Goal: Transaction & Acquisition: Purchase product/service

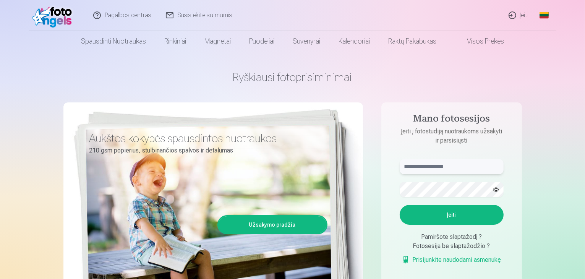
click at [427, 167] on input "text" at bounding box center [452, 166] width 104 height 15
type input "**********"
click at [443, 211] on button "Įeiti" at bounding box center [452, 215] width 104 height 20
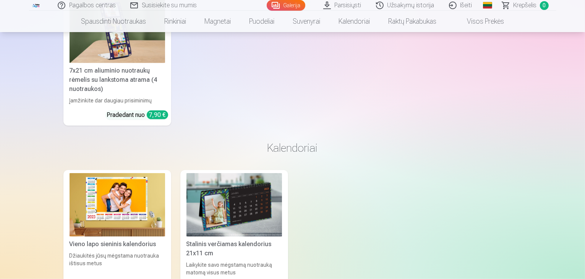
scroll to position [9197, 0]
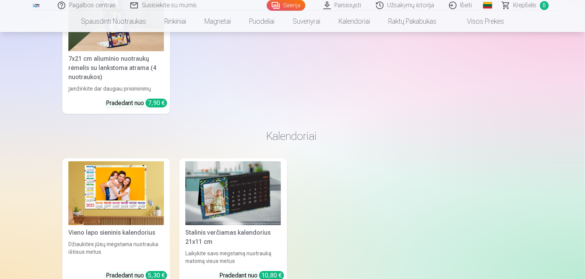
scroll to position [9227, 0]
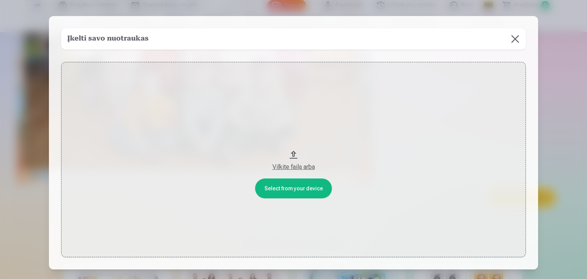
click at [510, 42] on button at bounding box center [514, 38] width 21 height 21
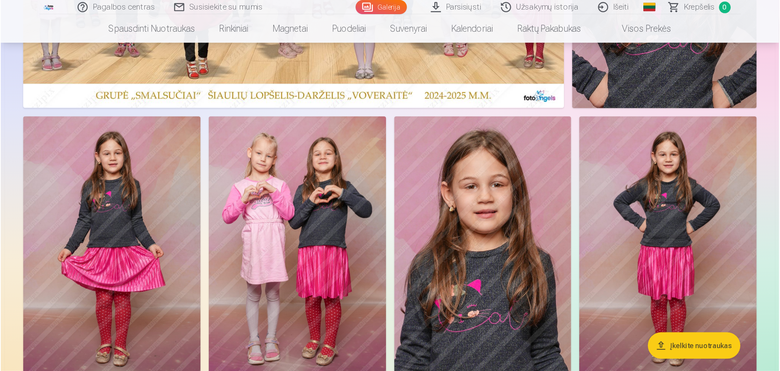
scroll to position [0, 0]
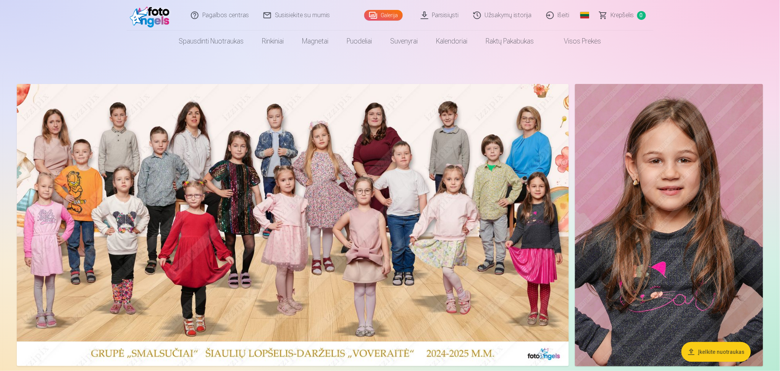
drag, startPoint x: 463, startPoint y: 5, endPoint x: 452, endPoint y: 270, distance: 265.3
click at [452, 270] on img at bounding box center [293, 225] width 552 height 282
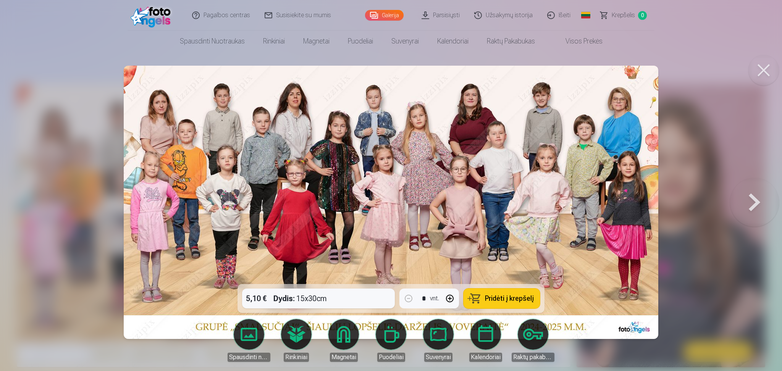
click at [584, 75] on button at bounding box center [764, 70] width 31 height 31
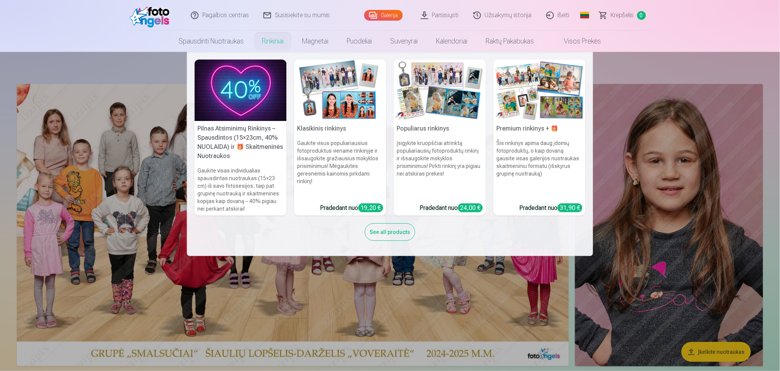
click at [228, 110] on img at bounding box center [241, 91] width 92 height 62
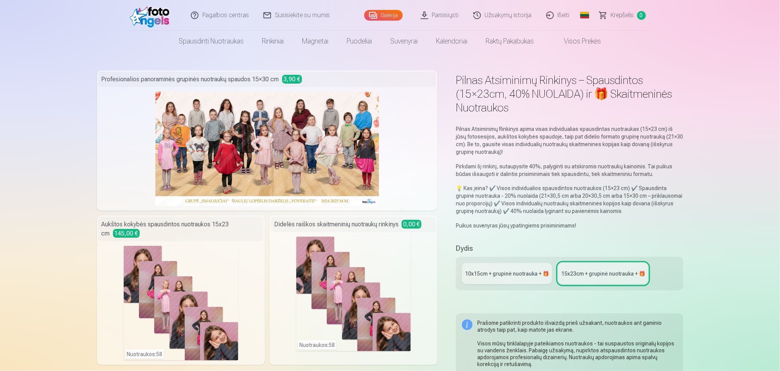
click at [584, 42] on link "Visos prekės" at bounding box center [577, 41] width 68 height 21
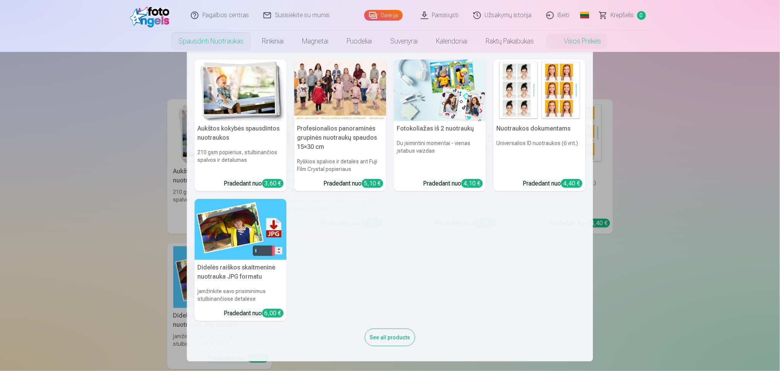
click at [213, 43] on link "Spausdinti nuotraukas" at bounding box center [211, 41] width 83 height 21
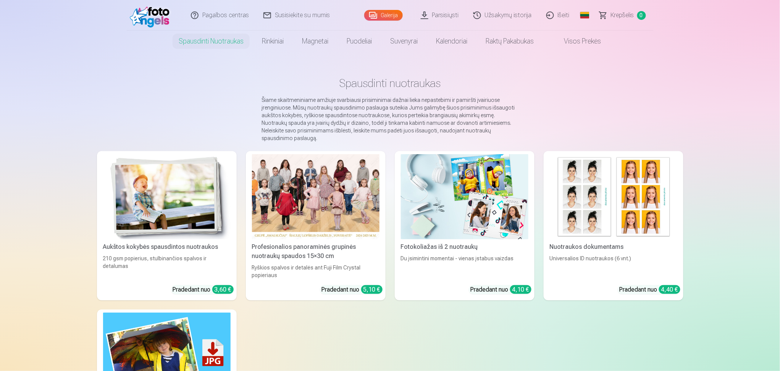
click at [382, 17] on link "Galerija" at bounding box center [383, 15] width 39 height 11
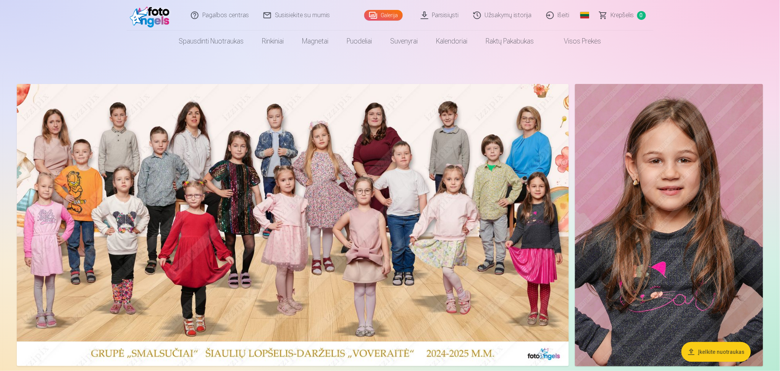
click at [284, 227] on img at bounding box center [293, 225] width 552 height 282
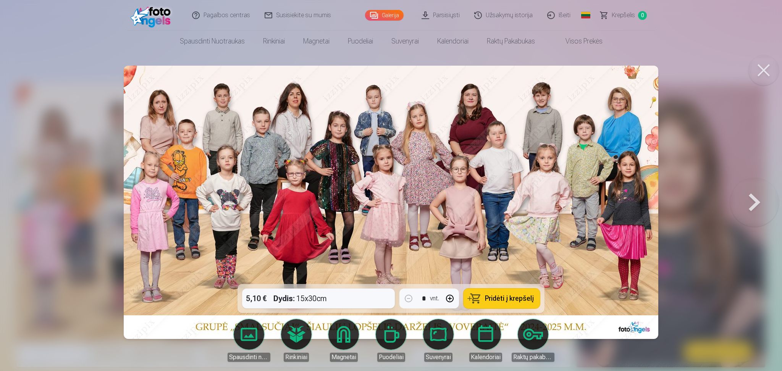
click at [356, 278] on div "5,10 € Dydis : 15x30cm * vnt. Pridėti į krepšelį" at bounding box center [391, 298] width 307 height 29
drag, startPoint x: 246, startPoint y: 302, endPoint x: 254, endPoint y: 299, distance: 7.7
click at [251, 278] on div "5,10 € Dydis : 15x30cm * vnt. Pridėti į krepšelį" at bounding box center [391, 298] width 307 height 29
drag, startPoint x: 255, startPoint y: 298, endPoint x: 258, endPoint y: 296, distance: 4.1
click at [255, 278] on div "5,10 € Dydis : 15x30cm * vnt. Pridėti į krepšelį" at bounding box center [391, 298] width 307 height 29
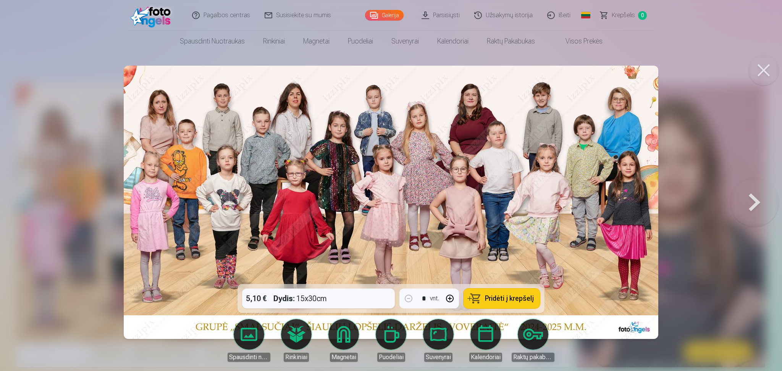
click at [304, 278] on div "5,10 € Dydis : 15x30cm * vnt. Pridėti į krepšelį" at bounding box center [391, 298] width 307 height 29
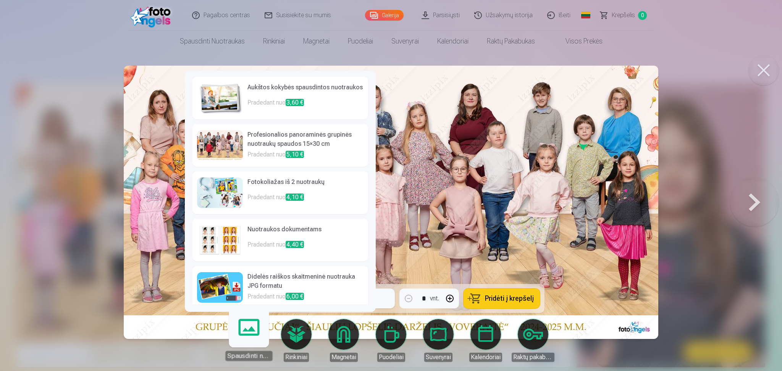
click at [274, 105] on p "Pradedant nuo 3,60 €" at bounding box center [306, 105] width 116 height 15
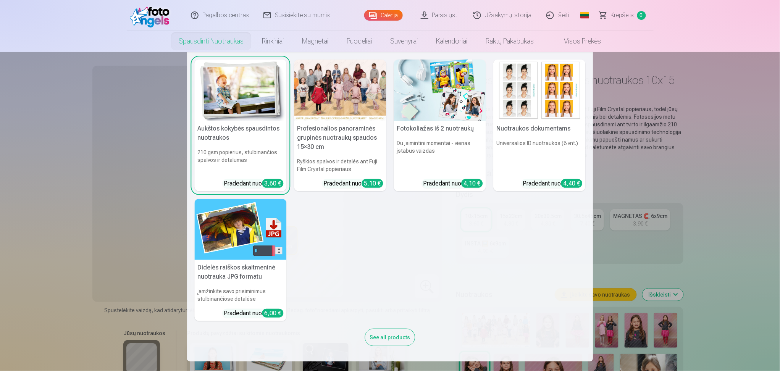
click at [219, 40] on link "Spausdinti nuotraukas" at bounding box center [211, 41] width 83 height 21
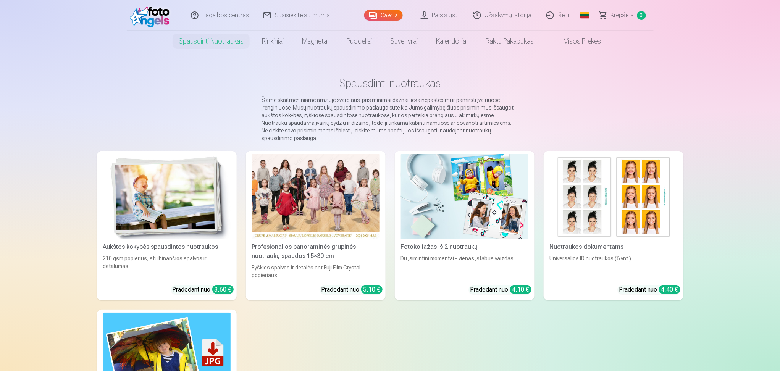
click at [584, 227] on img at bounding box center [614, 196] width 128 height 85
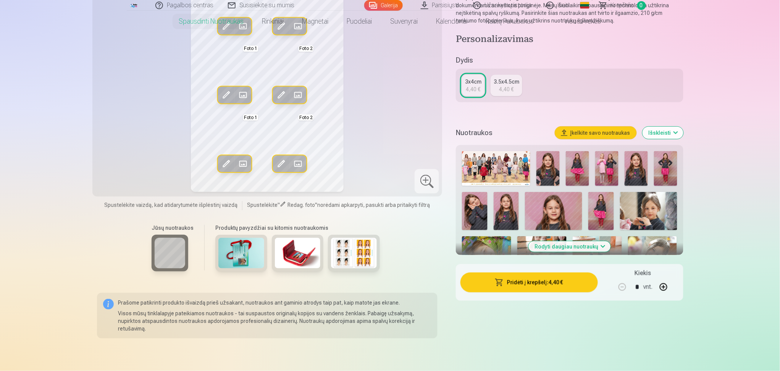
scroll to position [108, 0]
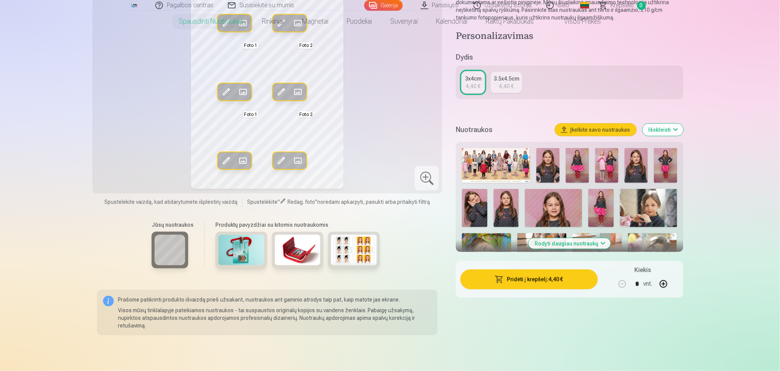
click at [584, 129] on button "Išskleisti" at bounding box center [663, 130] width 41 height 12
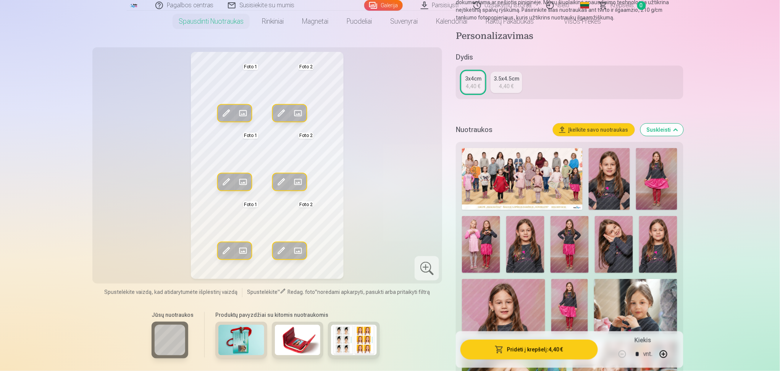
click at [506, 278] on img at bounding box center [503, 306] width 83 height 55
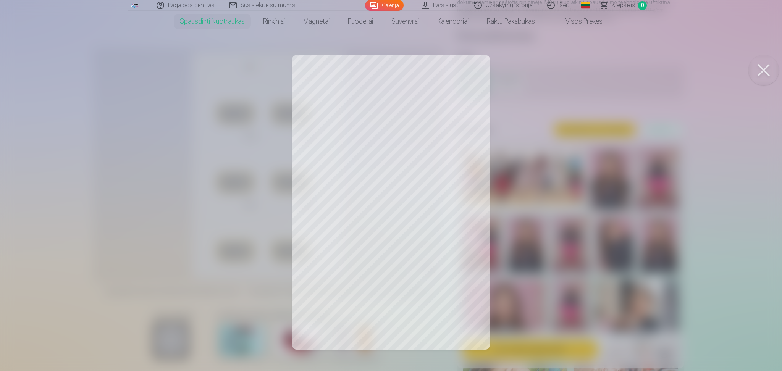
click at [584, 70] on button at bounding box center [764, 70] width 31 height 31
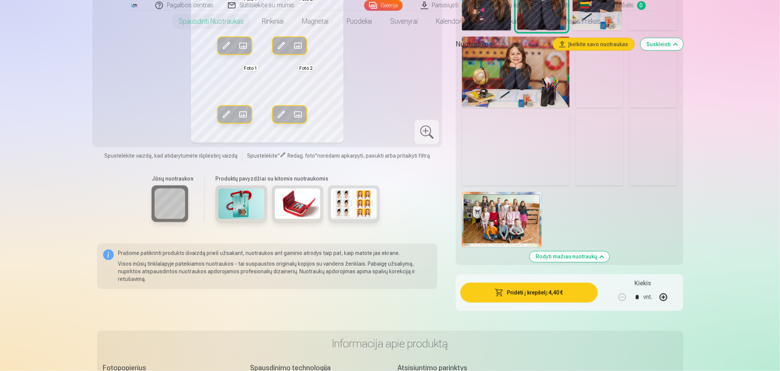
scroll to position [1410, 0]
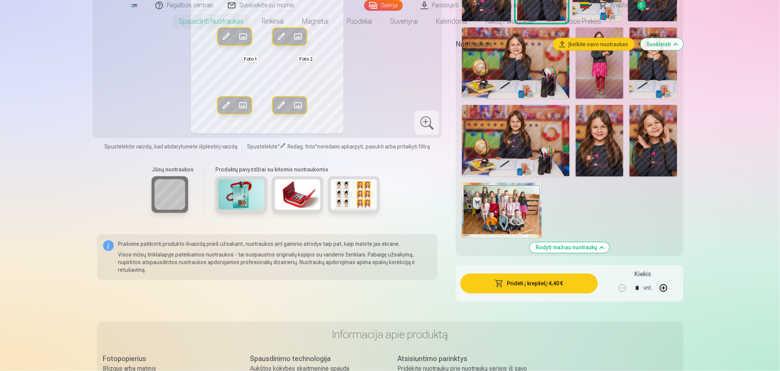
click at [584, 148] on img at bounding box center [600, 141] width 48 height 72
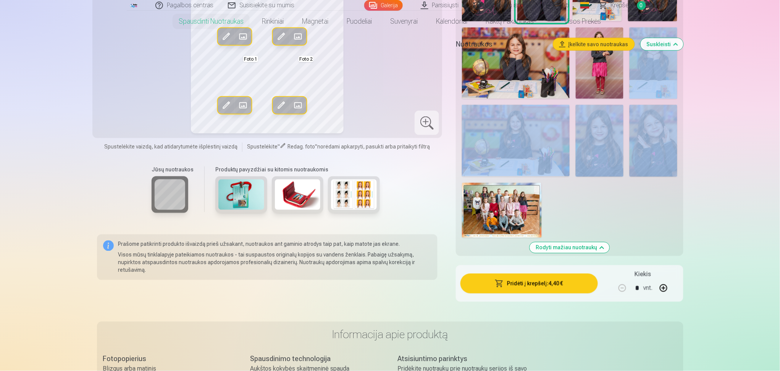
drag, startPoint x: 780, startPoint y: 147, endPoint x: 780, endPoint y: 63, distance: 84.4
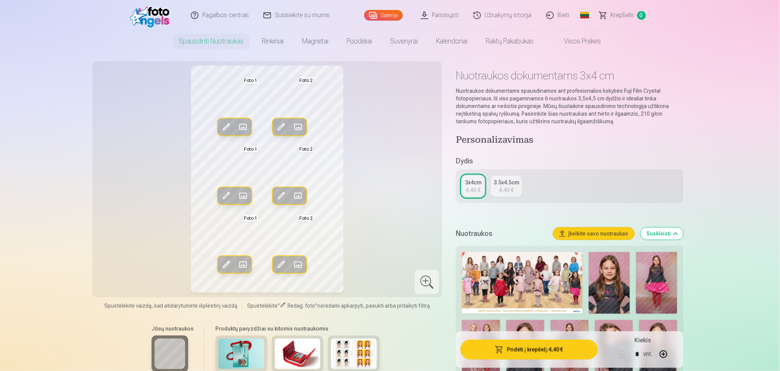
scroll to position [0, 0]
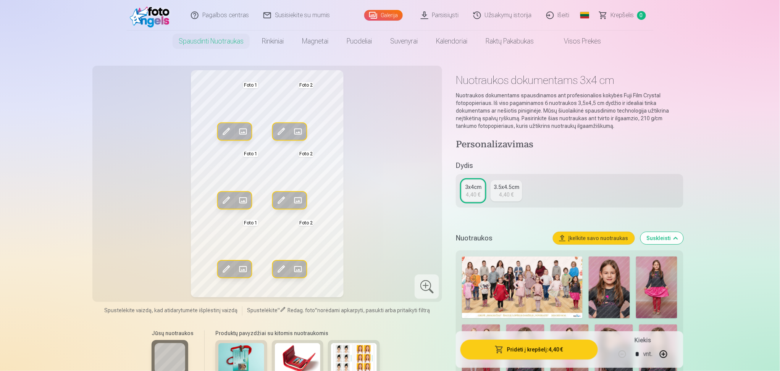
click at [142, 17] on img at bounding box center [152, 15] width 44 height 24
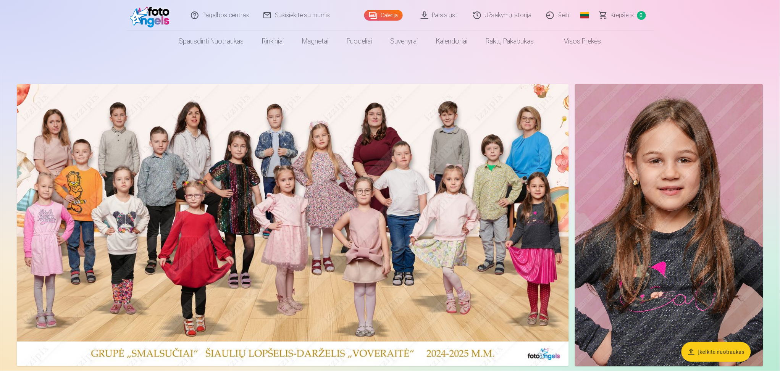
click at [584, 15] on link "Krepšelis 0" at bounding box center [623, 15] width 61 height 31
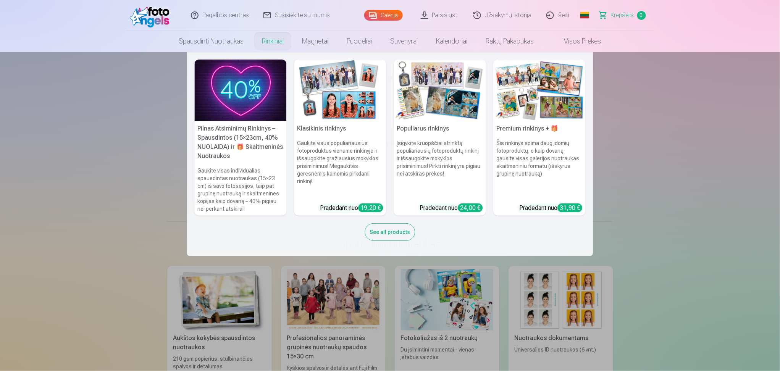
click at [532, 162] on h6 "Šis rinkinys apima daug įdomių fotoproduktų, o kaip dovaną gausite visas galeri…" at bounding box center [540, 168] width 92 height 64
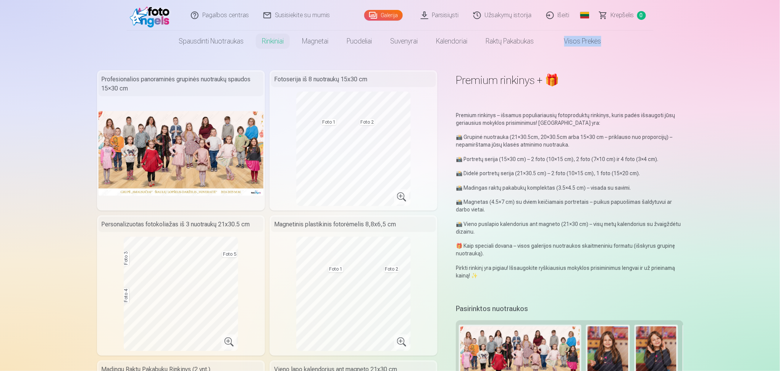
drag, startPoint x: 779, startPoint y: 34, endPoint x: 737, endPoint y: 82, distance: 63.6
click at [487, 92] on div "Premium rinkinys + 🎁" at bounding box center [569, 85] width 227 height 31
drag, startPoint x: 479, startPoint y: 146, endPoint x: 483, endPoint y: 144, distance: 4.8
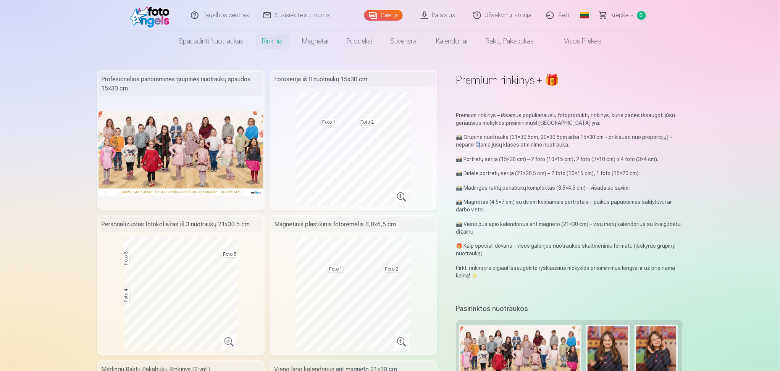
click at [482, 144] on p "📸 Grupinė nuotrauka (21×30.5cm, 20×30.5cm arba 15×30 cm – priklauso nuo proporc…" at bounding box center [569, 140] width 227 height 15
drag, startPoint x: 505, startPoint y: 142, endPoint x: 494, endPoint y: 164, distance: 24.6
click at [504, 148] on p "📸 Grupinė nuotrauka (21×30.5cm, 20×30.5cm arba 15×30 cm – priklauso nuo proporc…" at bounding box center [569, 140] width 227 height 15
drag, startPoint x: 487, startPoint y: 160, endPoint x: 507, endPoint y: 161, distance: 19.5
click at [507, 161] on div "Premium rinkinys – išsamus populiariausių fotoproduktų rinkinys, kuris padės iš…" at bounding box center [569, 196] width 227 height 168
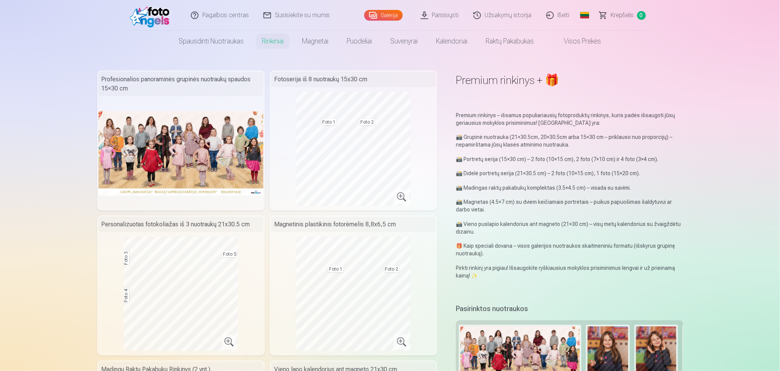
click at [487, 173] on p "📸 Didelė portretų serija (21×30.5 cm) – 2 foto (10×15 cm), 1 foto (15×20 cm)." at bounding box center [569, 174] width 227 height 8
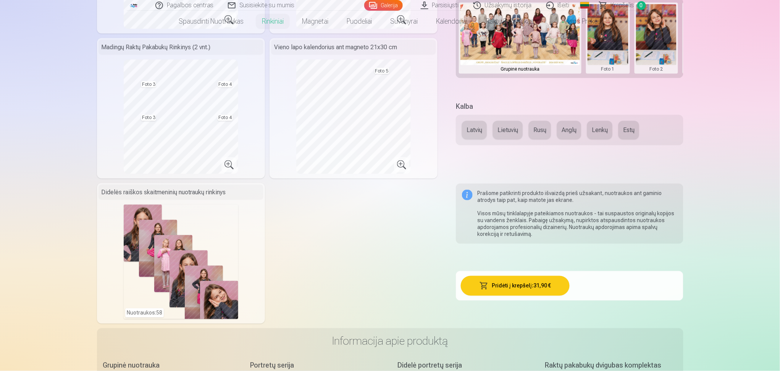
scroll to position [326, 0]
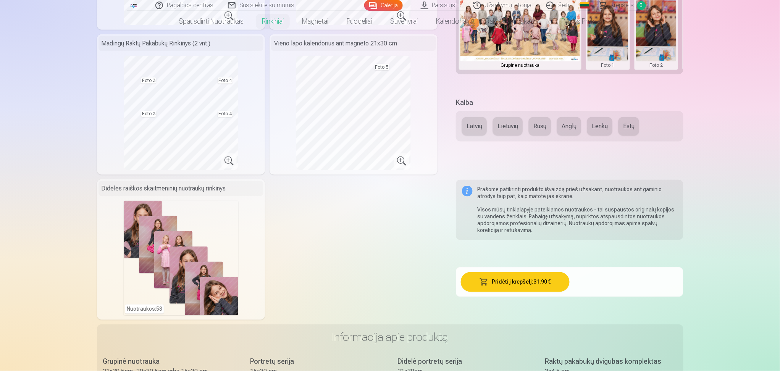
click at [212, 278] on div "Nuotraukos : 58" at bounding box center [181, 258] width 115 height 115
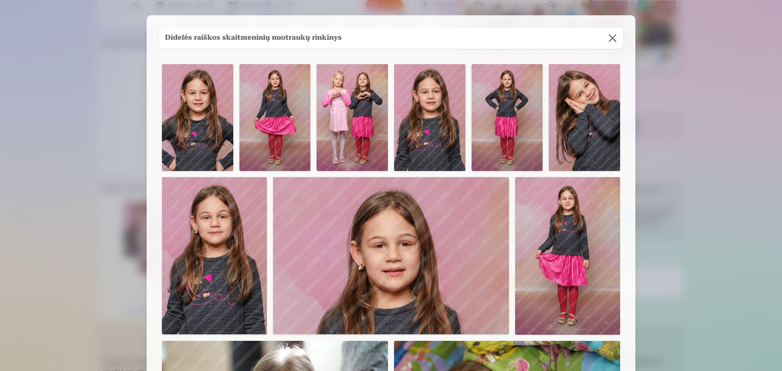
click at [584, 40] on button at bounding box center [612, 38] width 21 height 21
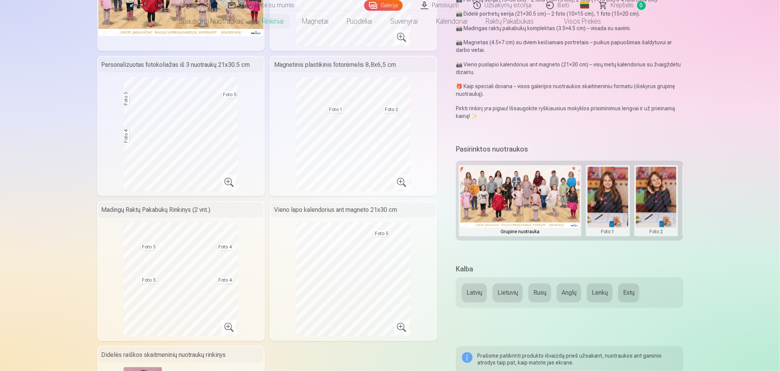
scroll to position [0, 0]
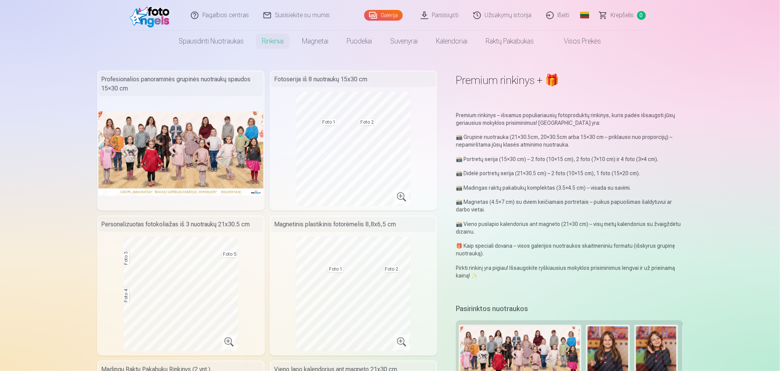
click at [488, 9] on link "Užsakymų istorija" at bounding box center [503, 15] width 73 height 31
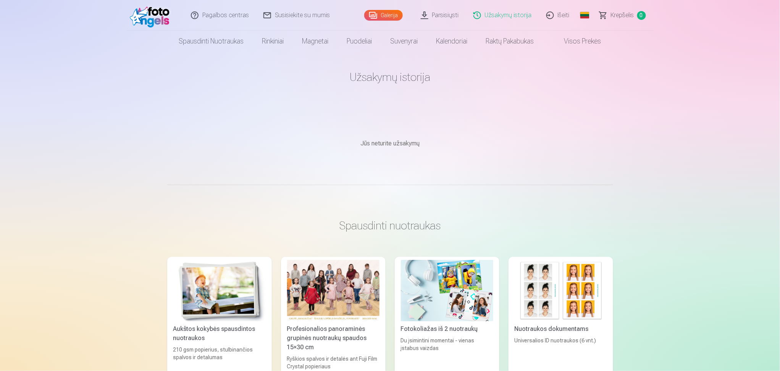
drag, startPoint x: 780, startPoint y: 54, endPoint x: 782, endPoint y: 60, distance: 6.0
click at [584, 60] on html "Pagalbos centras Susisiekite su mumis Galerija Parsisiųsti Užsakymų istorija Iš…" at bounding box center [390, 185] width 780 height 371
click at [443, 14] on link "Parsisiųsti" at bounding box center [440, 15] width 53 height 31
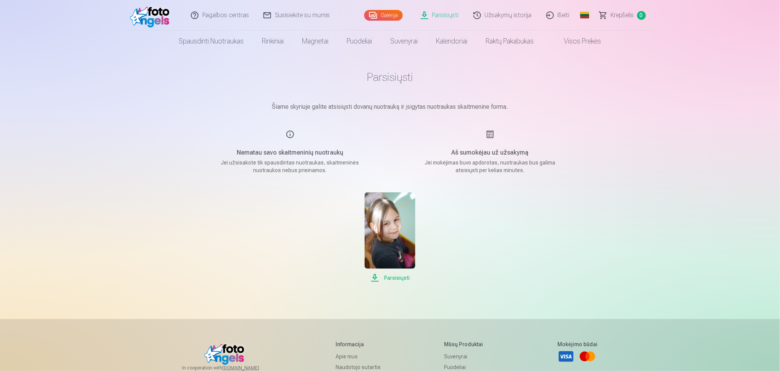
click at [380, 231] on img at bounding box center [390, 231] width 51 height 76
click at [297, 155] on h5 "Nematau savo skaitmeninių nuotraukų" at bounding box center [290, 152] width 145 height 9
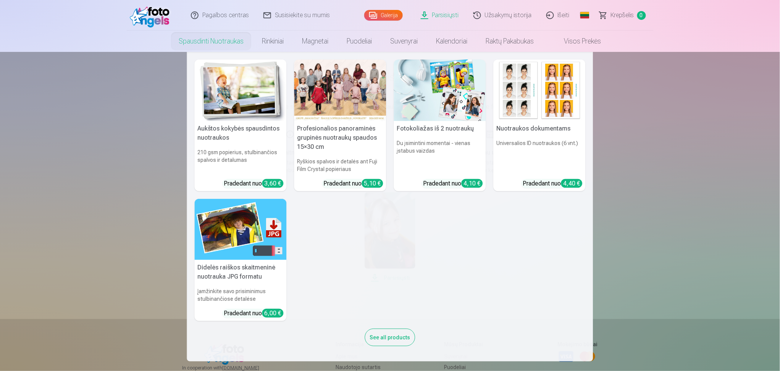
click at [231, 45] on link "Spausdinti nuotraukas" at bounding box center [211, 41] width 83 height 21
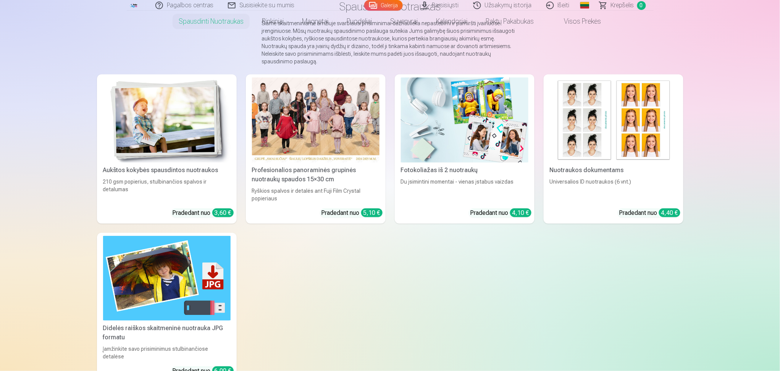
scroll to position [82, 0]
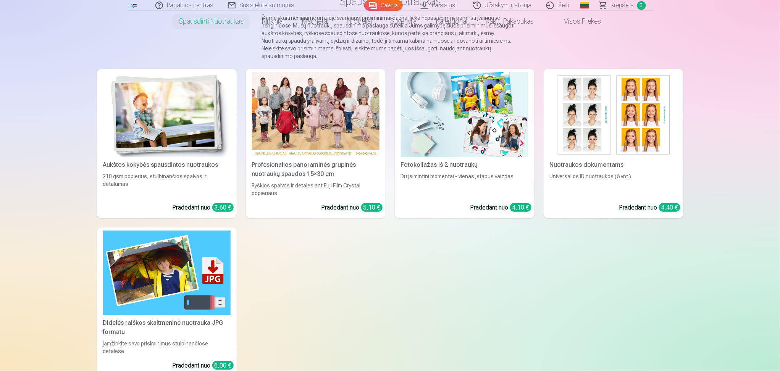
click at [173, 135] on img at bounding box center [167, 114] width 128 height 85
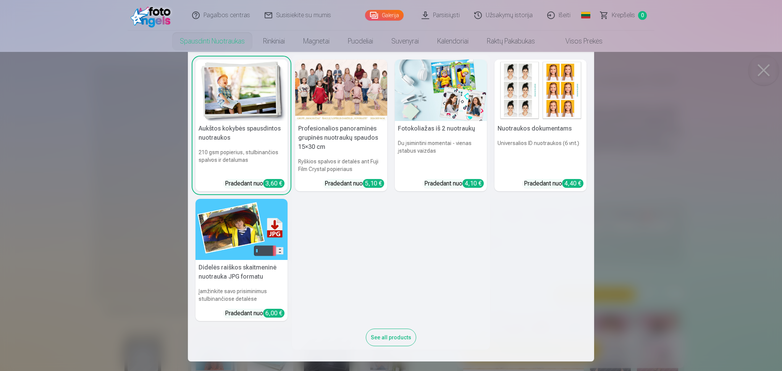
click at [205, 45] on link "Spausdinti nuotraukas" at bounding box center [212, 41] width 83 height 21
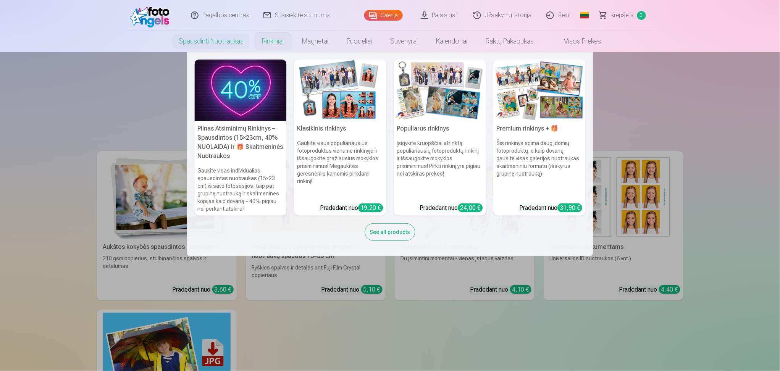
click at [273, 44] on link "Rinkiniai" at bounding box center [273, 41] width 40 height 21
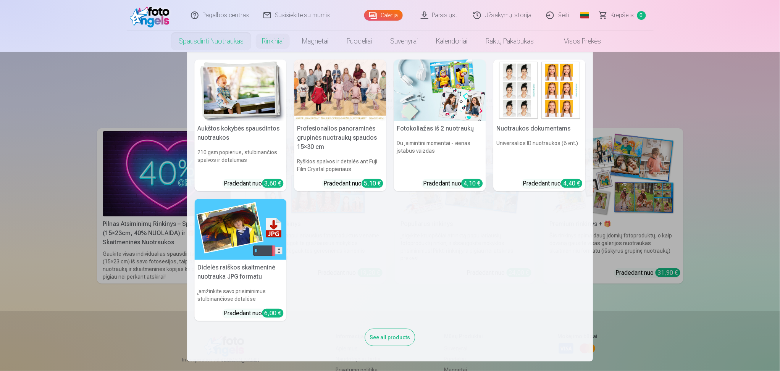
click at [223, 41] on link "Spausdinti nuotraukas" at bounding box center [211, 41] width 83 height 21
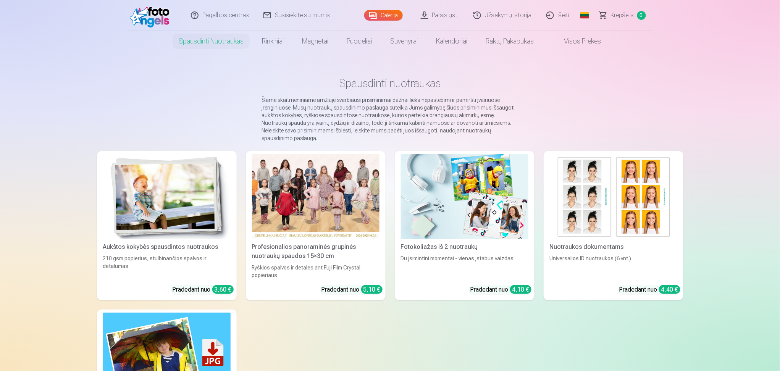
click at [304, 204] on div at bounding box center [316, 196] width 128 height 85
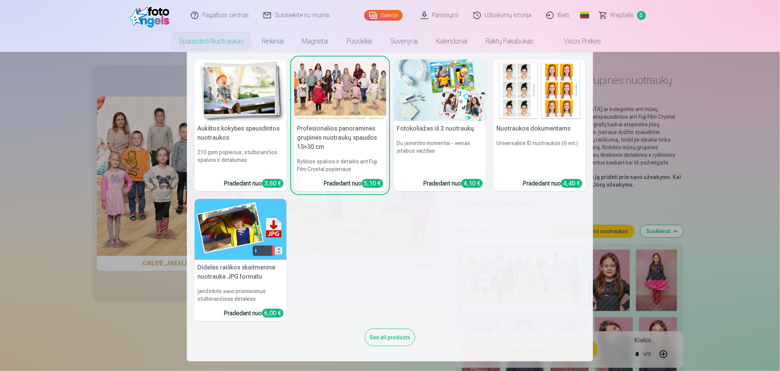
click at [186, 37] on link "Spausdinti nuotraukas" at bounding box center [211, 41] width 83 height 21
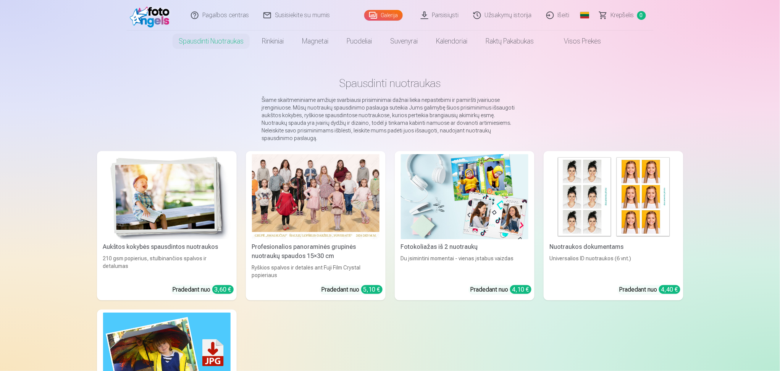
click at [199, 197] on img at bounding box center [167, 196] width 128 height 85
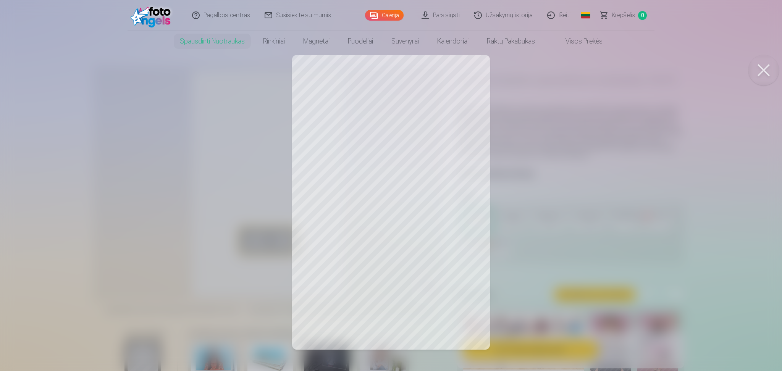
click at [584, 70] on button at bounding box center [764, 70] width 31 height 31
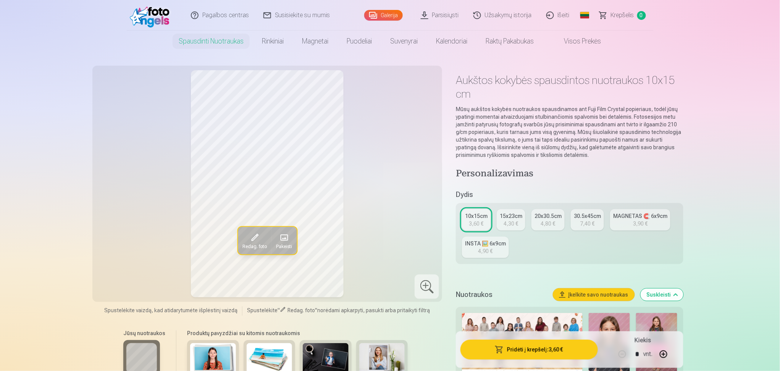
click at [467, 217] on div "10x15cm" at bounding box center [476, 216] width 23 height 8
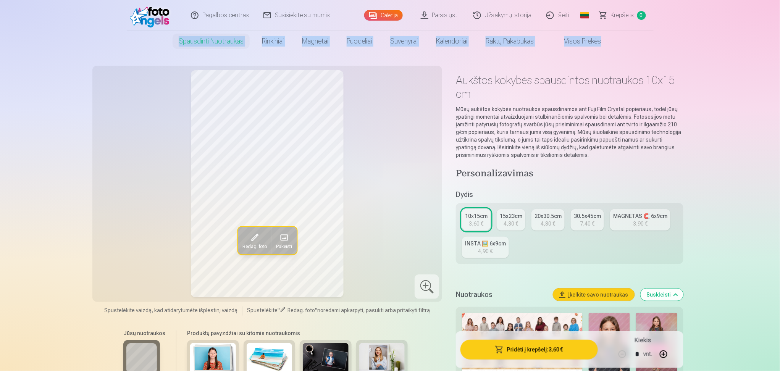
drag, startPoint x: 780, startPoint y: 21, endPoint x: 782, endPoint y: 36, distance: 15.4
click at [584, 36] on html "Pagalbos centras Susisiekite su mumis Galerija Parsisiųsti Užsakymų istorija Iš…" at bounding box center [390, 185] width 780 height 371
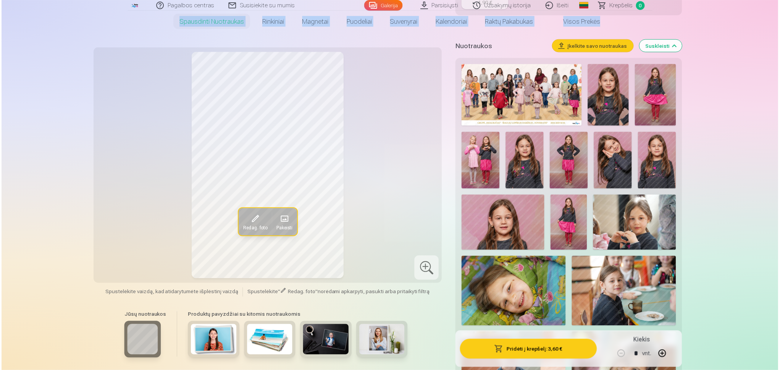
scroll to position [229, 0]
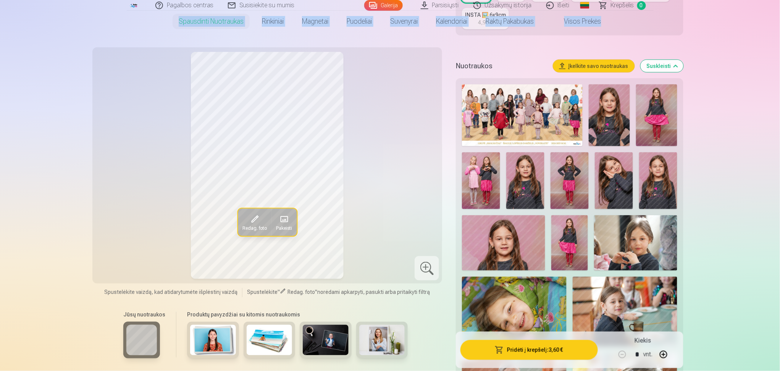
click at [529, 106] on img at bounding box center [522, 115] width 121 height 62
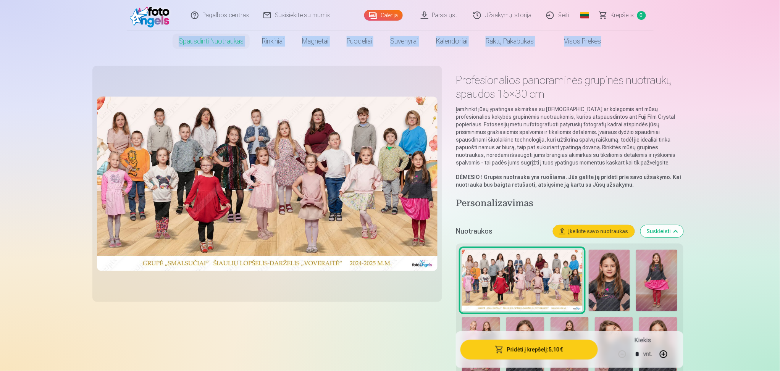
click at [584, 234] on button "Įkelkite savo nuotraukas" at bounding box center [594, 231] width 81 height 12
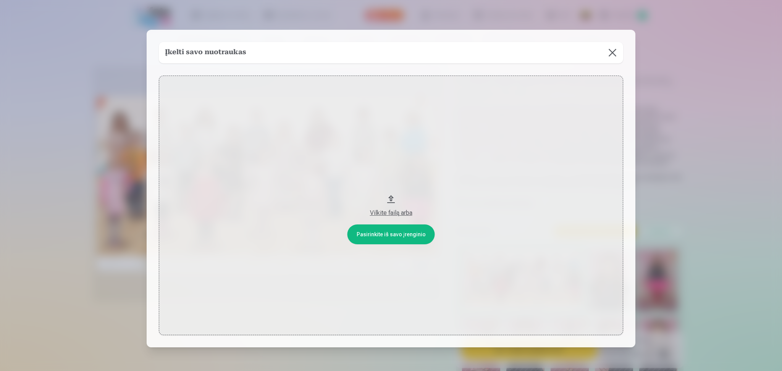
click at [584, 61] on button at bounding box center [612, 52] width 21 height 21
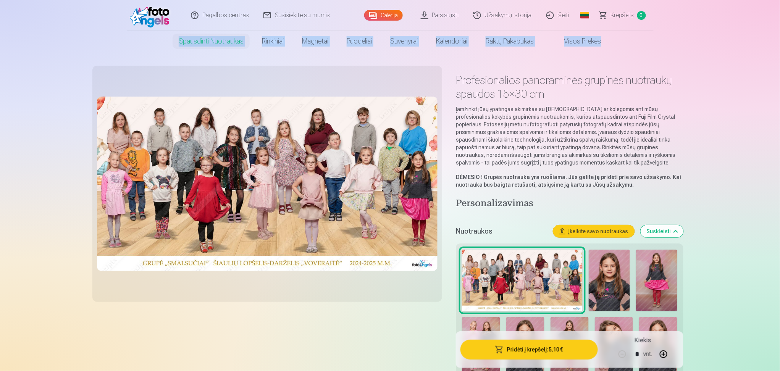
click at [154, 21] on img at bounding box center [152, 15] width 44 height 24
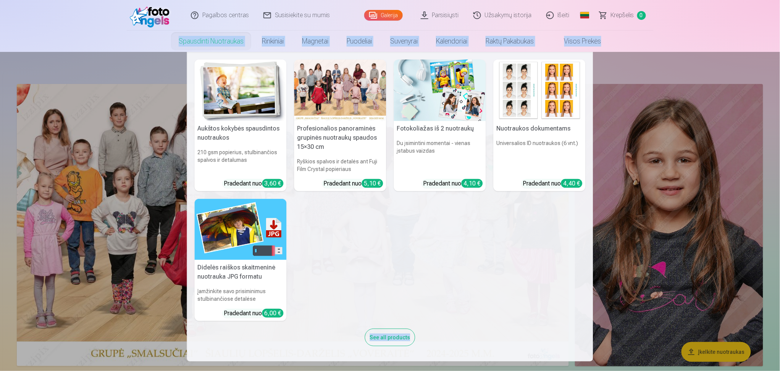
click at [211, 36] on link "Spausdinti nuotraukas" at bounding box center [211, 41] width 83 height 21
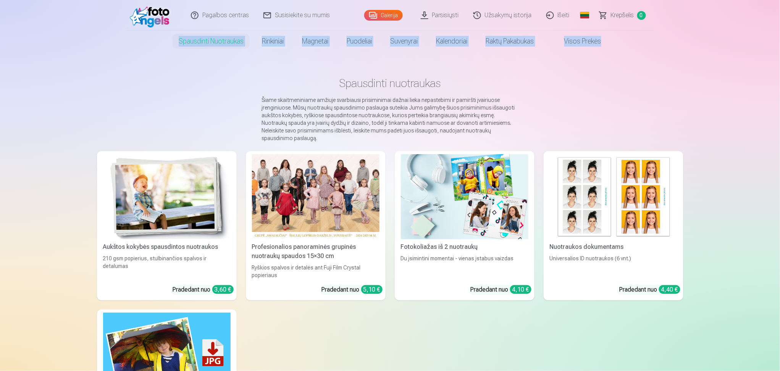
click at [183, 198] on img at bounding box center [167, 196] width 128 height 85
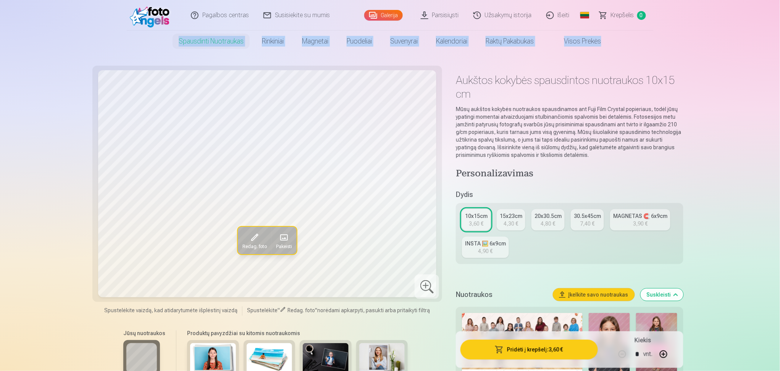
click at [539, 278] on img at bounding box center [522, 344] width 121 height 62
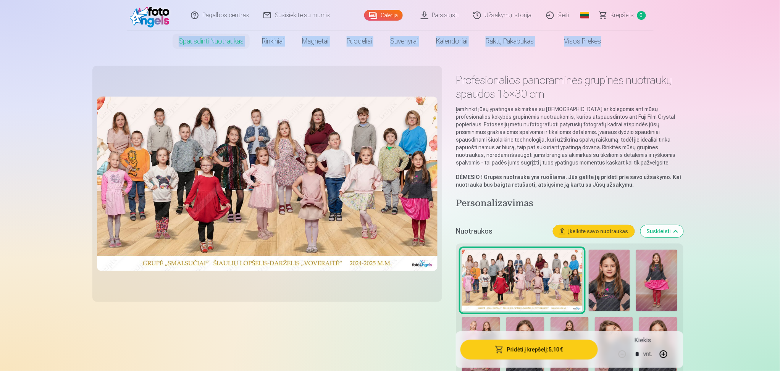
click at [526, 278] on button "Pridėti į krepšelį : 5,10 €" at bounding box center [529, 350] width 137 height 20
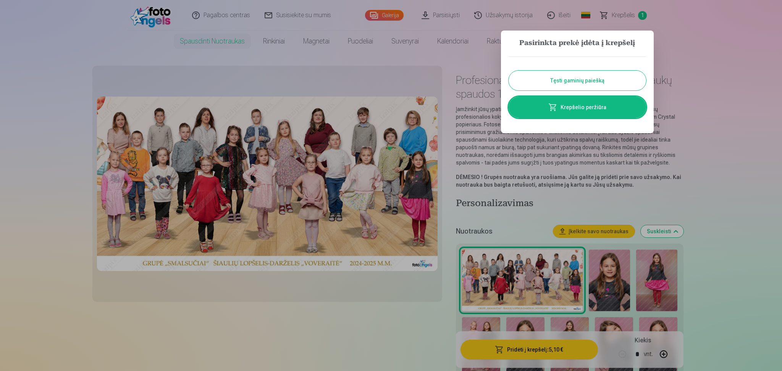
click at [584, 84] on button "Tęsti gaminių paiešką" at bounding box center [578, 81] width 138 height 20
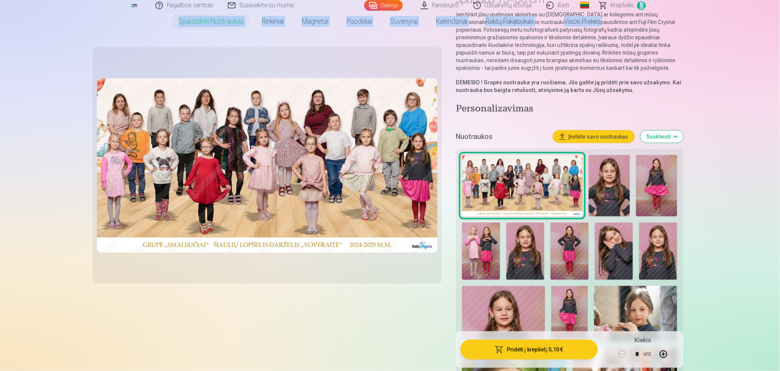
scroll to position [105, 0]
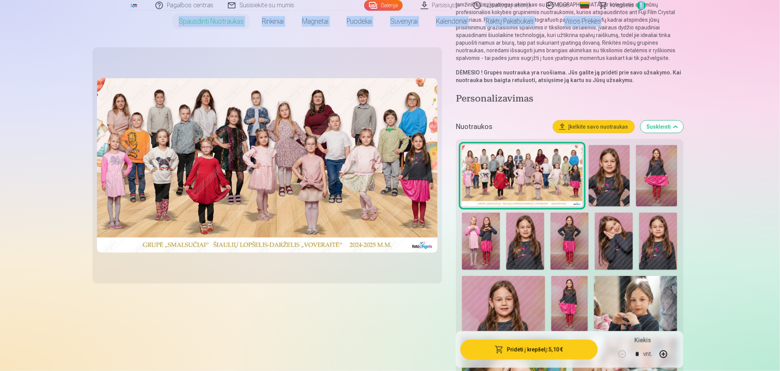
click at [584, 180] on img at bounding box center [609, 176] width 41 height 62
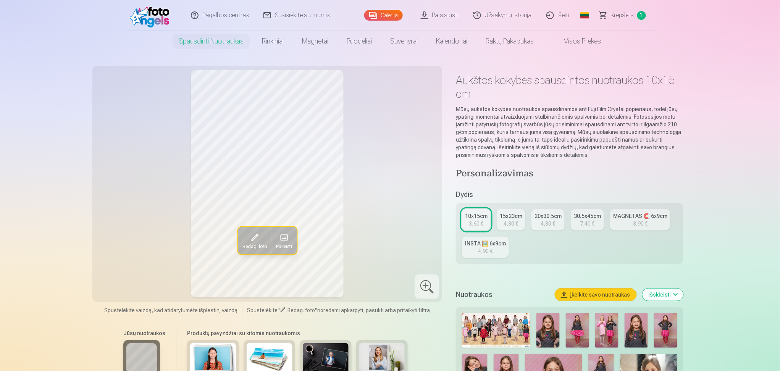
click at [577, 325] on img at bounding box center [577, 330] width 23 height 35
click at [610, 332] on img at bounding box center [607, 330] width 23 height 35
click at [250, 244] on span "Redag. foto" at bounding box center [255, 247] width 24 height 6
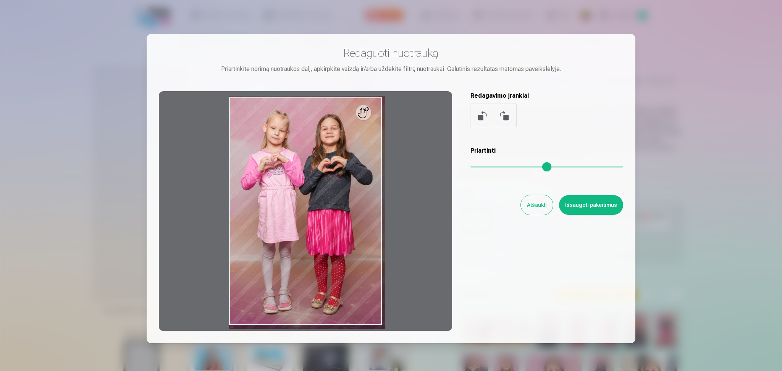
type input "*"
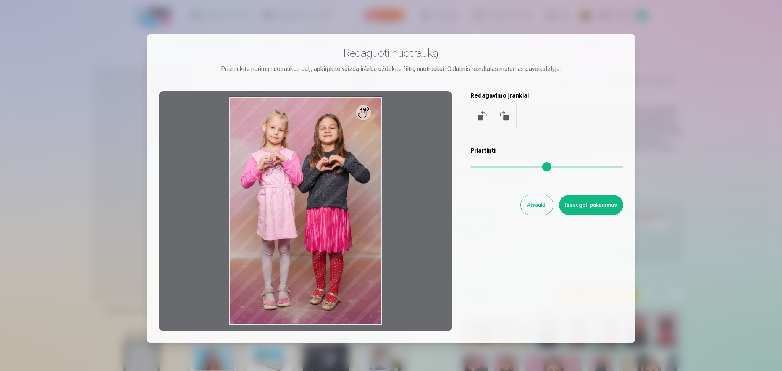
click at [473, 167] on input "range" at bounding box center [547, 167] width 153 height 2
click at [546, 208] on button "Atšaukti" at bounding box center [537, 205] width 32 height 20
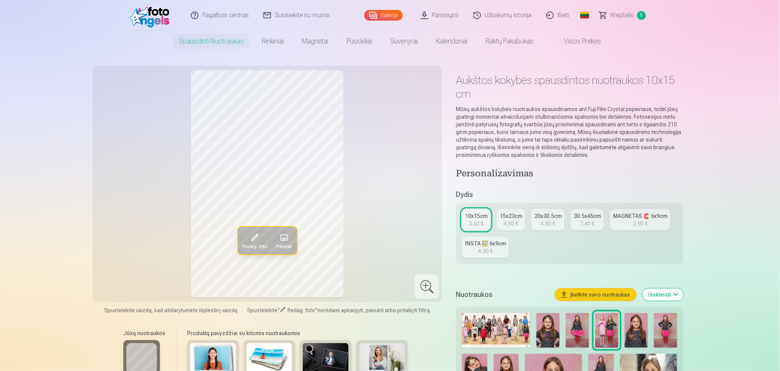
click at [285, 238] on span at bounding box center [284, 237] width 12 height 12
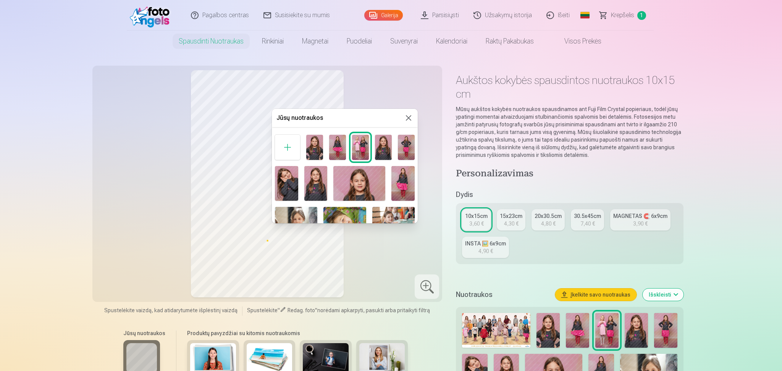
click at [361, 145] on img at bounding box center [360, 147] width 17 height 25
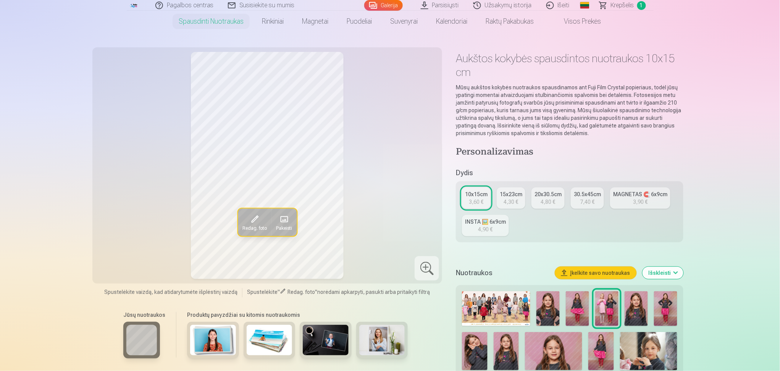
scroll to position [36, 0]
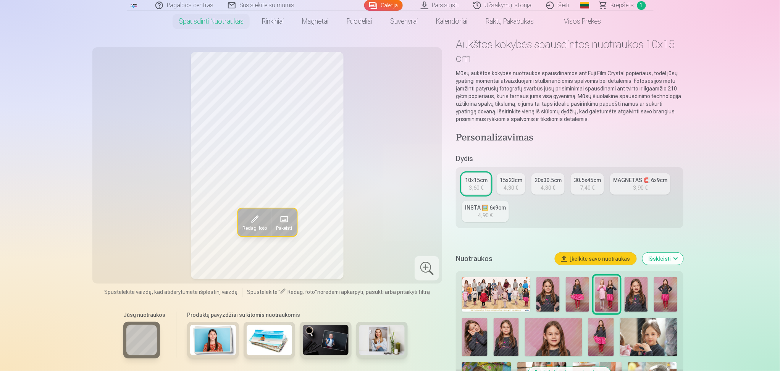
click at [266, 347] on img at bounding box center [270, 340] width 46 height 31
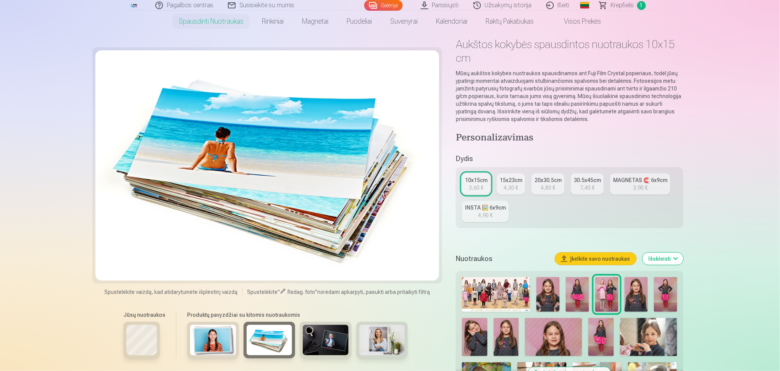
click at [320, 349] on img at bounding box center [326, 340] width 46 height 31
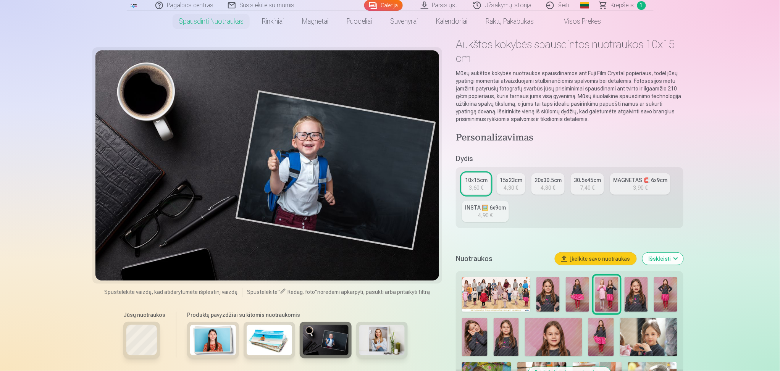
click at [384, 346] on img at bounding box center [382, 340] width 46 height 31
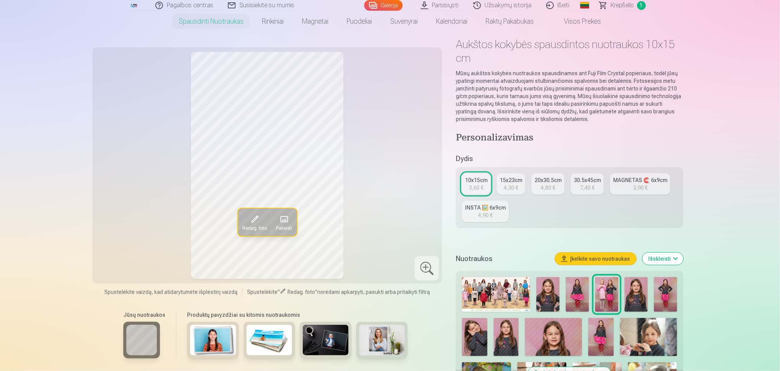
click at [676, 257] on button "Išskleisti" at bounding box center [663, 259] width 41 height 12
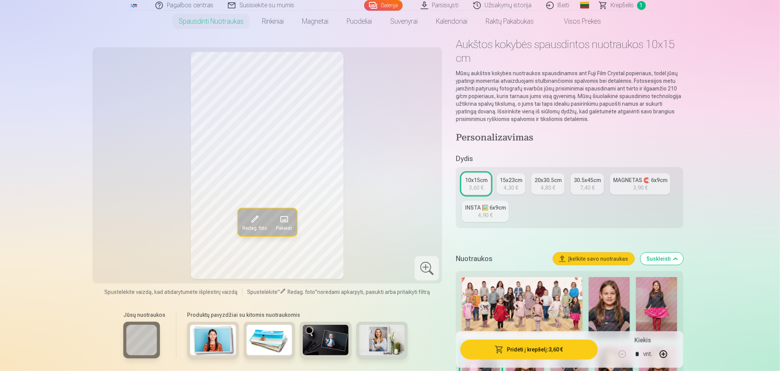
click at [677, 257] on button "Suskleisti" at bounding box center [662, 259] width 43 height 12
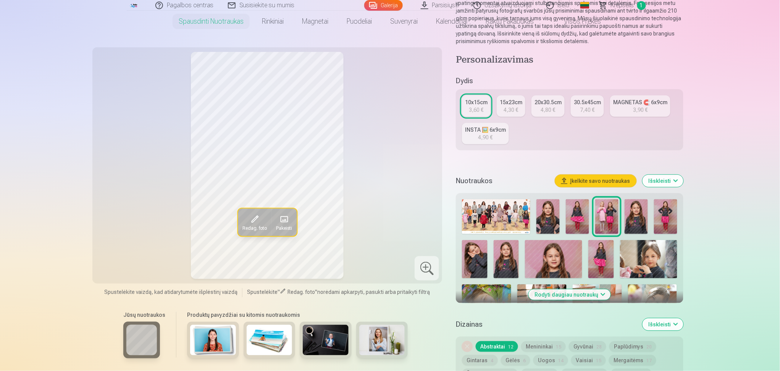
scroll to position [164, 0]
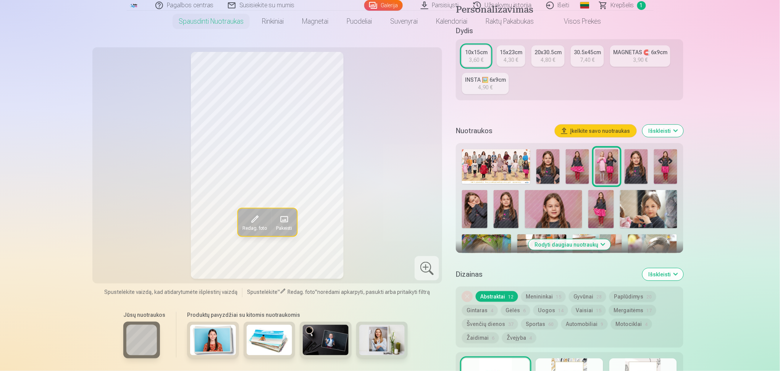
click at [536, 297] on button "Menininkai 15" at bounding box center [543, 296] width 45 height 11
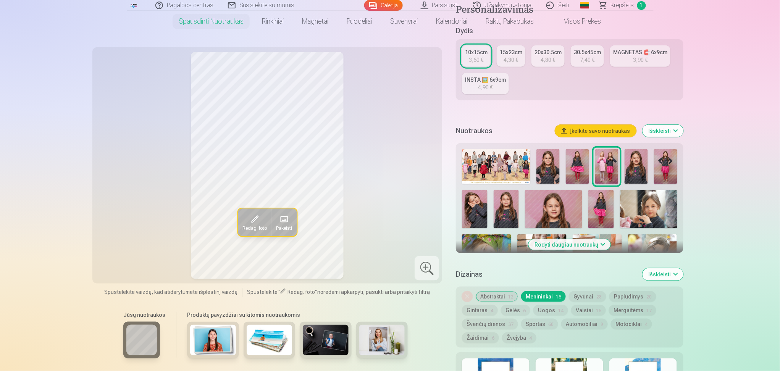
click at [536, 297] on button "Menininkai 15" at bounding box center [543, 296] width 45 height 11
click at [586, 296] on button "Gyvūnai 28" at bounding box center [587, 296] width 37 height 11
click at [545, 283] on div "Dizainas Išskleisti" at bounding box center [569, 274] width 227 height 24
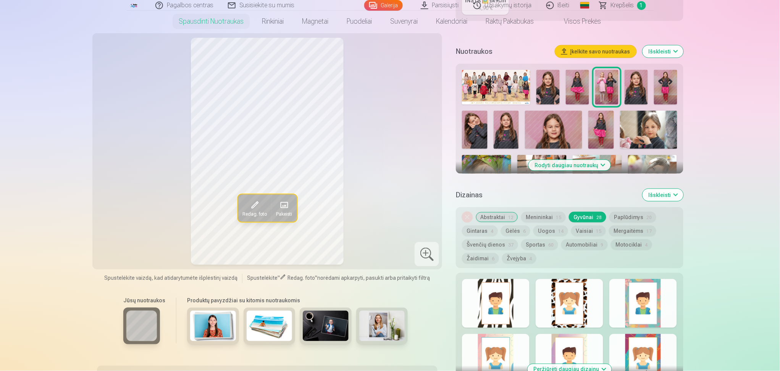
scroll to position [225, 0]
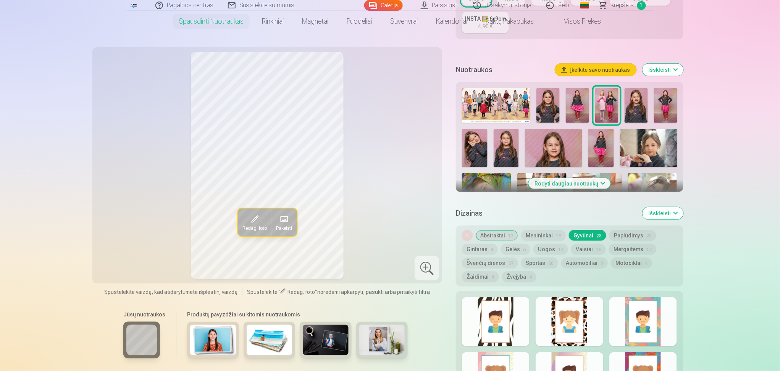
click at [489, 235] on button "Abstraktai 12" at bounding box center [497, 235] width 42 height 11
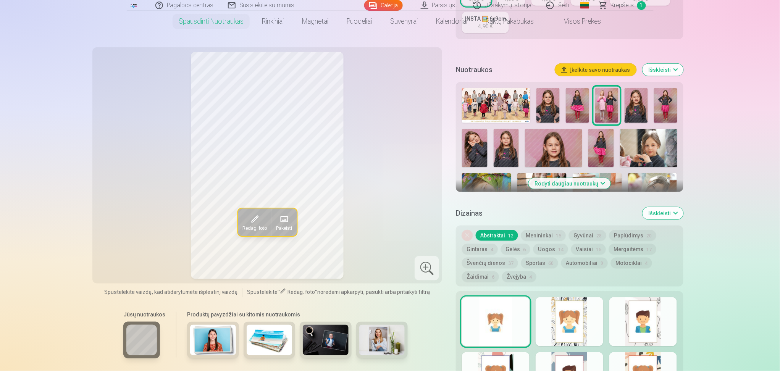
click at [559, 319] on div at bounding box center [570, 322] width 68 height 49
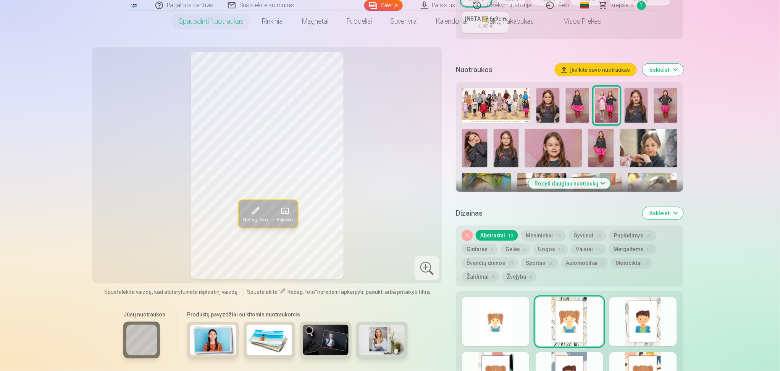
click at [480, 252] on button "Gintaras 4" at bounding box center [480, 249] width 36 height 11
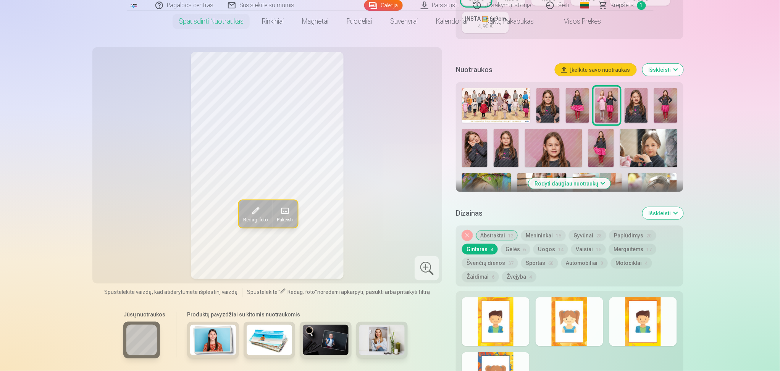
click at [554, 303] on div at bounding box center [570, 322] width 68 height 49
click at [578, 254] on div "Nuimkite dizainą Abstraktai 12 Menininkai 15 Gyvūnai 28 Paplūdimys 20 Gintaras …" at bounding box center [569, 256] width 227 height 61
click at [534, 252] on button "Uogos 14" at bounding box center [551, 249] width 35 height 11
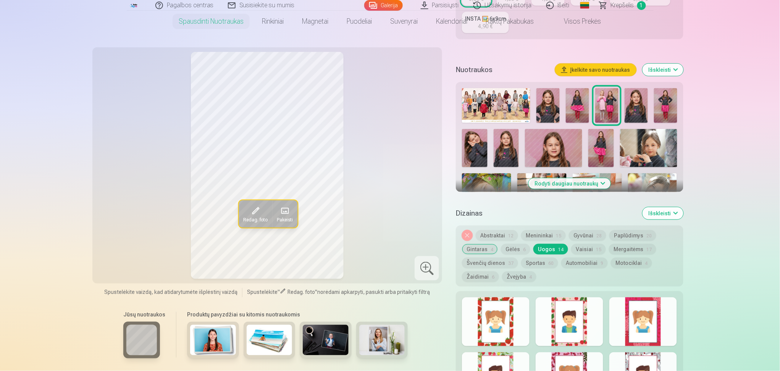
click at [550, 336] on div at bounding box center [570, 322] width 68 height 49
click at [652, 317] on div at bounding box center [644, 322] width 68 height 49
click at [490, 344] on div at bounding box center [496, 322] width 68 height 49
click at [556, 366] on div at bounding box center [570, 377] width 68 height 49
click at [578, 236] on button "Gyvūnai 28" at bounding box center [587, 235] width 37 height 11
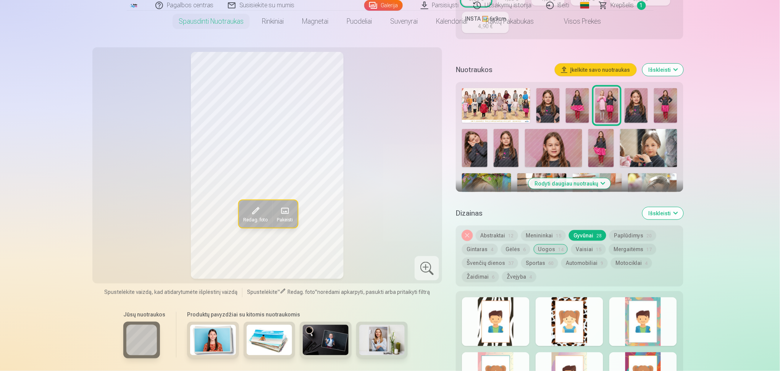
click at [581, 301] on div at bounding box center [570, 322] width 68 height 49
click at [642, 318] on div at bounding box center [644, 322] width 68 height 49
click at [491, 354] on div at bounding box center [496, 377] width 68 height 49
click at [558, 361] on div at bounding box center [570, 377] width 68 height 49
click at [643, 358] on div at bounding box center [644, 377] width 68 height 49
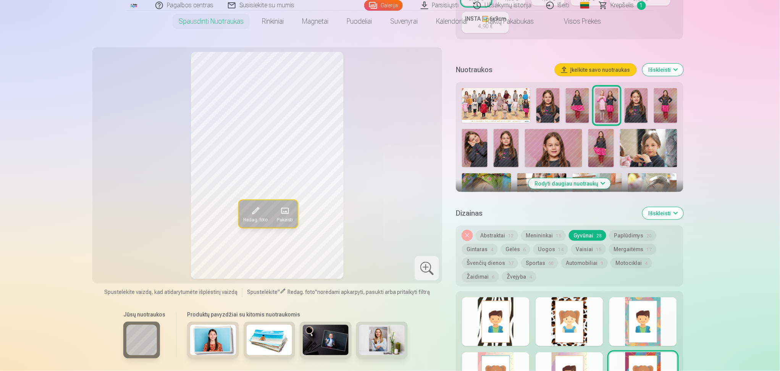
click at [516, 243] on div "Nuimkite dizainą Abstraktai 12 Menininkai 15 Gyvūnai 28 Paplūdimys 20 Gintaras …" at bounding box center [569, 256] width 227 height 61
click at [516, 248] on button "Gėlės 6" at bounding box center [515, 249] width 29 height 11
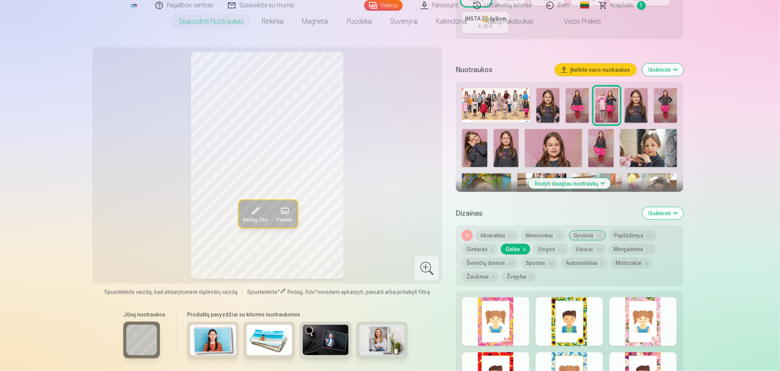
click at [500, 325] on div at bounding box center [496, 322] width 68 height 49
click at [552, 362] on div at bounding box center [570, 377] width 68 height 49
click at [664, 366] on div at bounding box center [644, 377] width 68 height 49
click at [646, 324] on div at bounding box center [644, 322] width 68 height 49
click at [642, 363] on div at bounding box center [644, 377] width 68 height 49
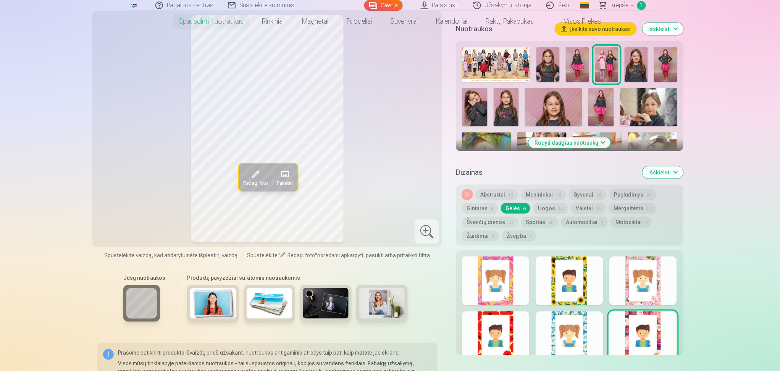
scroll to position [286, 0]
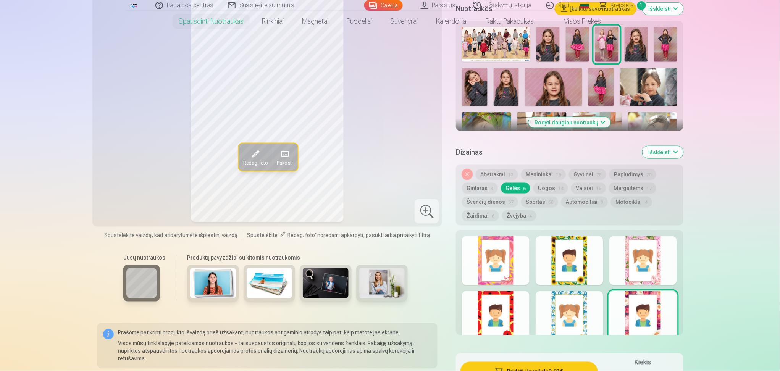
click at [549, 185] on button "Uogos 14" at bounding box center [551, 188] width 35 height 11
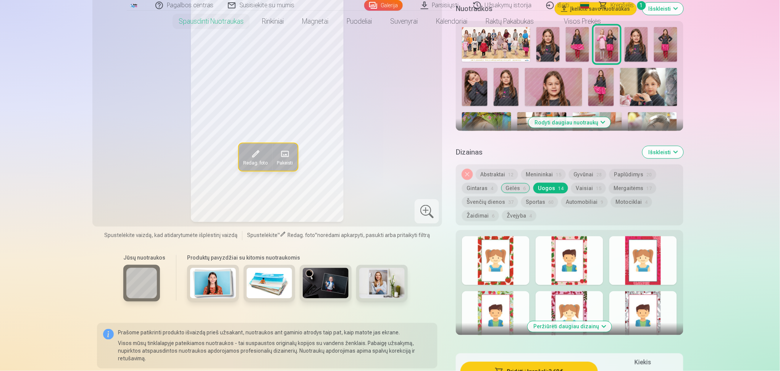
click at [557, 309] on div at bounding box center [570, 315] width 68 height 49
click at [655, 303] on div at bounding box center [644, 315] width 68 height 49
click at [568, 302] on div at bounding box center [570, 315] width 68 height 49
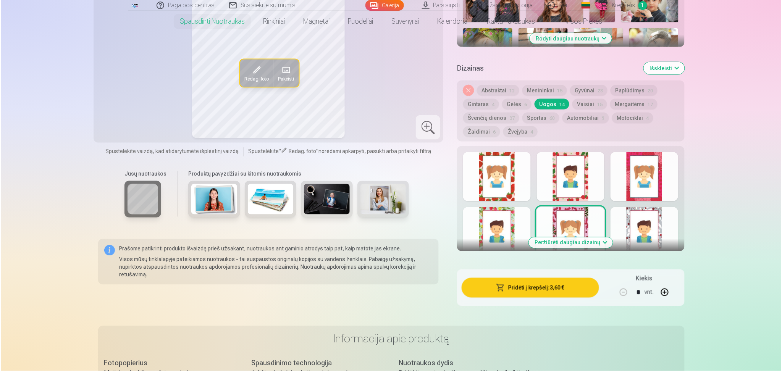
scroll to position [352, 0]
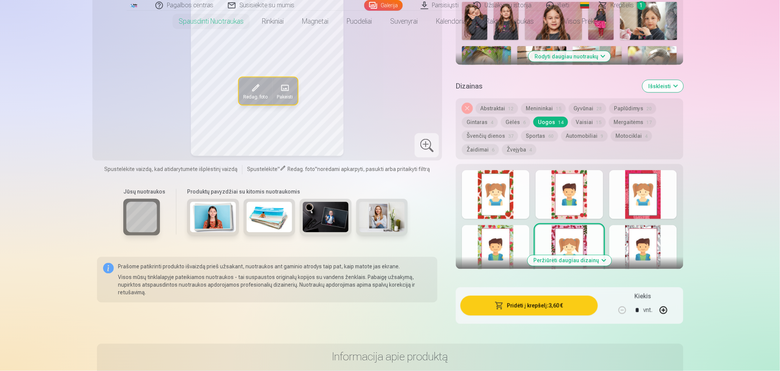
click at [539, 306] on button "Pridėti į krepšelį : 3,60 €" at bounding box center [529, 306] width 137 height 20
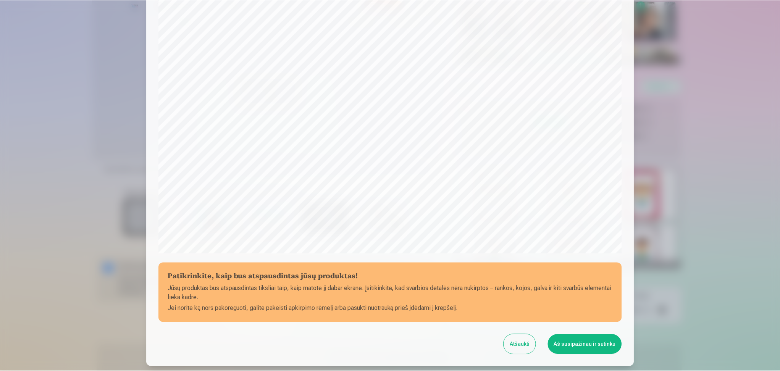
scroll to position [142, 0]
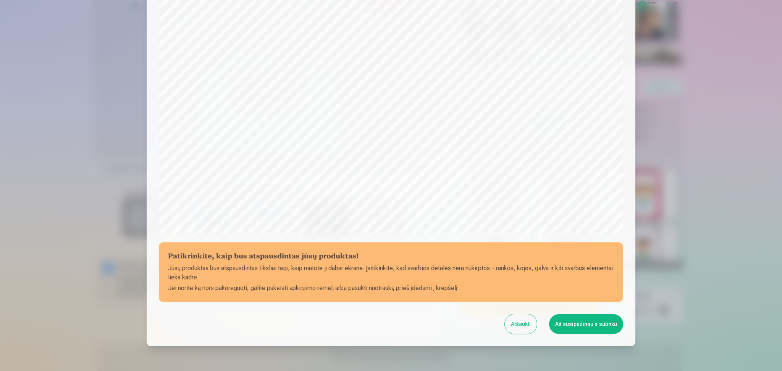
click at [581, 321] on button "Aš susipažinau ir sutinku" at bounding box center [586, 324] width 74 height 20
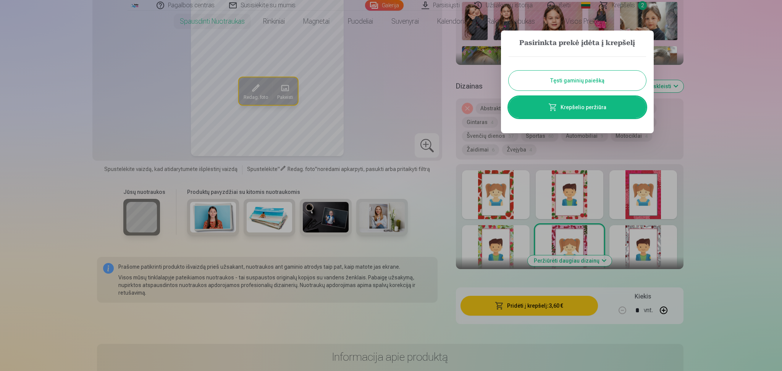
click at [576, 86] on button "Tęsti gaminių paiešką" at bounding box center [578, 81] width 138 height 20
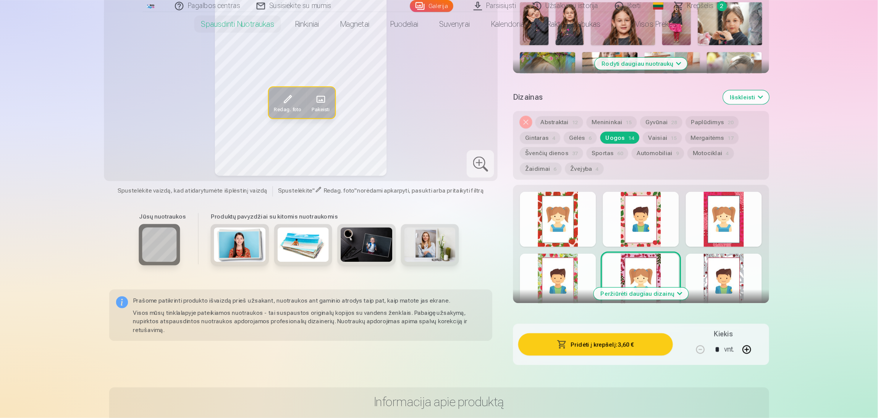
scroll to position [352, 0]
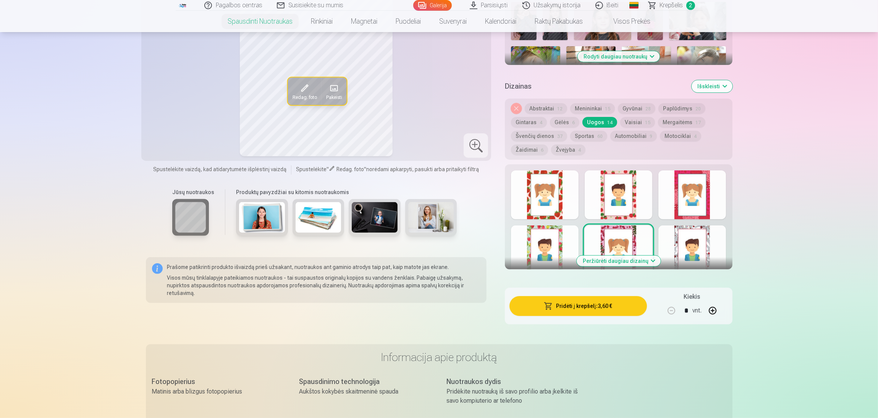
drag, startPoint x: 831, startPoint y: 160, endPoint x: 854, endPoint y: 133, distance: 35.5
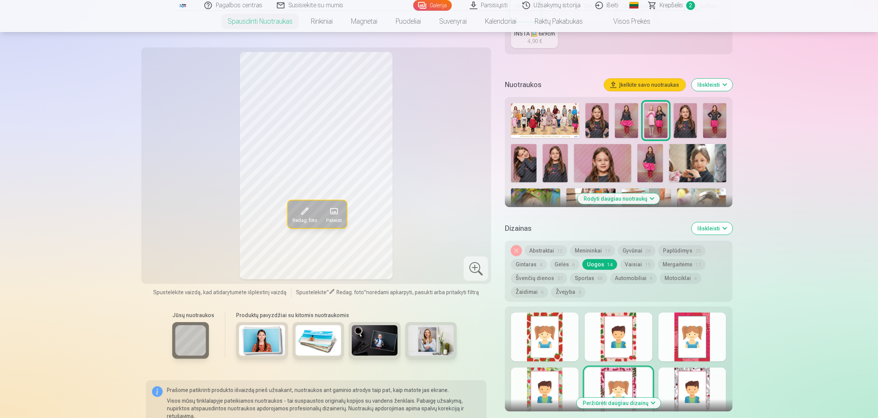
scroll to position [206, 0]
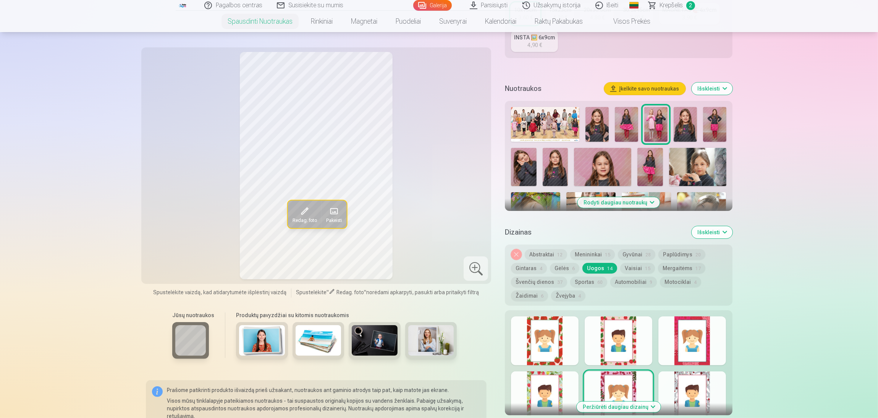
click at [632, 127] on img at bounding box center [626, 124] width 23 height 35
click at [652, 126] on img at bounding box center [655, 124] width 23 height 35
click at [686, 127] on img at bounding box center [685, 124] width 23 height 35
click at [712, 131] on img at bounding box center [714, 124] width 23 height 35
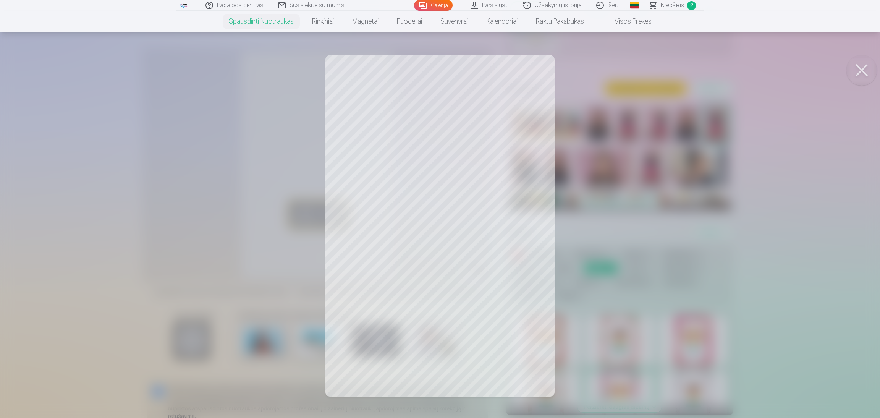
click at [780, 76] on button at bounding box center [861, 70] width 31 height 31
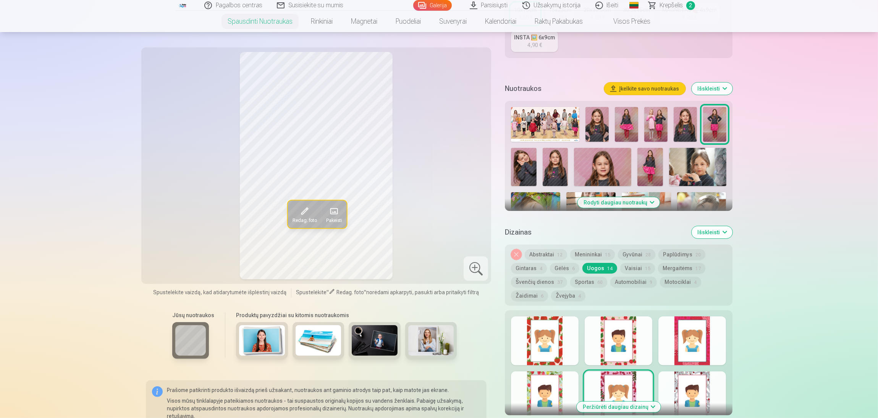
click at [686, 347] on div at bounding box center [693, 340] width 68 height 49
click at [531, 346] on div at bounding box center [545, 340] width 68 height 49
click at [547, 371] on div at bounding box center [545, 395] width 68 height 49
click at [615, 371] on div at bounding box center [619, 395] width 68 height 49
click at [674, 371] on div at bounding box center [693, 395] width 68 height 49
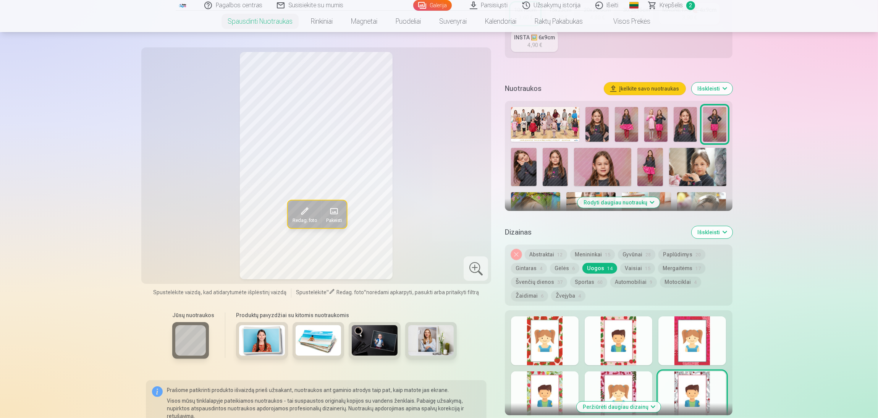
click at [518, 170] on img at bounding box center [524, 167] width 26 height 38
click at [595, 249] on button "Menininkai 15" at bounding box center [592, 254] width 45 height 11
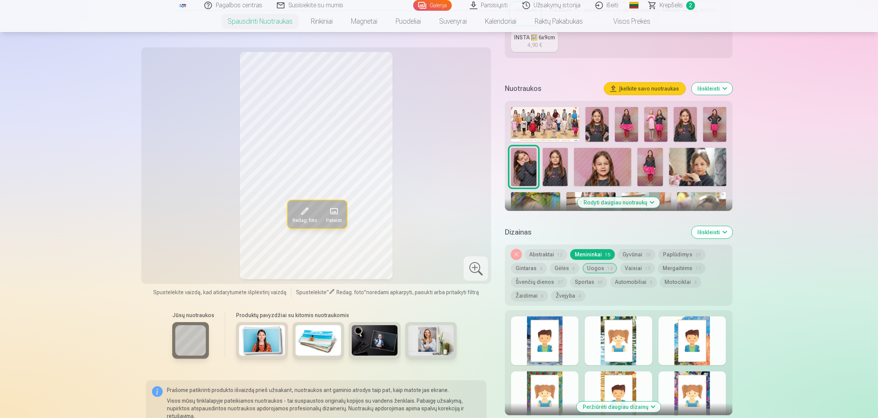
click at [542, 344] on div at bounding box center [545, 340] width 68 height 49
click at [610, 351] on div at bounding box center [619, 340] width 68 height 49
click at [683, 349] on div at bounding box center [693, 340] width 68 height 49
click at [691, 371] on div at bounding box center [693, 395] width 68 height 49
click at [613, 371] on div at bounding box center [619, 395] width 68 height 49
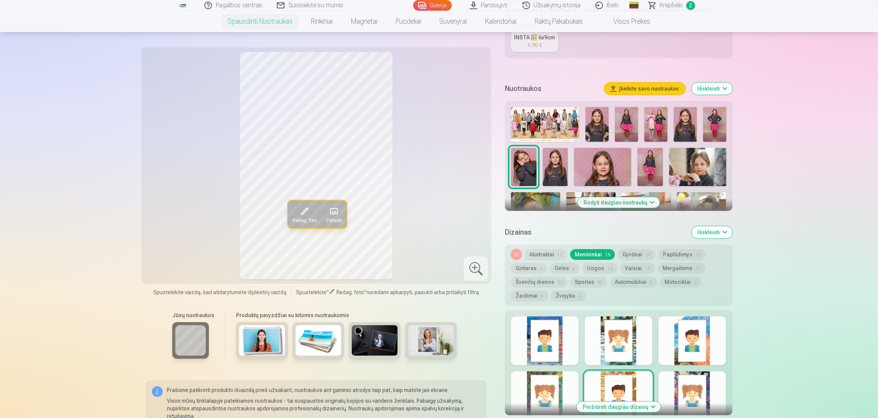
click at [545, 371] on div at bounding box center [545, 395] width 68 height 49
click at [631, 249] on button "Gyvūnai 28" at bounding box center [636, 254] width 37 height 11
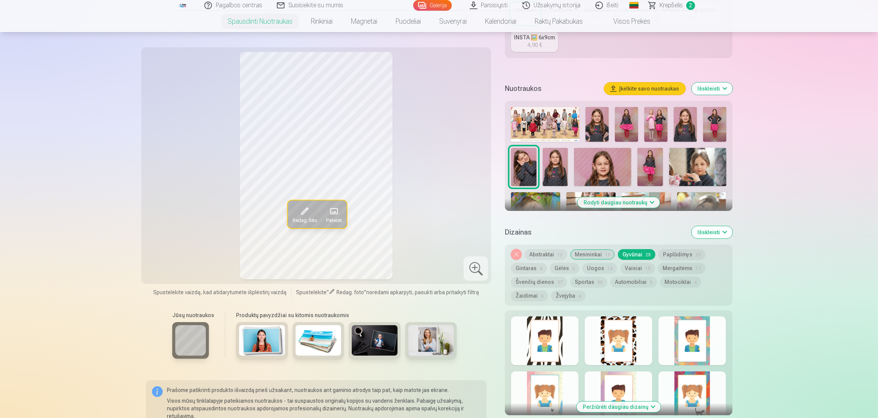
click at [691, 342] on div at bounding box center [693, 340] width 68 height 49
click at [693, 371] on div at bounding box center [693, 395] width 68 height 49
click at [619, 371] on div at bounding box center [619, 395] width 68 height 49
click at [552, 371] on div at bounding box center [545, 395] width 68 height 49
click at [544, 336] on div at bounding box center [545, 340] width 68 height 49
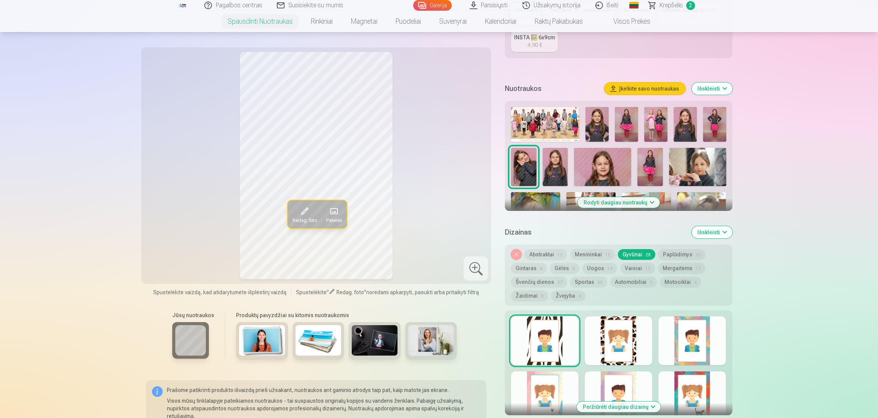
click at [602, 348] on div at bounding box center [619, 340] width 68 height 49
click at [636, 282] on button "Automobiliai 9" at bounding box center [633, 282] width 47 height 11
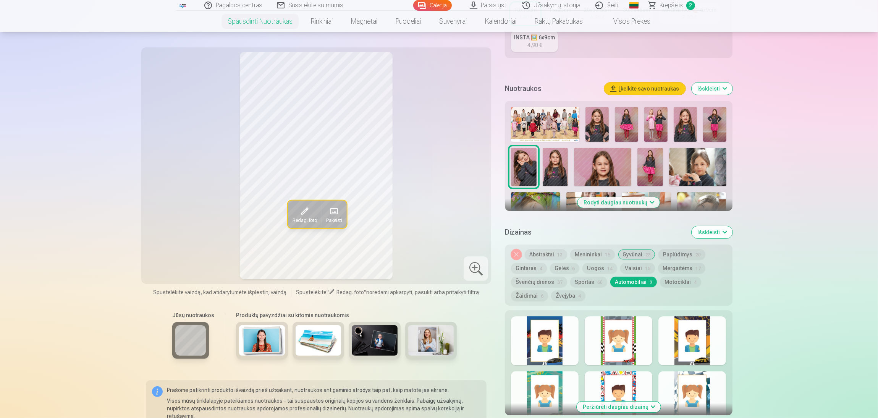
click at [540, 359] on div at bounding box center [545, 340] width 68 height 49
click at [615, 352] on div at bounding box center [619, 340] width 68 height 49
click at [677, 342] on div at bounding box center [693, 340] width 68 height 49
click at [675, 267] on button "Mergaitėms 17" at bounding box center [681, 268] width 47 height 11
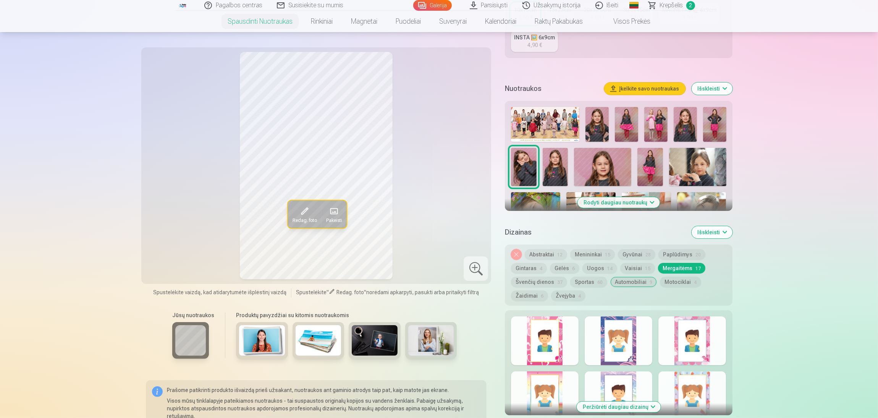
click at [548, 347] on div at bounding box center [545, 340] width 68 height 49
click at [613, 347] on div at bounding box center [619, 340] width 68 height 49
click at [551, 163] on img at bounding box center [556, 167] width 26 height 38
click at [611, 162] on img at bounding box center [602, 167] width 57 height 38
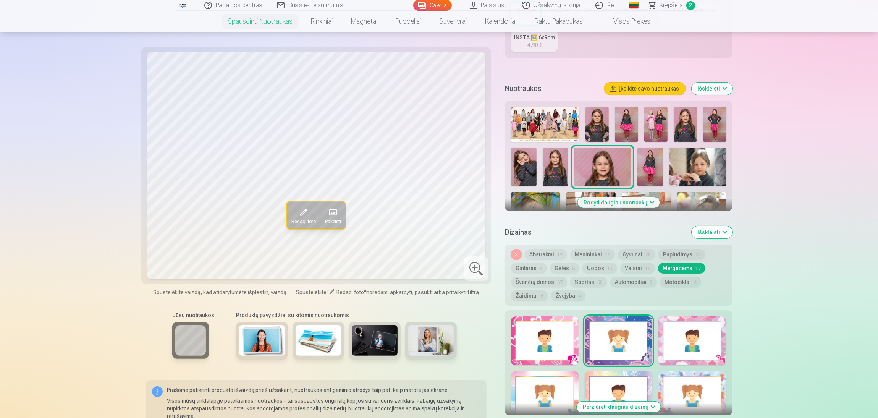
click at [558, 172] on img at bounding box center [556, 167] width 26 height 38
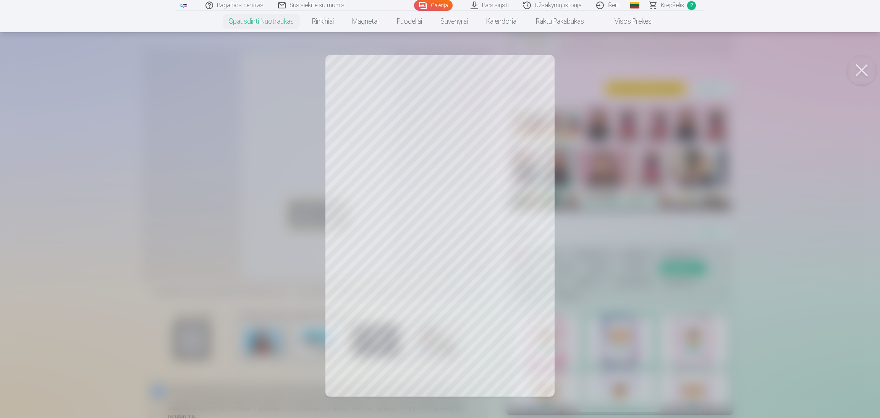
click at [780, 73] on button at bounding box center [861, 70] width 31 height 31
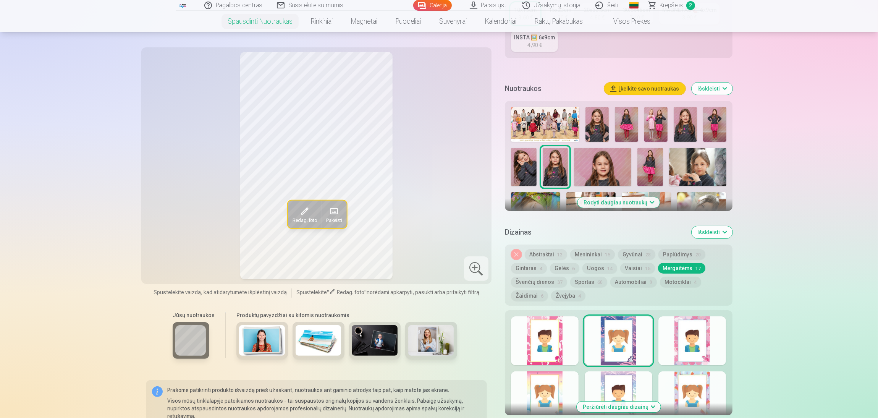
click at [652, 159] on img at bounding box center [651, 167] width 26 height 38
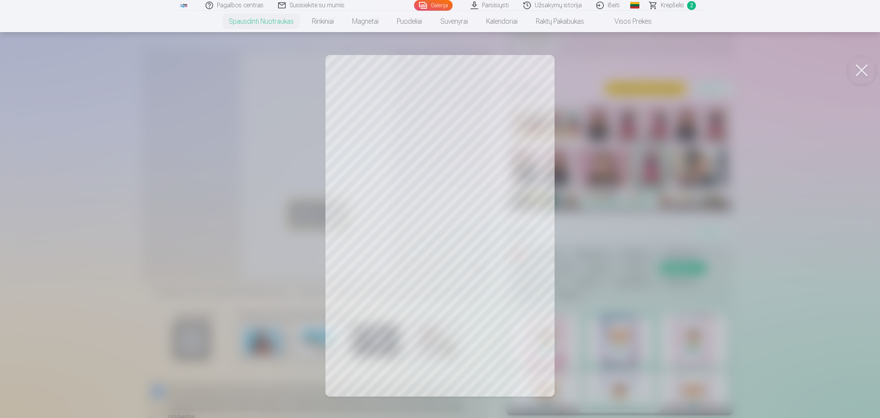
click at [780, 73] on button at bounding box center [861, 70] width 31 height 31
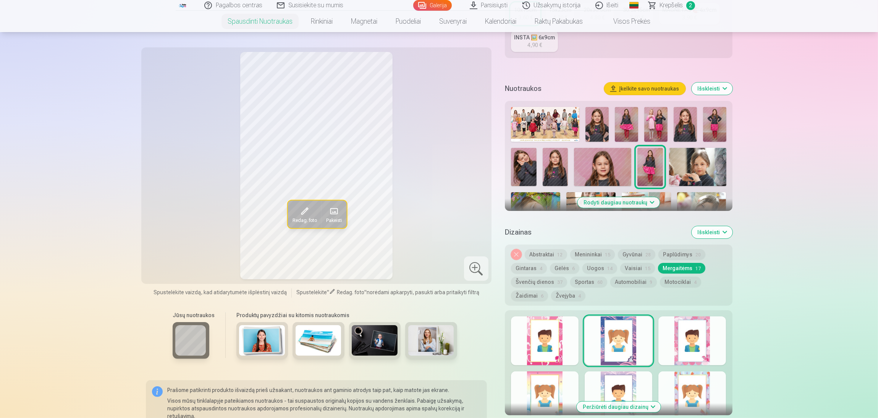
click at [700, 152] on img at bounding box center [697, 167] width 57 height 38
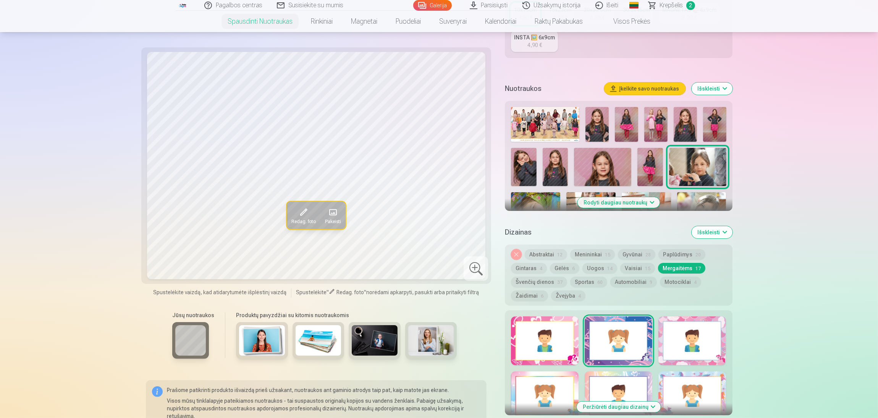
click at [552, 371] on div at bounding box center [545, 395] width 68 height 49
click at [688, 371] on div at bounding box center [693, 395] width 68 height 49
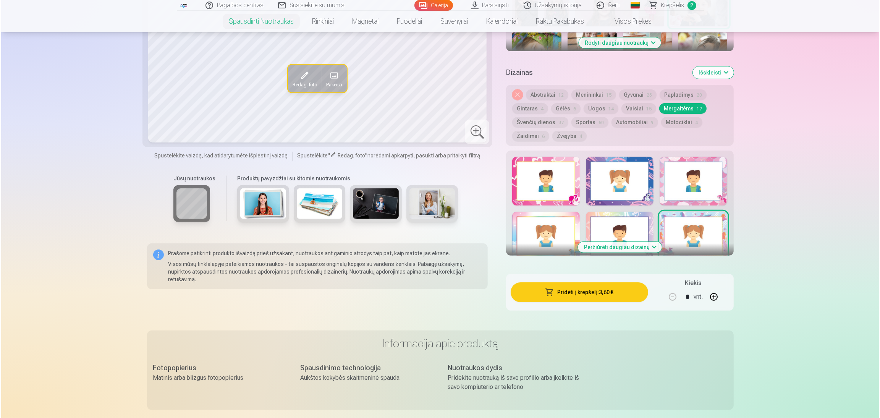
scroll to position [373, 0]
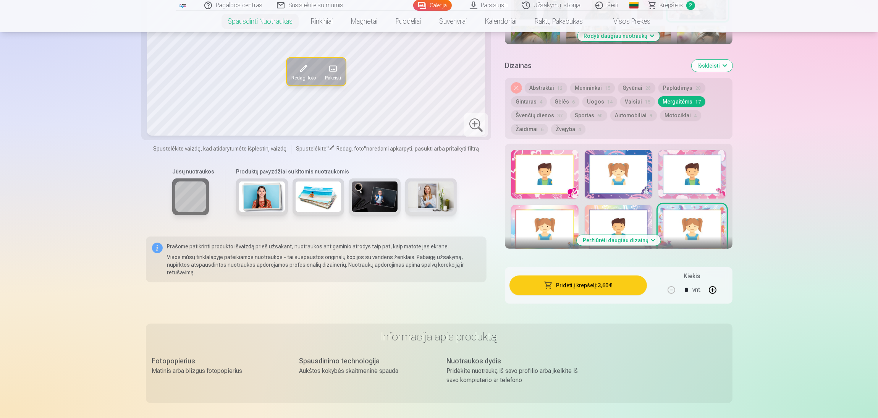
click at [594, 282] on button "Pridėti į krepšelį : 3,60 €" at bounding box center [578, 285] width 137 height 20
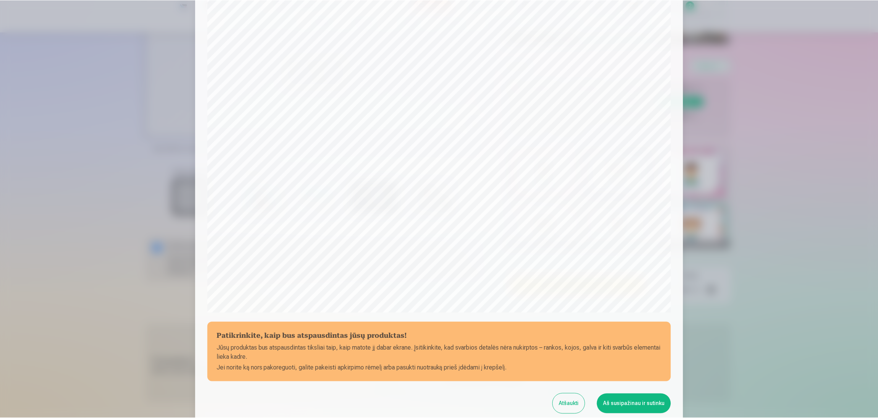
scroll to position [86, 0]
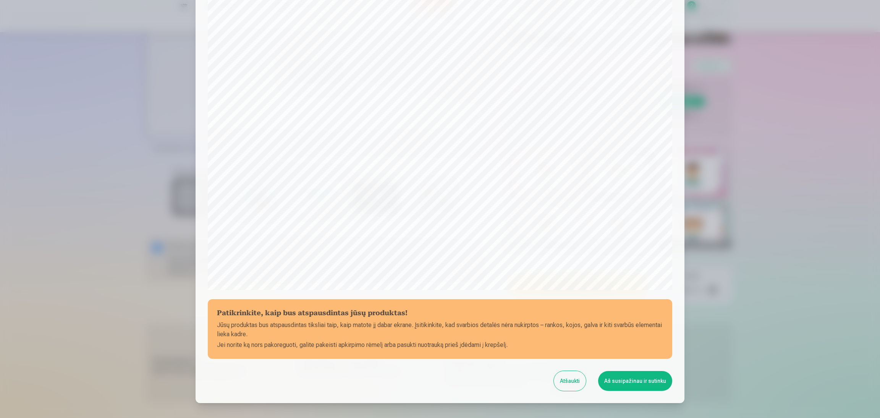
click at [622, 371] on button "Aš susipažinau ir sutinku" at bounding box center [635, 381] width 74 height 20
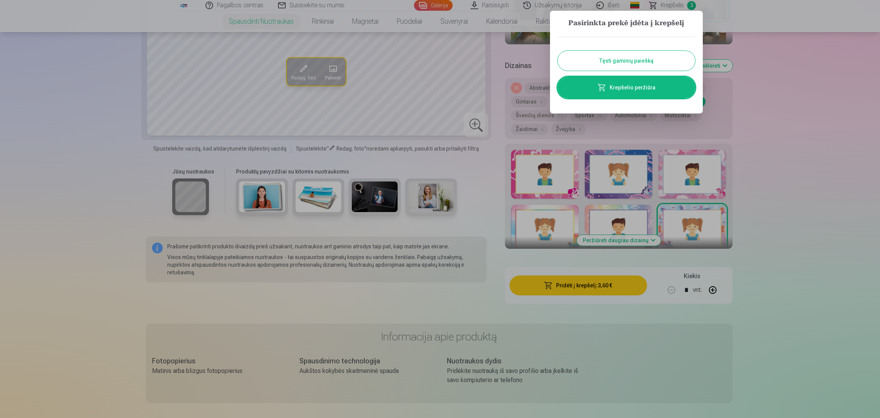
click at [638, 64] on button "Tęsti gaminių paiešką" at bounding box center [627, 61] width 138 height 20
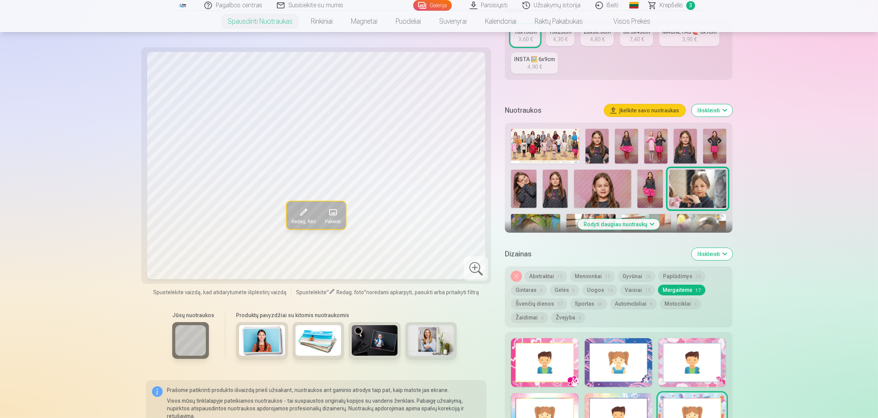
scroll to position [170, 0]
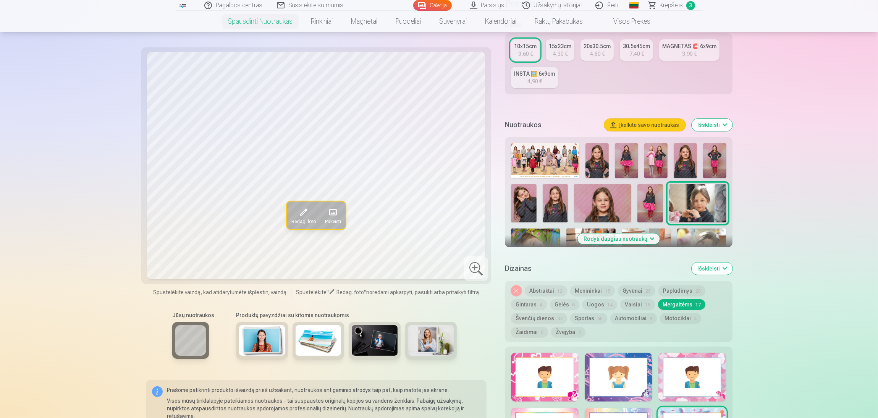
click at [703, 193] on img at bounding box center [697, 203] width 57 height 38
click at [647, 242] on button "Rodyti daugiau nuotraukų" at bounding box center [619, 238] width 82 height 11
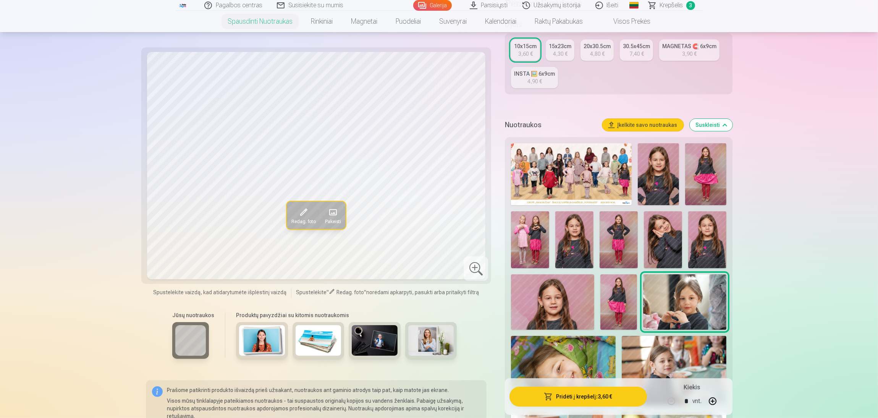
click at [551, 348] on img at bounding box center [563, 371] width 105 height 70
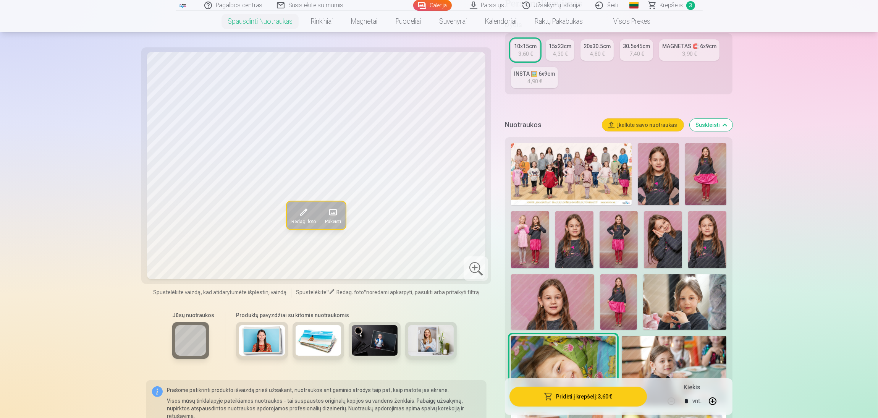
click at [477, 316] on div "Jūsų nuotraukos Produktų pavyzdžiai su kitomis nuotraukomis" at bounding box center [316, 339] width 341 height 64
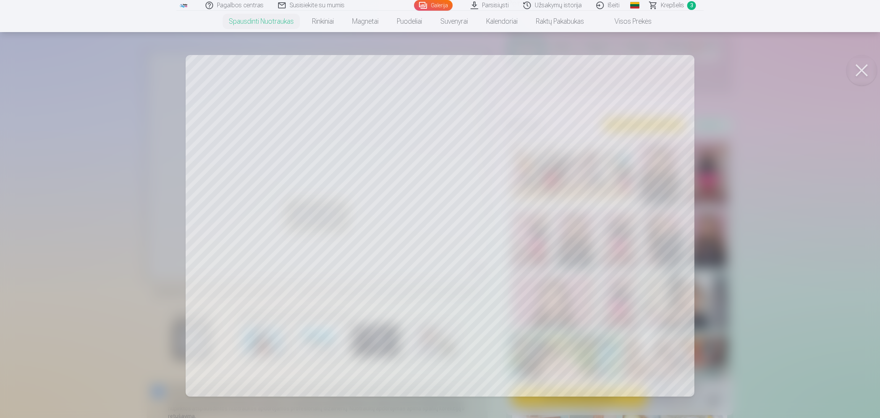
click at [780, 69] on button at bounding box center [861, 70] width 31 height 31
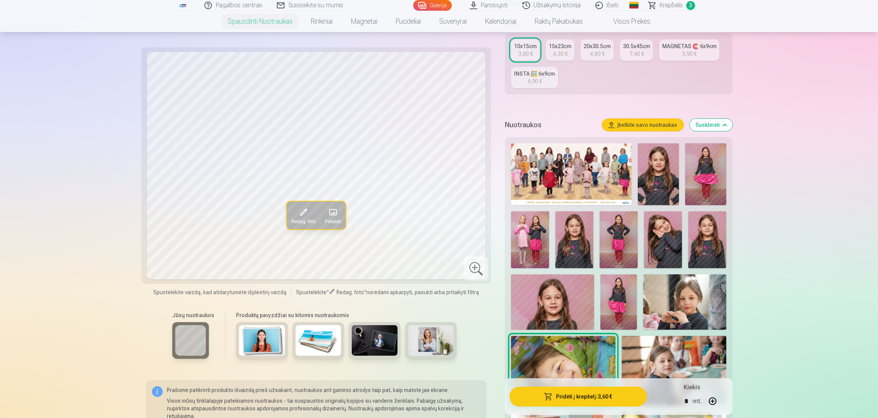
click at [671, 347] on img at bounding box center [674, 371] width 105 height 70
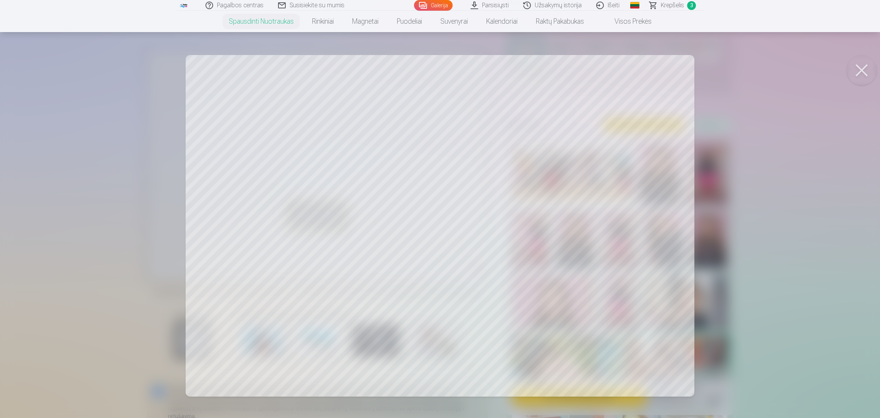
click at [495, 210] on div at bounding box center [440, 209] width 880 height 418
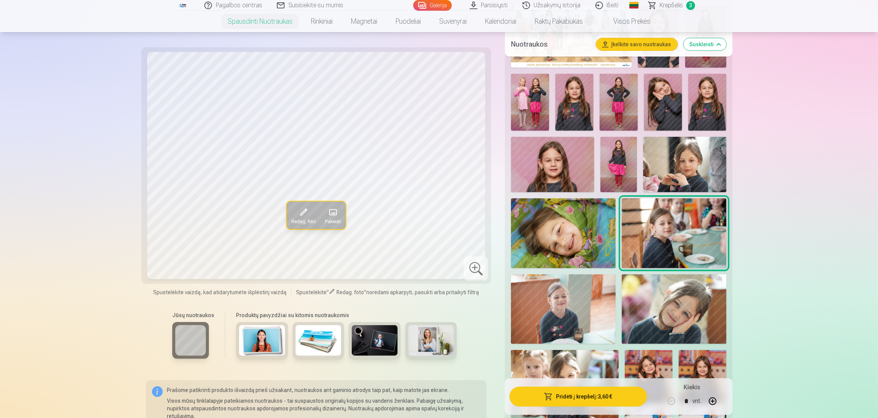
scroll to position [330, 0]
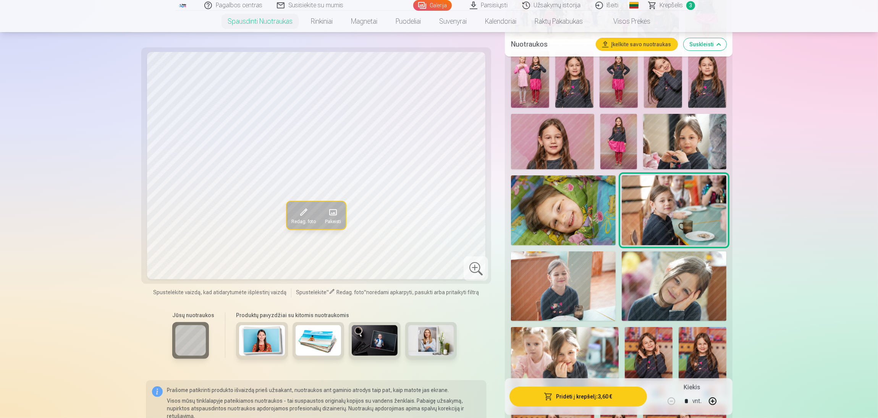
click at [560, 289] on img at bounding box center [563, 286] width 105 height 70
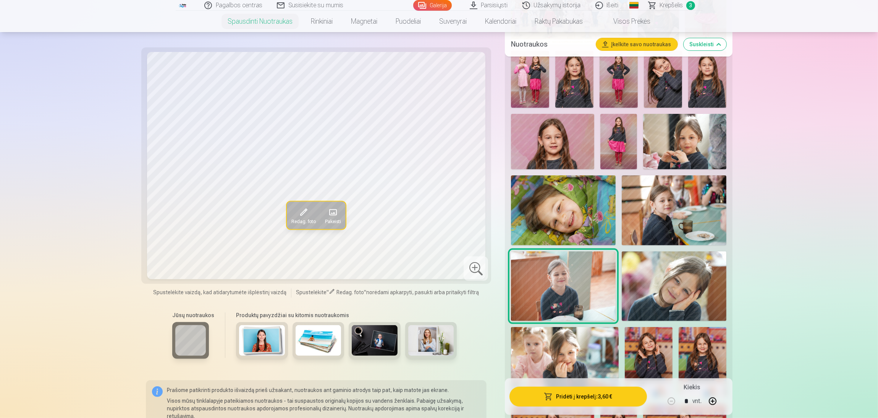
click at [666, 281] on img at bounding box center [674, 286] width 105 height 70
click at [558, 350] on img at bounding box center [564, 362] width 107 height 71
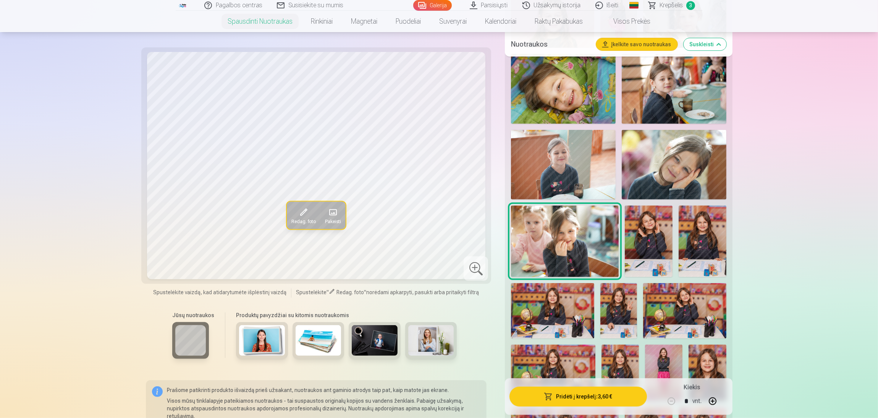
scroll to position [456, 0]
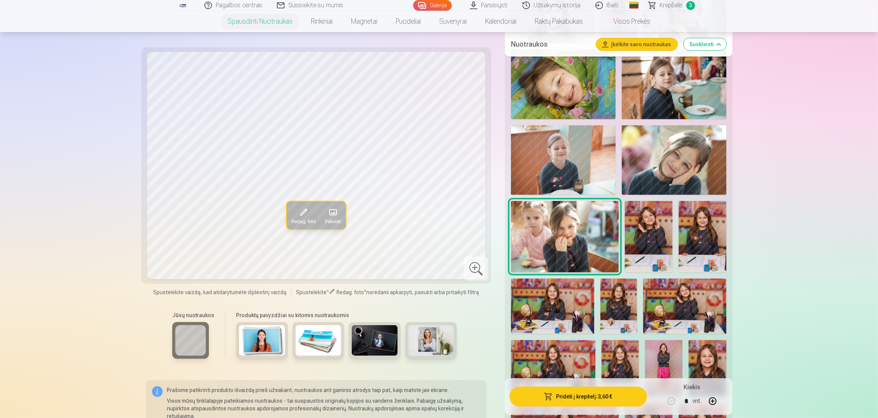
click at [654, 236] on img at bounding box center [649, 236] width 48 height 71
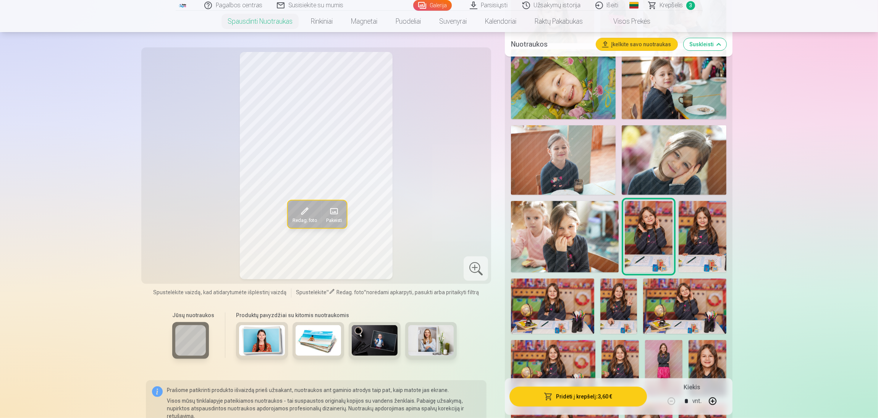
click at [707, 232] on img at bounding box center [703, 236] width 48 height 71
click at [649, 236] on img at bounding box center [649, 236] width 48 height 71
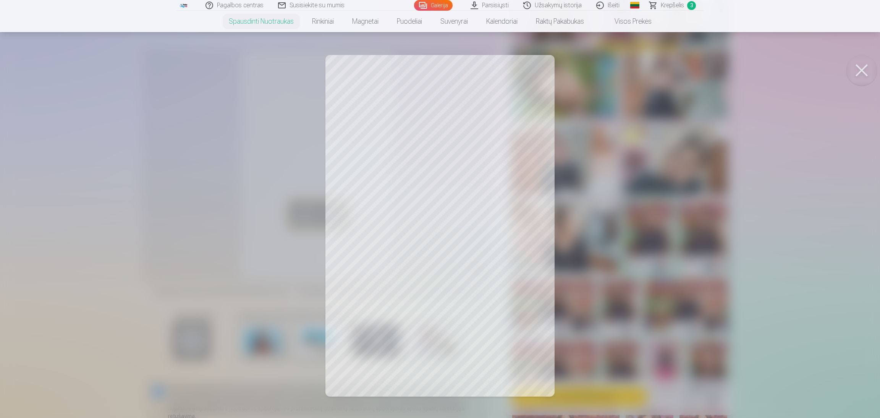
click at [780, 73] on button at bounding box center [861, 70] width 31 height 31
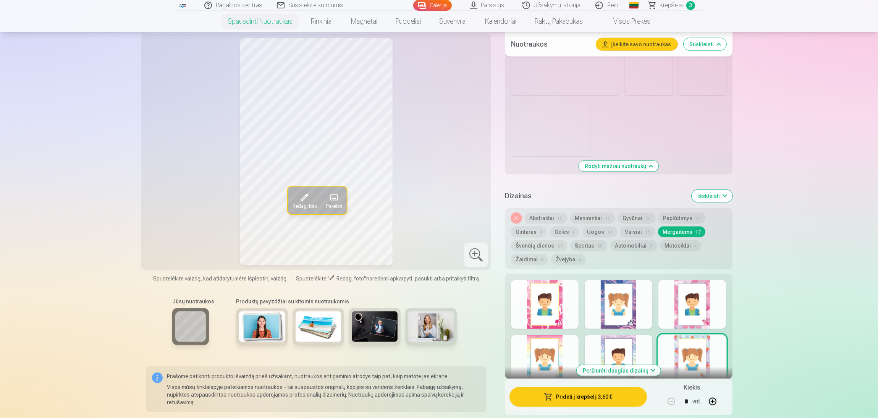
scroll to position [1569, 0]
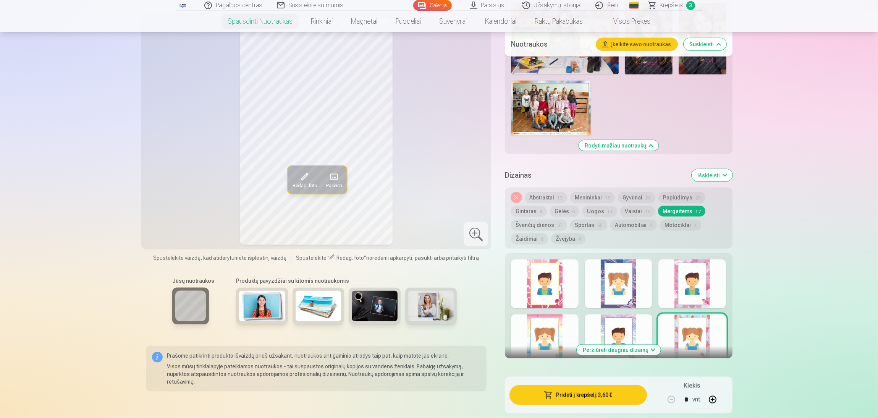
click at [680, 284] on div at bounding box center [693, 283] width 68 height 49
click at [687, 355] on div at bounding box center [693, 338] width 68 height 49
click at [685, 278] on div at bounding box center [693, 283] width 68 height 49
click at [559, 336] on div at bounding box center [545, 338] width 68 height 49
click at [535, 293] on div at bounding box center [545, 283] width 68 height 49
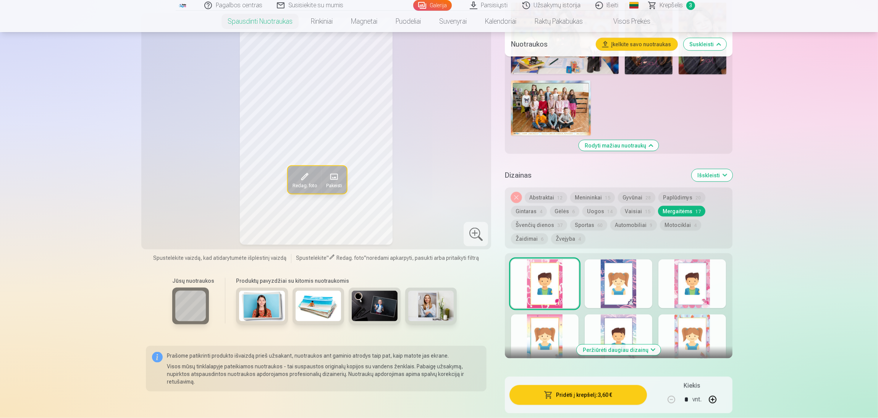
click at [611, 331] on div at bounding box center [619, 338] width 68 height 49
click at [695, 332] on div at bounding box center [693, 338] width 68 height 49
click at [675, 193] on button "Paplūdimys 20" at bounding box center [682, 197] width 47 height 11
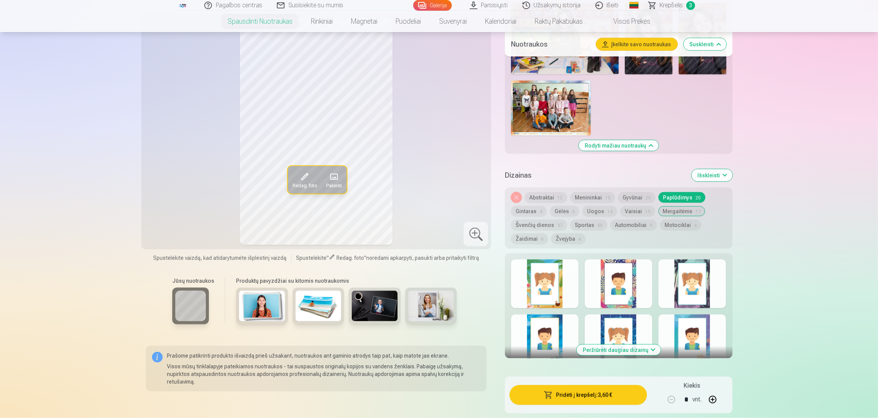
click at [598, 278] on div at bounding box center [619, 283] width 68 height 49
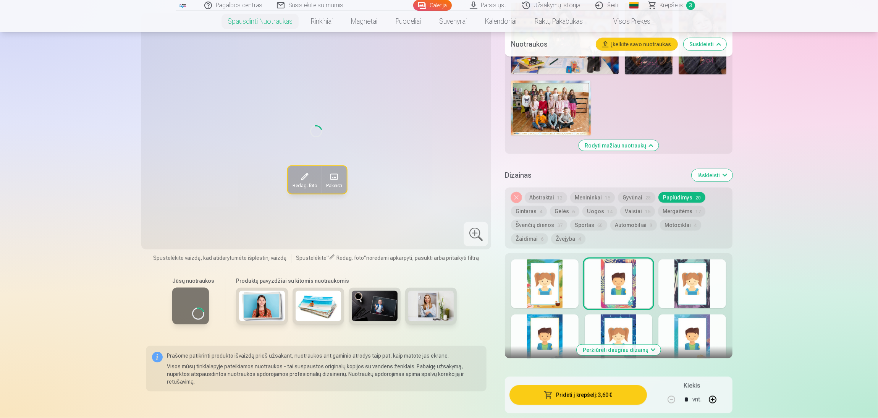
click at [682, 286] on div at bounding box center [693, 283] width 68 height 49
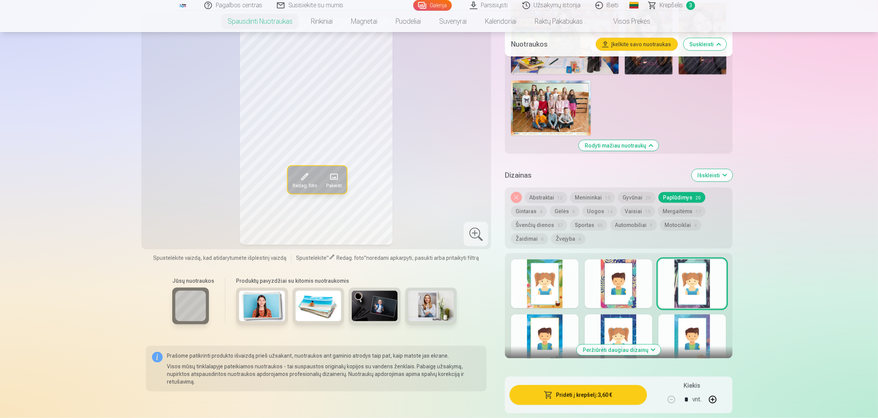
click at [512, 282] on div "Peržiūrėti daugiau dizainų" at bounding box center [618, 305] width 227 height 105
click at [538, 330] on div at bounding box center [545, 338] width 68 height 49
click at [528, 231] on div "Nuimkite dizainą Abstraktai 12 Menininkai 15 Gyvūnai 28 Paplūdimys 20 Gintaras …" at bounding box center [618, 218] width 227 height 61
click at [529, 235] on button "Žaidimai 6" at bounding box center [529, 238] width 37 height 11
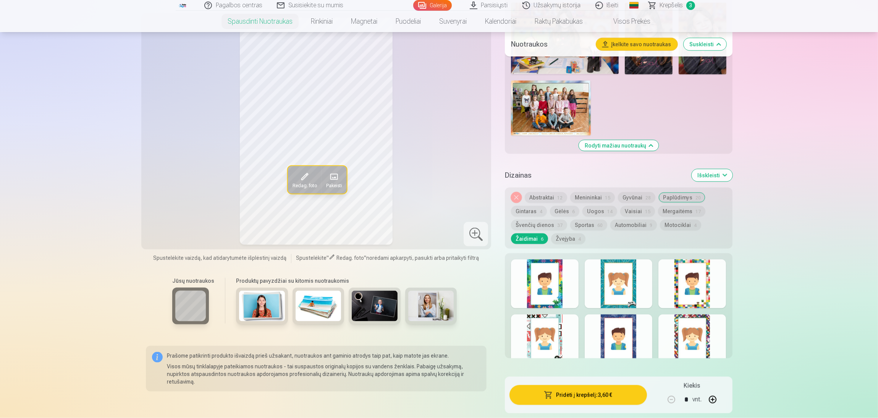
click at [540, 280] on div at bounding box center [545, 283] width 68 height 49
click at [621, 285] on div at bounding box center [619, 283] width 68 height 49
click at [703, 277] on div at bounding box center [693, 283] width 68 height 49
click at [701, 343] on div at bounding box center [693, 338] width 68 height 49
click at [626, 342] on div at bounding box center [619, 338] width 68 height 49
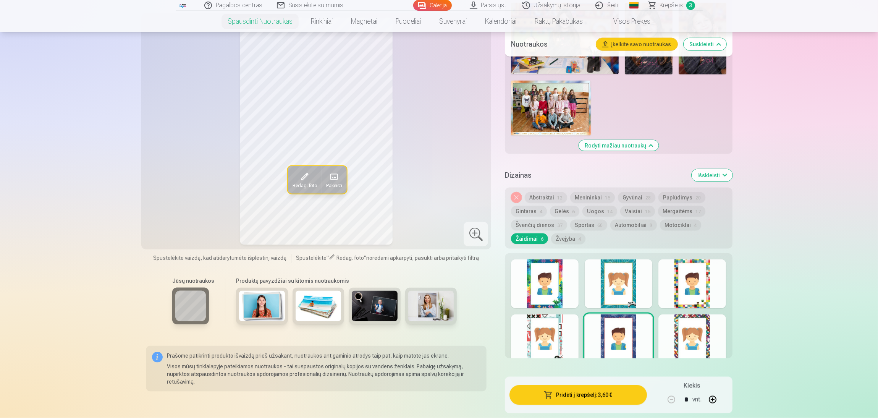
click at [539, 341] on div at bounding box center [545, 338] width 68 height 49
click at [533, 282] on div at bounding box center [545, 283] width 68 height 49
click at [305, 189] on span "Redag. foto" at bounding box center [304, 186] width 24 height 6
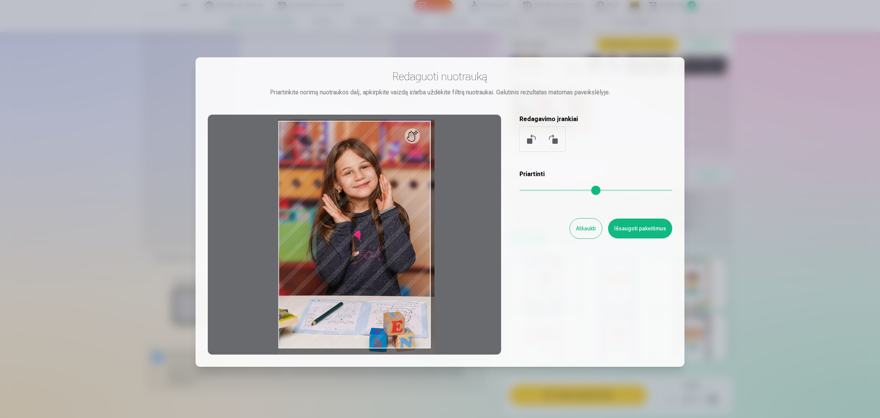
type input "*"
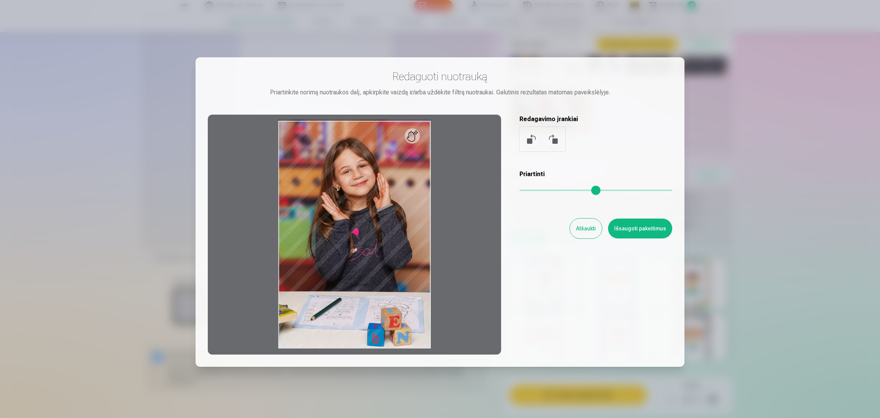
drag, startPoint x: 521, startPoint y: 188, endPoint x: 514, endPoint y: 185, distance: 8.0
click at [520, 189] on input "range" at bounding box center [596, 190] width 153 height 2
click at [635, 229] on button "Išsaugoti pakeitimus" at bounding box center [640, 229] width 64 height 20
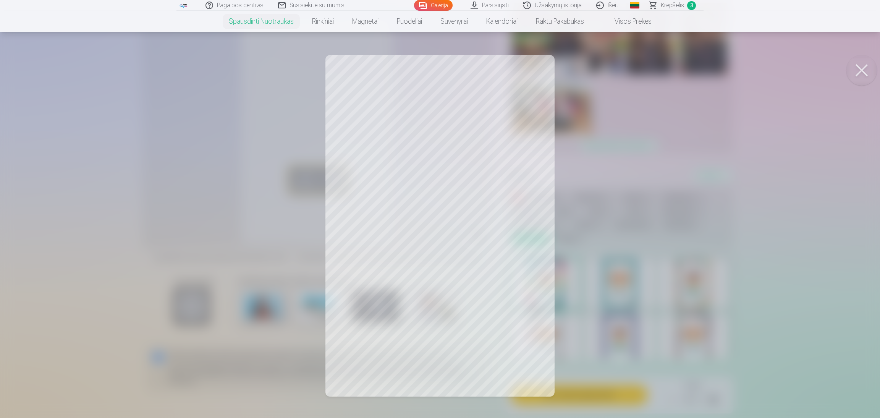
click at [780, 76] on button at bounding box center [861, 70] width 31 height 31
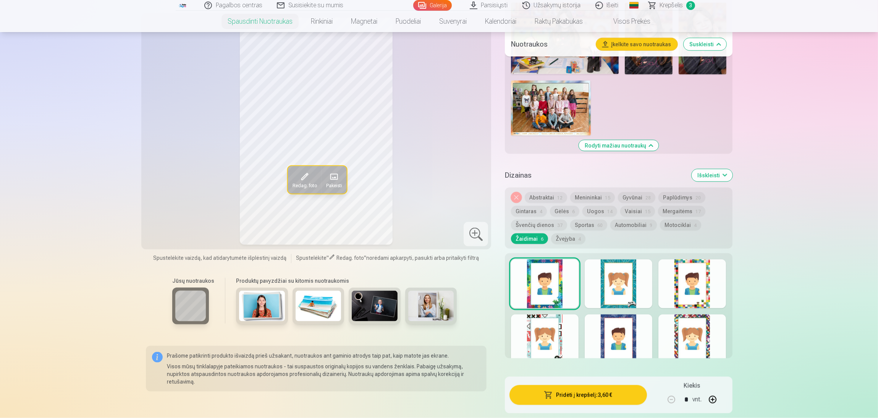
click at [621, 291] on div at bounding box center [619, 283] width 68 height 49
click at [661, 285] on div at bounding box center [693, 283] width 68 height 49
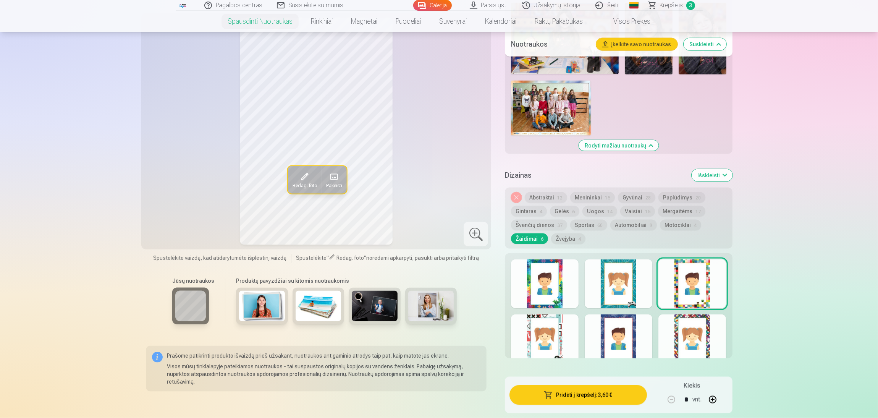
click at [700, 278] on div at bounding box center [693, 283] width 68 height 49
click at [589, 201] on button "Menininkai 15" at bounding box center [592, 197] width 45 height 11
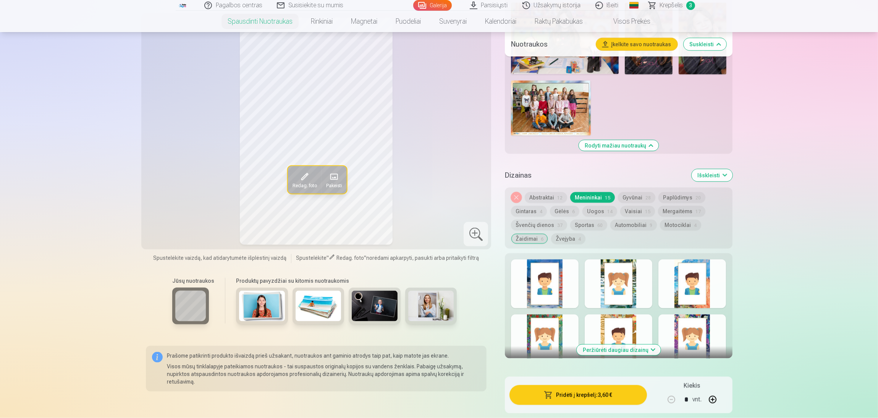
click at [546, 196] on button "Abstraktai 12" at bounding box center [546, 197] width 42 height 11
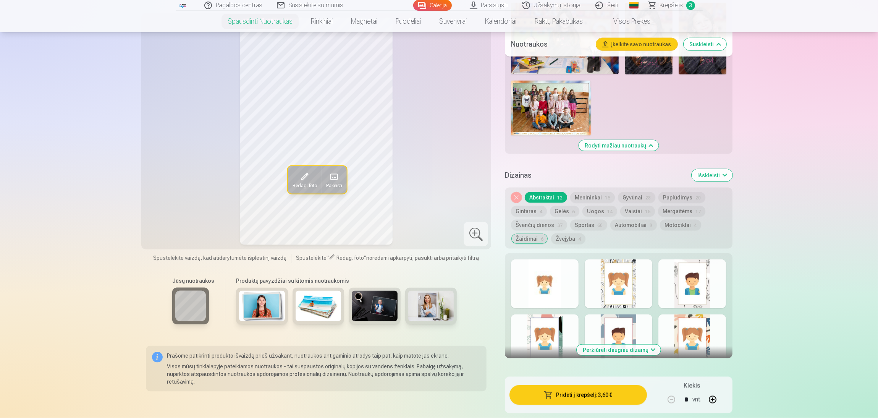
click at [631, 285] on div at bounding box center [619, 283] width 68 height 49
click at [693, 292] on div at bounding box center [693, 283] width 68 height 49
click at [695, 338] on div at bounding box center [693, 338] width 68 height 49
click at [637, 335] on div at bounding box center [619, 338] width 68 height 49
click at [540, 339] on div at bounding box center [545, 338] width 68 height 49
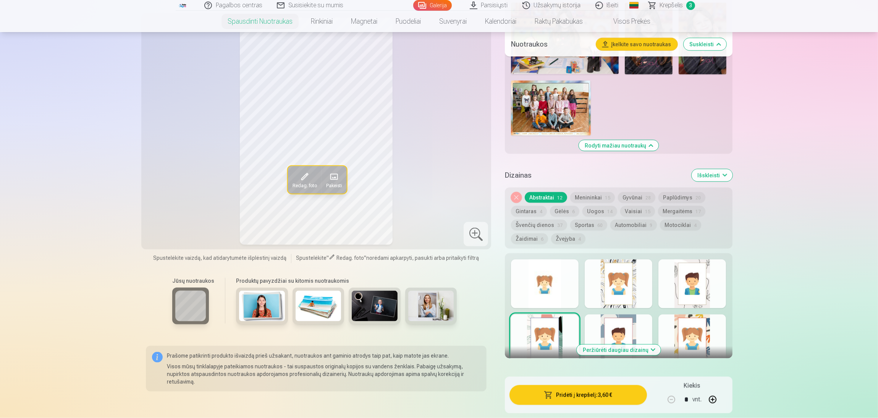
click at [521, 283] on div at bounding box center [545, 283] width 68 height 49
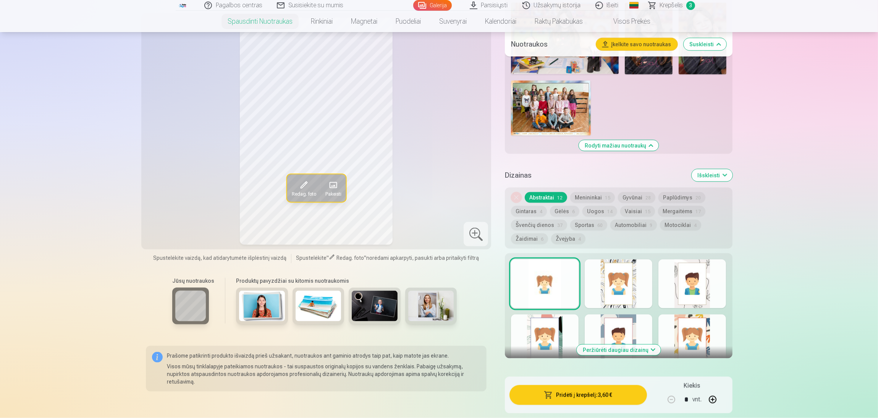
drag, startPoint x: 877, startPoint y: 157, endPoint x: 877, endPoint y: 144, distance: 12.6
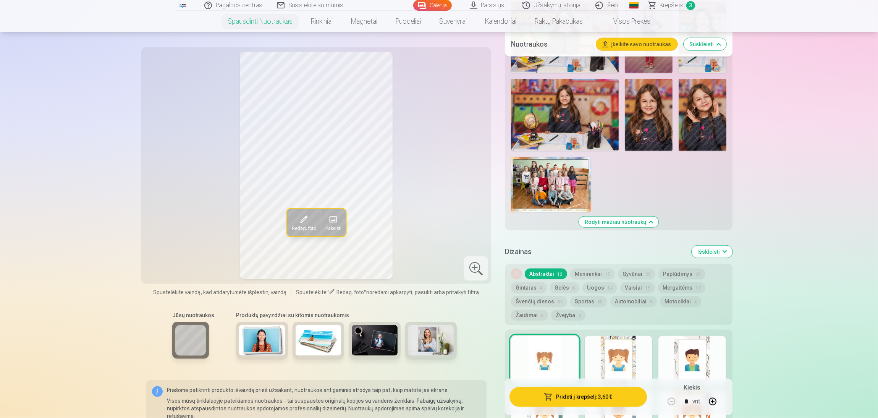
scroll to position [1483, 0]
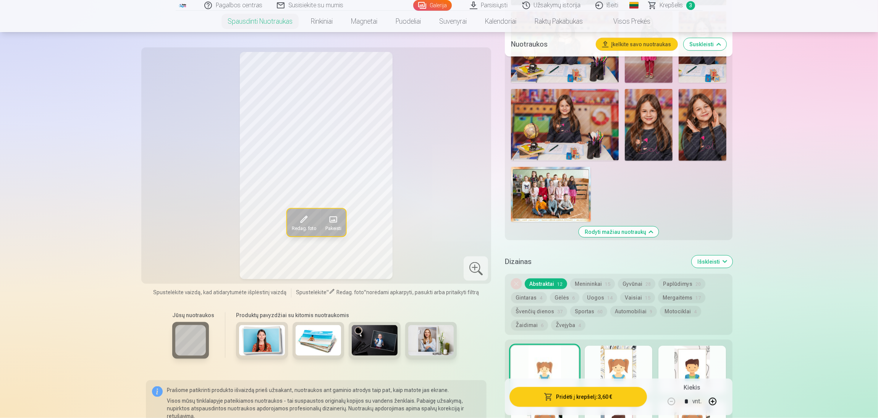
click at [563, 300] on button "Gėlės 6" at bounding box center [564, 297] width 29 height 11
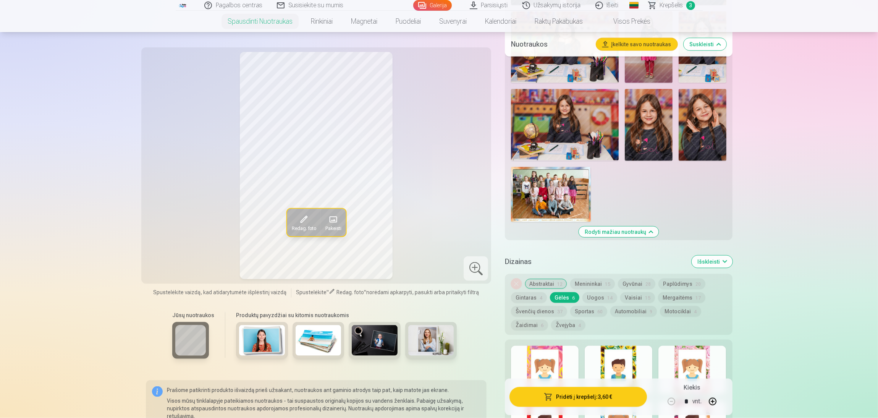
click at [554, 359] on div at bounding box center [545, 370] width 68 height 49
click at [609, 356] on div at bounding box center [619, 370] width 68 height 49
click at [686, 351] on div at bounding box center [693, 370] width 68 height 49
click at [547, 282] on button "Abstraktai 12" at bounding box center [546, 283] width 42 height 11
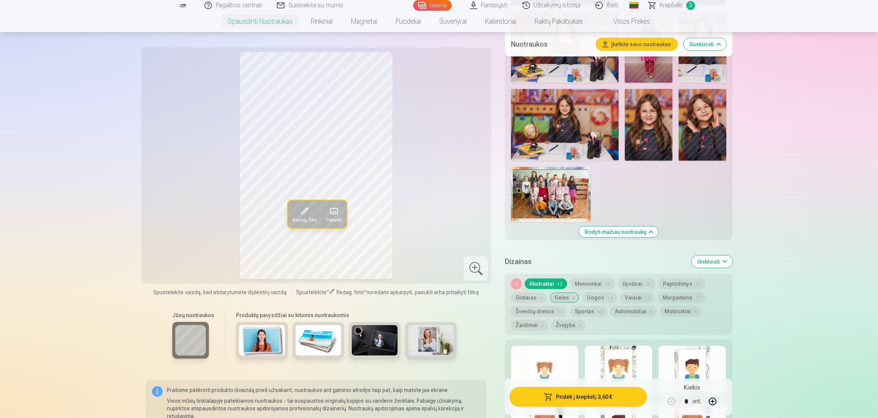
click at [537, 370] on div at bounding box center [545, 370] width 68 height 49
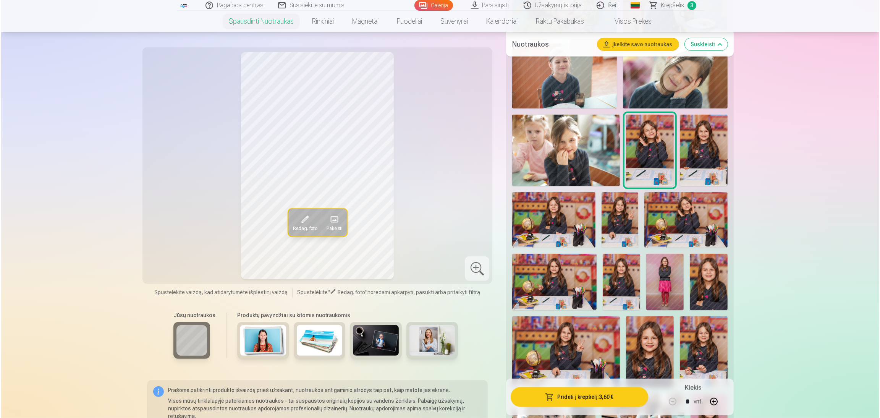
scroll to position [553, 0]
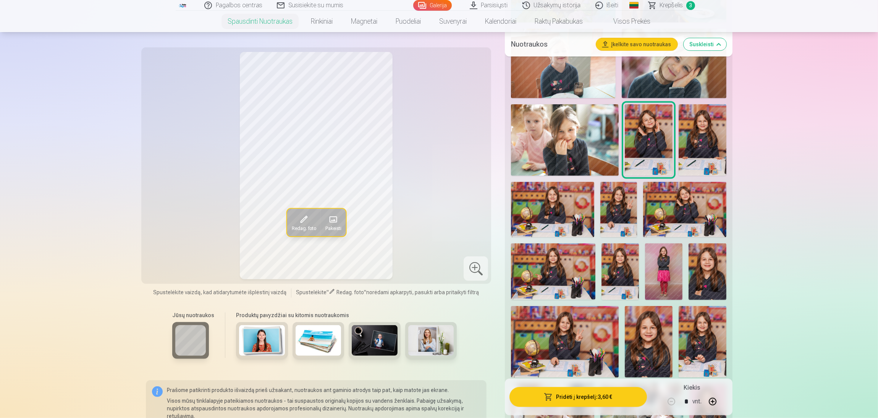
click at [701, 149] on img at bounding box center [703, 139] width 48 height 71
click at [654, 145] on img at bounding box center [649, 139] width 48 height 71
click at [573, 371] on button "Pridėti į krepšelį : 3,60 €" at bounding box center [578, 397] width 137 height 20
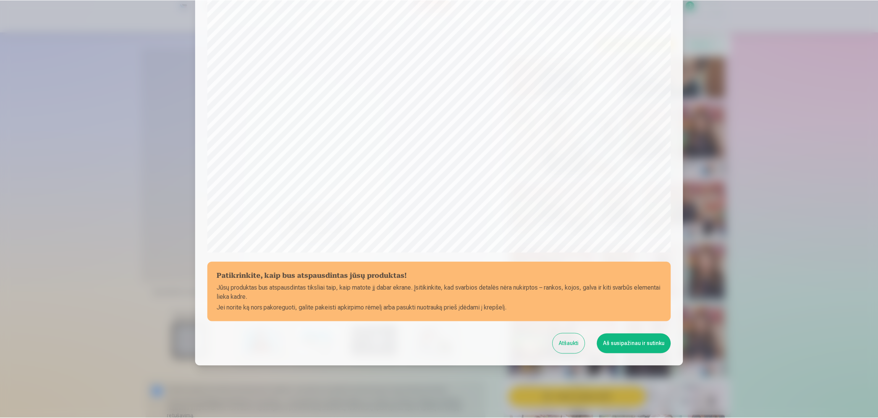
scroll to position [132, 0]
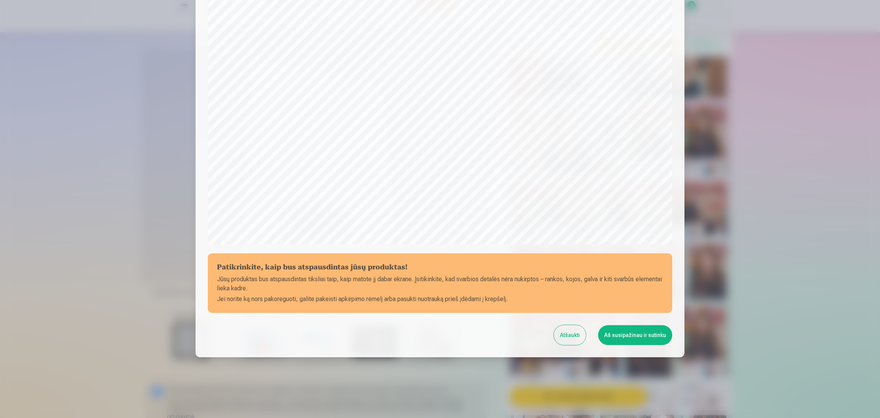
click at [628, 331] on button "Aš susipažinau ir sutinku" at bounding box center [635, 335] width 74 height 20
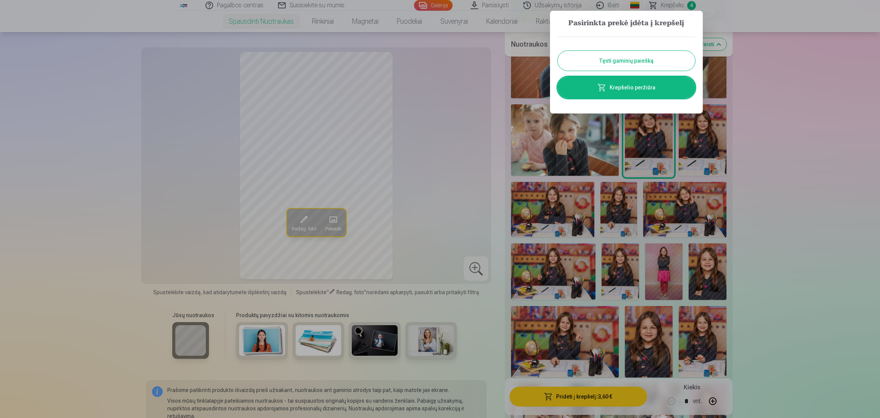
click at [648, 63] on button "Tęsti gaminių paiešką" at bounding box center [627, 61] width 138 height 20
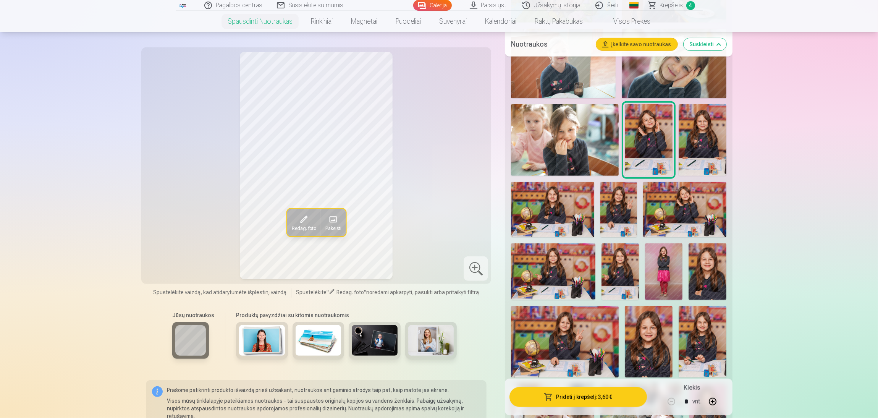
click at [703, 133] on img at bounding box center [703, 139] width 48 height 71
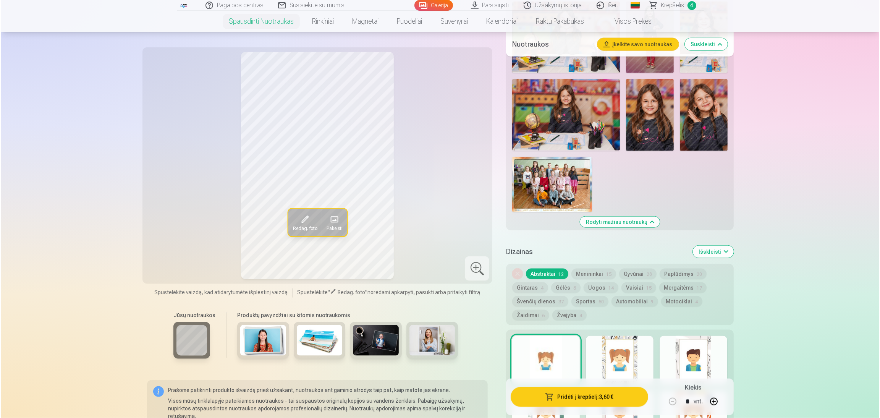
scroll to position [1543, 0]
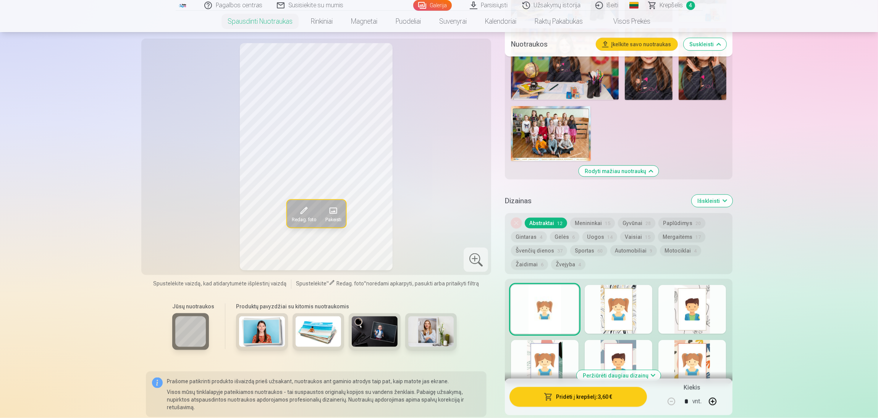
click at [631, 218] on button "Gyvūnai 28" at bounding box center [636, 223] width 37 height 11
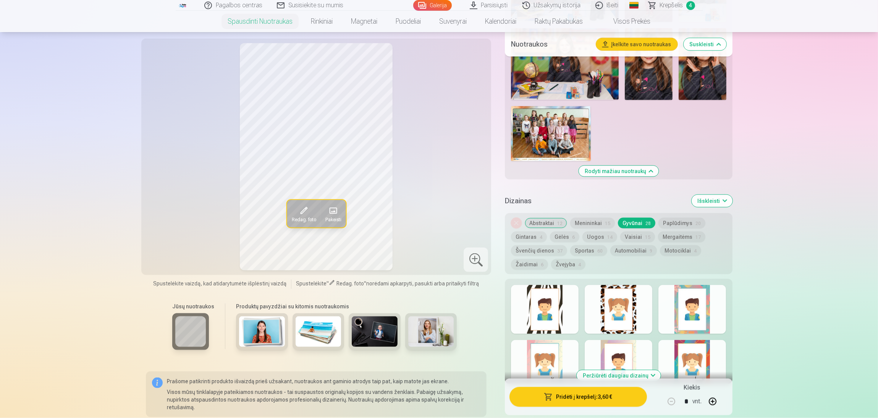
click at [696, 308] on div at bounding box center [693, 309] width 68 height 49
click at [549, 363] on div at bounding box center [545, 364] width 68 height 49
click at [604, 355] on div at bounding box center [619, 364] width 68 height 49
click at [677, 349] on div at bounding box center [693, 364] width 68 height 49
click at [686, 314] on div at bounding box center [693, 309] width 68 height 49
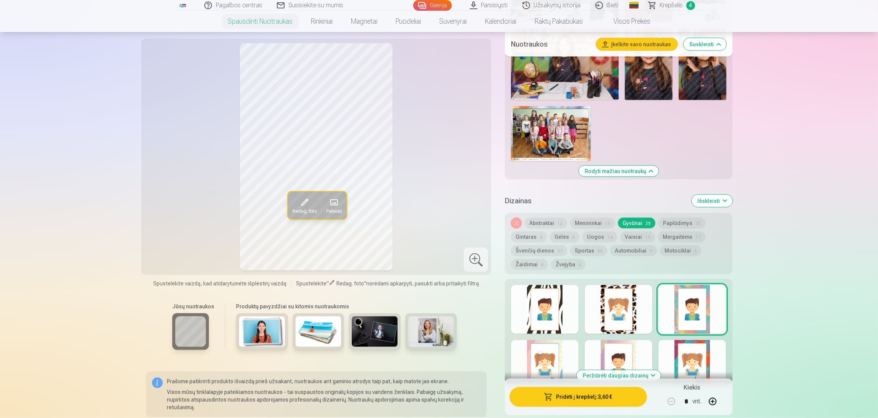
click at [693, 307] on div at bounding box center [693, 309] width 68 height 49
click at [693, 309] on div at bounding box center [693, 309] width 68 height 49
click at [563, 371] on button "Pridėti į krepšelį : 3,60 €" at bounding box center [578, 397] width 137 height 20
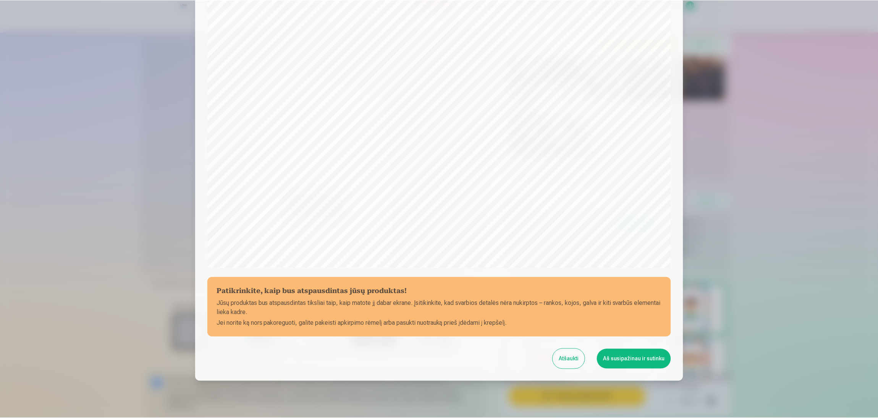
scroll to position [132, 0]
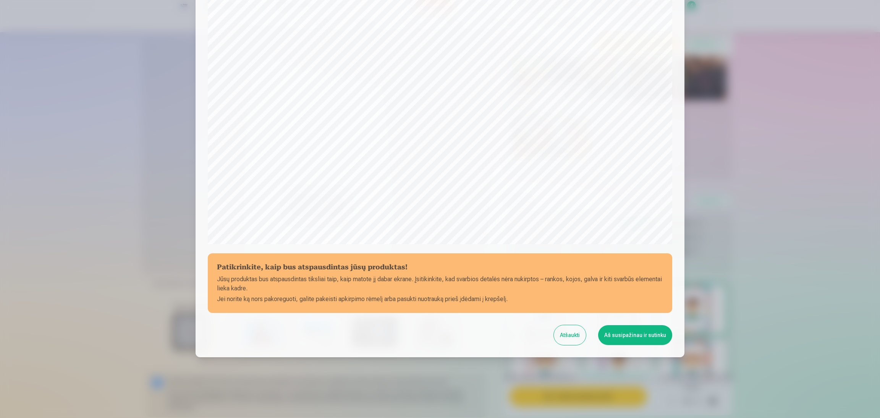
click at [627, 333] on button "Aš susipažinau ir sutinku" at bounding box center [635, 335] width 74 height 20
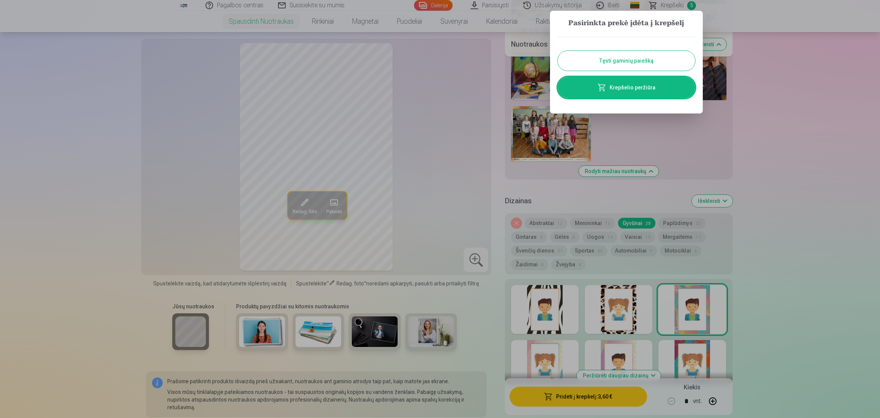
click at [626, 58] on button "Tęsti gaminių paiešką" at bounding box center [627, 61] width 138 height 20
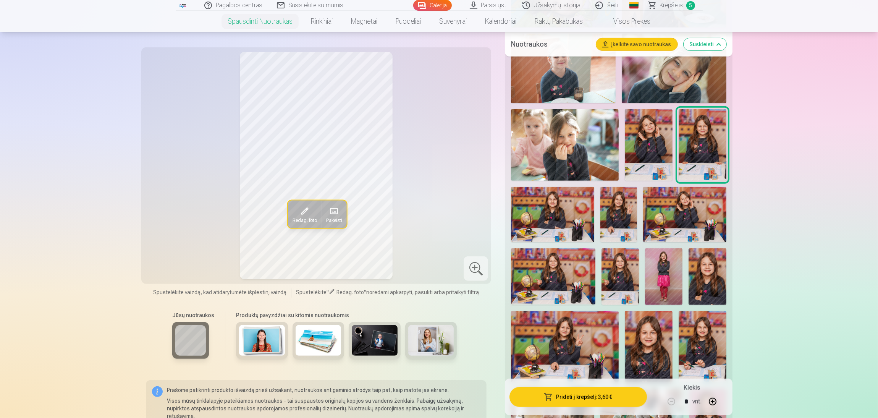
scroll to position [558, 0]
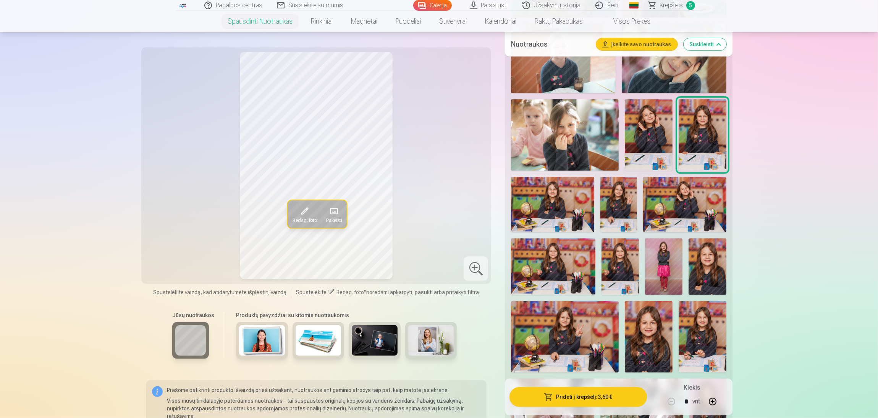
click at [556, 198] on img at bounding box center [552, 204] width 83 height 55
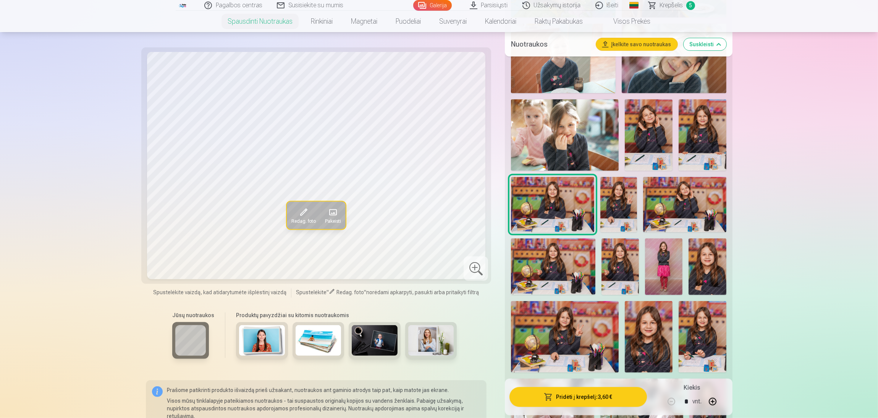
click at [622, 213] on img at bounding box center [618, 204] width 37 height 55
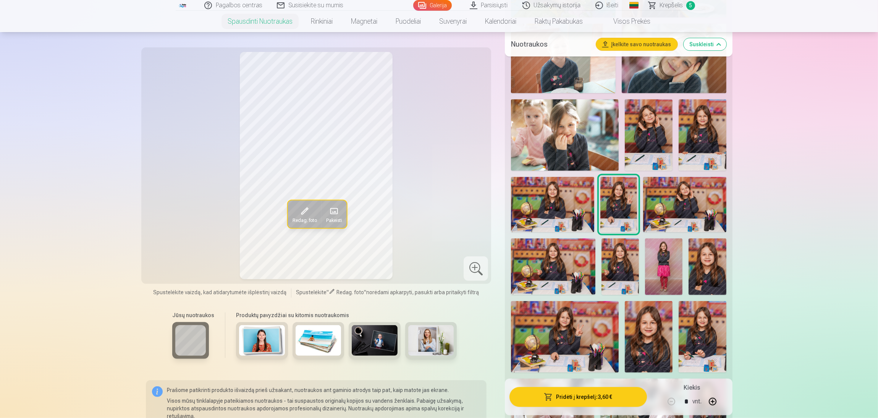
click at [677, 209] on img at bounding box center [684, 204] width 83 height 55
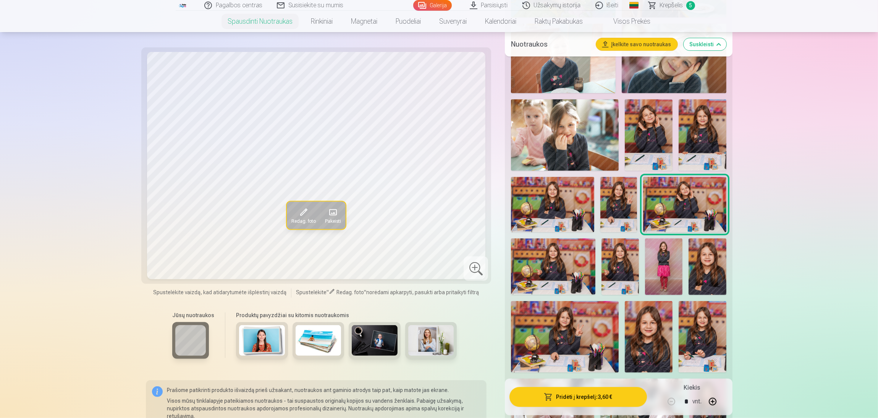
click at [560, 268] on img at bounding box center [553, 266] width 84 height 56
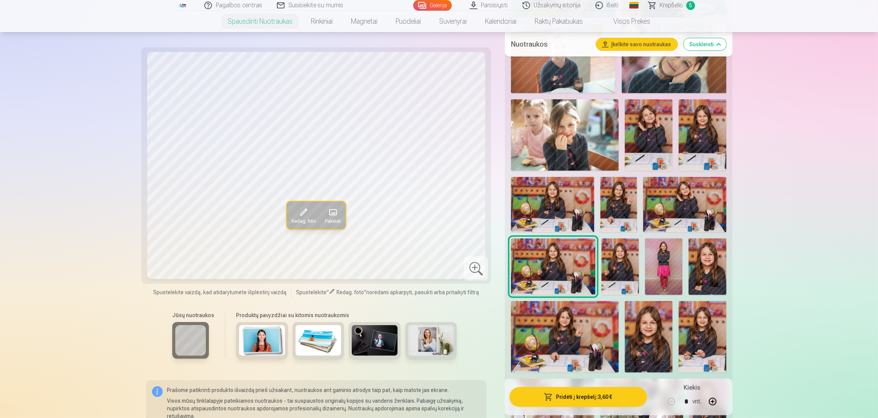
click at [541, 205] on img at bounding box center [552, 204] width 83 height 55
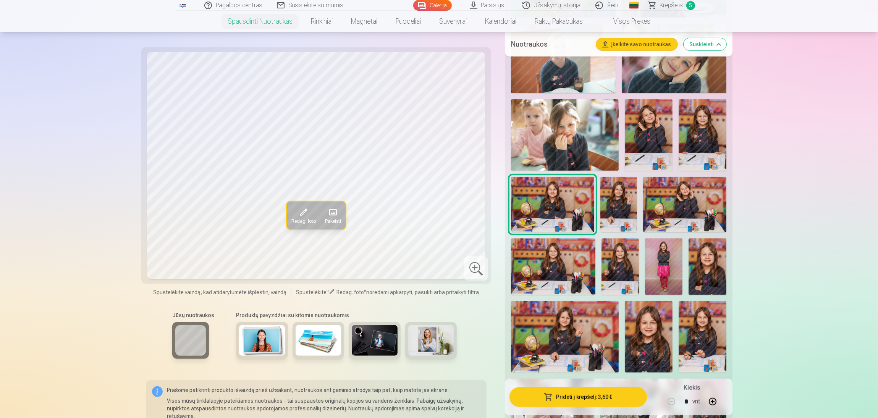
click at [566, 282] on img at bounding box center [553, 266] width 84 height 56
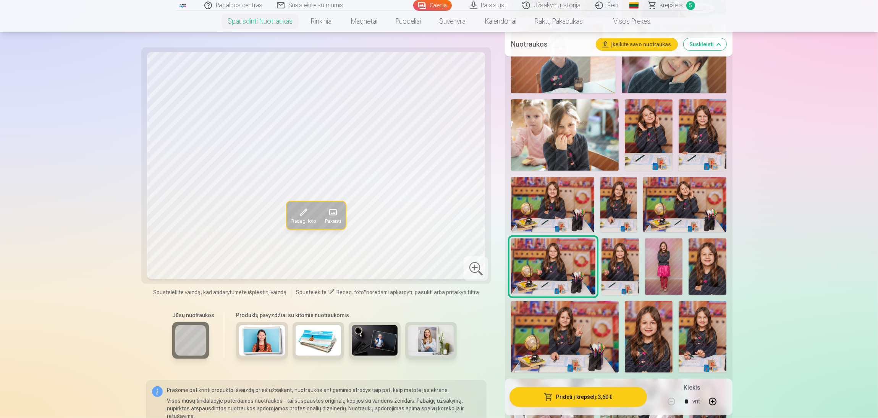
click at [610, 205] on img at bounding box center [618, 204] width 37 height 55
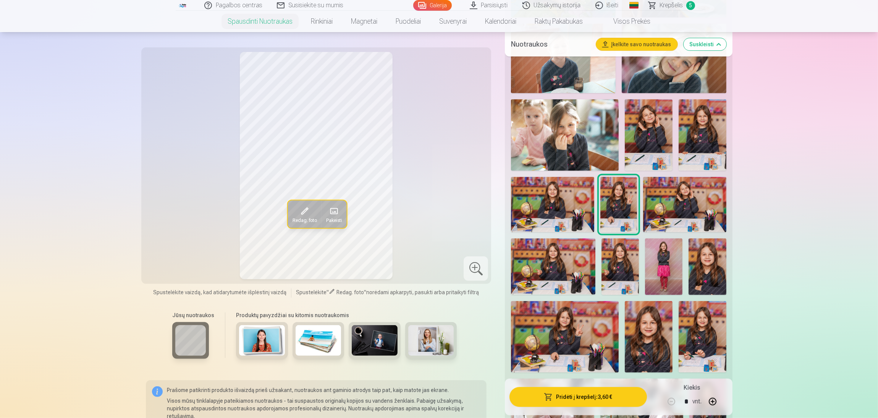
click at [574, 208] on img at bounding box center [552, 204] width 83 height 55
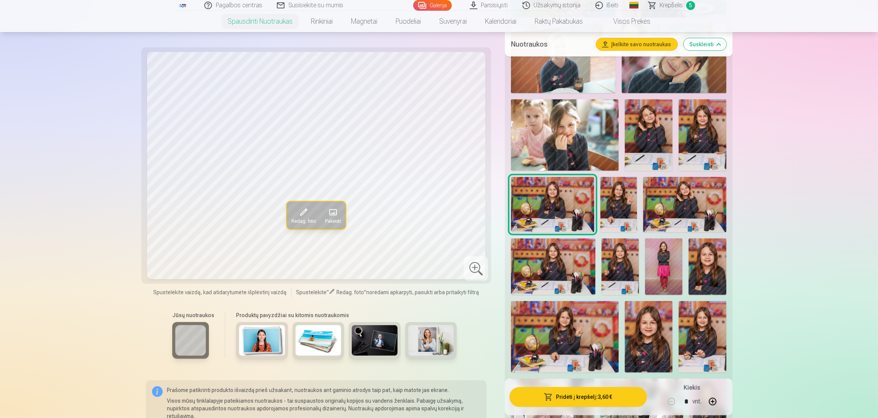
click at [616, 209] on img at bounding box center [618, 204] width 37 height 55
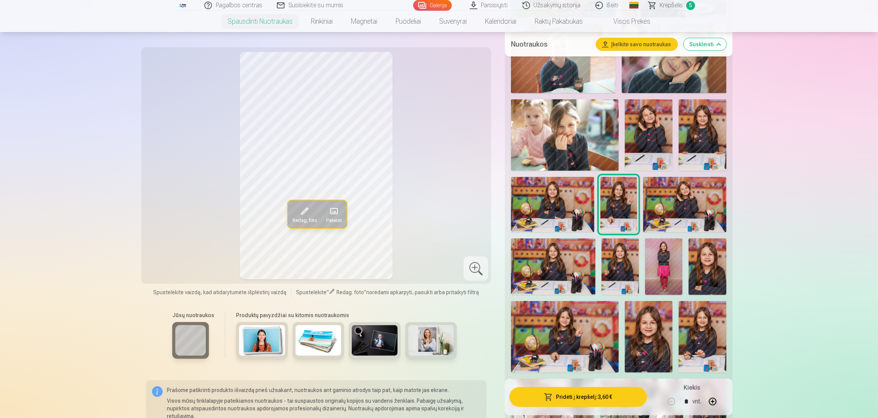
click at [667, 211] on img at bounding box center [684, 204] width 83 height 55
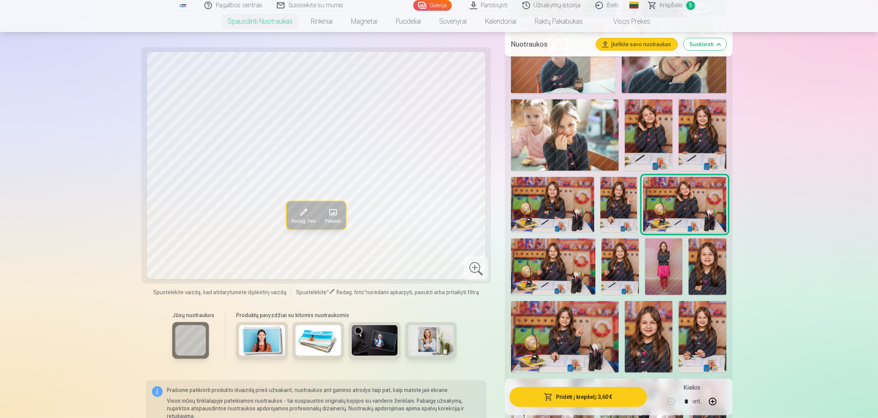
click at [648, 152] on img at bounding box center [649, 134] width 48 height 71
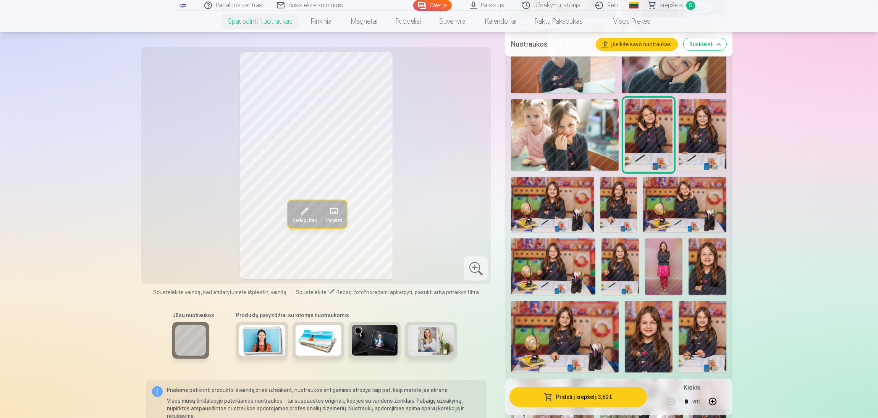
click at [670, 204] on img at bounding box center [684, 204] width 83 height 55
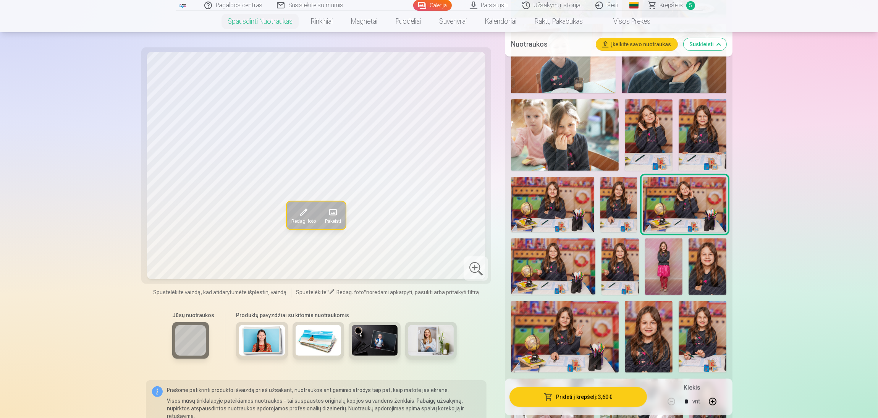
click at [655, 129] on img at bounding box center [649, 134] width 48 height 71
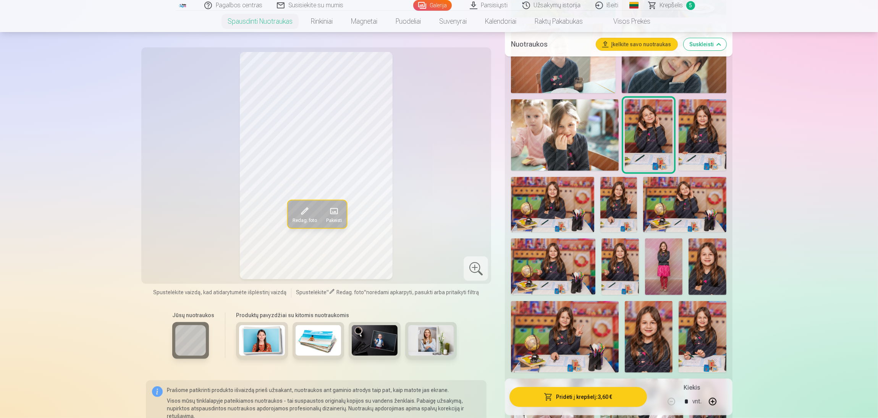
click at [674, 205] on img at bounding box center [684, 204] width 83 height 55
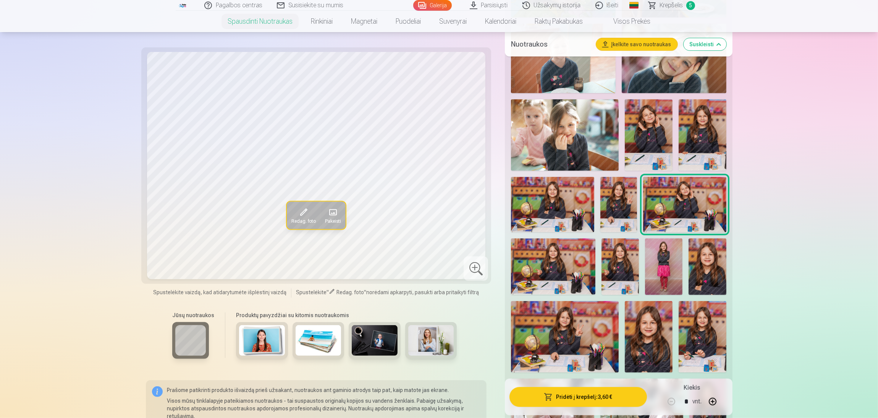
click at [647, 147] on img at bounding box center [649, 134] width 48 height 71
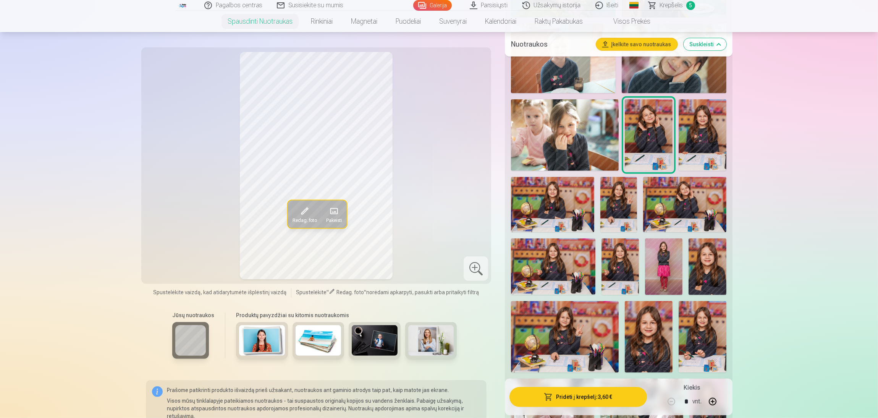
click at [668, 204] on img at bounding box center [684, 204] width 83 height 55
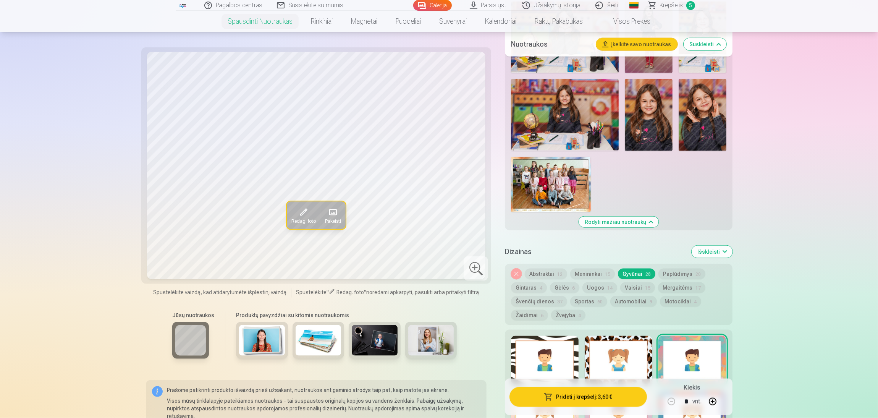
scroll to position [1493, 0]
click at [556, 347] on div at bounding box center [545, 359] width 68 height 49
click at [687, 351] on div at bounding box center [693, 359] width 68 height 49
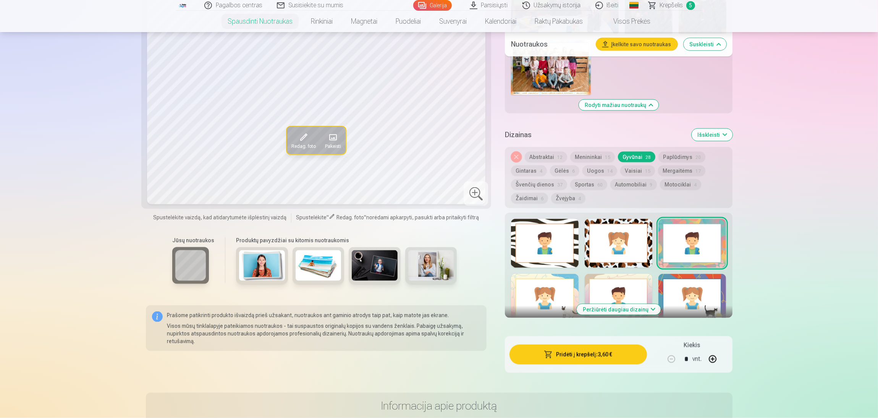
scroll to position [1624, 0]
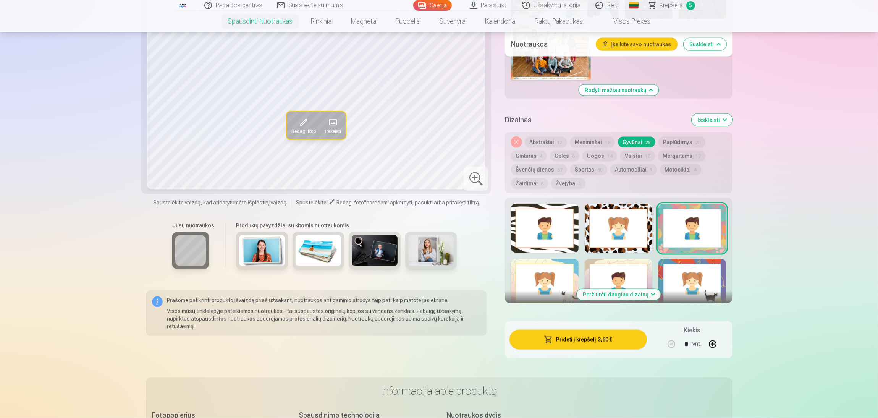
click at [535, 262] on div at bounding box center [545, 283] width 68 height 49
click at [613, 274] on div at bounding box center [619, 283] width 68 height 49
click at [693, 267] on div at bounding box center [693, 283] width 68 height 49
click at [537, 144] on button "Abstraktai 12" at bounding box center [546, 142] width 42 height 11
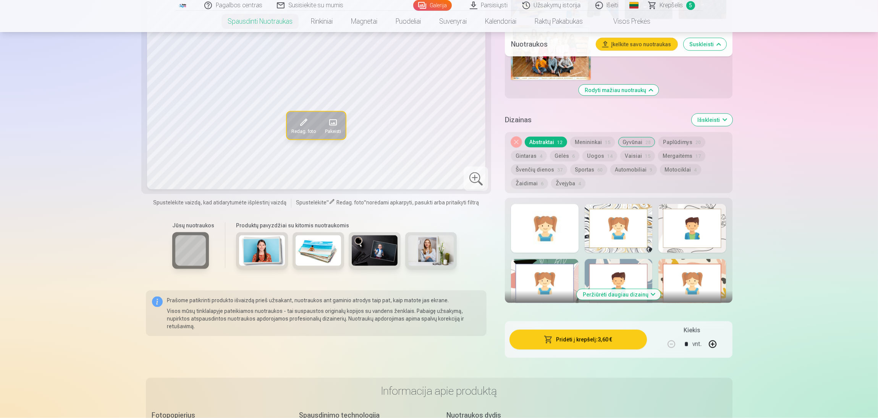
click at [531, 212] on div at bounding box center [545, 228] width 68 height 49
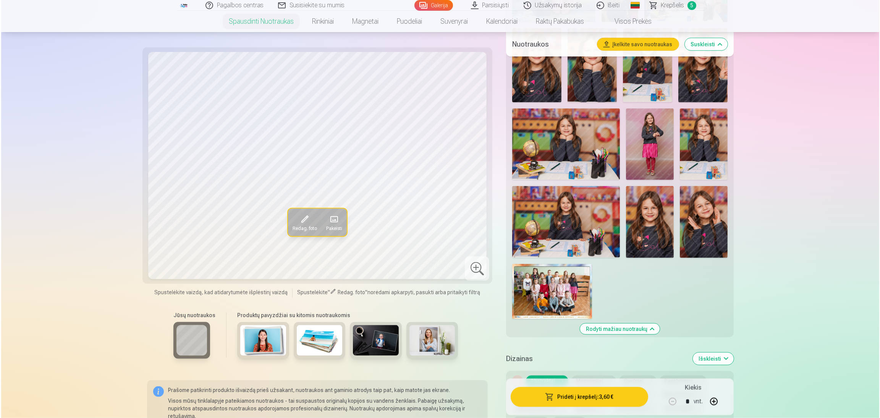
scroll to position [1376, 0]
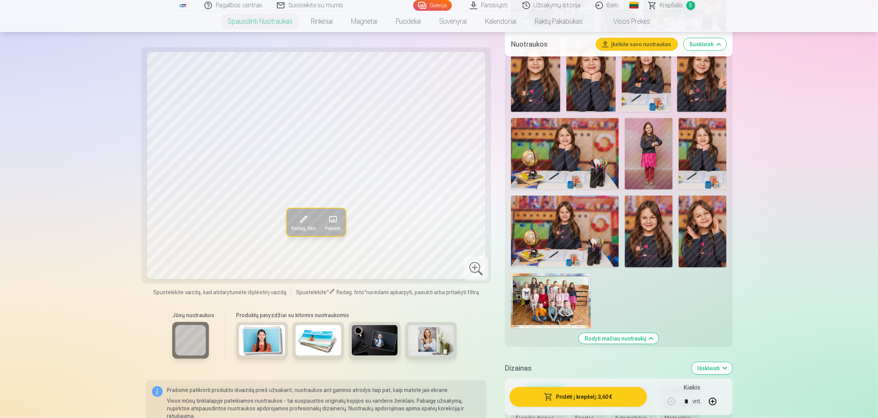
click at [565, 371] on button "Pridėti į krepšelį : 3,60 €" at bounding box center [578, 397] width 137 height 20
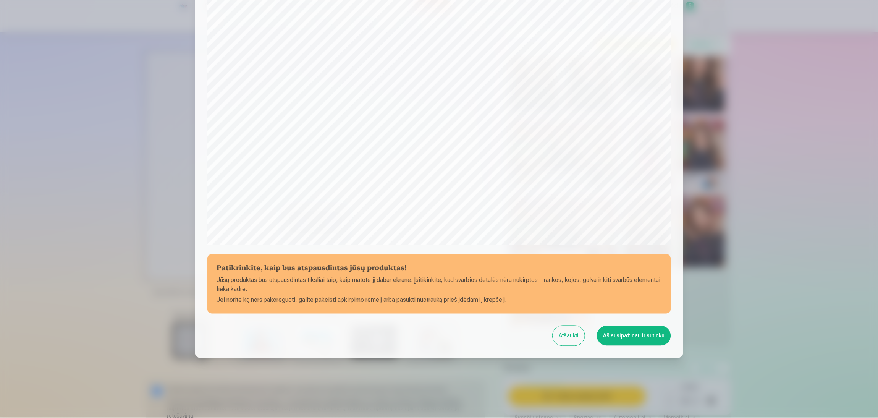
scroll to position [132, 0]
click at [631, 337] on button "Aš susipažinau ir sutinku" at bounding box center [635, 335] width 74 height 20
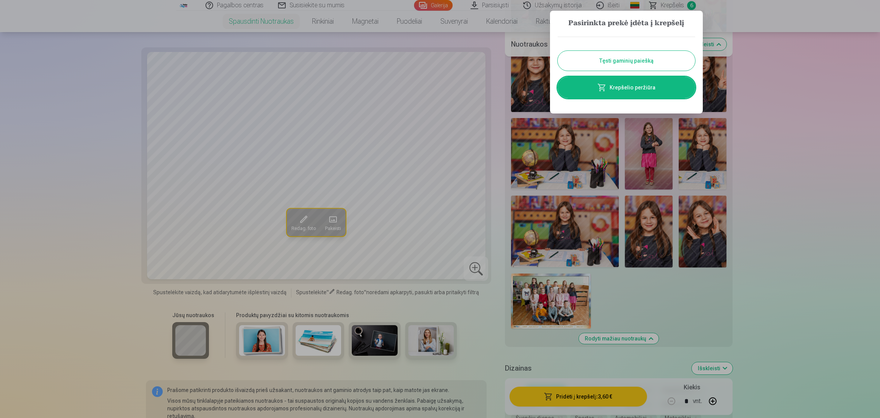
click at [622, 62] on button "Tęsti gaminių paiešką" at bounding box center [627, 61] width 138 height 20
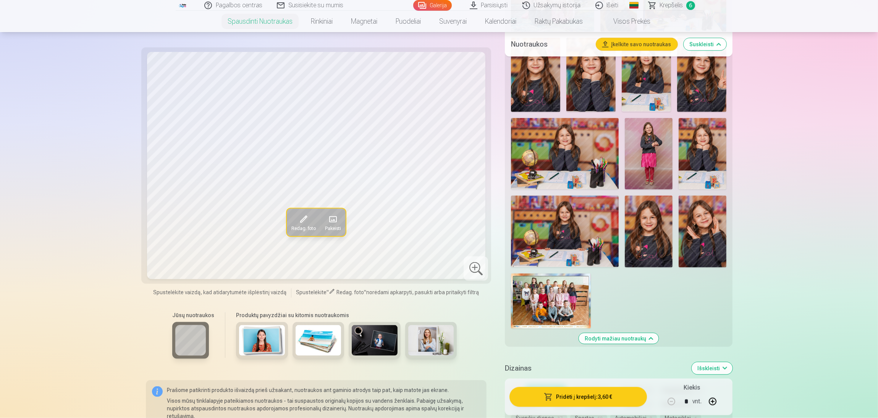
drag, startPoint x: 877, startPoint y: 151, endPoint x: 874, endPoint y: 140, distance: 11.1
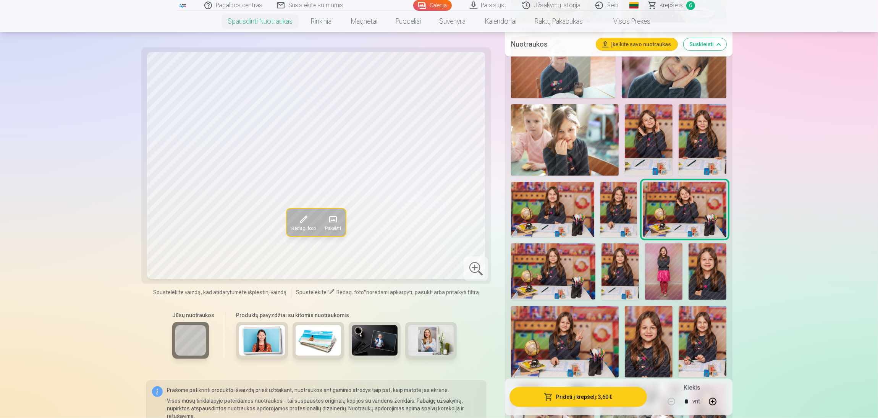
scroll to position [533, 0]
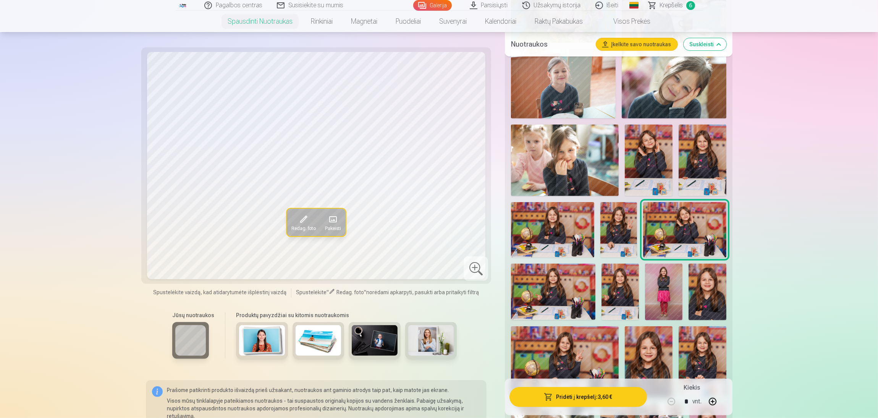
click at [542, 300] on img at bounding box center [553, 292] width 84 height 56
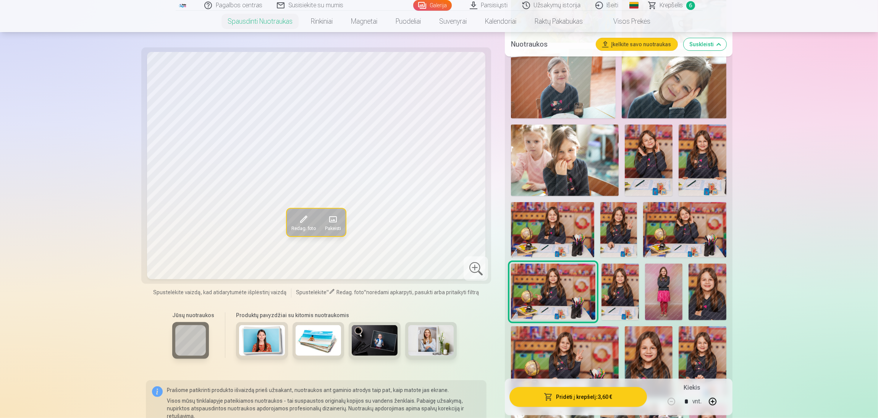
click at [542, 300] on img at bounding box center [553, 292] width 84 height 56
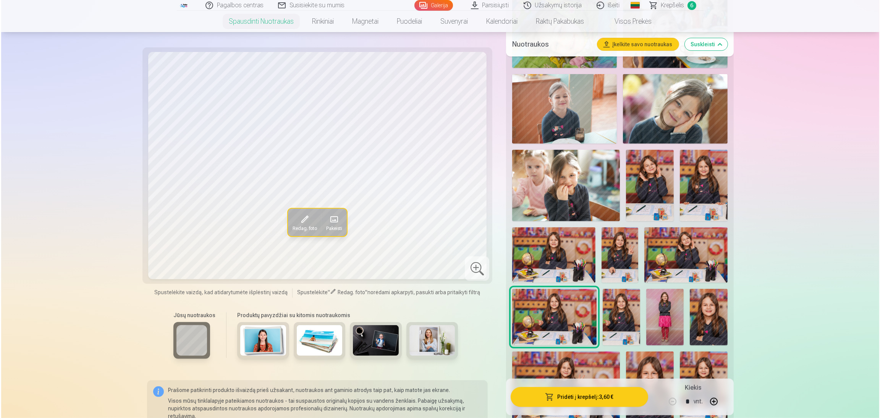
scroll to position [492, 0]
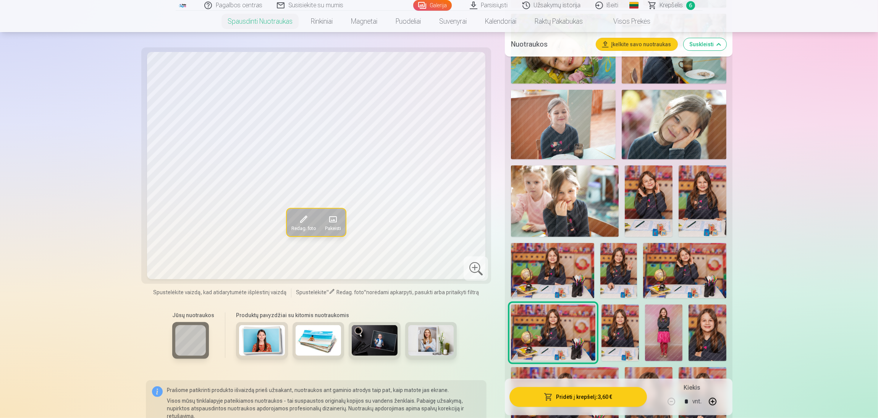
click at [603, 371] on button "Pridėti į krepšelį : 3,60 €" at bounding box center [578, 397] width 137 height 20
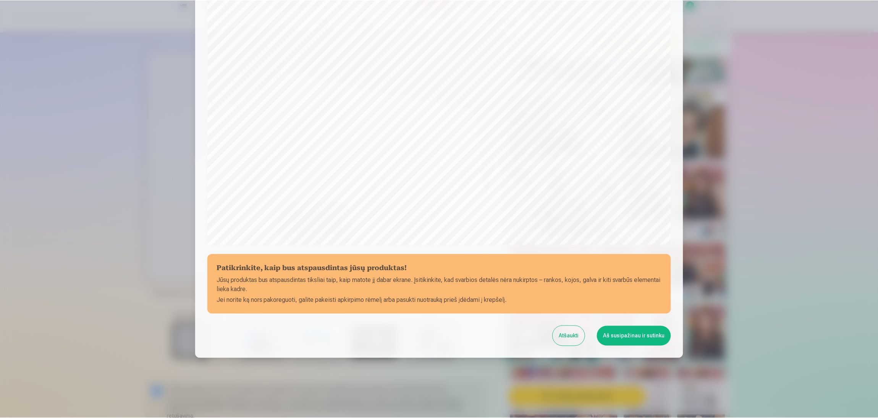
scroll to position [132, 0]
click at [632, 335] on button "Aš susipažinau ir sutinku" at bounding box center [635, 335] width 74 height 20
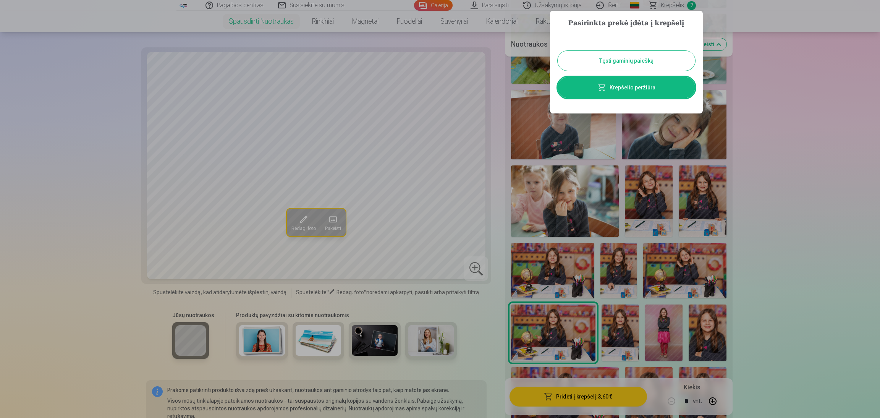
click at [623, 64] on button "Tęsti gaminių paiešką" at bounding box center [627, 61] width 138 height 20
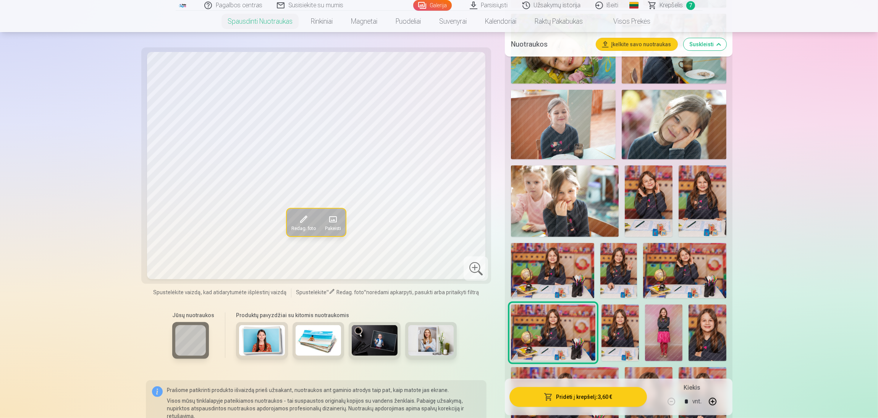
click at [616, 320] on img at bounding box center [620, 332] width 37 height 56
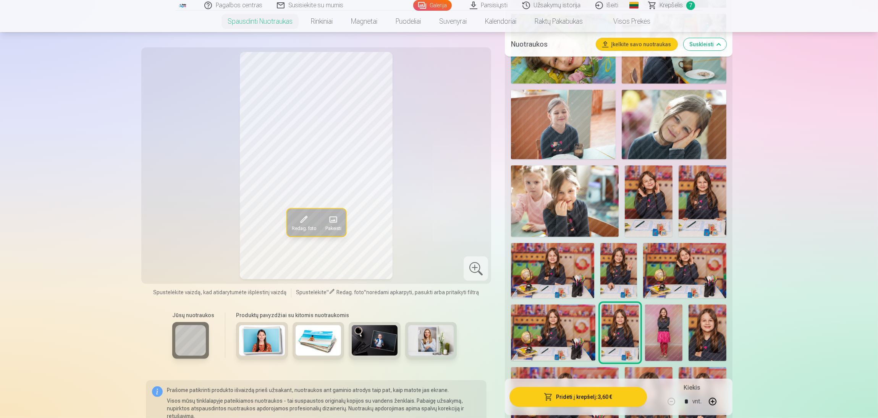
click at [662, 328] on img at bounding box center [663, 332] width 37 height 56
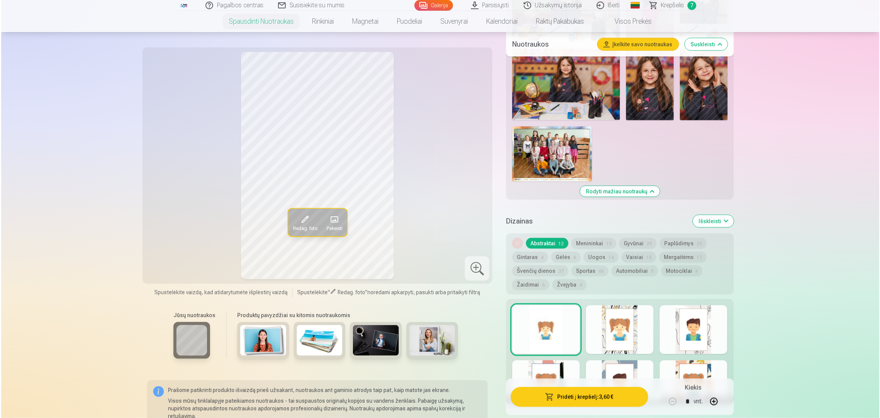
scroll to position [1559, 0]
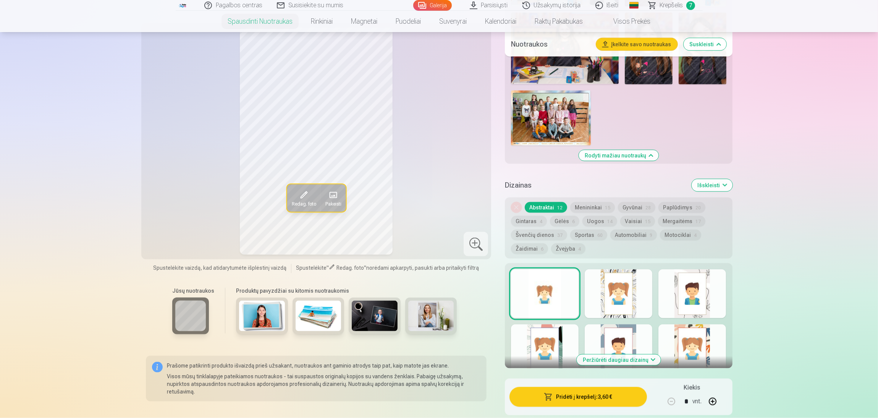
click at [532, 252] on button "Žaidimai 6" at bounding box center [529, 248] width 37 height 11
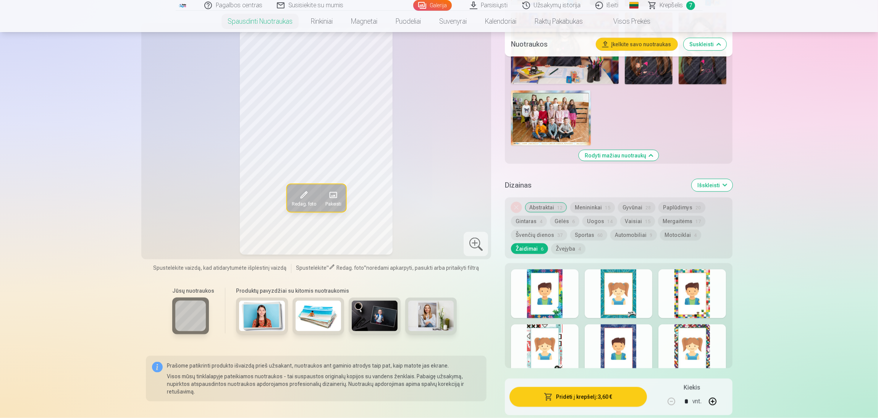
click at [695, 293] on div at bounding box center [693, 293] width 68 height 49
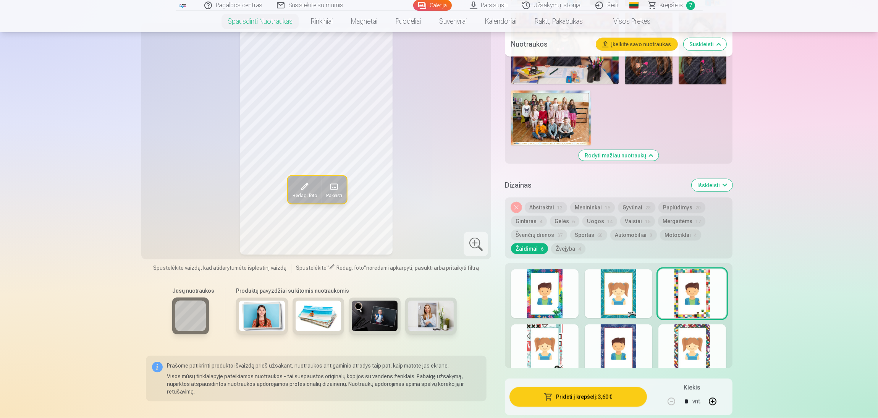
click at [545, 300] on div at bounding box center [545, 293] width 68 height 49
click at [583, 371] on button "Pridėti į krepšelį : 3,60 €" at bounding box center [578, 397] width 137 height 20
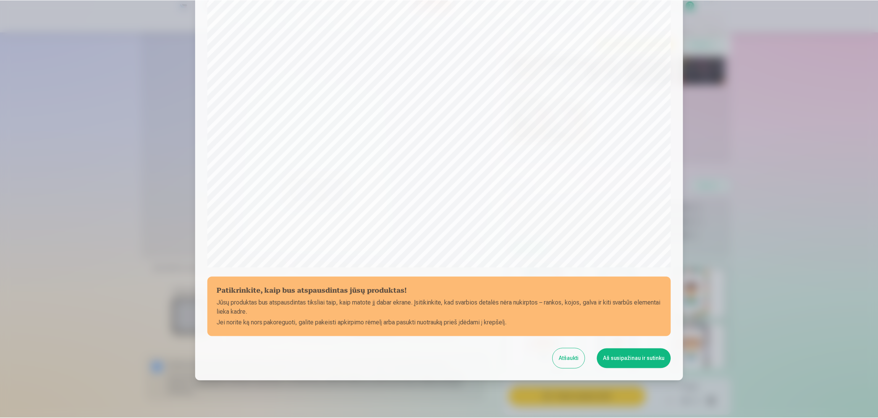
scroll to position [132, 0]
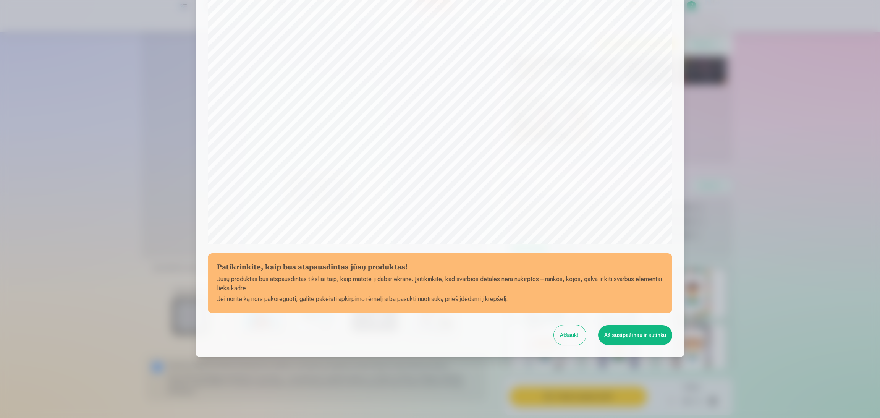
click at [626, 331] on button "Aš susipažinau ir sutinku" at bounding box center [635, 335] width 74 height 20
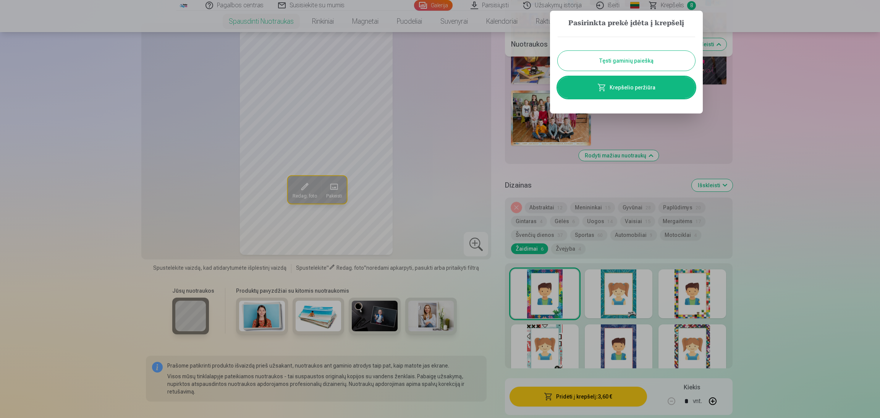
click at [643, 60] on button "Tęsti gaminių paiešką" at bounding box center [627, 61] width 138 height 20
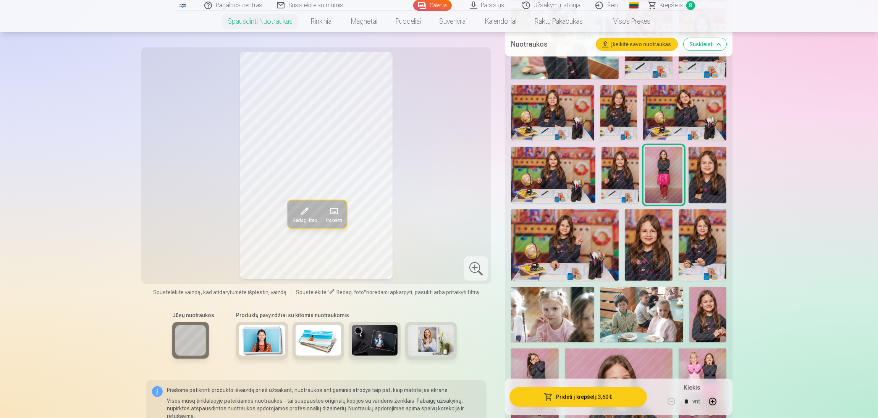
scroll to position [630, 0]
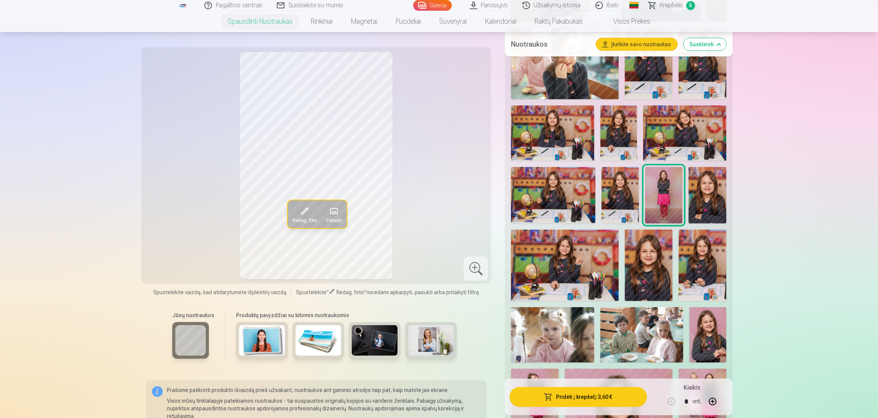
click at [708, 190] on img at bounding box center [707, 195] width 37 height 56
click at [558, 272] on img at bounding box center [564, 265] width 107 height 71
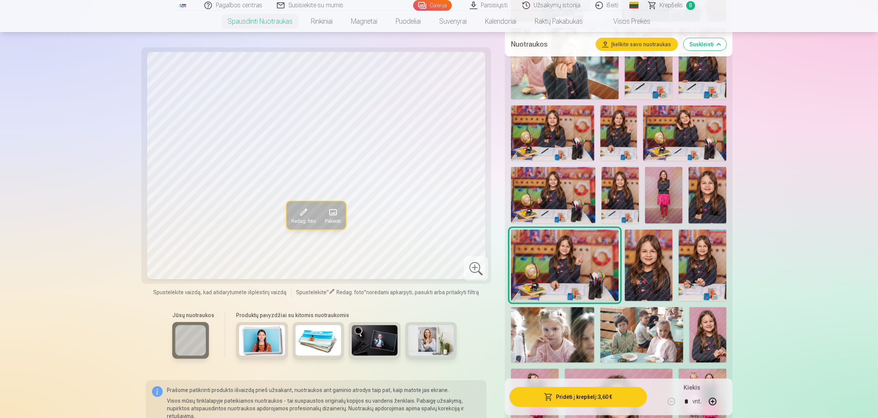
click at [636, 280] on img at bounding box center [649, 266] width 48 height 72
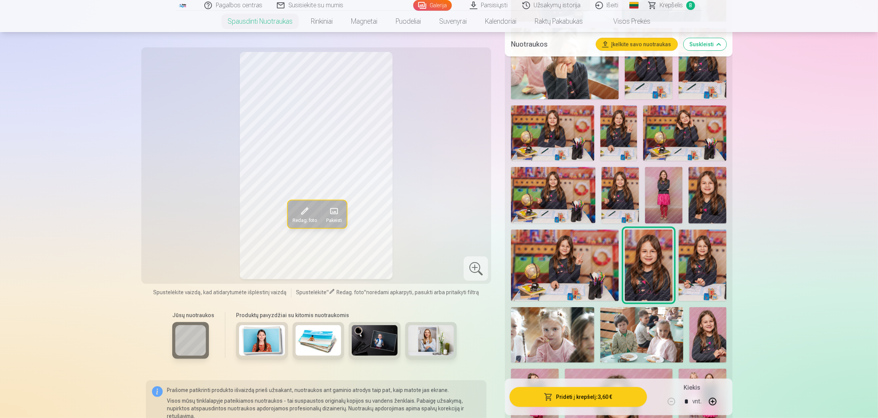
click at [710, 259] on img at bounding box center [703, 265] width 48 height 71
click at [565, 340] on img at bounding box center [552, 334] width 83 height 55
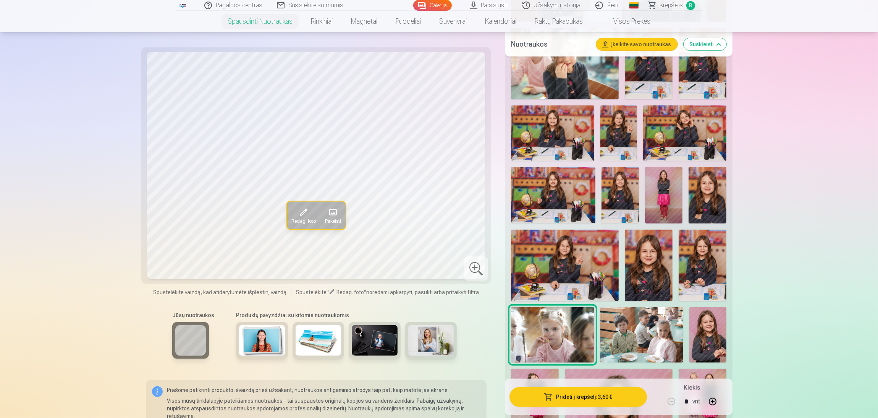
click at [623, 338] on img at bounding box center [641, 334] width 83 height 55
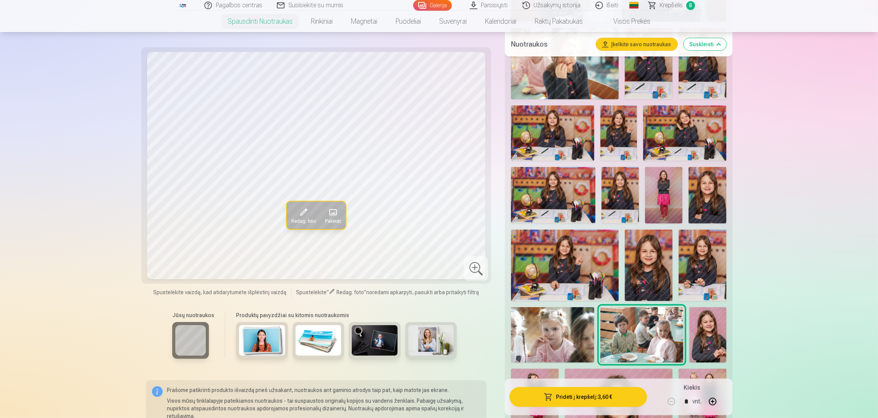
click at [706, 332] on img at bounding box center [707, 334] width 37 height 55
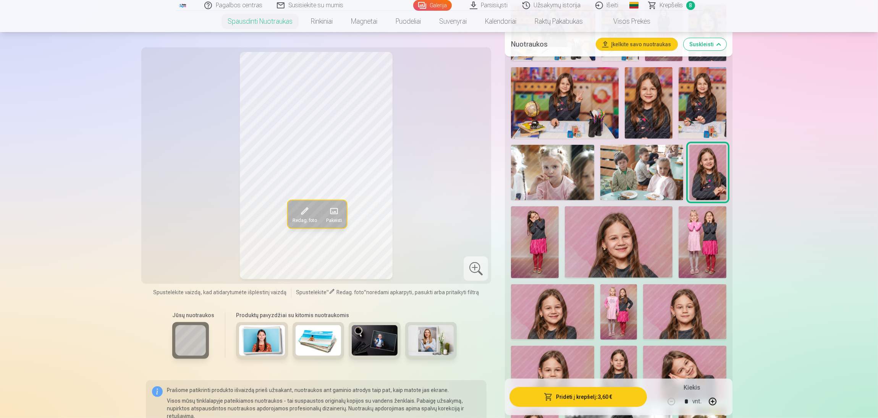
scroll to position [797, 0]
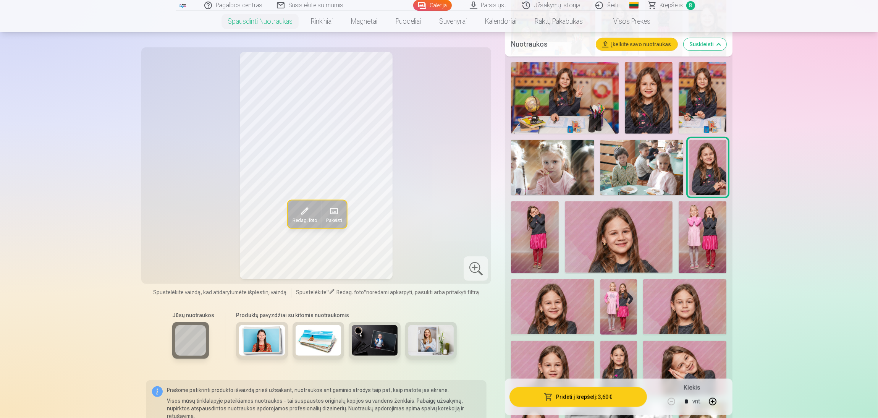
click at [539, 232] on img at bounding box center [535, 236] width 48 height 71
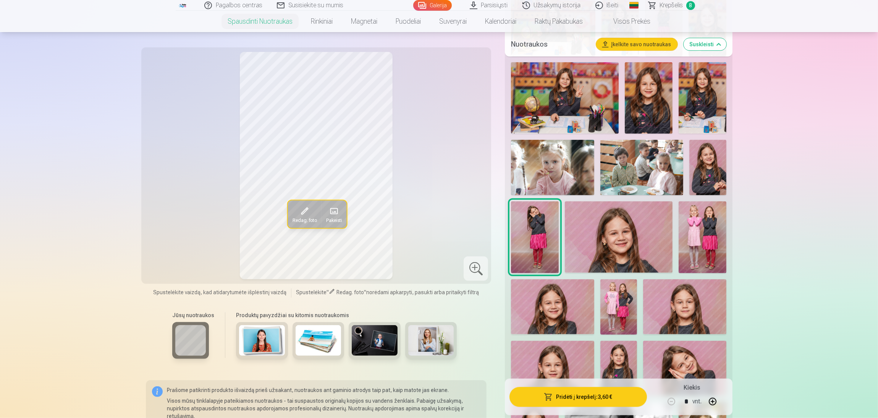
click at [585, 237] on img at bounding box center [618, 236] width 107 height 71
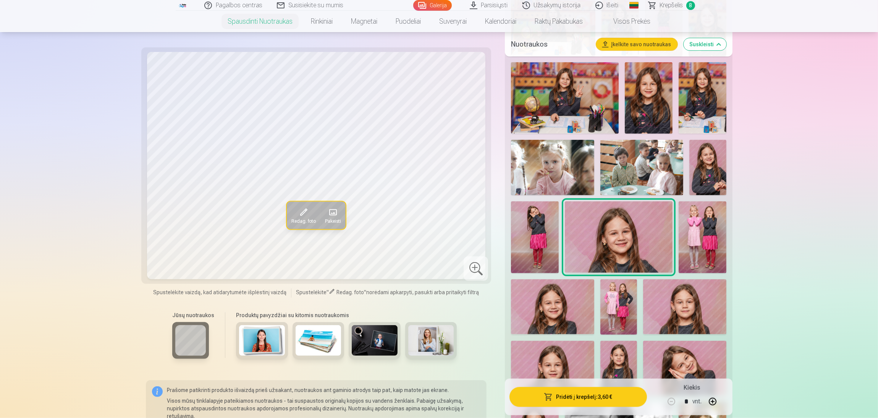
click at [689, 233] on img at bounding box center [703, 237] width 48 height 72
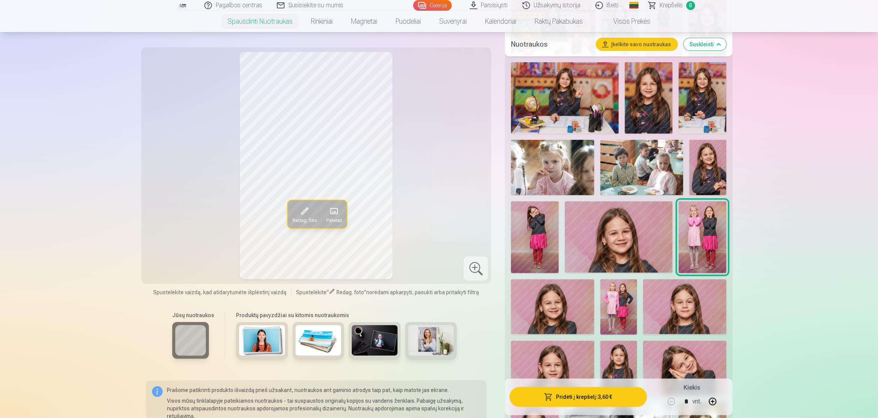
click at [544, 298] on img at bounding box center [552, 306] width 83 height 55
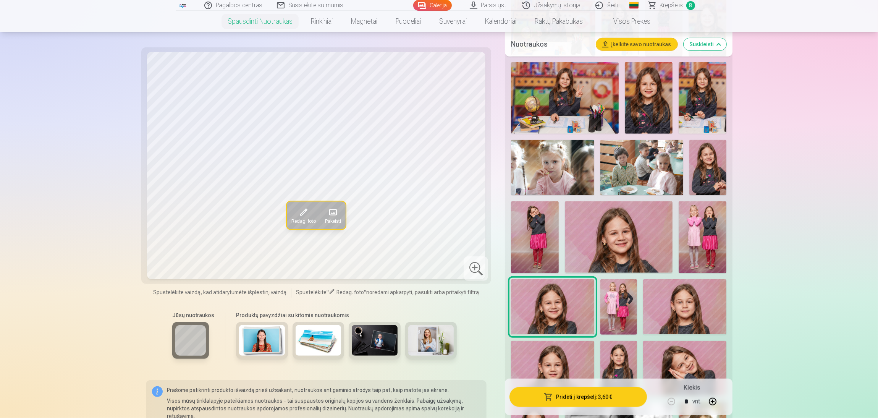
click at [623, 312] on img at bounding box center [618, 306] width 37 height 55
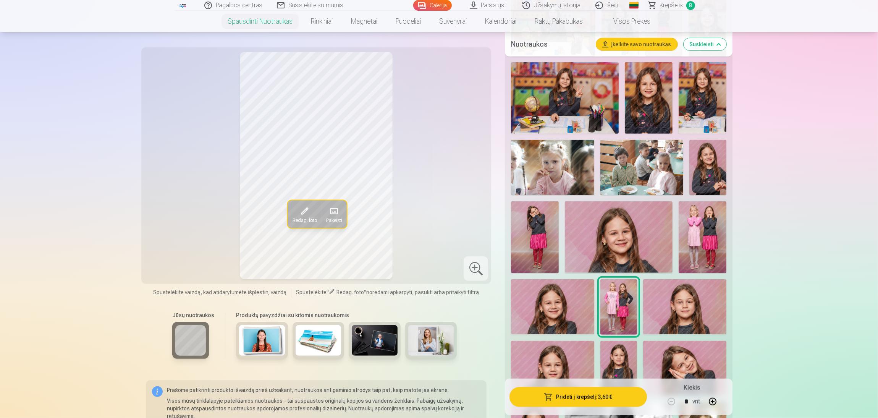
drag, startPoint x: 877, startPoint y: 81, endPoint x: 879, endPoint y: 88, distance: 7.9
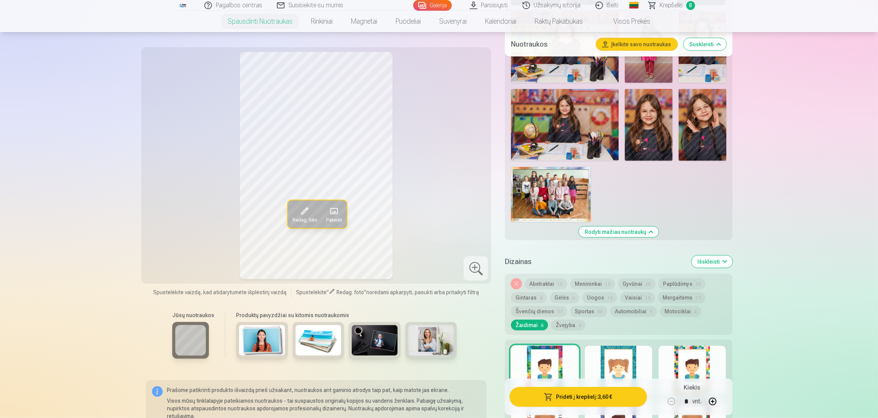
scroll to position [1492, 0]
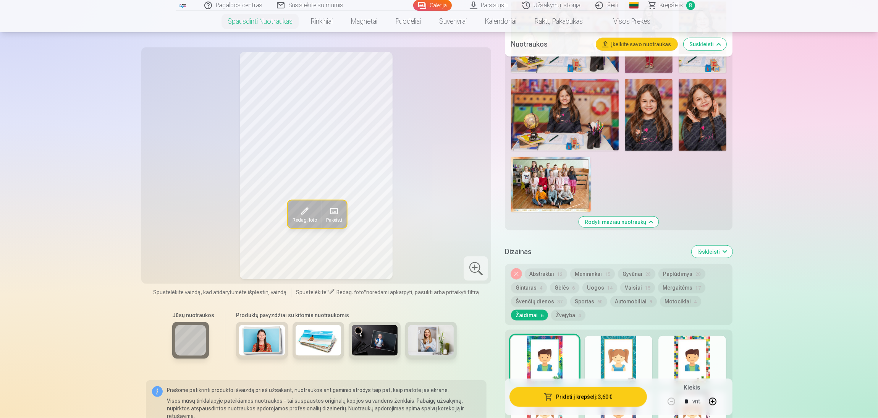
click at [539, 273] on button "Abstraktai 12" at bounding box center [546, 274] width 42 height 11
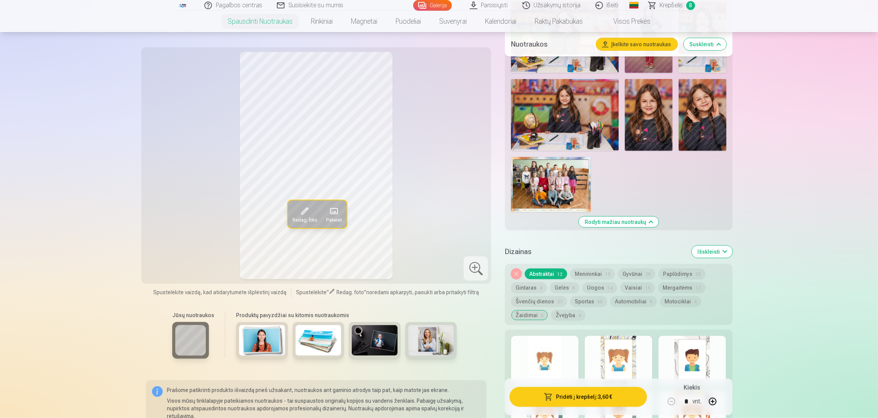
click at [608, 365] on div at bounding box center [619, 360] width 68 height 49
click at [673, 365] on div at bounding box center [693, 360] width 68 height 49
click at [575, 275] on button "Menininkai 15" at bounding box center [592, 274] width 45 height 11
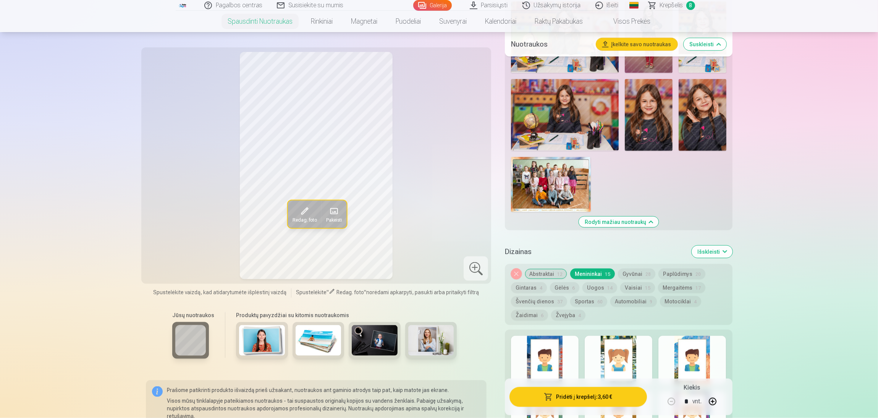
click at [613, 359] on div at bounding box center [619, 360] width 68 height 49
click at [705, 363] on div at bounding box center [693, 360] width 68 height 49
click at [558, 364] on div at bounding box center [545, 360] width 68 height 49
click at [524, 317] on button "Žaidimai 6" at bounding box center [529, 315] width 37 height 11
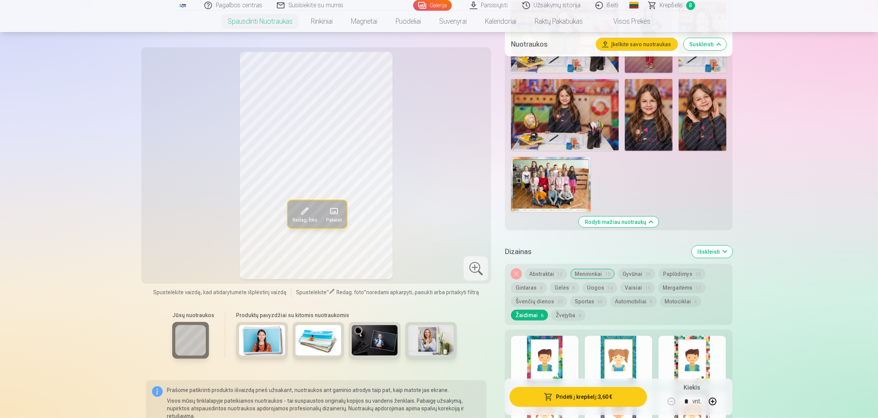
click at [624, 345] on div at bounding box center [619, 360] width 68 height 49
click at [692, 360] on div at bounding box center [693, 360] width 68 height 49
click at [544, 363] on div at bounding box center [545, 360] width 68 height 49
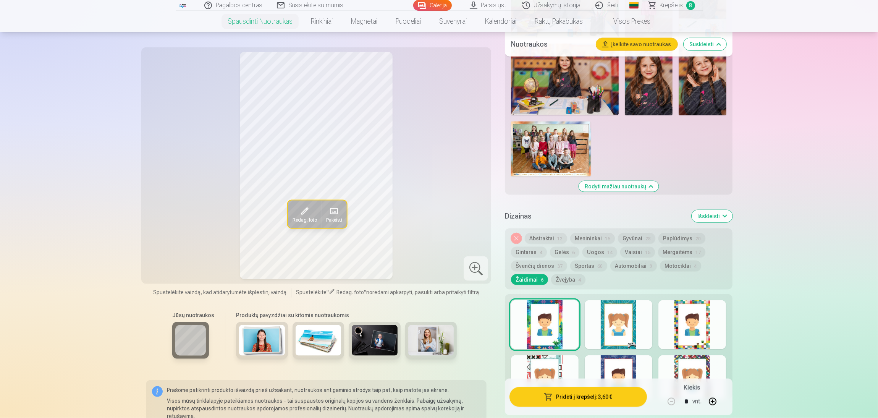
scroll to position [1533, 0]
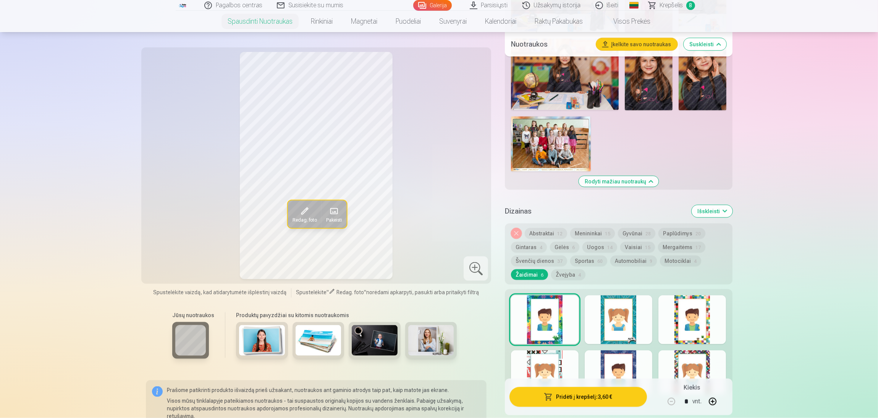
click at [626, 248] on button "Vaisiai 15" at bounding box center [637, 247] width 35 height 11
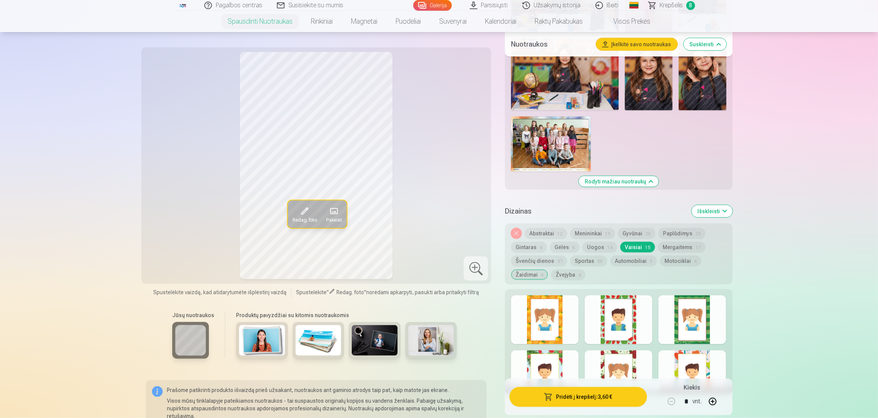
click at [627, 362] on div at bounding box center [619, 374] width 68 height 49
click at [681, 334] on div at bounding box center [693, 319] width 68 height 49
click at [677, 365] on div at bounding box center [693, 374] width 68 height 49
click at [550, 366] on div at bounding box center [545, 374] width 68 height 49
click at [568, 309] on div at bounding box center [545, 319] width 68 height 49
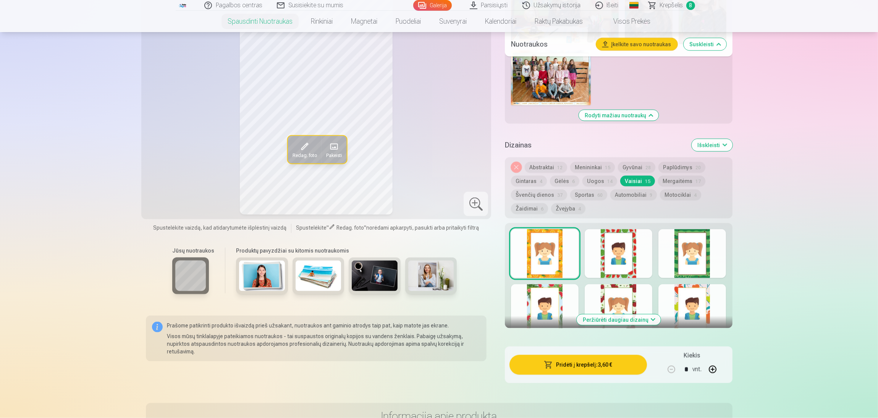
scroll to position [1584, 0]
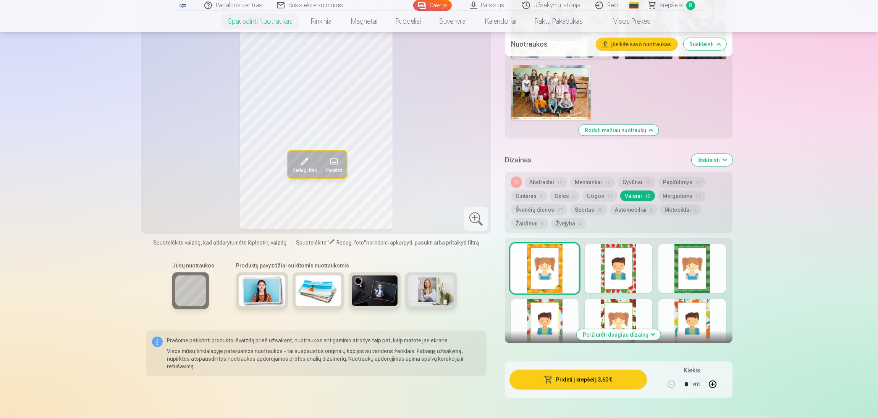
click at [546, 321] on div at bounding box center [545, 323] width 68 height 49
click at [601, 314] on div at bounding box center [619, 323] width 68 height 49
click at [696, 312] on div at bounding box center [693, 323] width 68 height 49
click at [531, 277] on div at bounding box center [545, 268] width 68 height 49
click at [608, 274] on div at bounding box center [619, 268] width 68 height 49
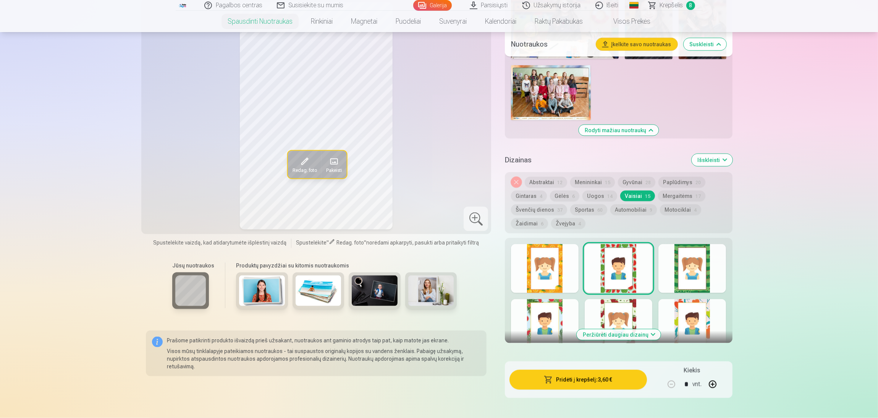
click at [689, 273] on div at bounding box center [693, 268] width 68 height 49
click at [684, 198] on button "Mergaitėms 17" at bounding box center [681, 196] width 47 height 11
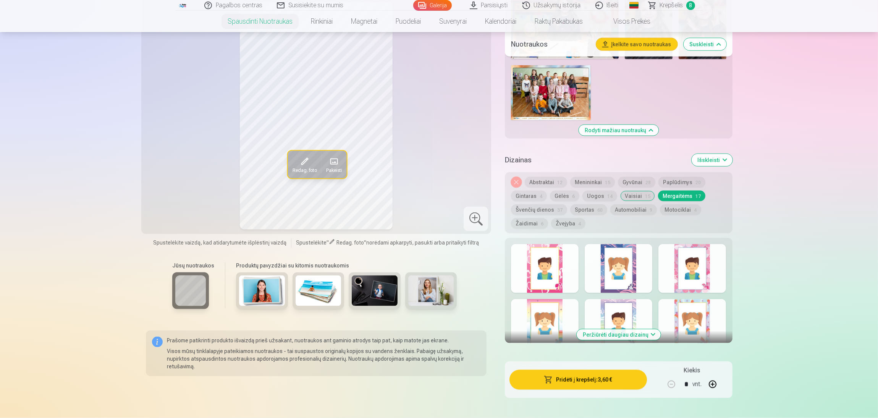
click at [546, 260] on div at bounding box center [545, 268] width 68 height 49
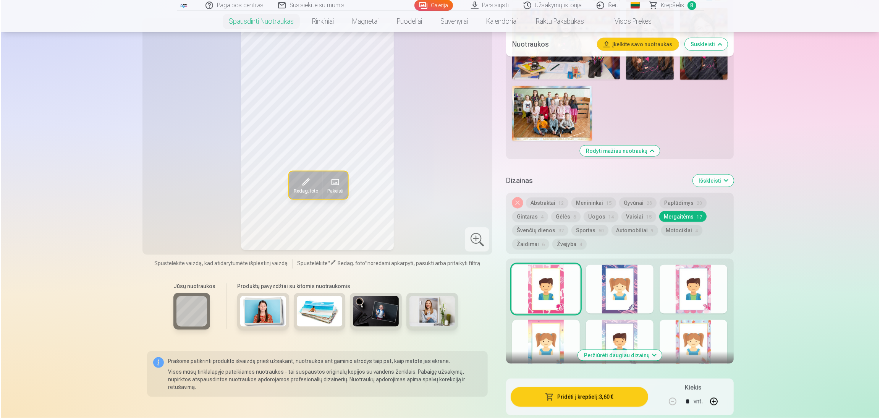
scroll to position [1569, 0]
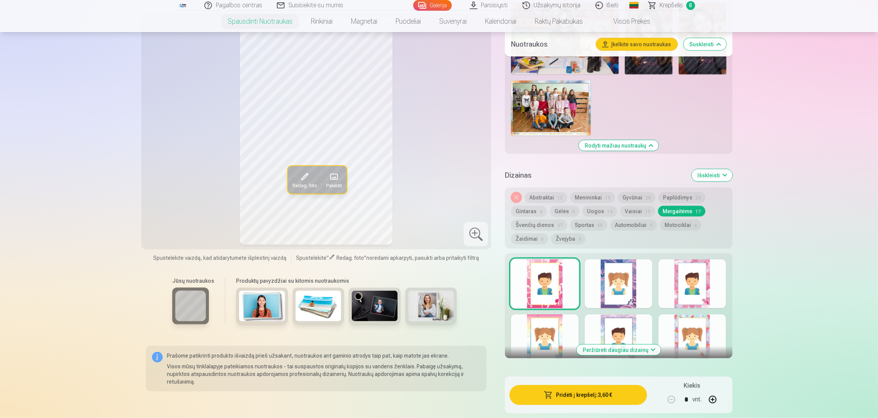
click at [622, 291] on div at bounding box center [619, 283] width 68 height 49
click at [681, 285] on div at bounding box center [693, 283] width 68 height 49
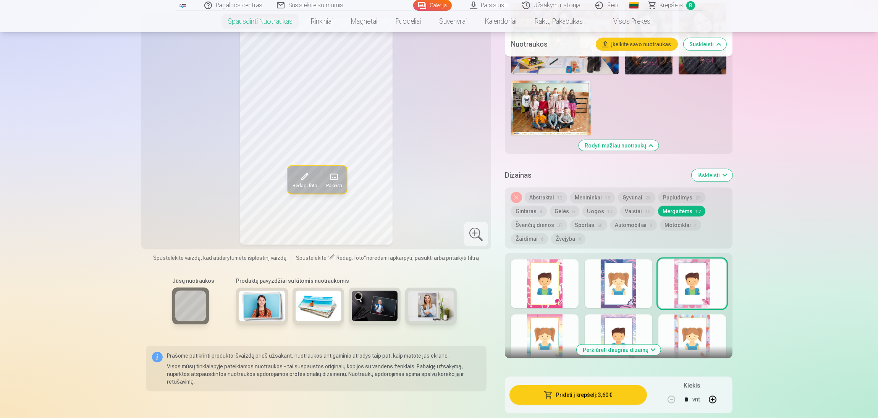
click at [543, 319] on div at bounding box center [545, 338] width 68 height 49
click at [615, 322] on div at bounding box center [619, 338] width 68 height 49
click at [700, 334] on div at bounding box center [693, 338] width 68 height 49
click at [688, 287] on div at bounding box center [693, 283] width 68 height 49
click at [597, 371] on button "Pridėti į krepšelį : 3,60 €" at bounding box center [578, 395] width 137 height 20
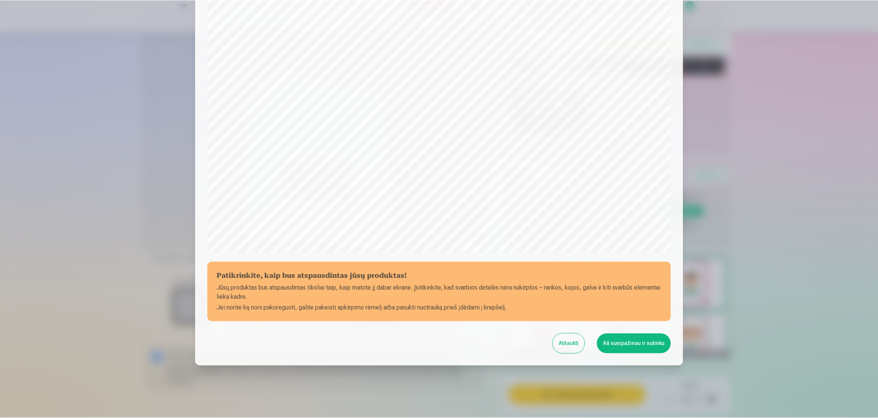
scroll to position [132, 0]
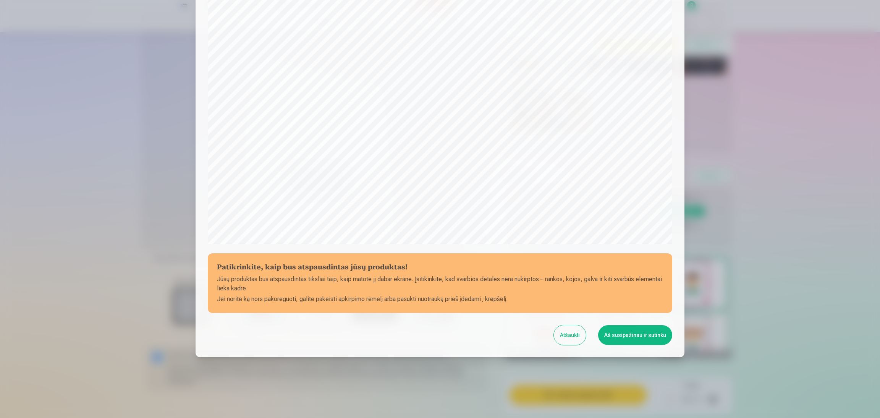
click at [626, 330] on button "Aš susipažinau ir sutinku" at bounding box center [635, 335] width 74 height 20
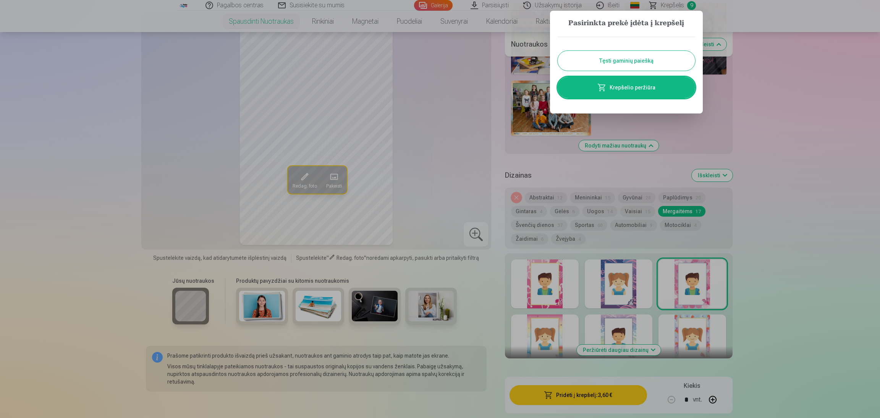
click at [647, 61] on button "Tęsti gaminių paiešką" at bounding box center [627, 61] width 138 height 20
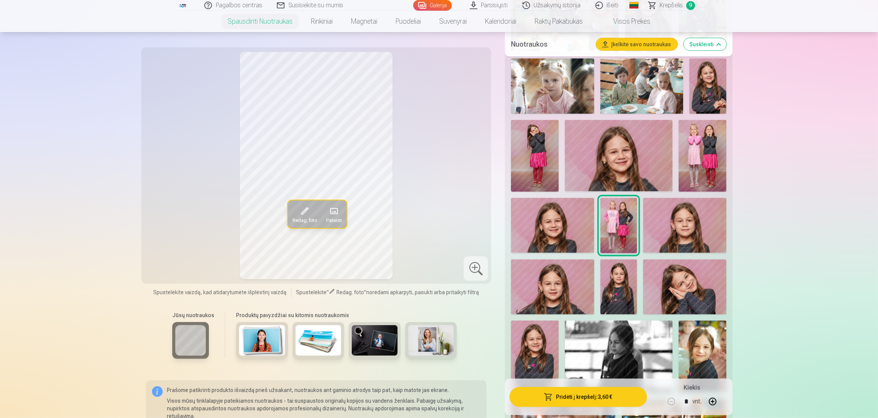
scroll to position [873, 0]
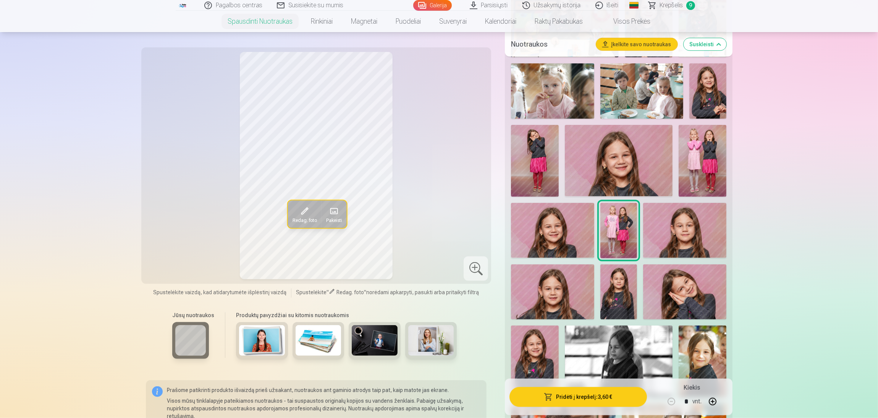
click at [690, 228] on img at bounding box center [684, 230] width 83 height 55
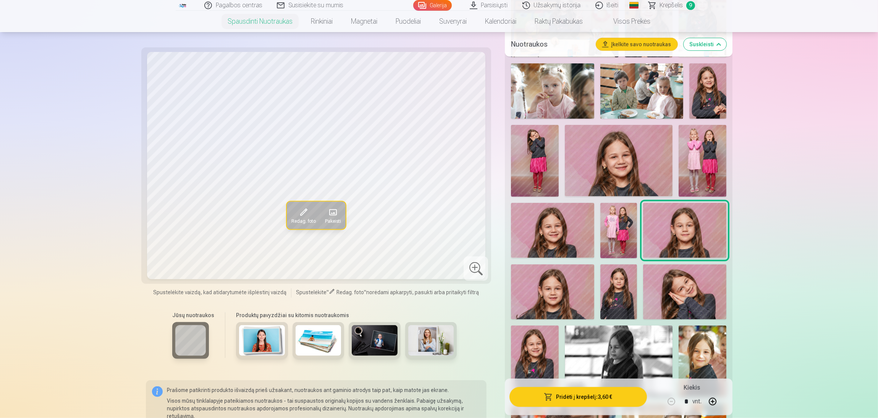
click at [536, 292] on img at bounding box center [552, 291] width 83 height 55
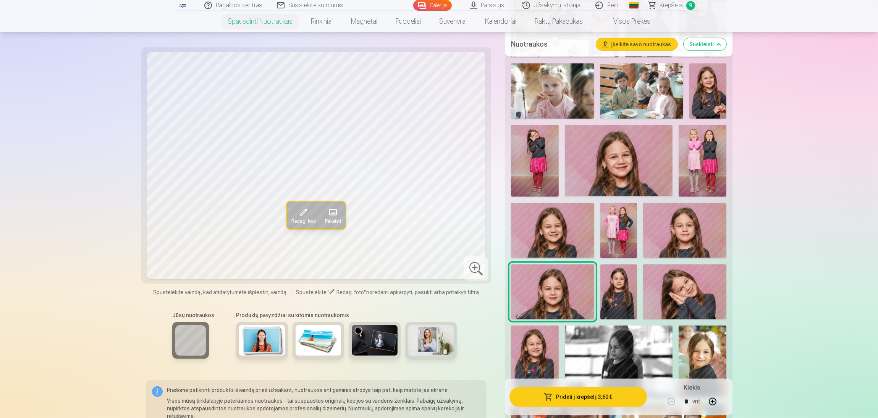
click at [615, 287] on img at bounding box center [618, 291] width 37 height 55
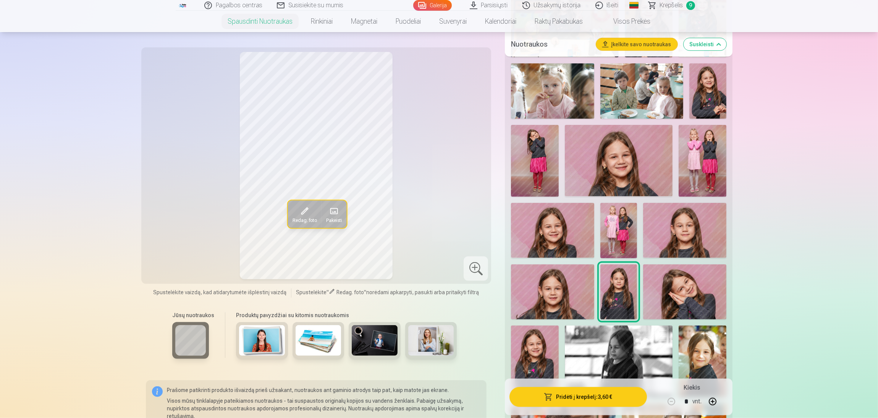
click at [685, 289] on img at bounding box center [684, 291] width 83 height 55
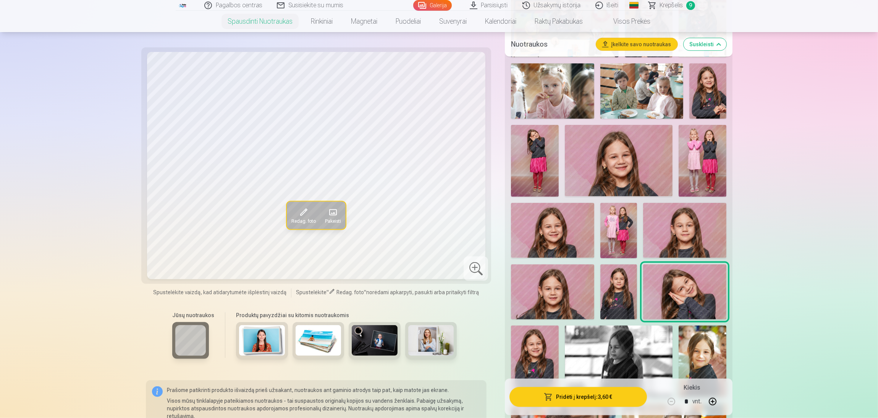
click at [538, 350] on img at bounding box center [535, 360] width 48 height 71
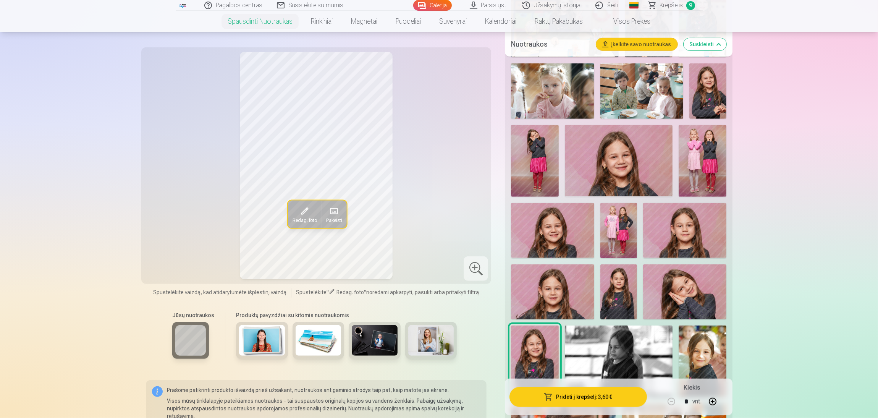
click at [616, 351] on img at bounding box center [618, 360] width 107 height 71
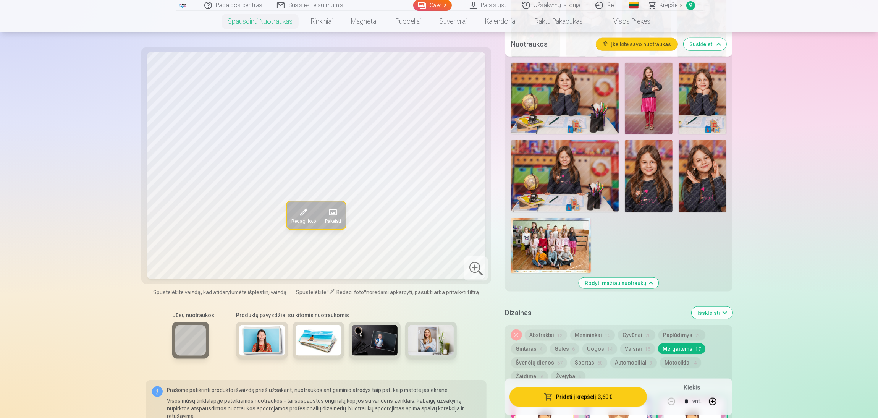
scroll to position [1452, 0]
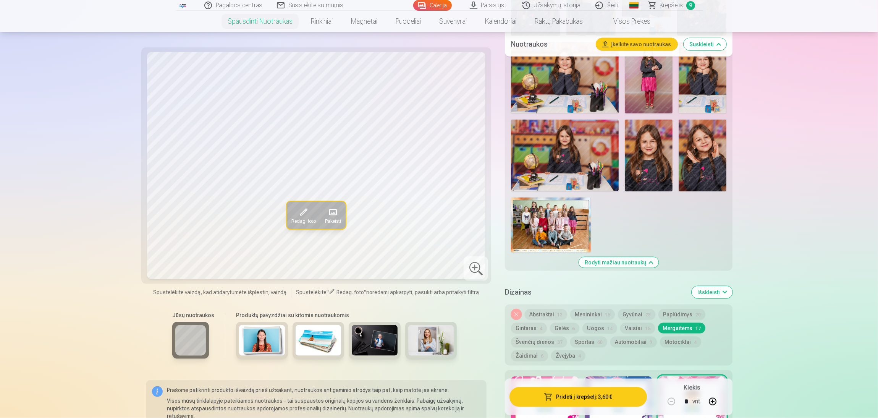
click at [555, 315] on button "Abstraktai 12" at bounding box center [546, 314] width 42 height 11
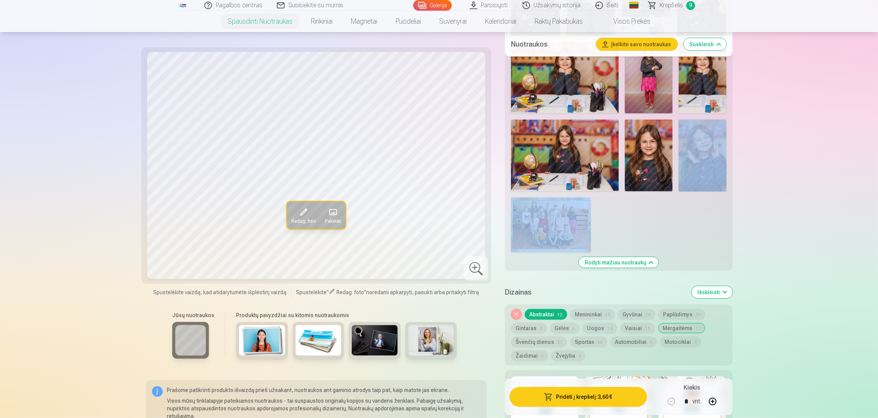
drag, startPoint x: 877, startPoint y: 155, endPoint x: 879, endPoint y: 170, distance: 15.1
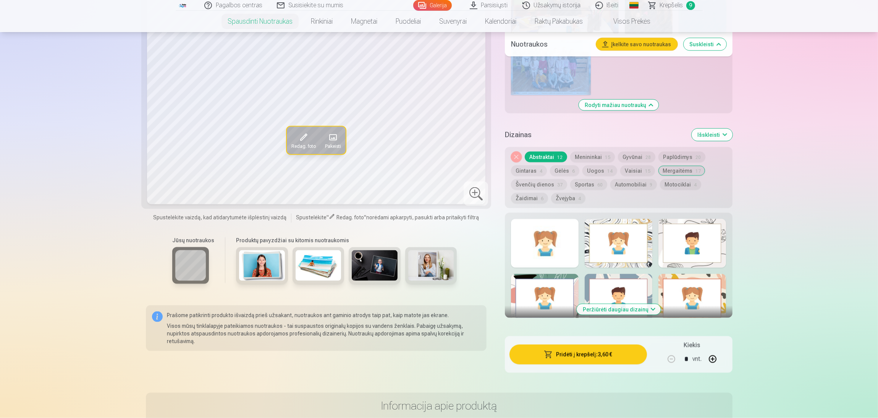
scroll to position [1645, 0]
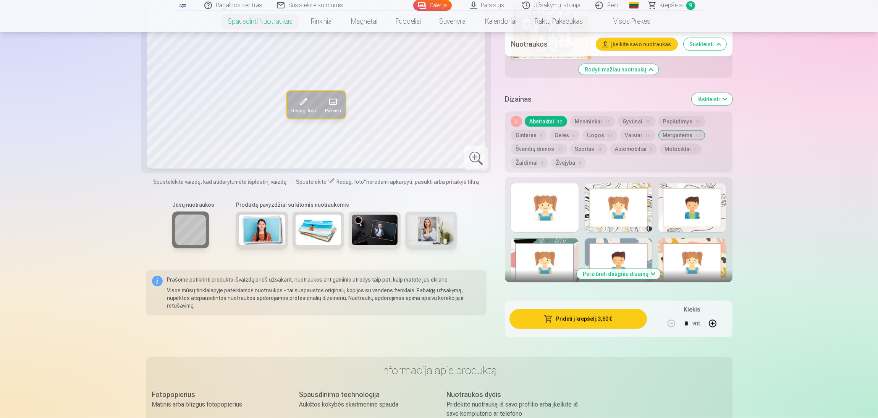
drag, startPoint x: 528, startPoint y: 196, endPoint x: 532, endPoint y: 199, distance: 4.9
click at [531, 197] on div at bounding box center [545, 207] width 68 height 49
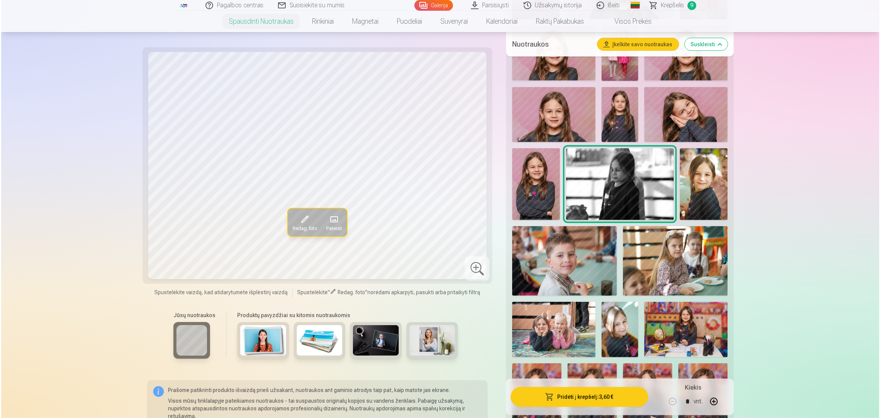
scroll to position [1051, 0]
click at [563, 371] on button "Pridėti į krepšelį : 3,60 €" at bounding box center [578, 397] width 137 height 20
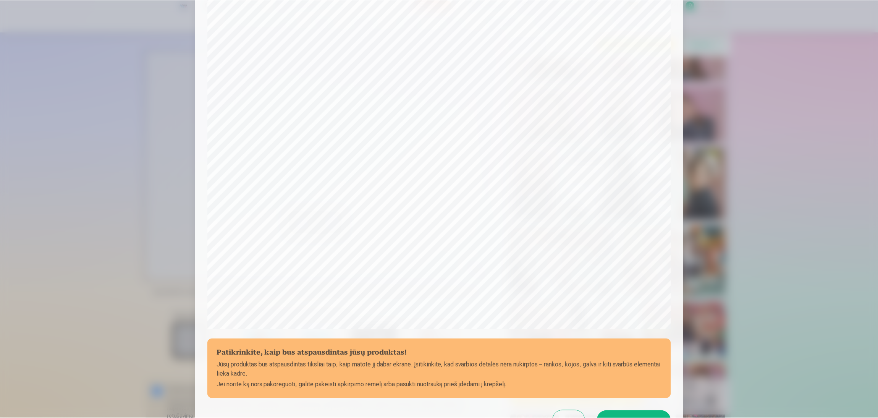
scroll to position [132, 0]
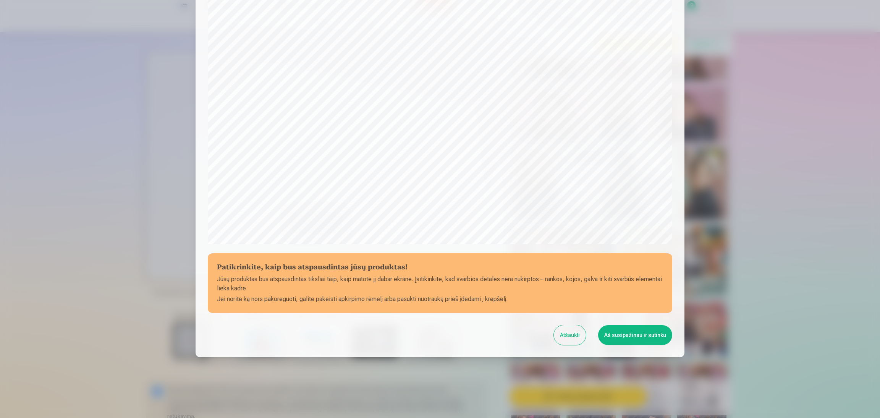
click at [567, 333] on button "Atšaukti" at bounding box center [570, 335] width 32 height 20
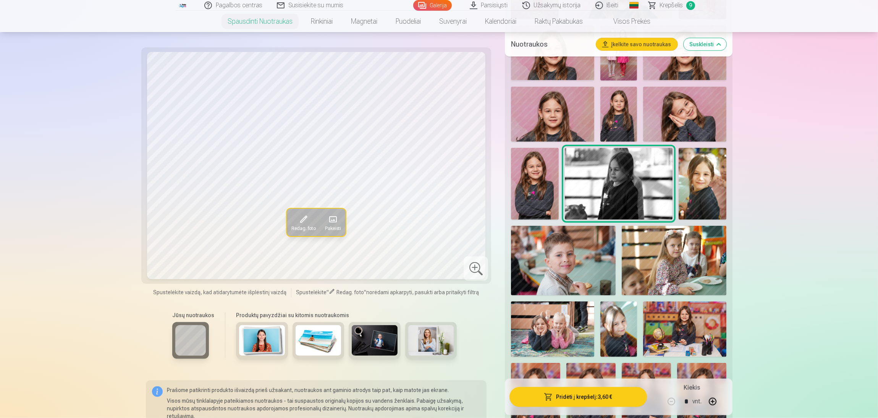
click at [689, 172] on img at bounding box center [703, 184] width 48 height 72
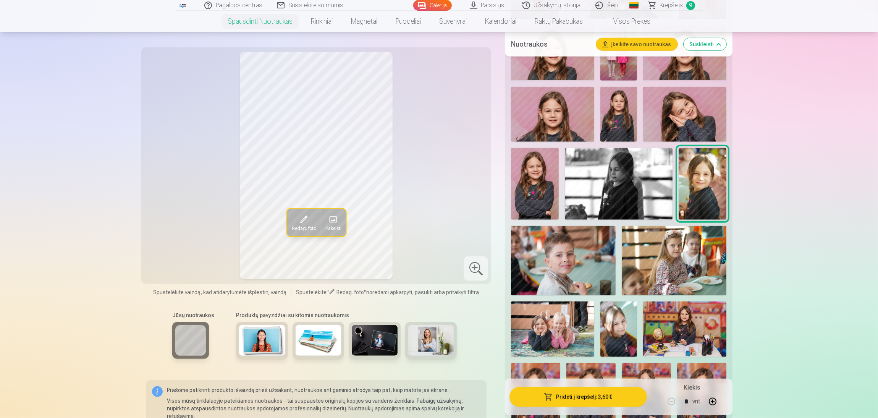
click at [352, 296] on div "Spustelėkite vaizdą, kad atidarytumėte išplėstinį vaizdą Spustelėkite " Redag. …" at bounding box center [316, 292] width 341 height 9
click at [343, 292] on span "Redag. foto" at bounding box center [351, 292] width 28 height 6
click at [303, 225] on span "Redag. foto" at bounding box center [303, 228] width 24 height 6
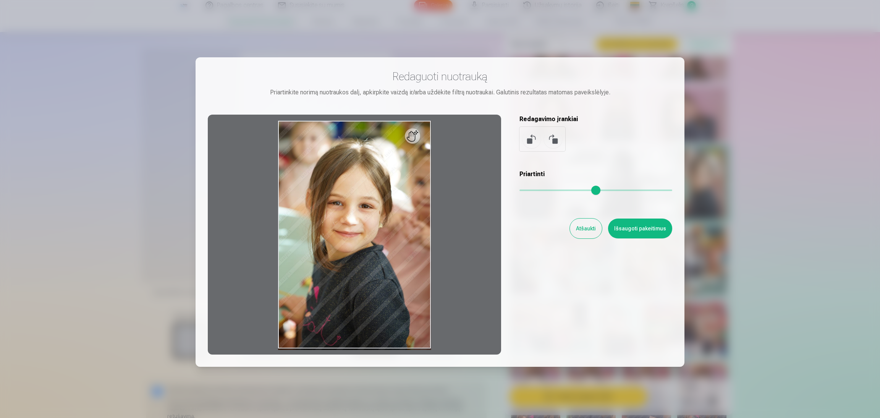
click at [584, 231] on button "Atšaukti" at bounding box center [586, 229] width 32 height 20
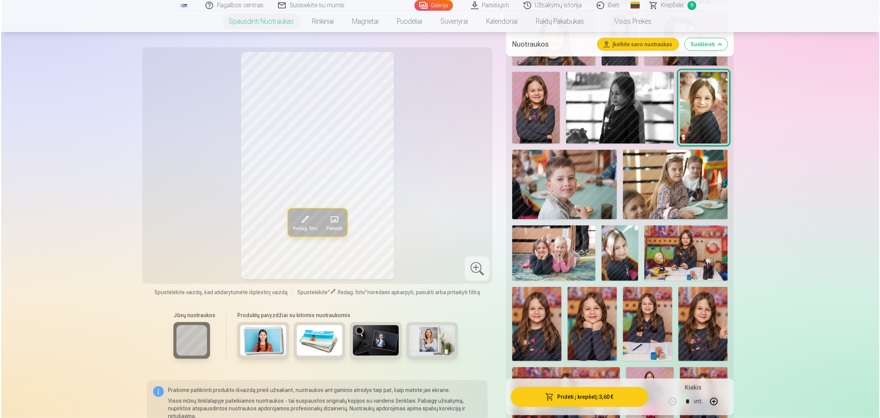
scroll to position [1111, 0]
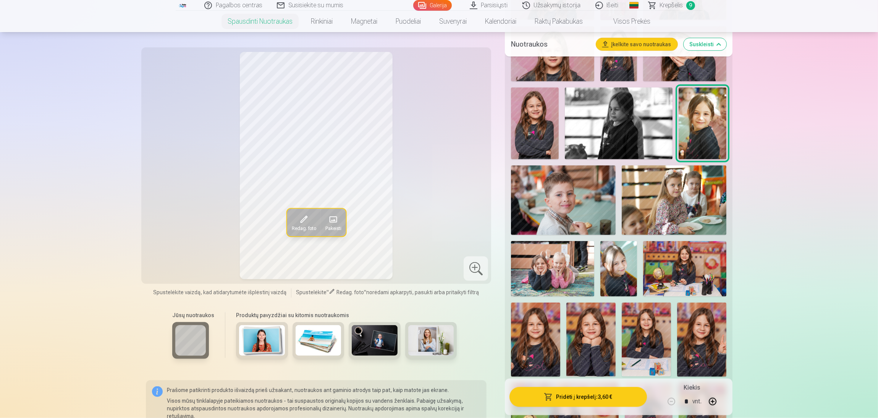
click at [584, 371] on button "Pridėti į krepšelį : 3,60 €" at bounding box center [578, 397] width 137 height 20
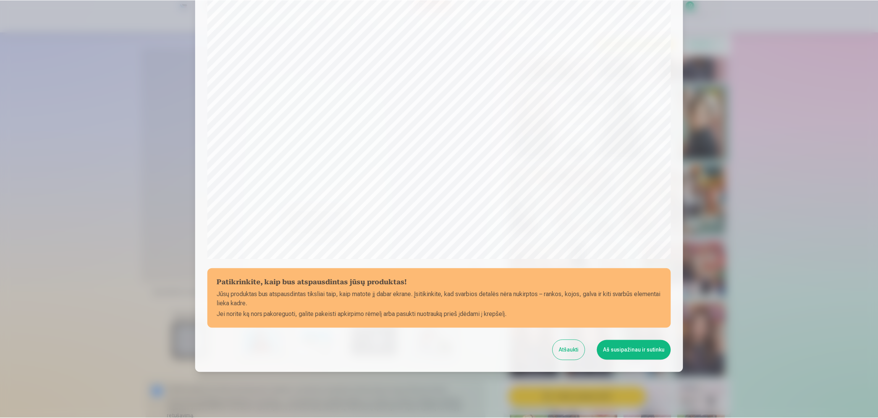
scroll to position [132, 0]
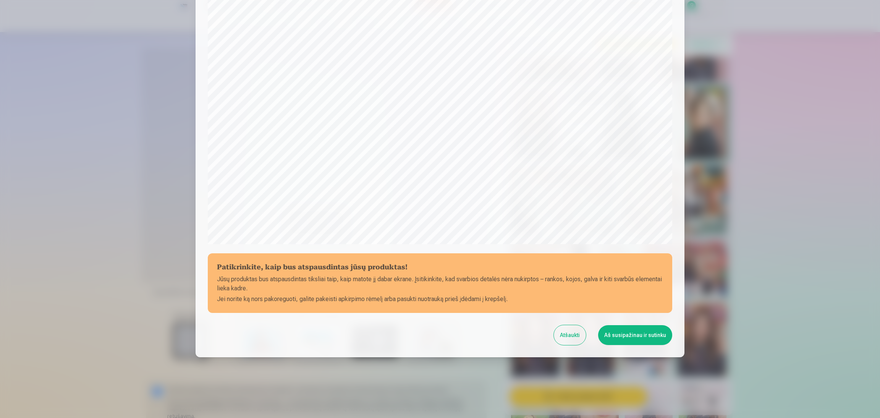
click at [640, 337] on button "Aš susipažinau ir sutinku" at bounding box center [635, 335] width 74 height 20
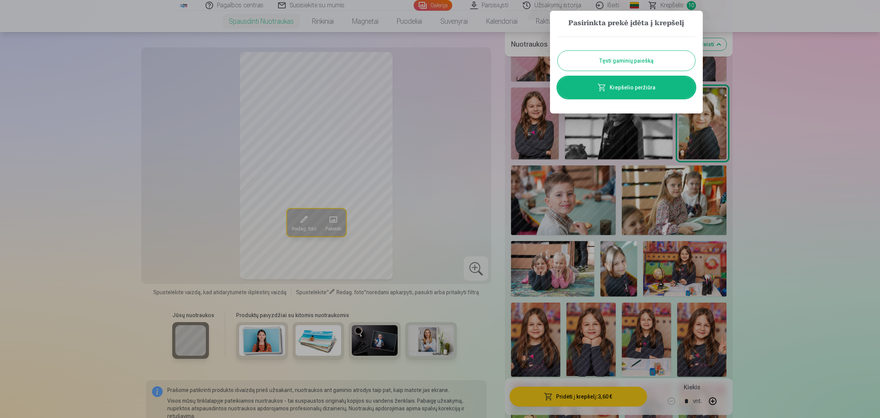
click at [639, 63] on button "Tęsti gaminių paiešką" at bounding box center [627, 61] width 138 height 20
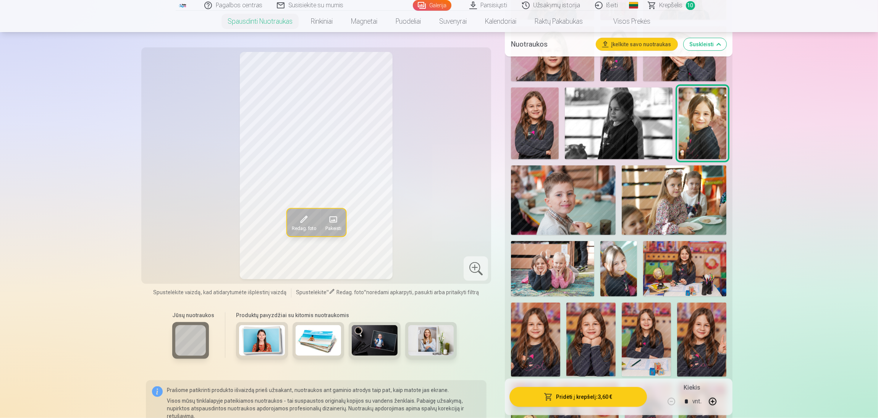
click at [546, 194] on img at bounding box center [563, 200] width 105 height 70
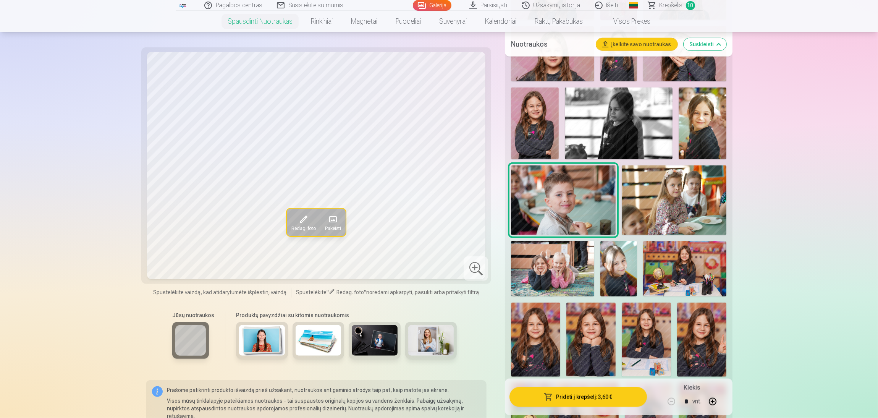
click at [652, 200] on img at bounding box center [674, 200] width 105 height 70
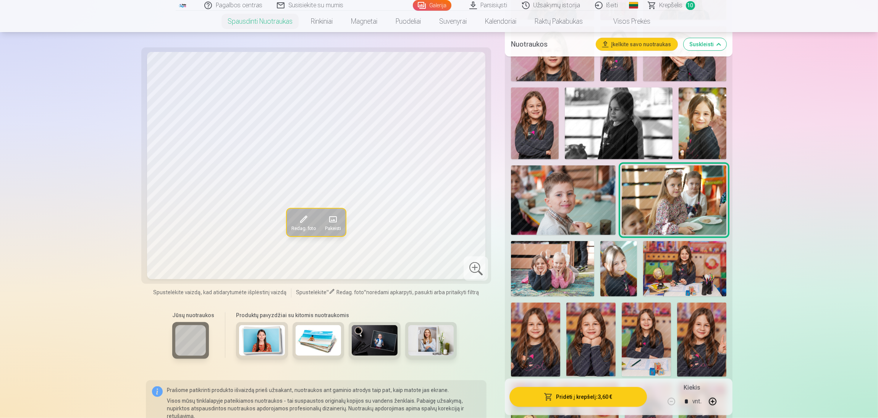
click at [558, 259] on img at bounding box center [552, 268] width 83 height 55
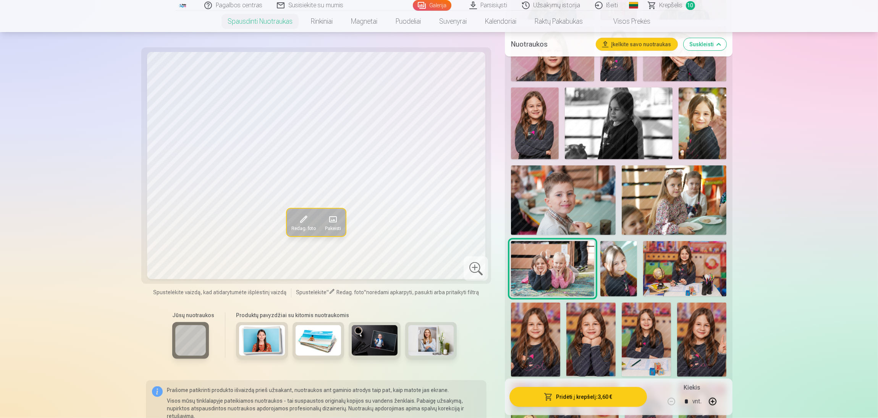
click at [620, 280] on img at bounding box center [618, 268] width 37 height 55
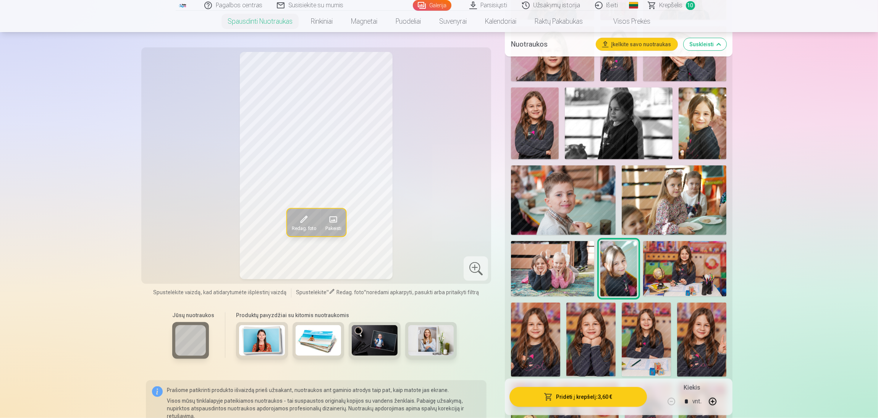
click at [670, 278] on img at bounding box center [684, 268] width 83 height 55
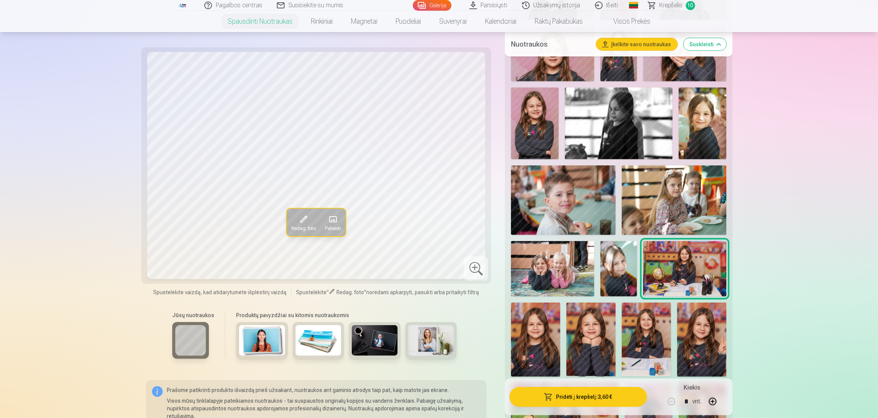
click at [542, 344] on img at bounding box center [535, 340] width 49 height 74
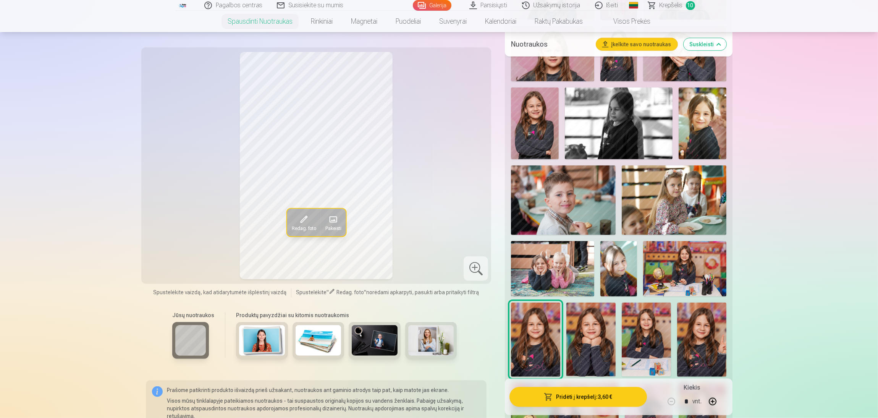
click at [594, 349] on img at bounding box center [590, 340] width 49 height 74
click at [640, 348] on img at bounding box center [646, 340] width 49 height 74
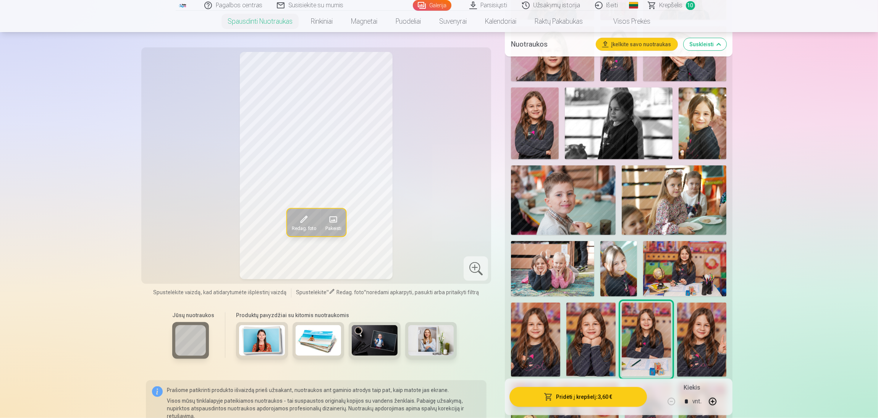
click at [717, 333] on img at bounding box center [701, 340] width 49 height 74
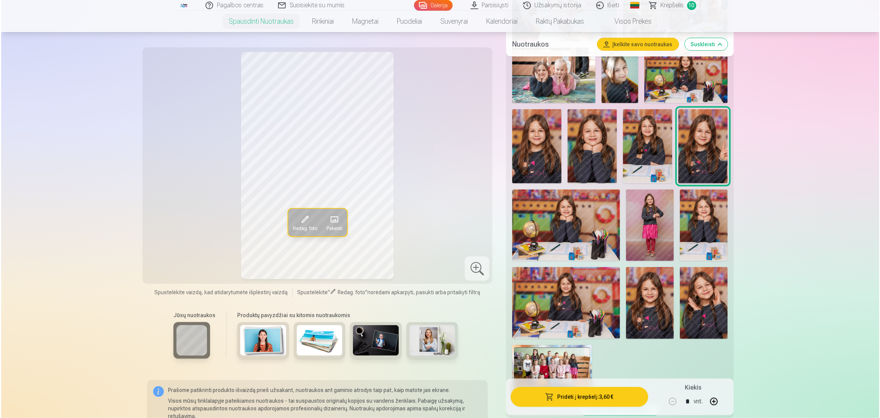
scroll to position [1315, 0]
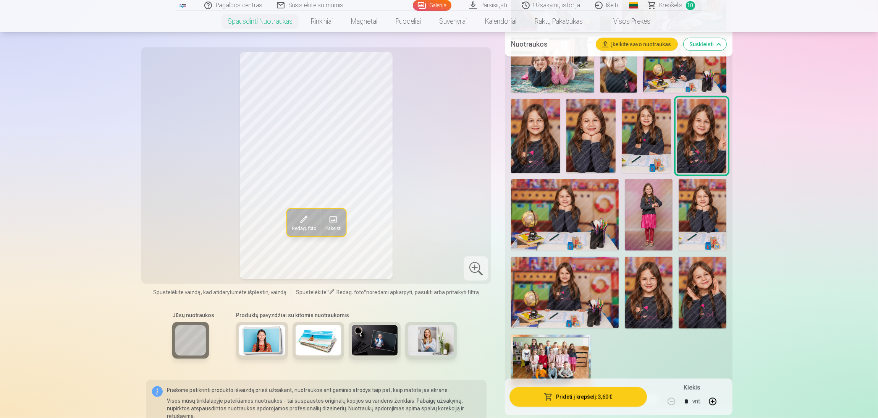
click at [588, 216] on img at bounding box center [564, 214] width 107 height 71
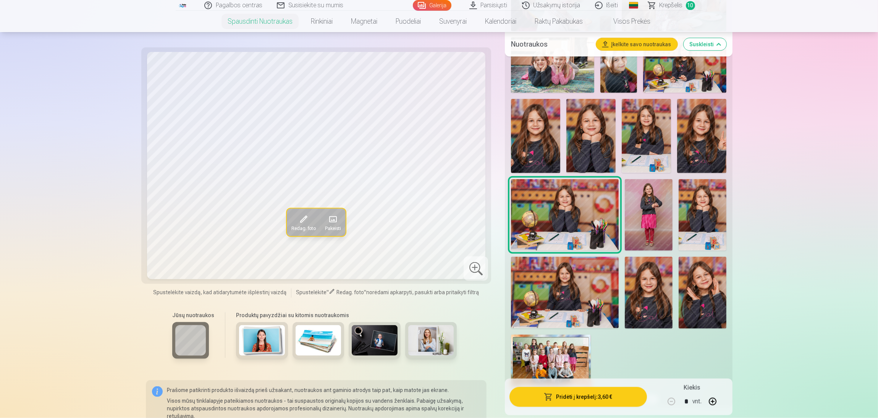
click at [643, 213] on img at bounding box center [649, 215] width 48 height 72
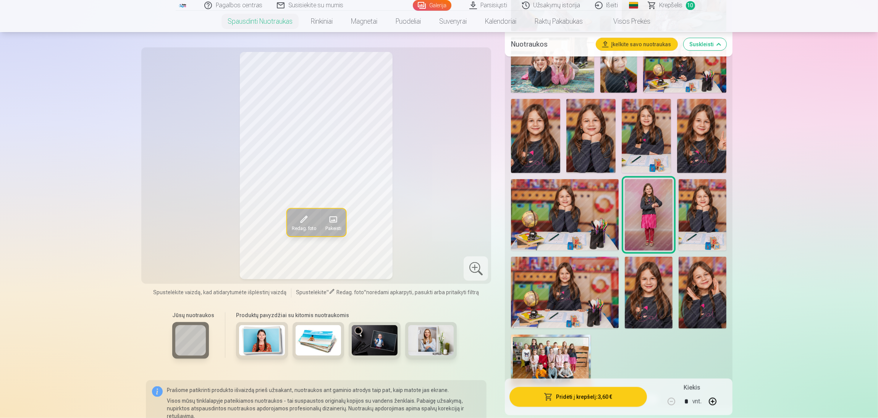
click at [715, 218] on img at bounding box center [703, 214] width 48 height 71
click at [583, 289] on img at bounding box center [564, 292] width 107 height 71
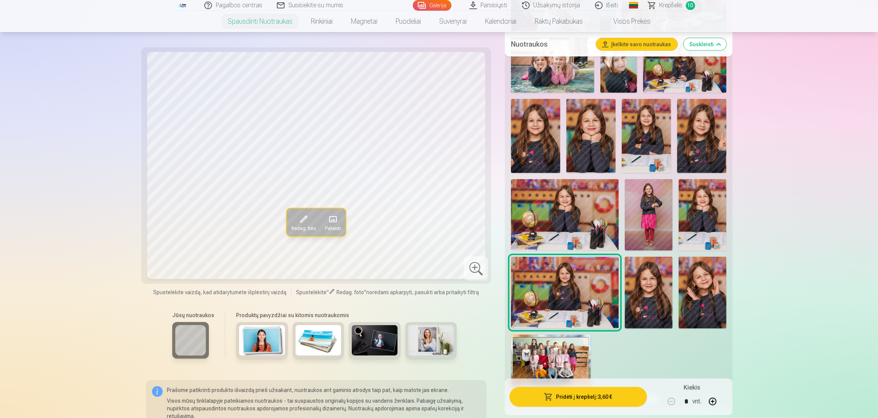
click at [588, 371] on button "Pridėti į krepšelį : 3,60 €" at bounding box center [578, 397] width 137 height 20
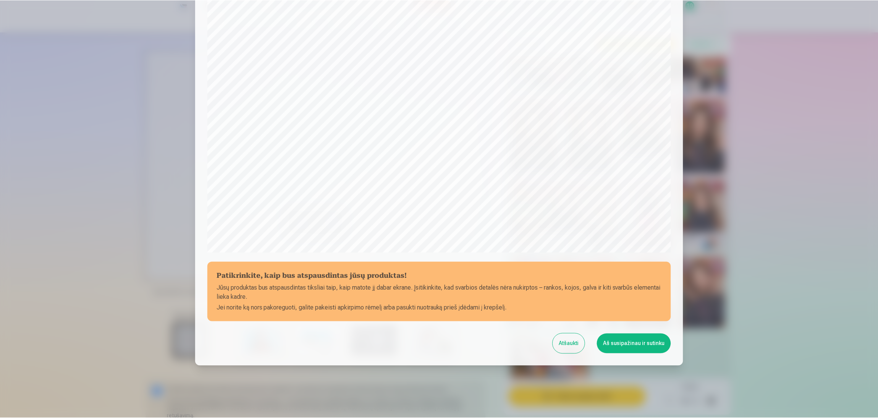
scroll to position [132, 0]
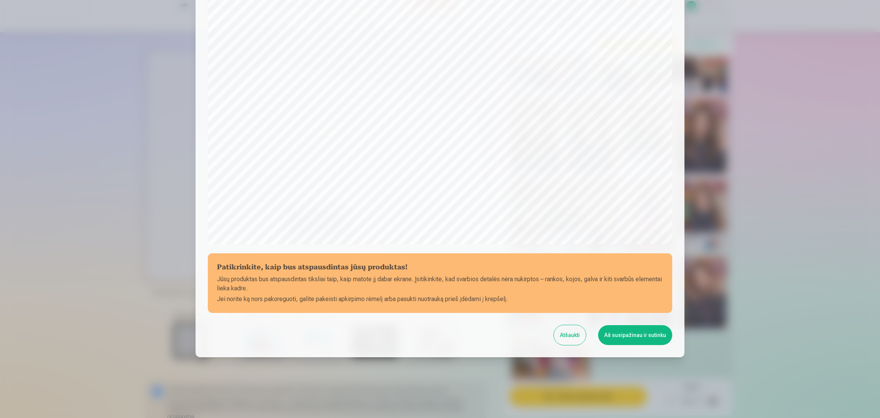
click at [636, 335] on button "Aš susipažinau ir sutinku" at bounding box center [635, 335] width 74 height 20
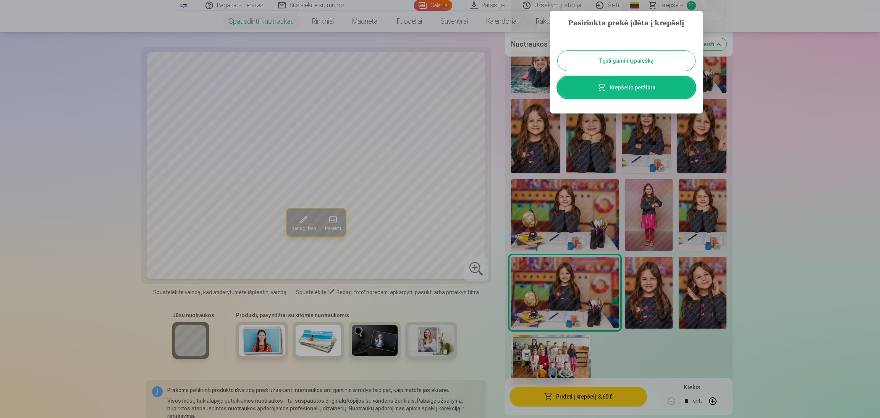
click at [639, 291] on div at bounding box center [440, 209] width 880 height 418
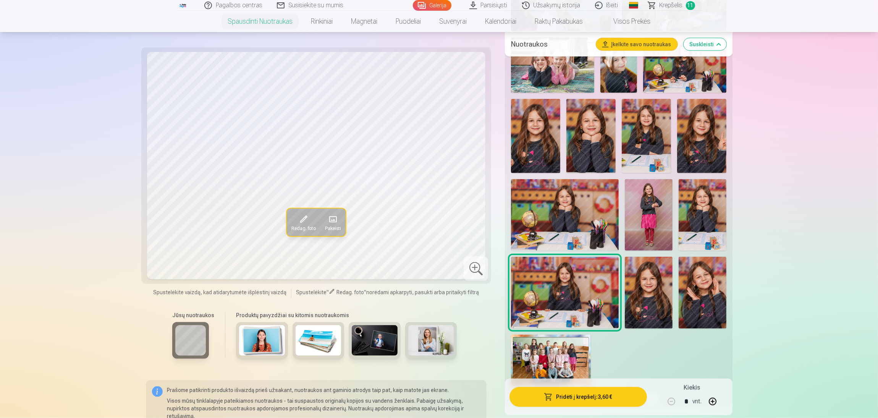
click at [640, 291] on img at bounding box center [649, 293] width 48 height 72
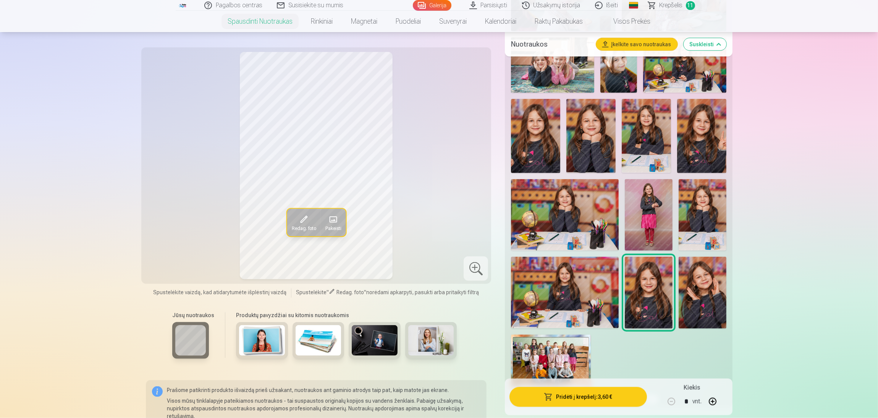
click at [702, 299] on img at bounding box center [703, 293] width 48 height 72
click at [558, 342] on img at bounding box center [551, 362] width 80 height 55
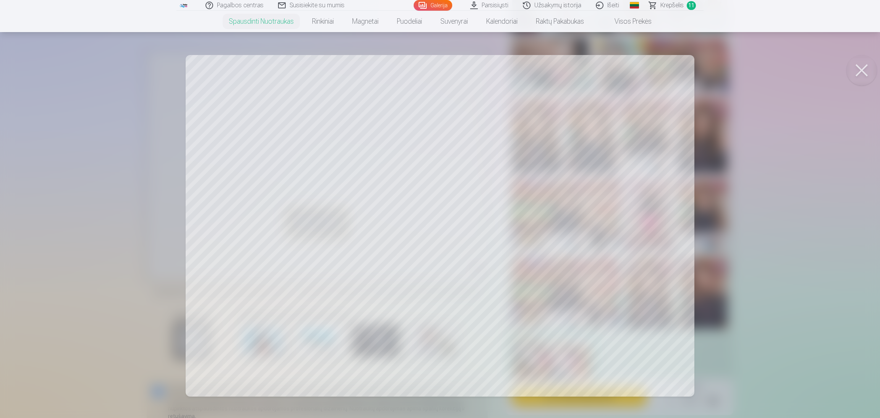
click at [780, 69] on button at bounding box center [861, 70] width 31 height 31
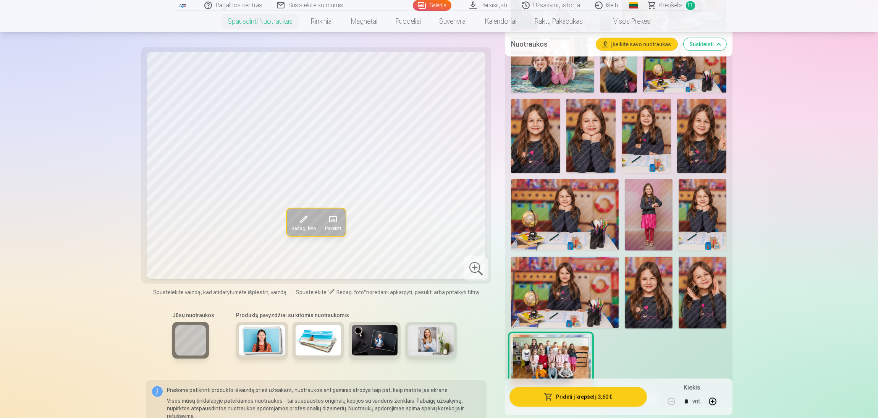
click at [664, 3] on span "Krepšelis" at bounding box center [671, 5] width 23 height 9
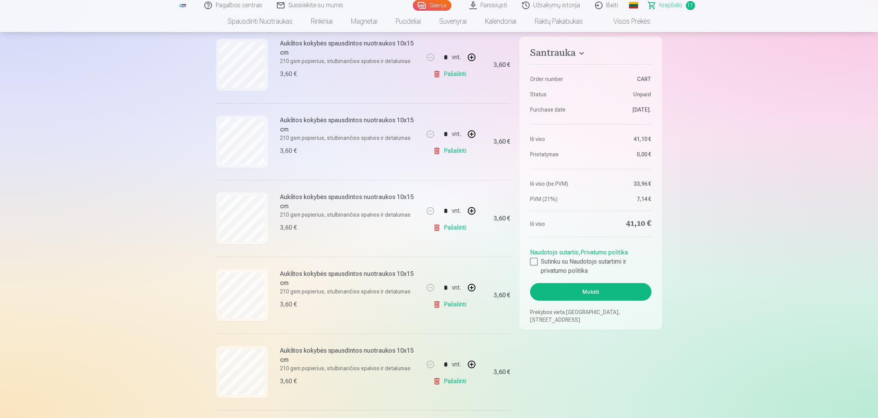
scroll to position [315, 0]
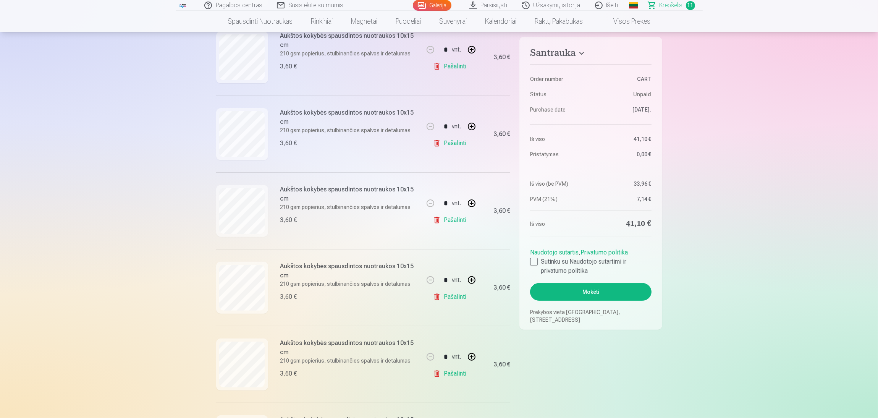
click at [465, 141] on link "Pašalinti" at bounding box center [451, 143] width 36 height 15
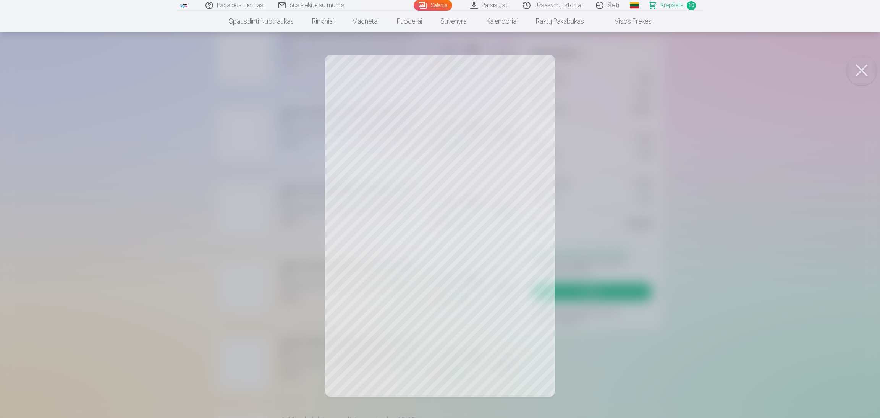
click at [780, 79] on button at bounding box center [861, 70] width 31 height 31
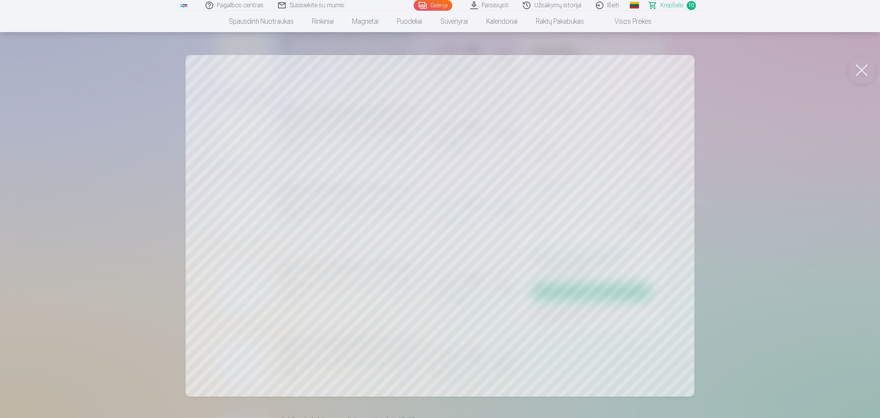
click at [780, 67] on button at bounding box center [861, 70] width 31 height 31
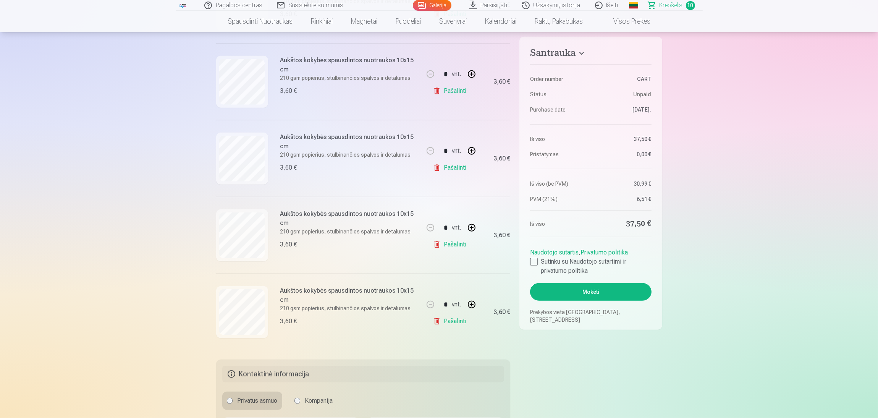
scroll to position [606, 0]
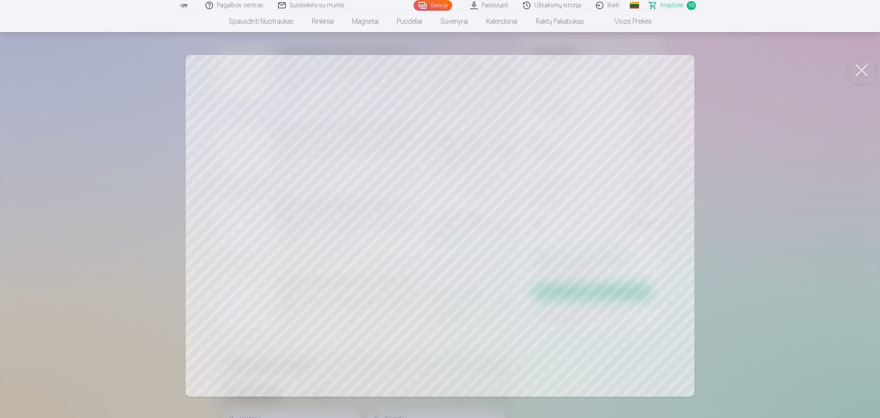
click at [780, 69] on button at bounding box center [861, 70] width 31 height 31
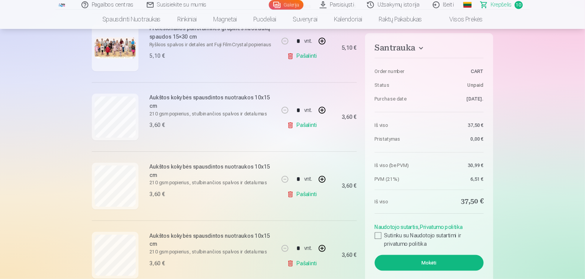
scroll to position [166, 0]
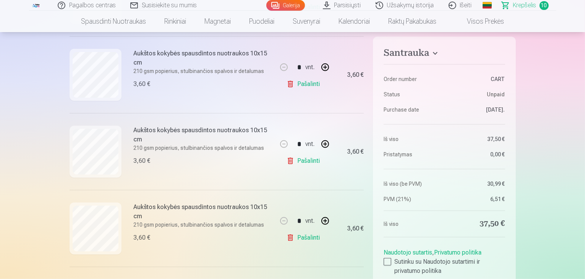
scroll to position [378, 0]
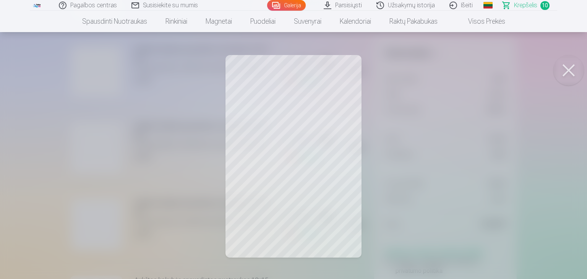
click at [565, 72] on button at bounding box center [568, 70] width 31 height 31
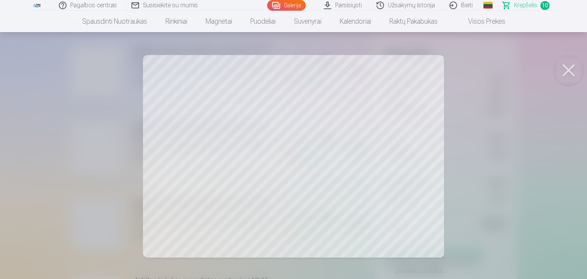
click at [569, 65] on button at bounding box center [568, 70] width 31 height 31
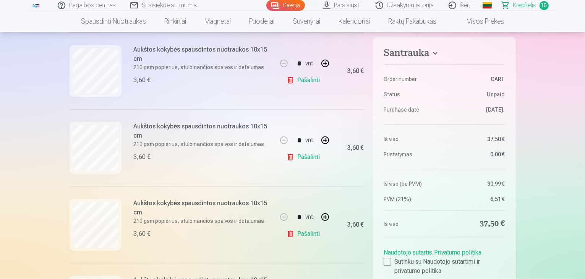
click at [299, 80] on link "Pašalinti" at bounding box center [304, 80] width 36 height 15
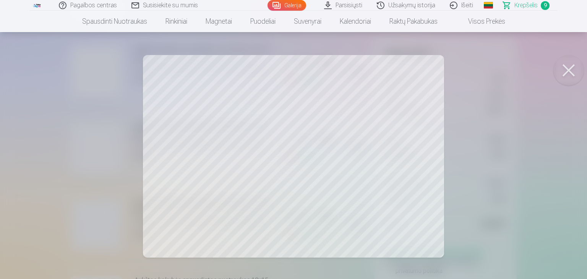
click at [567, 77] on button at bounding box center [568, 70] width 31 height 31
click at [571, 68] on button at bounding box center [568, 70] width 31 height 31
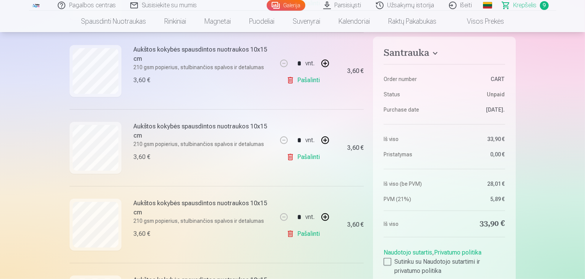
click at [304, 79] on link "Pašalinti" at bounding box center [304, 80] width 36 height 15
drag, startPoint x: 584, startPoint y: 48, endPoint x: 586, endPoint y: 36, distance: 12.3
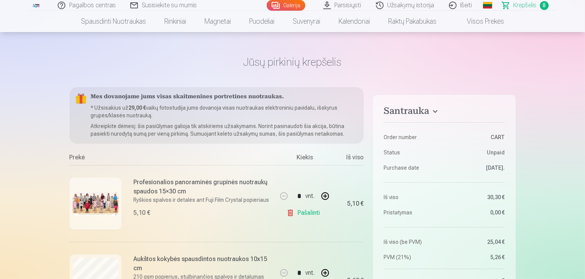
scroll to position [0, 0]
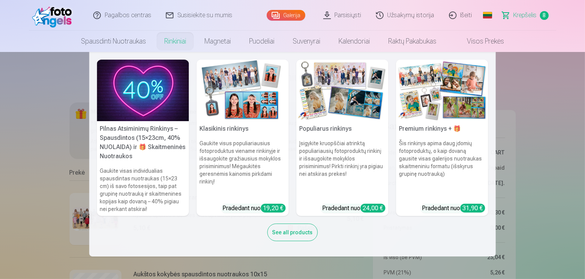
click at [124, 118] on img at bounding box center [143, 91] width 92 height 62
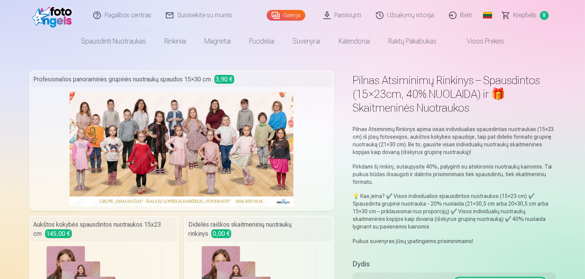
click at [171, 98] on img at bounding box center [182, 149] width 224 height 115
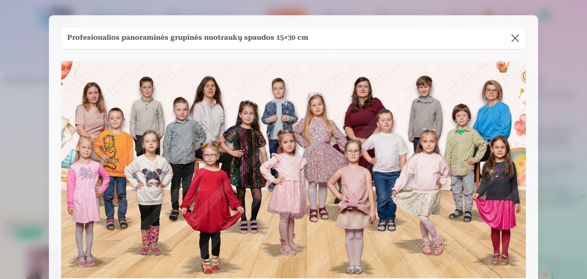
click at [516, 38] on button at bounding box center [514, 38] width 21 height 21
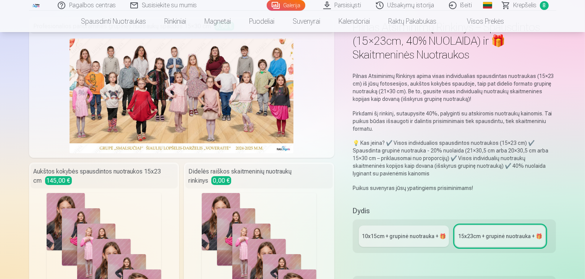
scroll to position [47, 0]
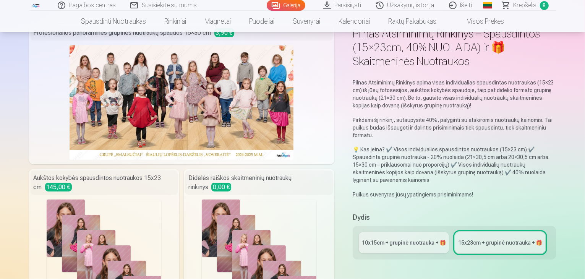
click at [414, 239] on div "10x15сm + grupinė nuotrauka + 🎁" at bounding box center [404, 243] width 84 height 8
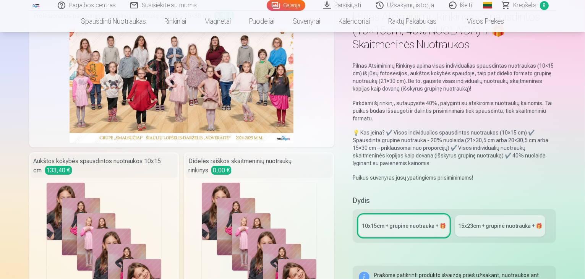
scroll to position [70, 0]
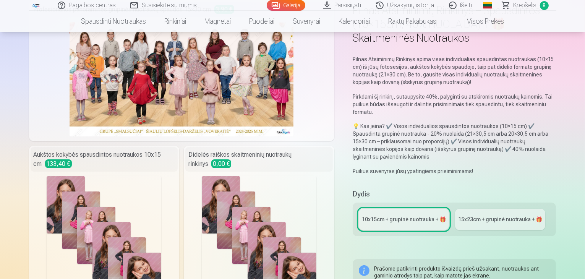
click at [395, 215] on div "10x15сm + grupinė nuotrauka + 🎁" at bounding box center [404, 219] width 84 height 8
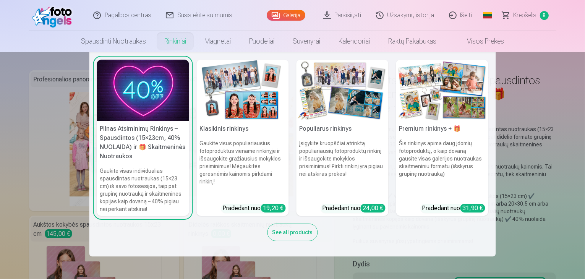
click at [342, 103] on img at bounding box center [342, 91] width 92 height 62
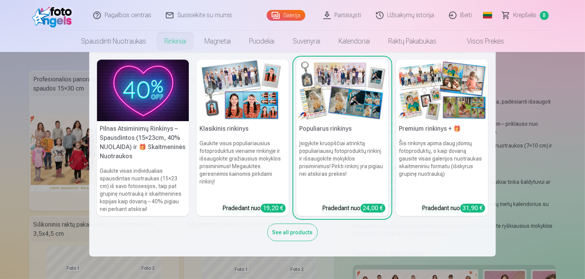
click at [313, 100] on img at bounding box center [342, 91] width 92 height 62
click at [434, 108] on img at bounding box center [442, 91] width 92 height 62
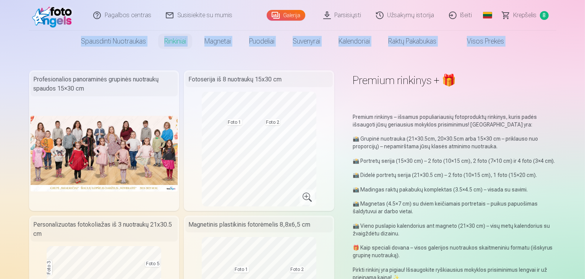
click at [585, 26] on html "Pagalbos centras Susisiekite su mumis Galerija Parsisiųsti Užsakymų istorija Iš…" at bounding box center [292, 139] width 585 height 279
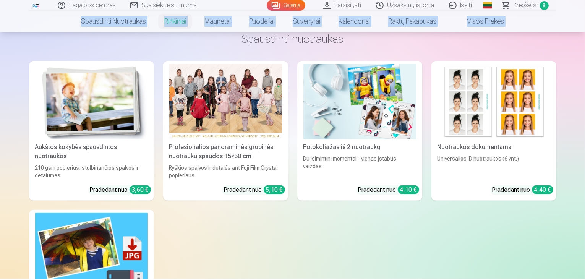
scroll to position [783, 0]
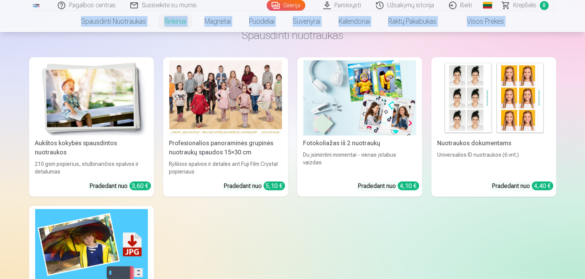
click at [486, 121] on img at bounding box center [493, 97] width 113 height 75
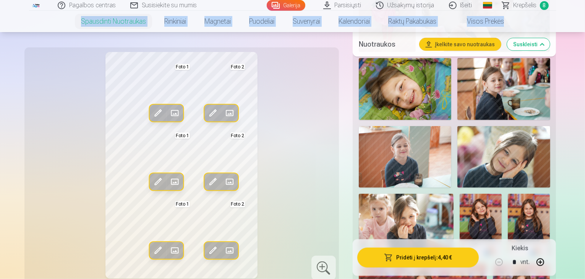
scroll to position [486, 0]
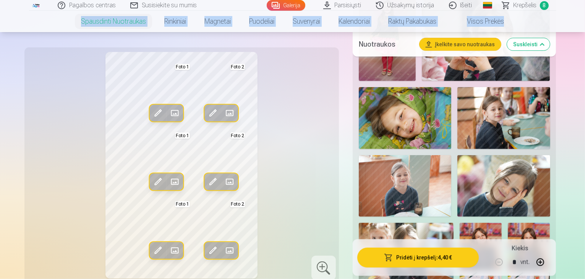
click at [550, 223] on img at bounding box center [529, 254] width 42 height 63
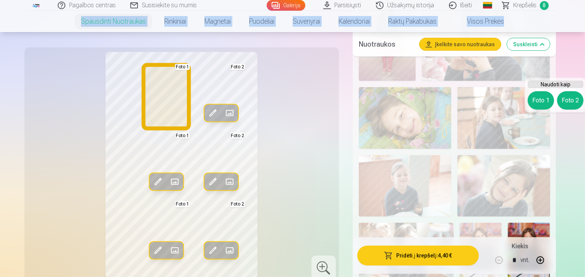
click at [536, 106] on button "Foto 1" at bounding box center [541, 100] width 26 height 18
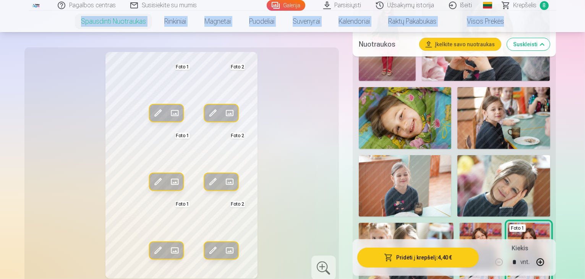
click at [152, 113] on span at bounding box center [158, 113] width 12 height 12
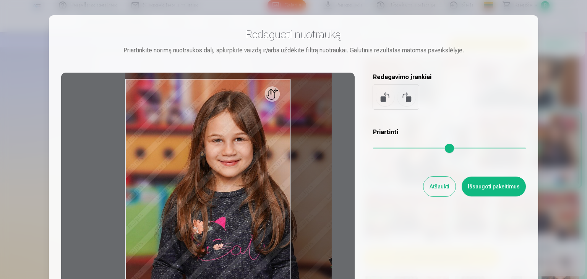
drag, startPoint x: 377, startPoint y: 147, endPoint x: 387, endPoint y: 143, distance: 10.4
click at [387, 147] on input "range" at bounding box center [449, 148] width 153 height 2
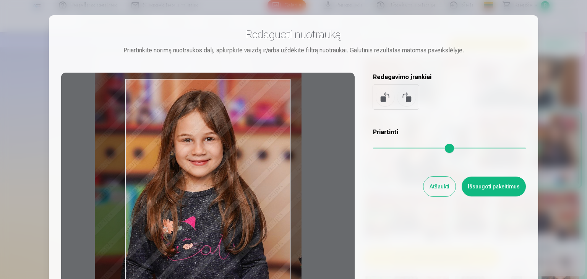
drag, startPoint x: 186, startPoint y: 201, endPoint x: 156, endPoint y: 201, distance: 30.2
click at [156, 201] on div at bounding box center [207, 193] width 293 height 240
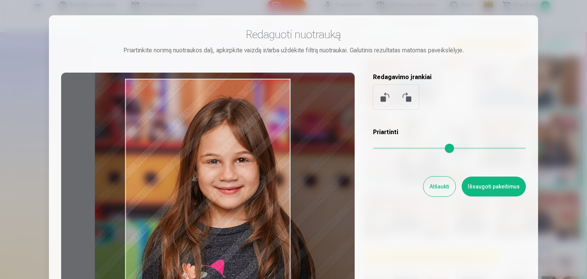
drag, startPoint x: 387, startPoint y: 145, endPoint x: 400, endPoint y: 146, distance: 13.8
click at [400, 147] on input "range" at bounding box center [449, 148] width 153 height 2
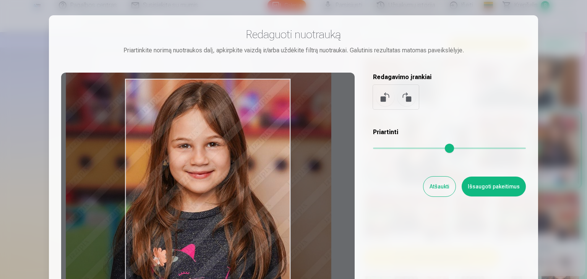
drag, startPoint x: 226, startPoint y: 195, endPoint x: 197, endPoint y: 180, distance: 33.0
click at [197, 180] on div at bounding box center [207, 193] width 293 height 240
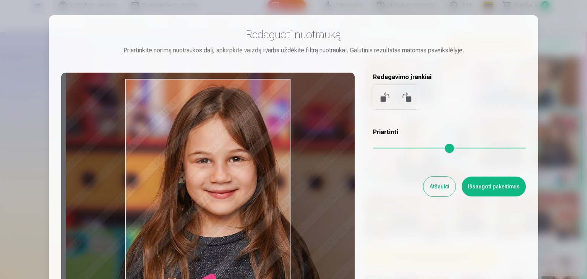
drag, startPoint x: 402, startPoint y: 148, endPoint x: 412, endPoint y: 147, distance: 10.0
click at [412, 147] on input "range" at bounding box center [449, 148] width 153 height 2
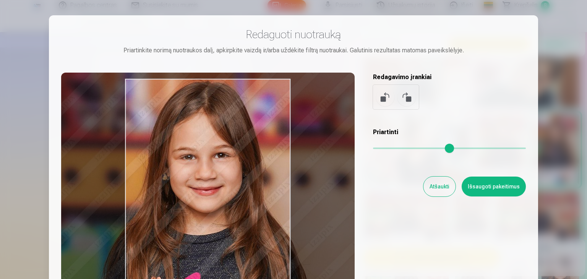
drag, startPoint x: 232, startPoint y: 201, endPoint x: 214, endPoint y: 195, distance: 19.0
click at [214, 195] on div at bounding box center [207, 193] width 293 height 240
type input "****"
click at [485, 235] on div "Redaguoti nuotrauką Priartinkite norimą nuotraukos dalį, apkirpkite vaizdą ir/a…" at bounding box center [293, 170] width 465 height 285
click at [479, 186] on button "Išsaugoti pakeitimus" at bounding box center [493, 186] width 64 height 20
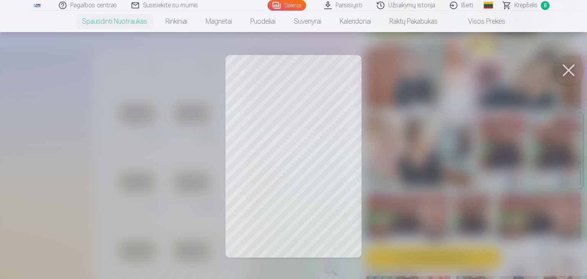
click at [258, 87] on div at bounding box center [293, 139] width 587 height 279
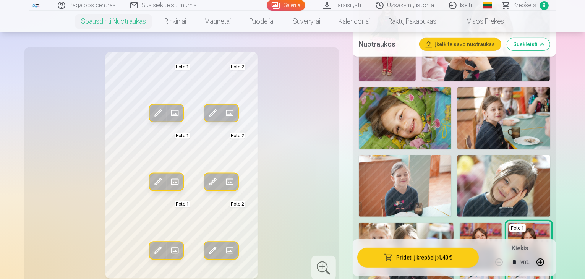
click at [152, 113] on span at bounding box center [158, 113] width 12 height 12
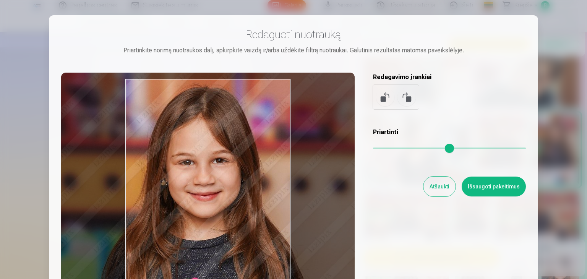
type input "****"
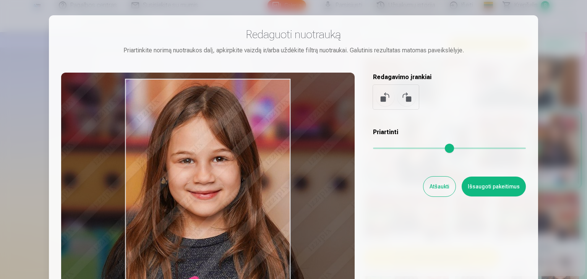
drag, startPoint x: 226, startPoint y: 168, endPoint x: 225, endPoint y: 172, distance: 4.1
click at [225, 172] on div at bounding box center [207, 193] width 293 height 240
click at [503, 188] on button "Išsaugoti pakeitimus" at bounding box center [493, 186] width 64 height 20
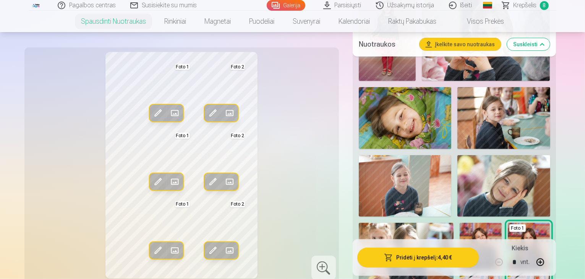
click at [267, 188] on div "Redag. foto Pakeisti Foto 1 Redag. foto Pakeisti Foto 2 Redag. foto Pakeisti Fo…" at bounding box center [181, 165] width 305 height 227
click at [69, 179] on div "Redag. foto Pakeisti Foto 1 Redag. foto Pakeisti Foto 2 Redag. foto Pakeisti Fo…" at bounding box center [181, 165] width 305 height 227
click at [267, 150] on div "Redag. foto Pakeisti Foto 1 Redag. foto Pakeisti Foto 2 Redag. foto Pakeisti Fo…" at bounding box center [181, 165] width 305 height 227
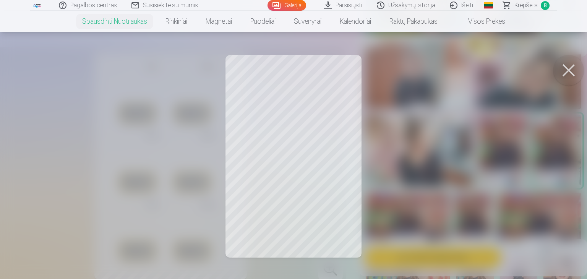
drag, startPoint x: 265, startPoint y: 86, endPoint x: 265, endPoint y: 95, distance: 8.8
click at [265, 95] on div at bounding box center [293, 139] width 587 height 279
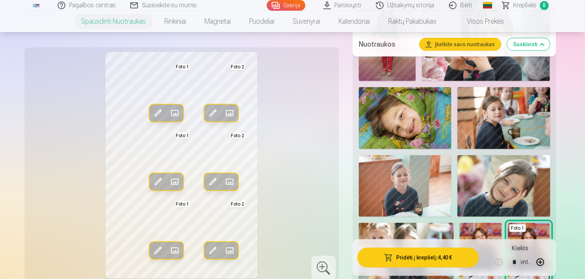
click at [502, 223] on img at bounding box center [481, 254] width 42 height 63
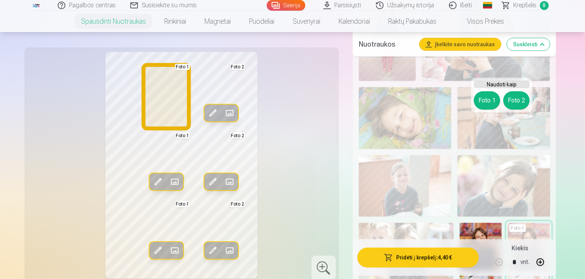
click at [491, 104] on button "Foto 1" at bounding box center [487, 100] width 26 height 18
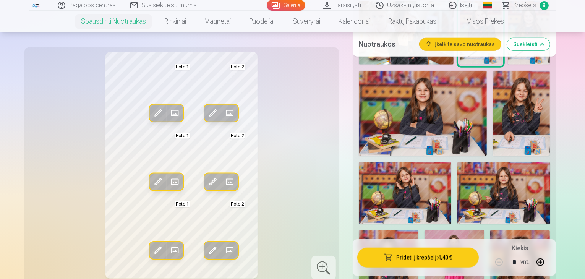
scroll to position [717, 0]
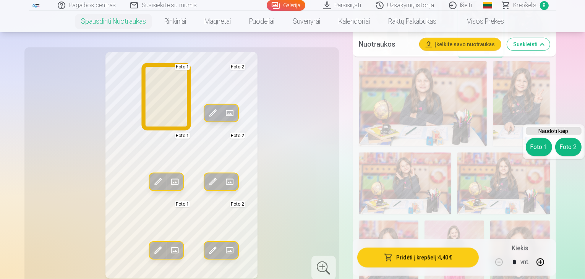
click at [541, 139] on button "Foto 1" at bounding box center [539, 147] width 26 height 18
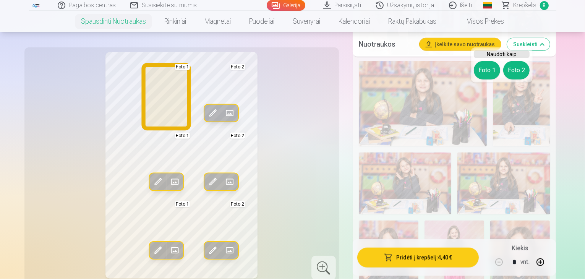
click at [484, 68] on button "Foto 1" at bounding box center [487, 70] width 26 height 18
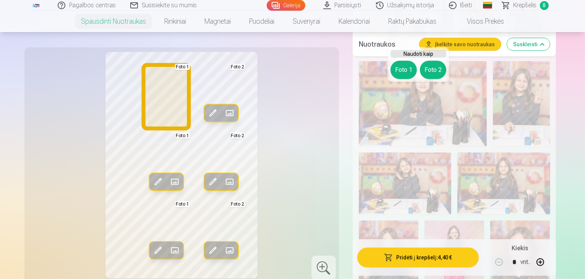
click at [404, 70] on button "Foto 1" at bounding box center [403, 70] width 26 height 18
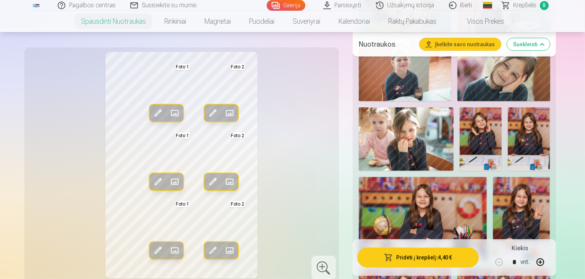
scroll to position [578, 0]
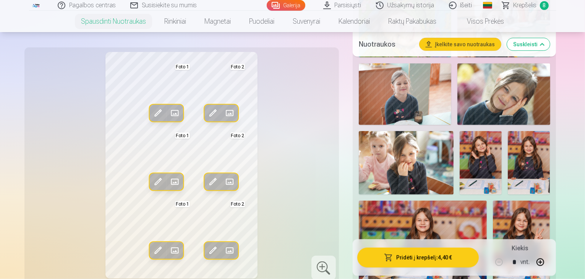
click at [437, 201] on img at bounding box center [423, 244] width 128 height 86
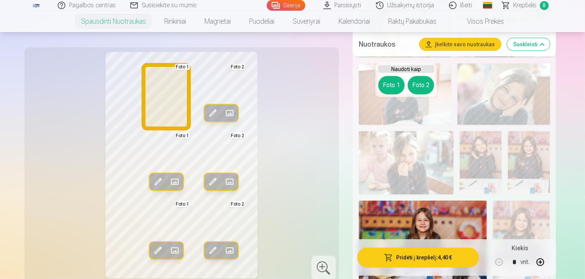
click at [392, 89] on button "Foto 1" at bounding box center [391, 85] width 26 height 18
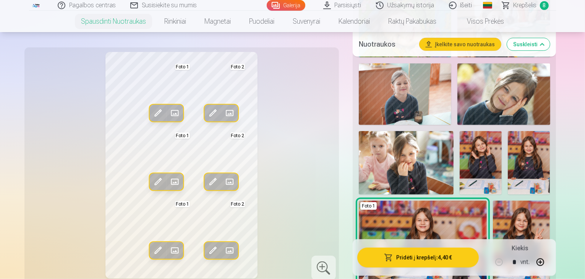
click at [493, 201] on img at bounding box center [521, 244] width 57 height 86
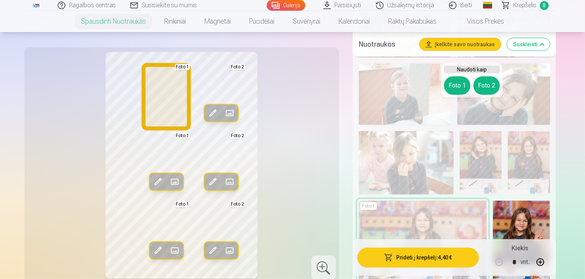
click at [455, 84] on button "Foto 1" at bounding box center [457, 85] width 26 height 18
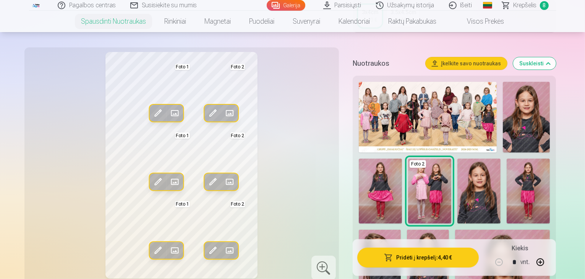
scroll to position [173, 0]
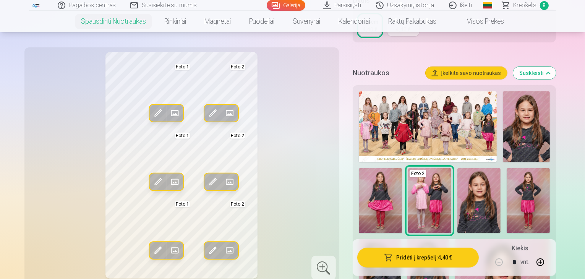
click at [449, 239] on img at bounding box center [428, 270] width 42 height 63
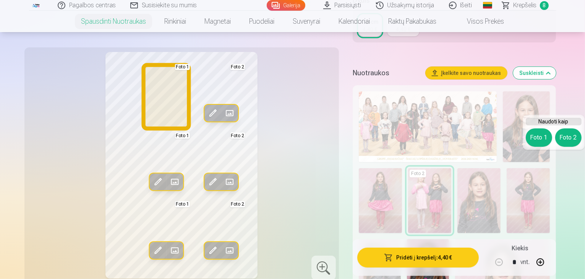
click at [542, 142] on button "Foto 1" at bounding box center [539, 137] width 26 height 18
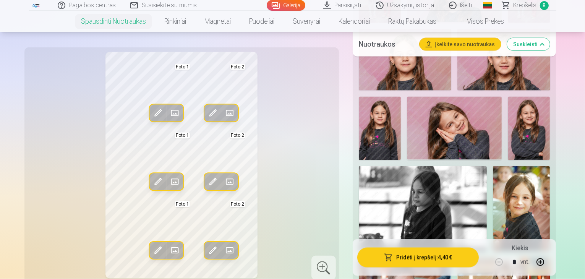
scroll to position [1299, 0]
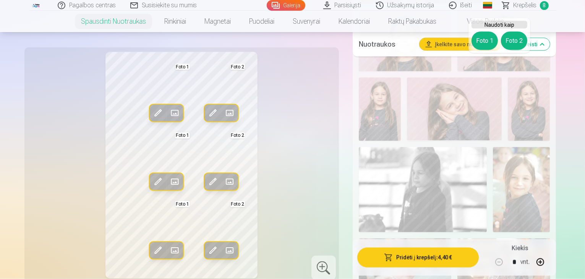
click at [458, 43] on button "Įkelkite savo nuotraukas" at bounding box center [459, 44] width 81 height 12
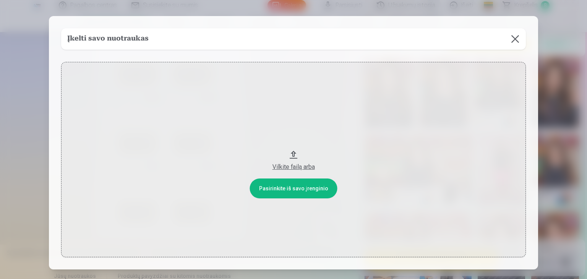
click at [512, 38] on button at bounding box center [514, 38] width 21 height 21
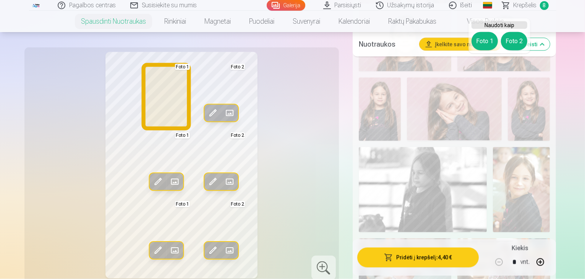
click at [487, 45] on button "Foto 1" at bounding box center [484, 41] width 26 height 18
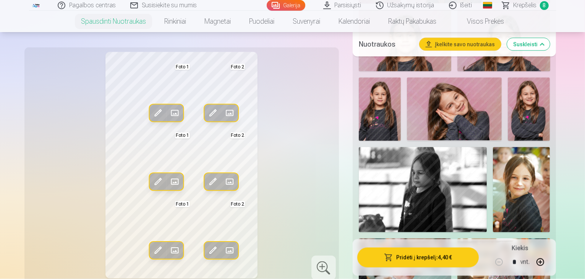
click at [152, 107] on span at bounding box center [158, 113] width 12 height 12
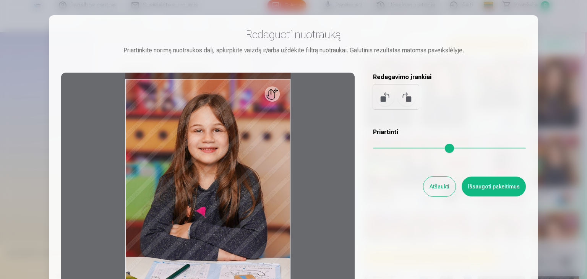
click at [228, 230] on div at bounding box center [207, 193] width 293 height 240
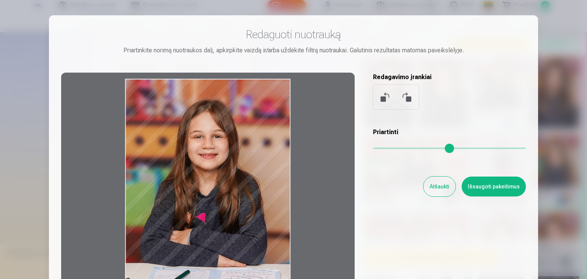
drag, startPoint x: 211, startPoint y: 222, endPoint x: 213, endPoint y: 269, distance: 47.0
click at [213, 269] on div at bounding box center [207, 193] width 293 height 240
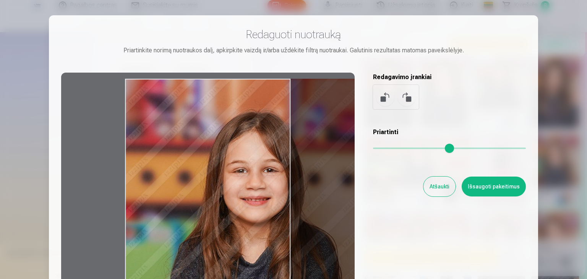
drag, startPoint x: 377, startPoint y: 148, endPoint x: 402, endPoint y: 149, distance: 24.5
click at [402, 149] on input "range" at bounding box center [449, 148] width 153 height 2
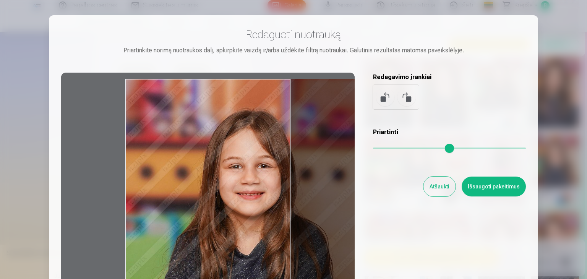
click at [397, 149] on input "range" at bounding box center [449, 148] width 153 height 2
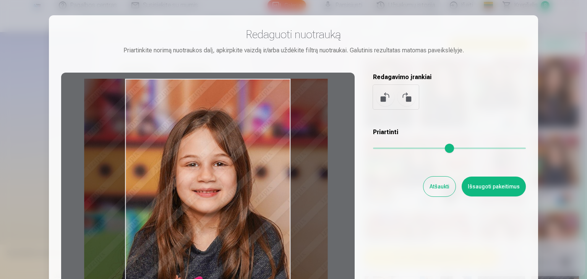
drag, startPoint x: 215, startPoint y: 212, endPoint x: 174, endPoint y: 236, distance: 47.8
click at [174, 236] on div at bounding box center [207, 193] width 293 height 240
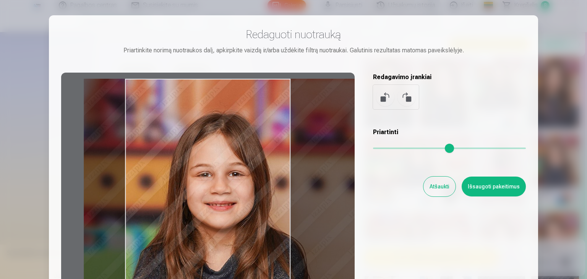
drag, startPoint x: 394, startPoint y: 148, endPoint x: 406, endPoint y: 151, distance: 12.5
click at [406, 149] on input "range" at bounding box center [449, 148] width 153 height 2
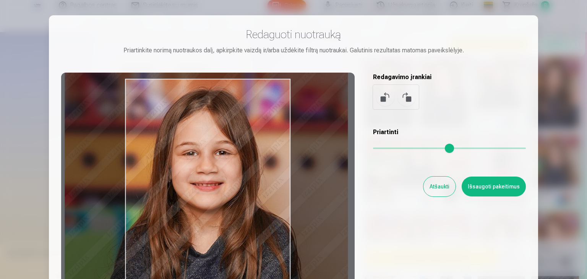
drag, startPoint x: 227, startPoint y: 204, endPoint x: 208, endPoint y: 178, distance: 31.6
click at [208, 178] on div at bounding box center [207, 193] width 293 height 240
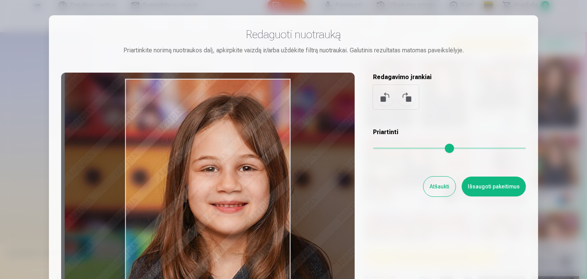
drag, startPoint x: 404, startPoint y: 148, endPoint x: 419, endPoint y: 150, distance: 14.6
type input "***"
click at [419, 149] on input "range" at bounding box center [449, 148] width 153 height 2
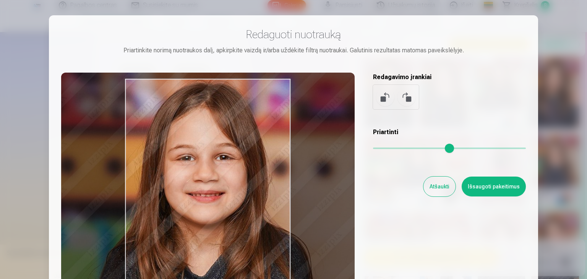
drag, startPoint x: 231, startPoint y: 216, endPoint x: 204, endPoint y: 204, distance: 29.6
click at [204, 204] on div at bounding box center [207, 193] width 293 height 240
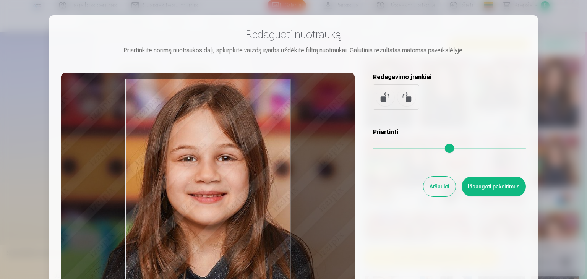
click at [237, 194] on div at bounding box center [207, 193] width 293 height 240
click at [497, 189] on button "Išsaugoti pakeitimus" at bounding box center [493, 186] width 64 height 20
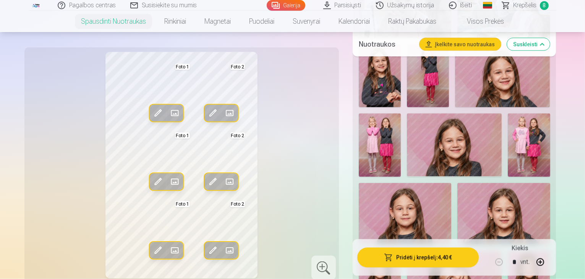
scroll to position [1116, 0]
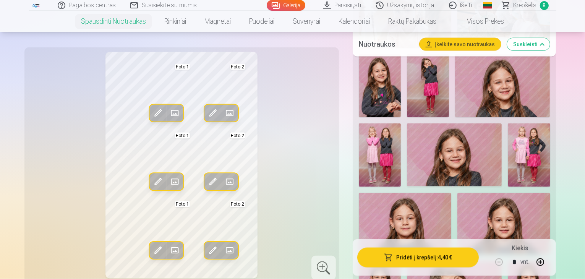
click at [550, 42] on button "Suskleisti" at bounding box center [528, 44] width 43 height 12
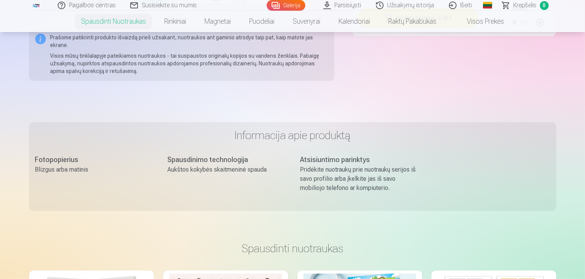
scroll to position [154, 0]
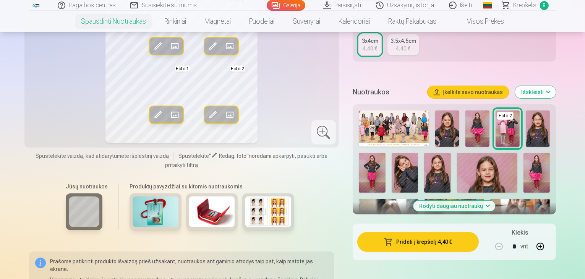
click at [139, 205] on img at bounding box center [156, 211] width 46 height 31
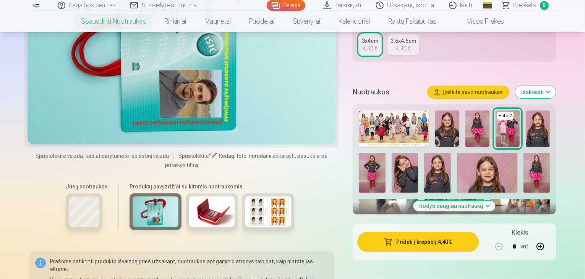
click at [143, 206] on img at bounding box center [156, 211] width 46 height 31
click at [206, 204] on img at bounding box center [212, 211] width 46 height 31
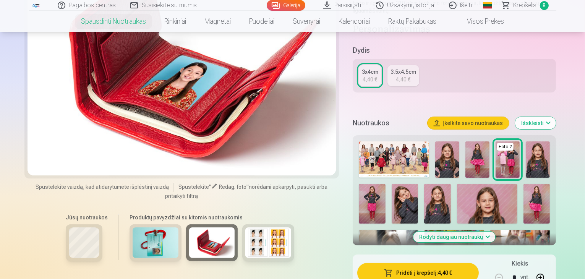
scroll to position [178, 0]
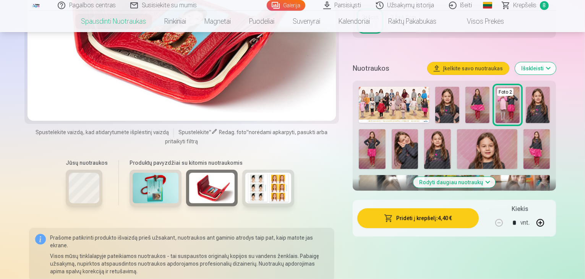
click at [248, 190] on img at bounding box center [268, 188] width 46 height 31
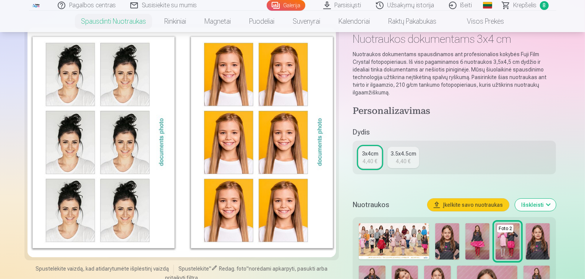
scroll to position [48, 0]
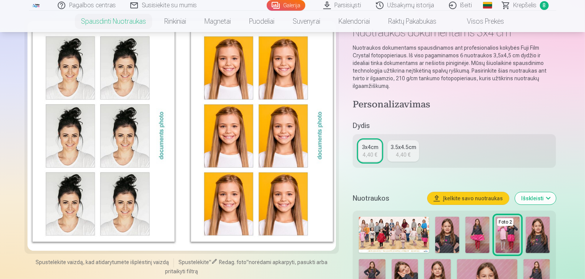
click at [482, 21] on link "Visos prekės" at bounding box center [479, 21] width 68 height 21
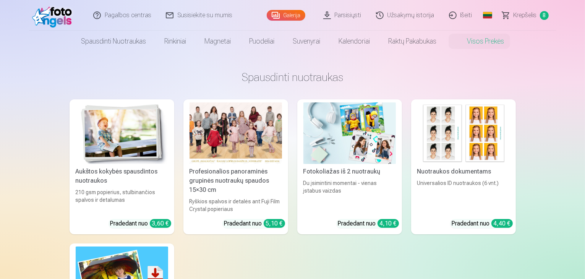
click at [110, 266] on img at bounding box center [122, 277] width 92 height 62
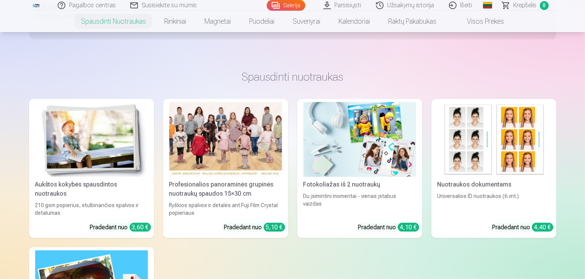
scroll to position [447, 0]
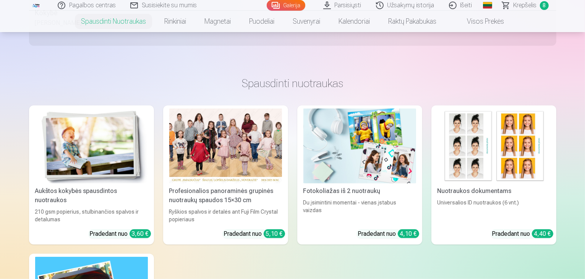
click at [380, 151] on img at bounding box center [359, 145] width 113 height 75
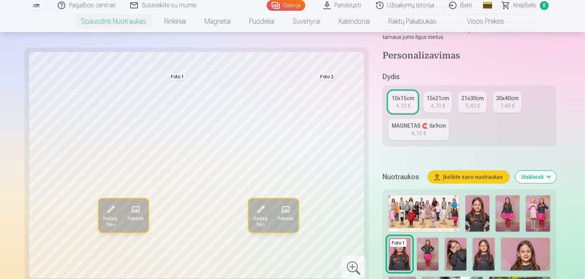
scroll to position [147, 0]
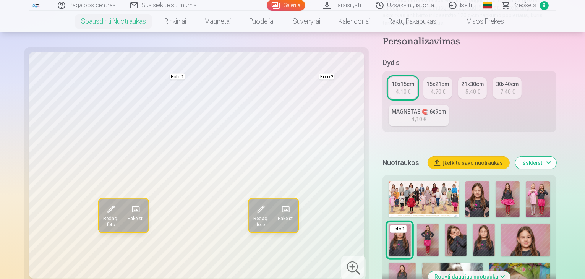
click at [556, 151] on div "Nuotraukos Įkelkite savo nuotraukas Išskleisti" at bounding box center [468, 163] width 173 height 24
click at [556, 157] on button "Išskleisti" at bounding box center [535, 163] width 41 height 12
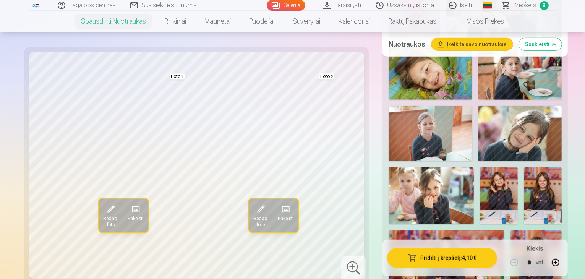
scroll to position [572, 0]
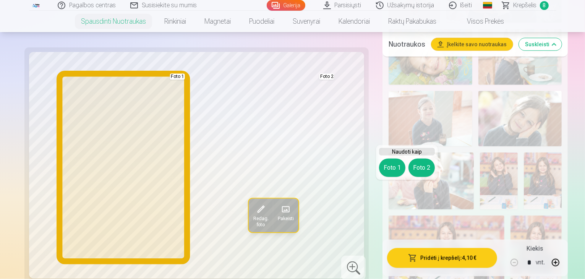
click at [393, 170] on button "Foto 1" at bounding box center [392, 168] width 26 height 18
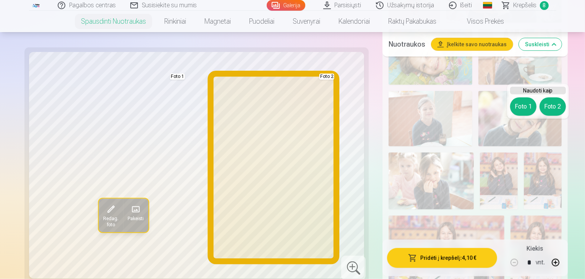
click at [552, 114] on button "Foto 2" at bounding box center [552, 106] width 26 height 18
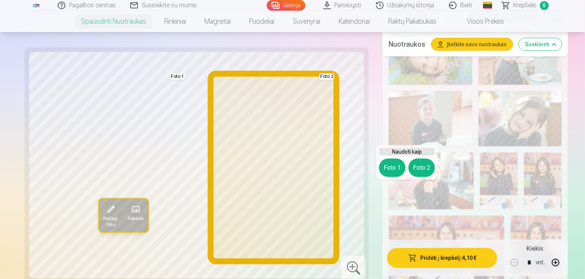
click at [417, 165] on button "Foto 2" at bounding box center [421, 168] width 26 height 18
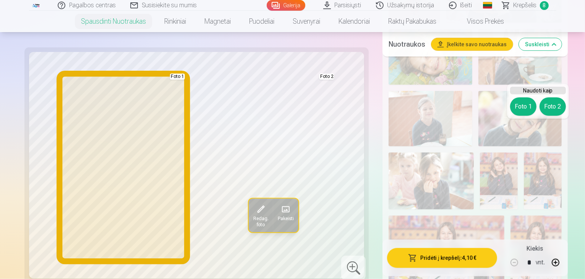
click at [526, 108] on button "Foto 1" at bounding box center [523, 106] width 26 height 18
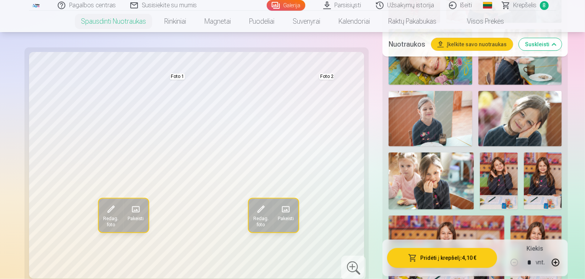
click at [26, 26] on nav "Spausdinti nuotraukas Aukštos kokybės spausdintos nuotraukos 210 gsm popierius,…" at bounding box center [292, 21] width 585 height 21
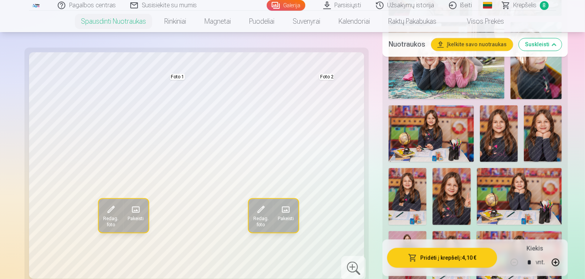
scroll to position [1522, 0]
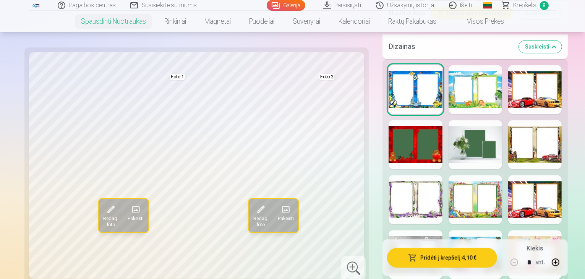
scroll to position [1881, 0]
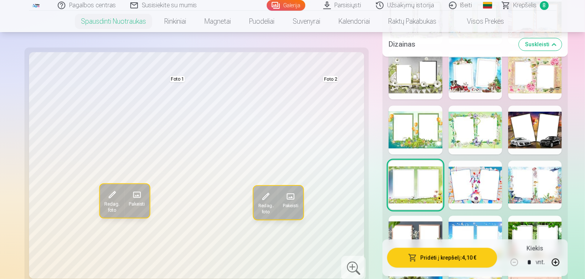
scroll to position [2055, 0]
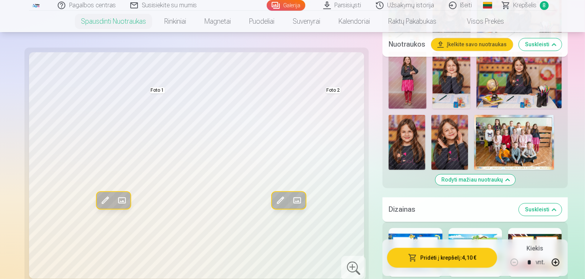
scroll to position [1794, 0]
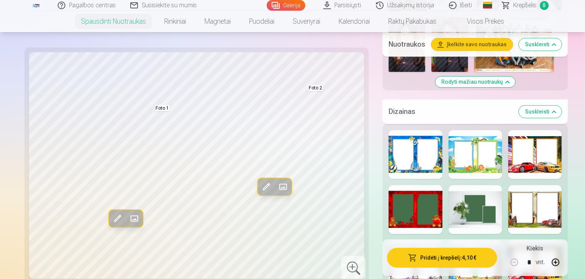
click at [398, 240] on div at bounding box center [414, 264] width 53 height 49
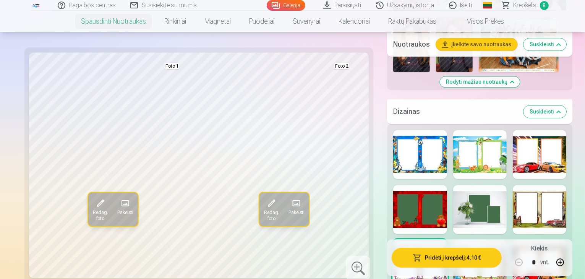
click at [482, 240] on div at bounding box center [479, 264] width 53 height 49
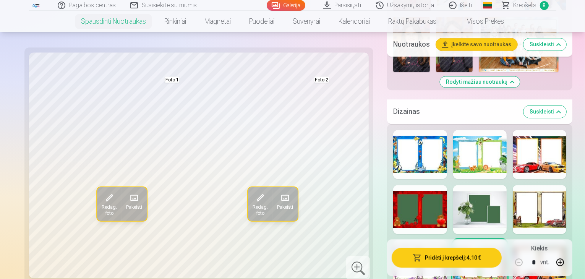
click at [538, 240] on div at bounding box center [539, 264] width 53 height 49
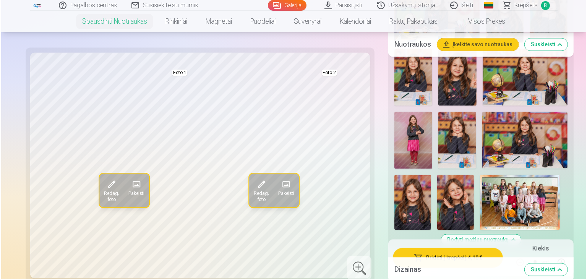
scroll to position [1620, 0]
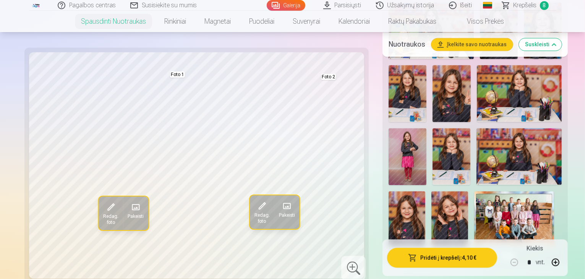
click at [418, 254] on button "Pridėti į krepšelį : 4,10 €" at bounding box center [442, 258] width 110 height 20
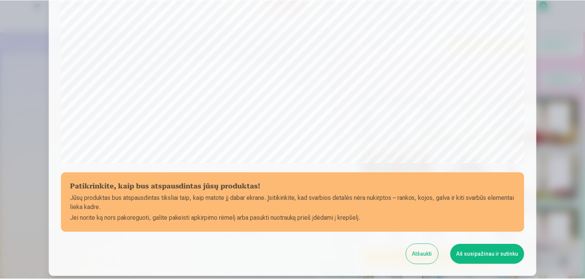
scroll to position [214, 0]
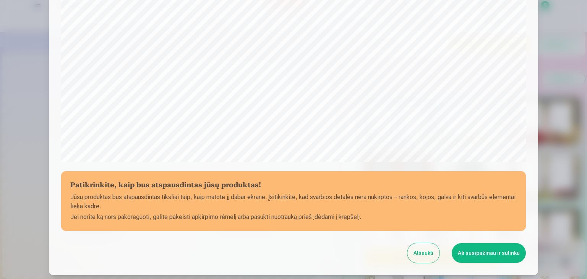
click at [499, 251] on button "Aš susipažinau ir sutinku" at bounding box center [489, 253] width 74 height 20
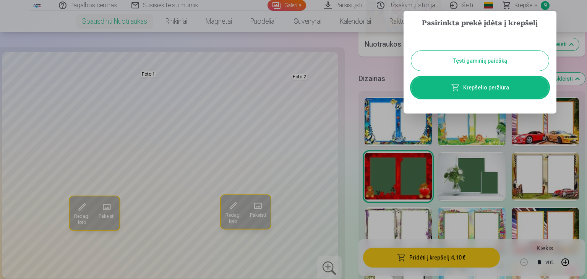
click at [479, 63] on button "Tęsti gaminių paiešką" at bounding box center [480, 61] width 138 height 20
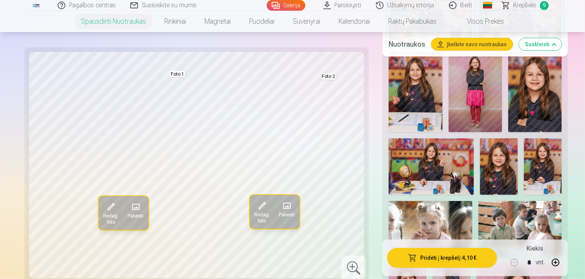
scroll to position [875, 0]
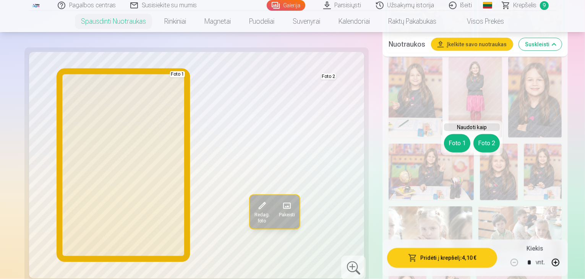
click at [457, 149] on button "Foto 1" at bounding box center [457, 143] width 26 height 18
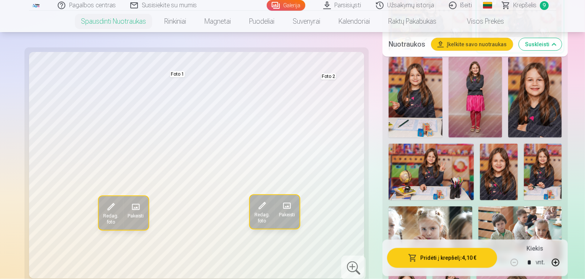
drag, startPoint x: 550, startPoint y: 109, endPoint x: 556, endPoint y: 99, distance: 12.0
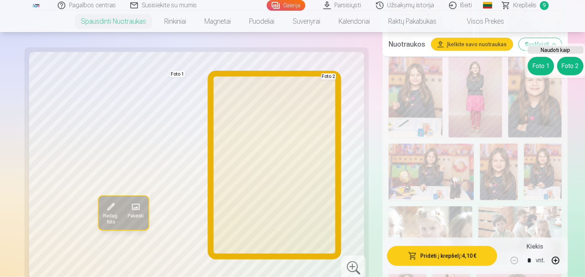
click at [575, 65] on button "Foto 2" at bounding box center [570, 66] width 26 height 18
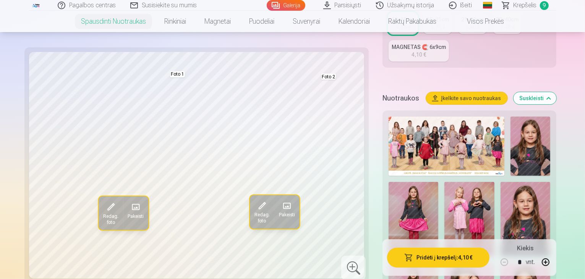
scroll to position [179, 0]
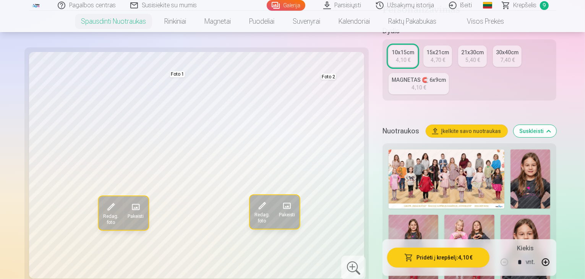
click at [444, 215] on img at bounding box center [469, 252] width 50 height 74
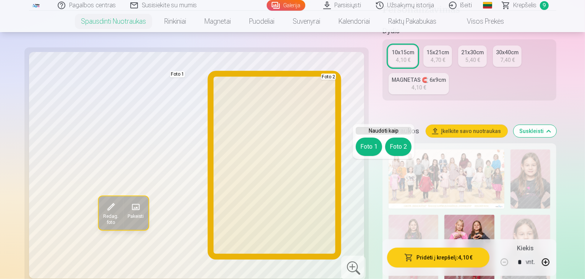
click at [401, 142] on button "Foto 2" at bounding box center [398, 147] width 26 height 18
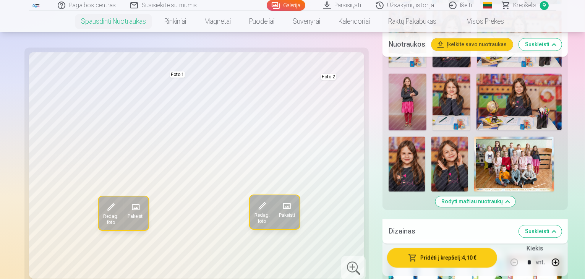
scroll to position [1669, 0]
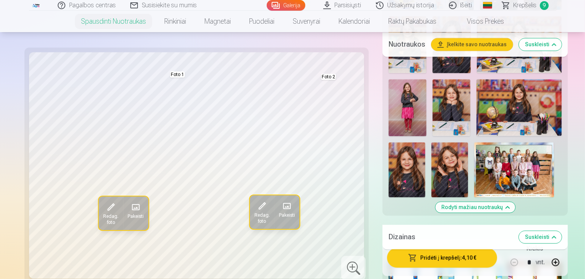
click at [409, 255] on div at bounding box center [414, 279] width 53 height 49
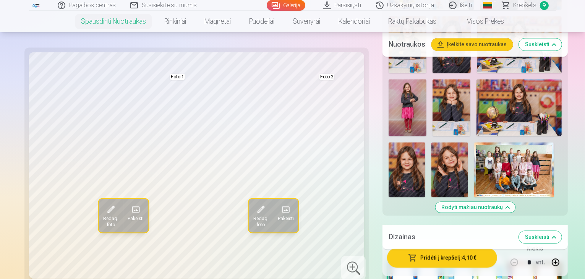
click at [454, 255] on div at bounding box center [474, 279] width 53 height 49
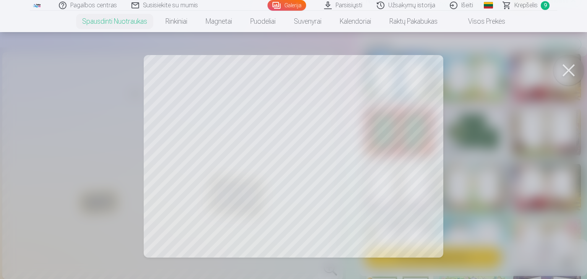
click at [568, 68] on button at bounding box center [568, 70] width 31 height 31
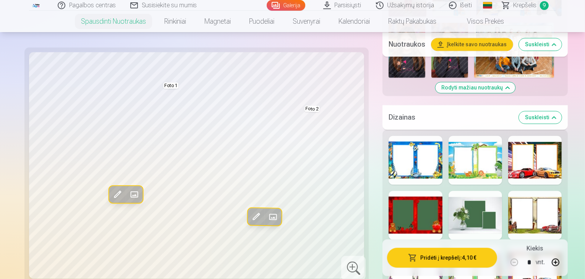
scroll to position [1783, 0]
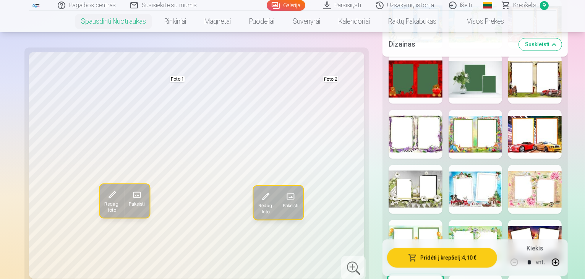
scroll to position [1946, 0]
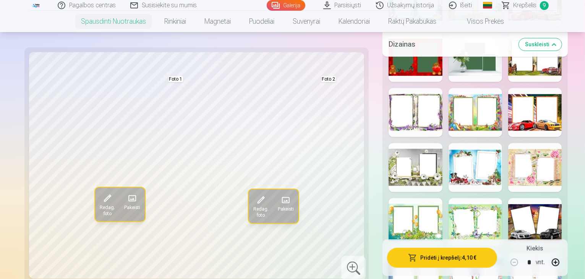
scroll to position [1973, 0]
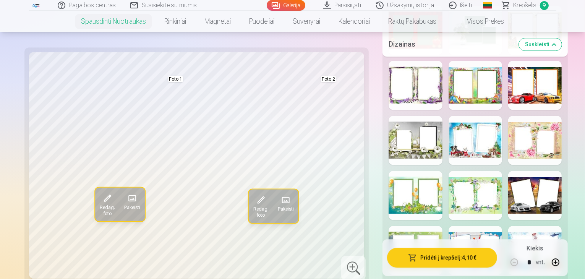
drag, startPoint x: 408, startPoint y: 214, endPoint x: 413, endPoint y: 213, distance: 4.5
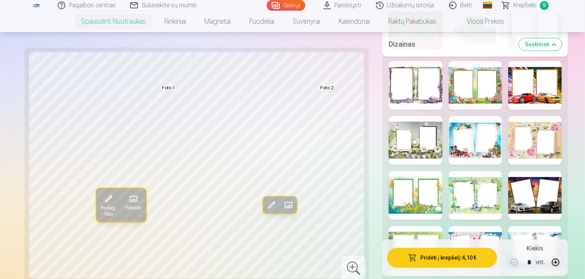
drag, startPoint x: 584, startPoint y: 123, endPoint x: 586, endPoint y: 108, distance: 14.3
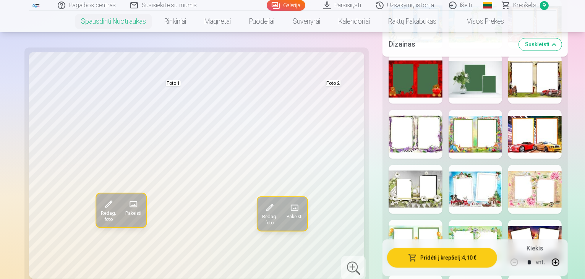
scroll to position [1935, 0]
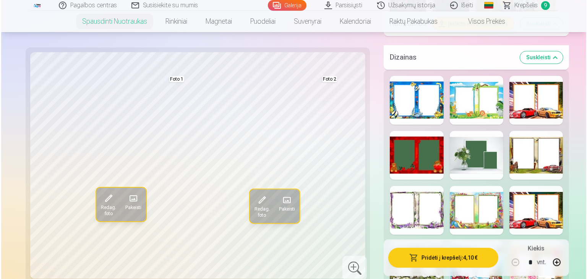
scroll to position [1837, 0]
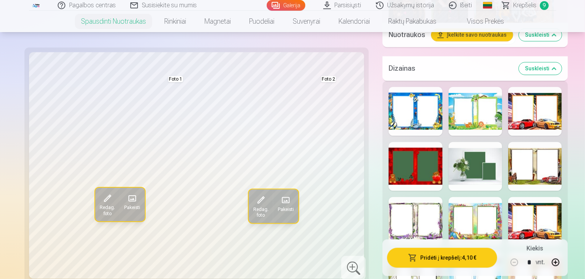
click at [420, 252] on button "Pridėti į krepšelį : 4,10 €" at bounding box center [442, 258] width 110 height 20
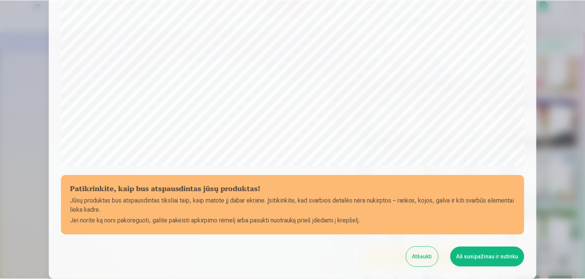
scroll to position [225, 0]
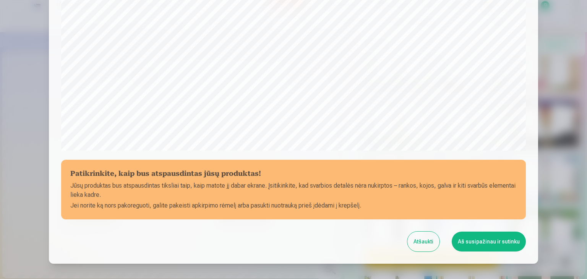
click at [480, 236] on button "Aš susipažinau ir sutinku" at bounding box center [489, 241] width 74 height 20
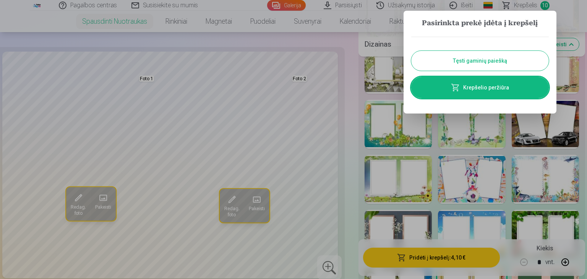
click at [496, 63] on button "Tęsti gaminių paiešką" at bounding box center [480, 61] width 138 height 20
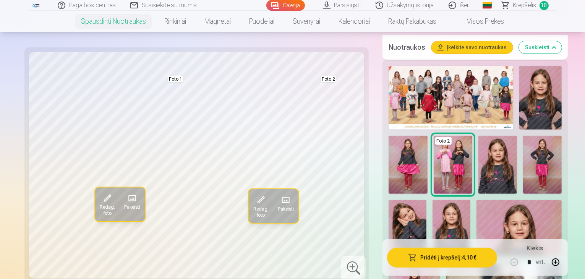
scroll to position [261, 0]
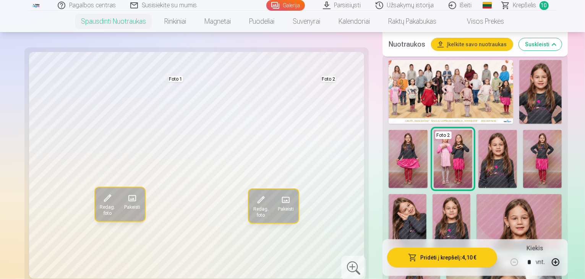
click at [519, 7] on span "Krepšelis" at bounding box center [524, 5] width 23 height 9
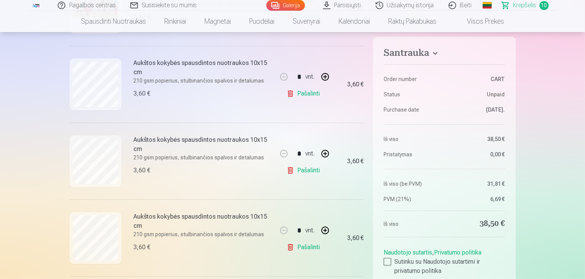
scroll to position [199, 0]
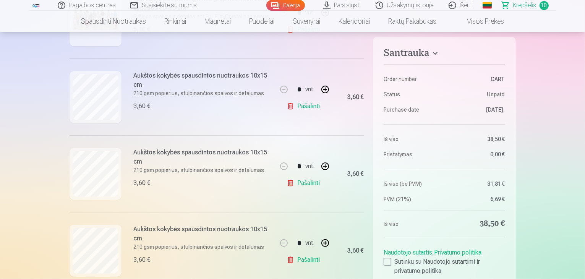
click at [299, 108] on link "Pašalinti" at bounding box center [304, 106] width 36 height 15
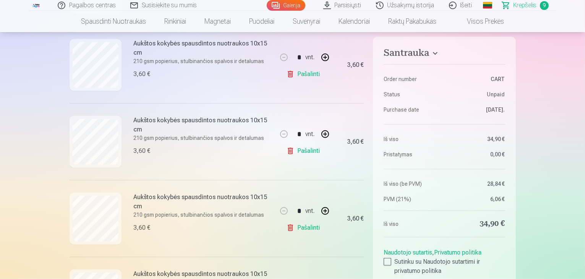
scroll to position [323, 0]
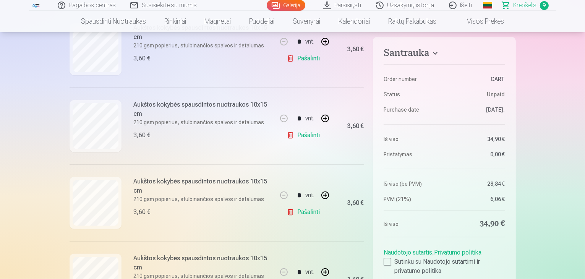
click at [310, 215] on link "Pašalinti" at bounding box center [304, 211] width 36 height 15
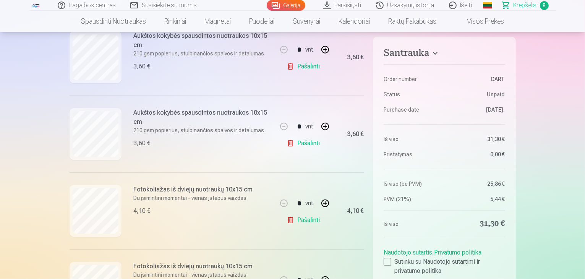
scroll to position [457, 0]
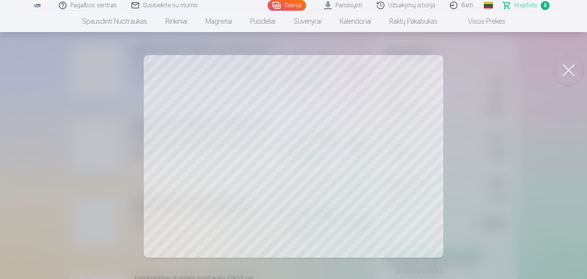
click at [561, 77] on button at bounding box center [568, 70] width 31 height 31
click at [579, 73] on button at bounding box center [568, 70] width 31 height 31
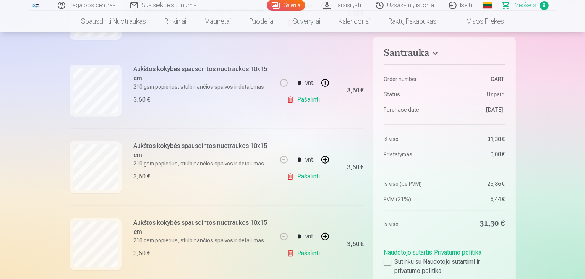
scroll to position [274, 0]
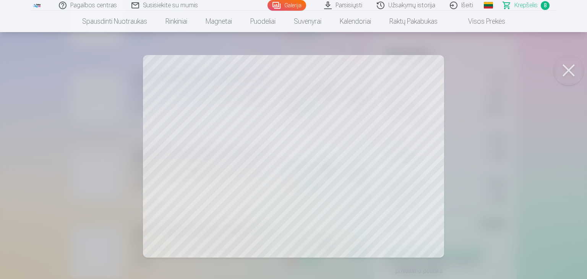
click at [565, 63] on button at bounding box center [568, 70] width 31 height 31
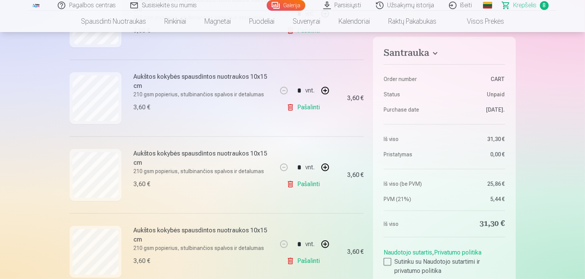
click at [303, 106] on link "Pašalinti" at bounding box center [304, 107] width 36 height 15
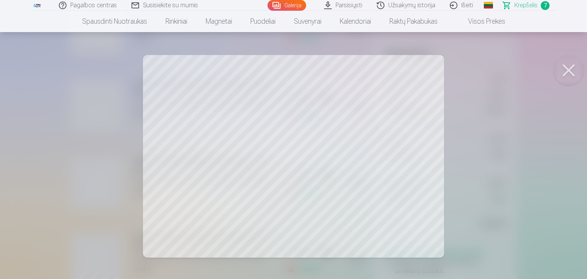
click at [574, 64] on button at bounding box center [568, 70] width 31 height 31
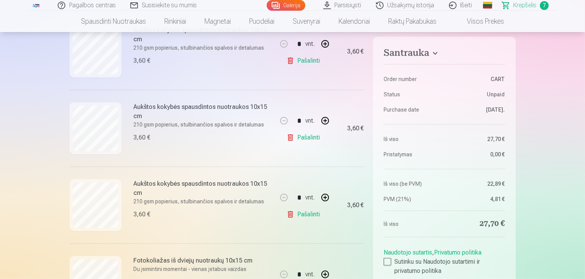
scroll to position [321, 0]
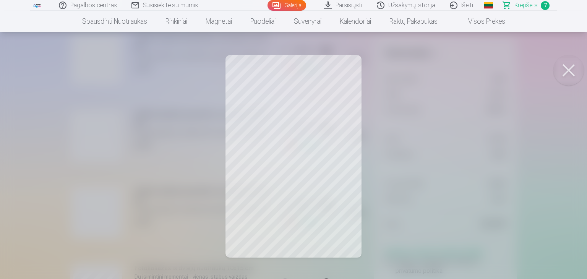
click at [564, 72] on button at bounding box center [568, 70] width 31 height 31
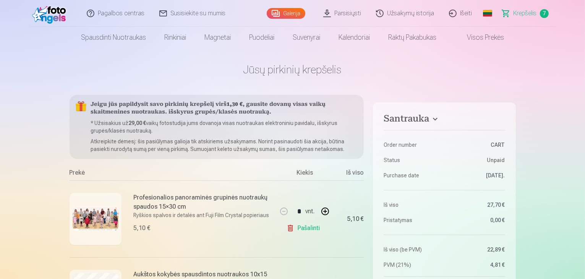
scroll to position [3, 0]
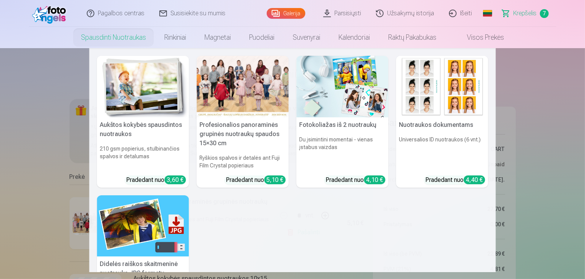
click at [337, 107] on img at bounding box center [342, 87] width 92 height 62
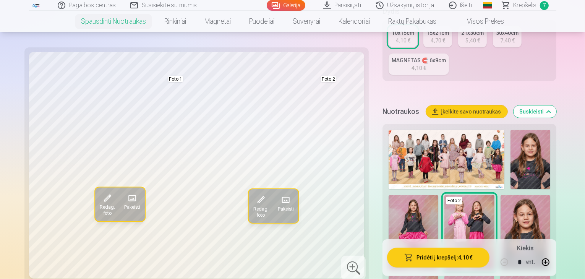
scroll to position [189, 0]
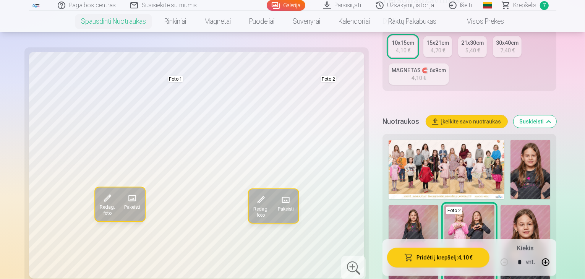
click at [515, 140] on img at bounding box center [529, 169] width 39 height 59
click at [513, 140] on img at bounding box center [529, 169] width 39 height 59
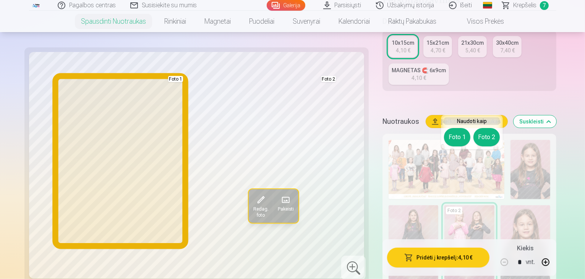
click at [451, 138] on button "Foto 1" at bounding box center [457, 137] width 26 height 18
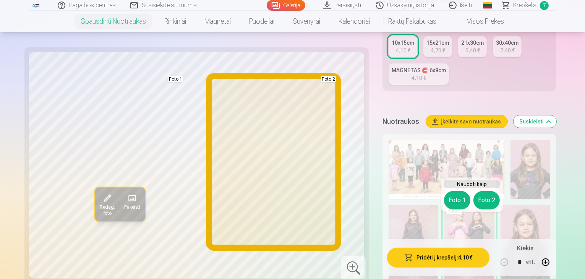
click at [483, 201] on button "Foto 2" at bounding box center [486, 200] width 26 height 18
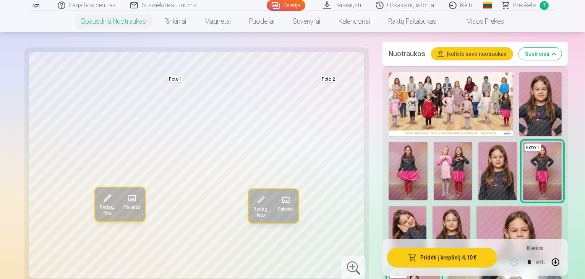
scroll to position [258, 0]
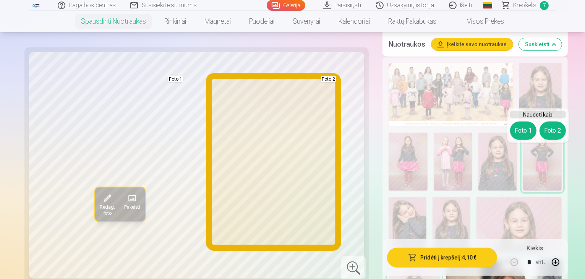
click at [553, 136] on button "Foto 2" at bounding box center [552, 130] width 26 height 18
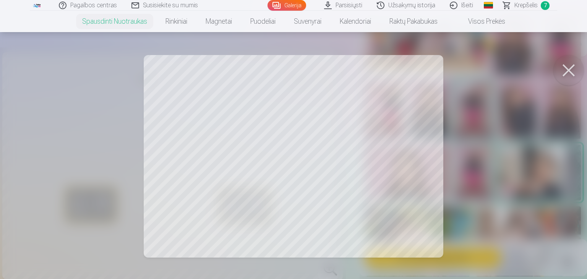
click at [567, 69] on button at bounding box center [568, 70] width 31 height 31
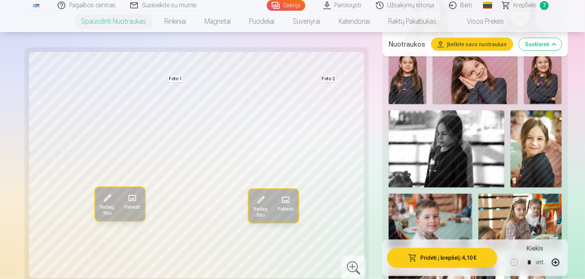
scroll to position [1268, 0]
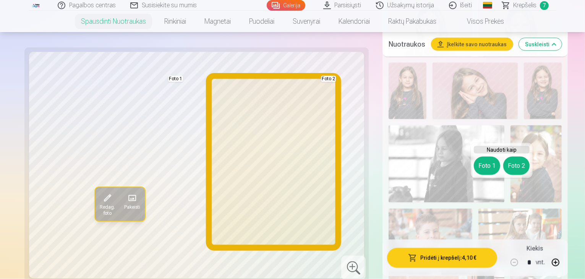
click at [510, 168] on button "Foto 2" at bounding box center [516, 166] width 26 height 18
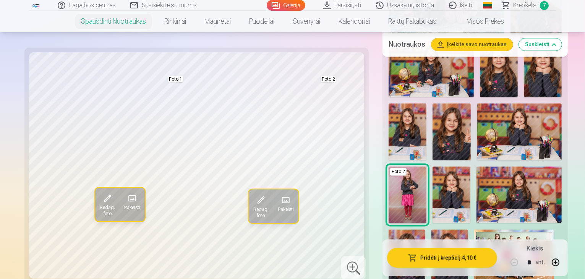
scroll to position [1572, 0]
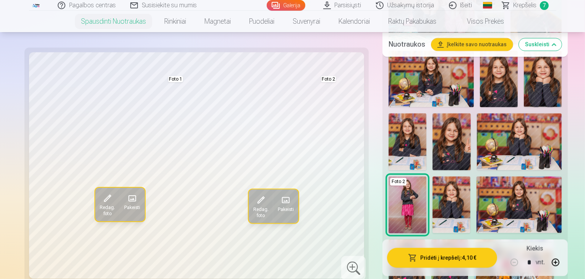
drag, startPoint x: 385, startPoint y: 224, endPoint x: 404, endPoint y: 214, distance: 21.2
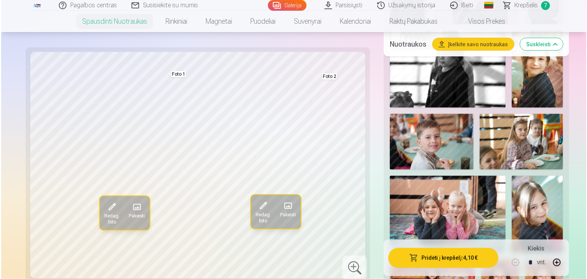
scroll to position [1213, 0]
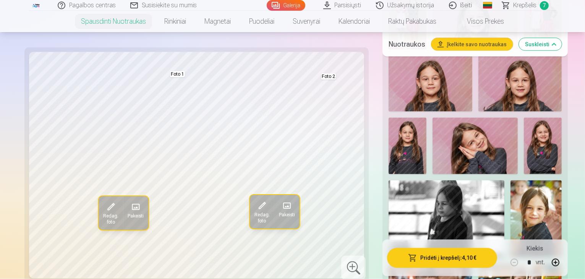
click at [254, 215] on span "Redag. foto" at bounding box center [261, 218] width 15 height 12
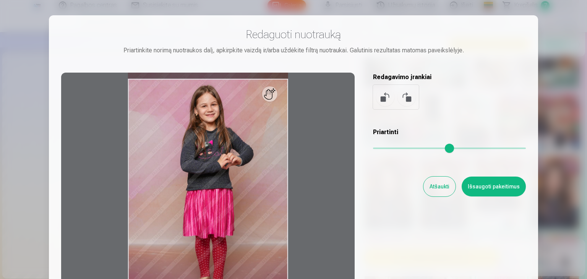
click at [490, 183] on button "Išsaugoti pakeitimus" at bounding box center [493, 186] width 64 height 20
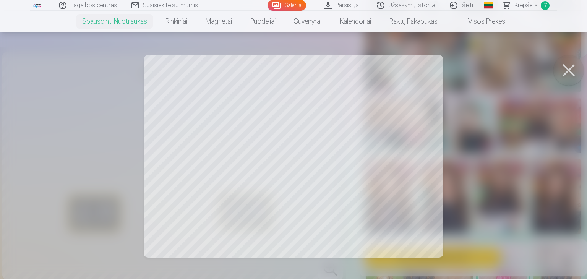
click at [567, 73] on button at bounding box center [568, 70] width 31 height 31
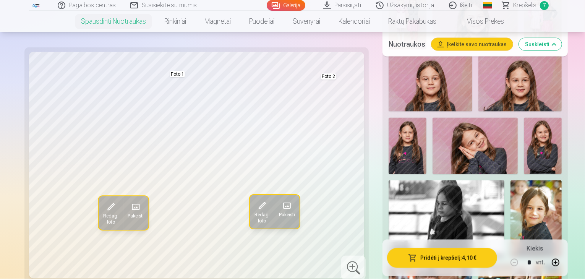
click at [417, 257] on button "Pridėti į krepšelį : 4,10 €" at bounding box center [442, 258] width 110 height 20
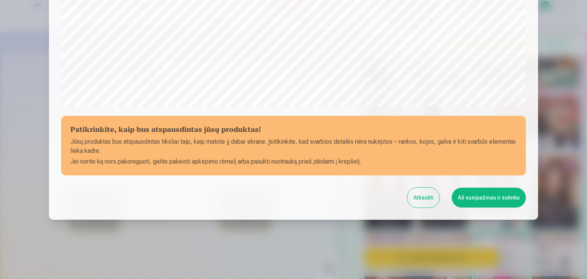
scroll to position [271, 0]
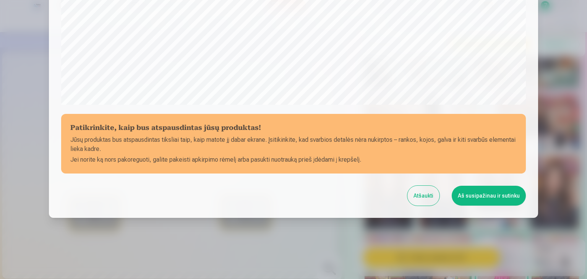
click at [481, 198] on button "Aš susipažinau ir sutinku" at bounding box center [489, 196] width 74 height 20
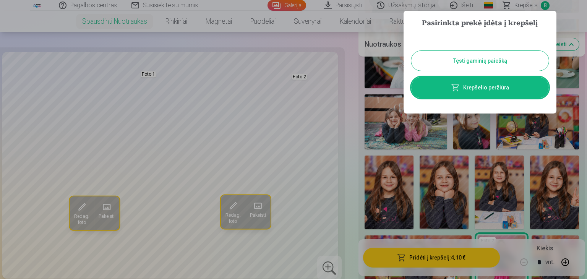
click at [489, 89] on link "Krepšelio peržiūra" at bounding box center [480, 87] width 138 height 21
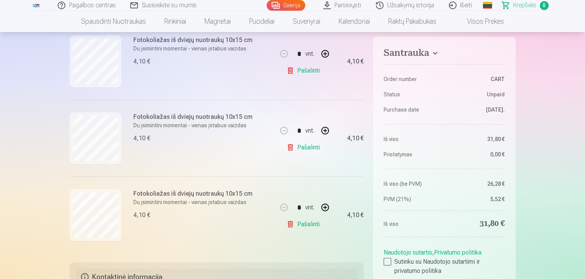
scroll to position [530, 0]
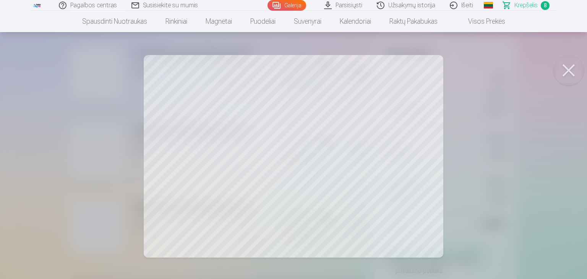
click at [566, 70] on button at bounding box center [568, 70] width 31 height 31
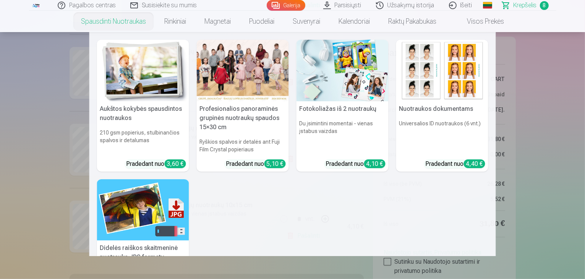
click at [322, 94] on img at bounding box center [342, 71] width 92 height 62
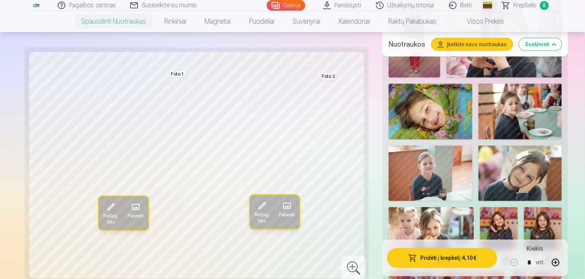
scroll to position [522, 0]
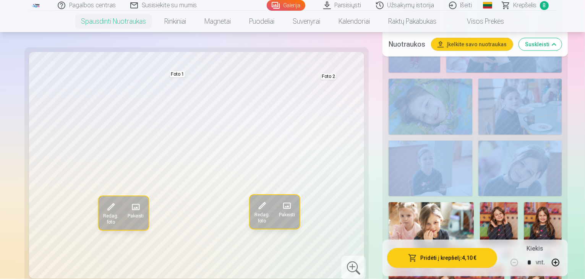
drag, startPoint x: 584, startPoint y: 43, endPoint x: 586, endPoint y: 47, distance: 4.5
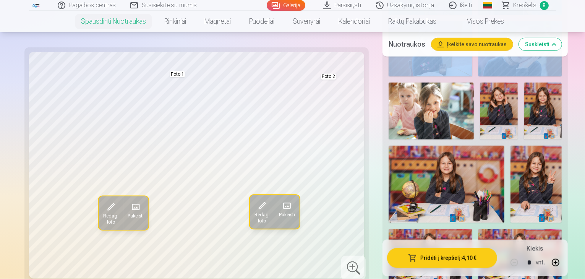
scroll to position [636, 0]
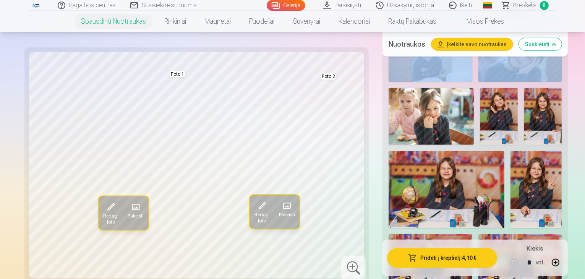
drag, startPoint x: 471, startPoint y: 146, endPoint x: 470, endPoint y: 138, distance: 7.7
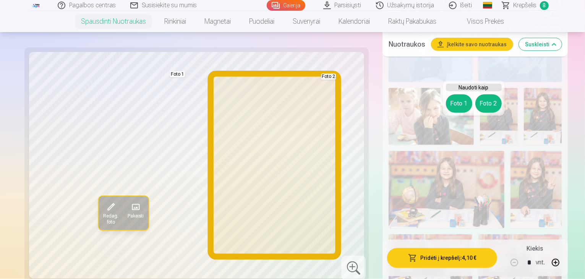
click at [489, 104] on button "Foto 2" at bounding box center [488, 103] width 26 height 18
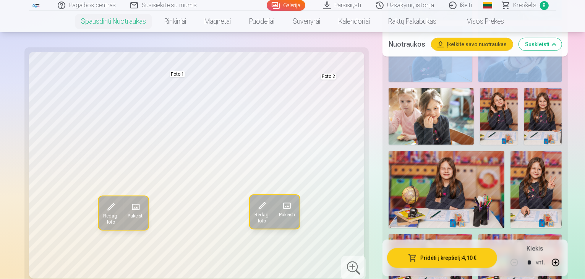
click at [472, 234] on img at bounding box center [430, 262] width 84 height 56
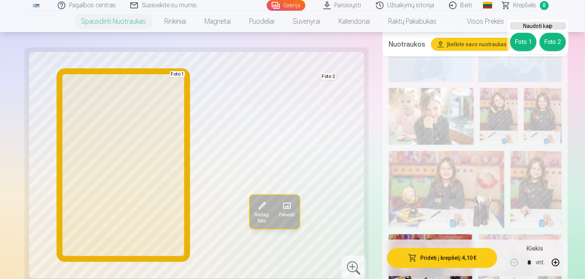
click at [520, 40] on button "Foto 1" at bounding box center [523, 42] width 26 height 18
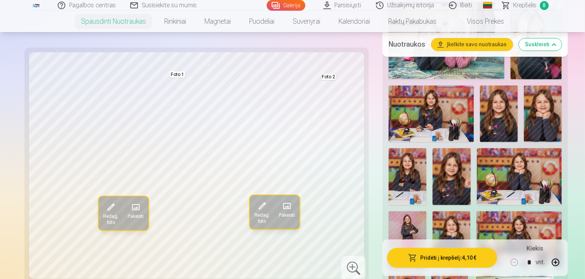
scroll to position [1552, 0]
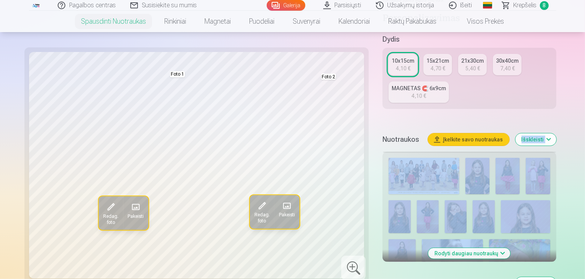
scroll to position [169, 0]
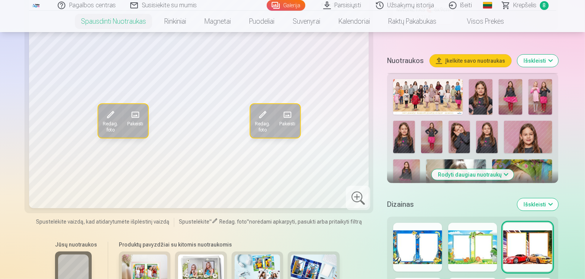
scroll to position [253, 0]
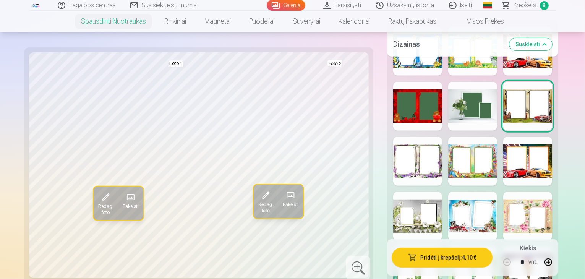
scroll to position [453, 0]
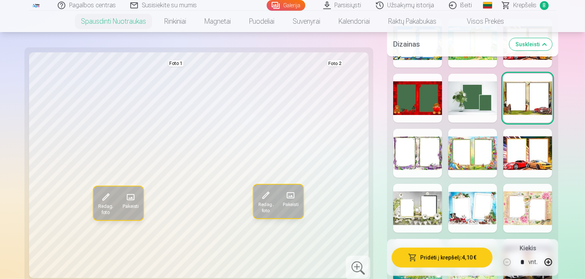
click at [393, 184] on div at bounding box center [417, 208] width 49 height 49
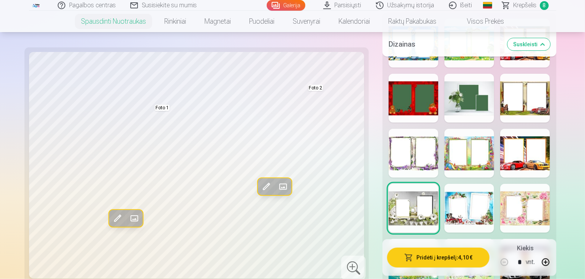
click at [471, 184] on div at bounding box center [469, 208] width 50 height 49
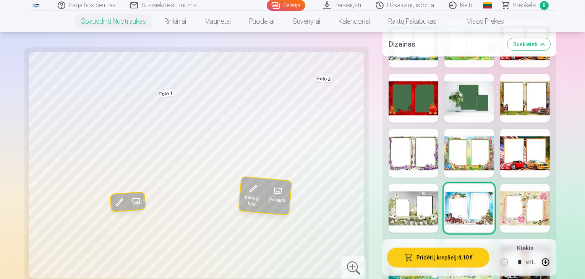
click at [533, 184] on div at bounding box center [525, 208] width 50 height 49
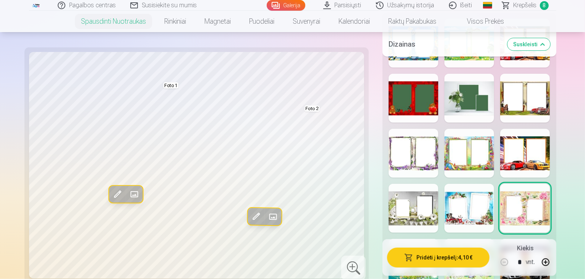
click at [399, 239] on div at bounding box center [413, 263] width 50 height 49
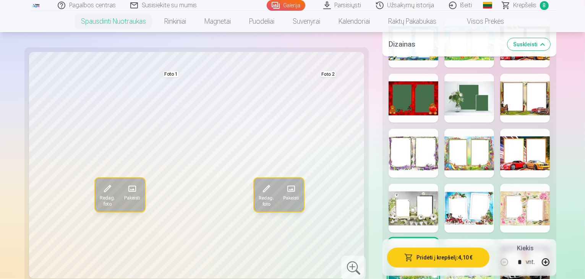
click at [460, 239] on div at bounding box center [469, 263] width 50 height 49
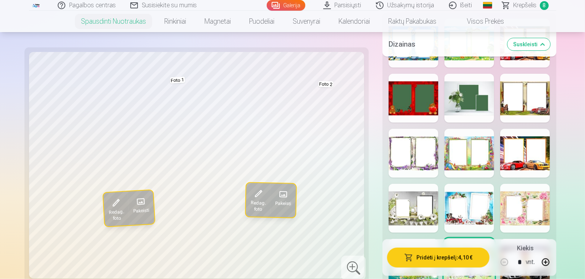
click at [532, 239] on div at bounding box center [525, 263] width 50 height 49
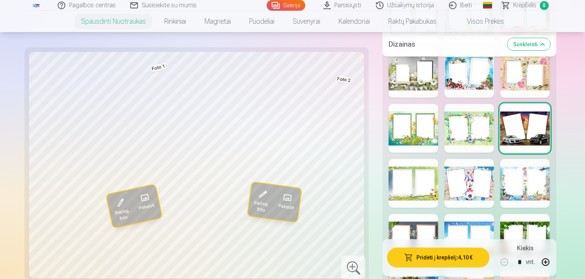
scroll to position [577, 0]
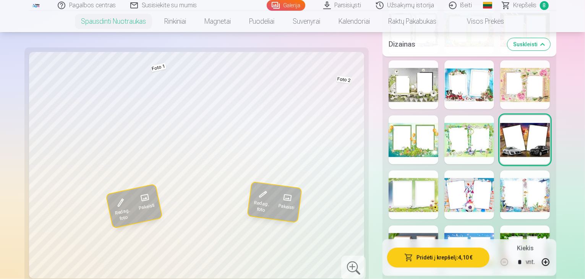
click at [390, 170] on div at bounding box center [413, 194] width 50 height 49
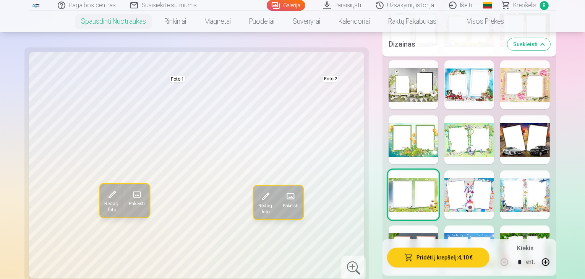
click at [468, 170] on div at bounding box center [469, 194] width 50 height 49
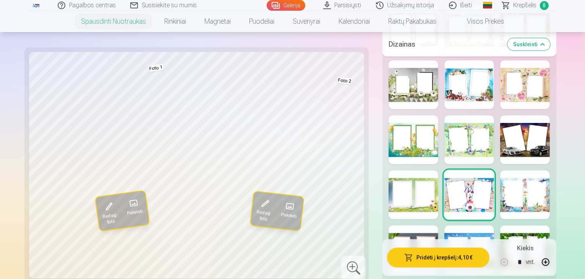
click at [532, 170] on div at bounding box center [525, 194] width 50 height 49
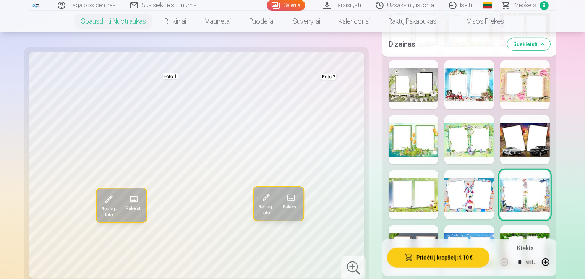
click at [408, 225] on div at bounding box center [413, 249] width 50 height 49
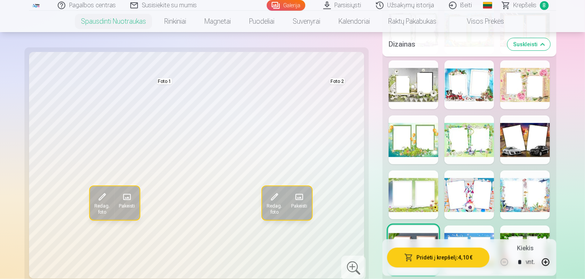
click at [453, 225] on div at bounding box center [469, 249] width 50 height 49
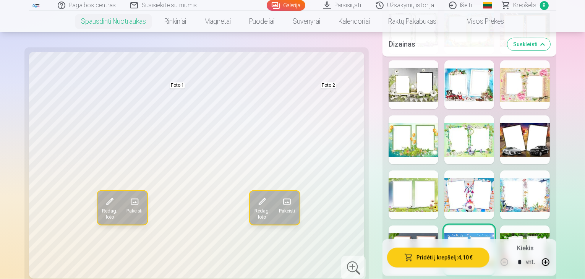
click at [550, 225] on div at bounding box center [525, 249] width 50 height 49
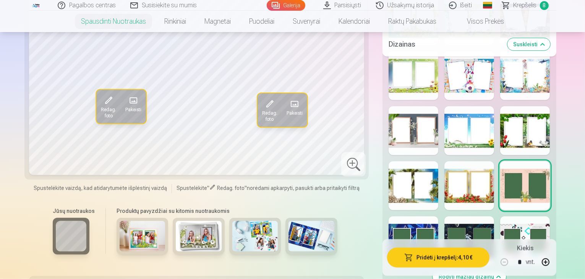
scroll to position [700, 0]
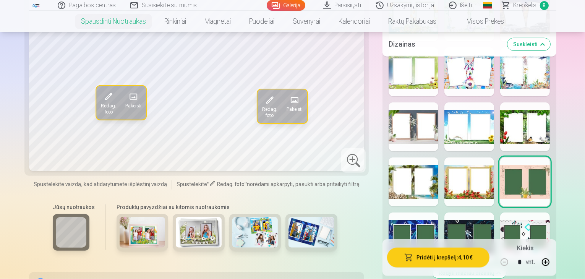
drag, startPoint x: 393, startPoint y: 173, endPoint x: 397, endPoint y: 174, distance: 3.9
click at [393, 212] on div at bounding box center [413, 236] width 50 height 49
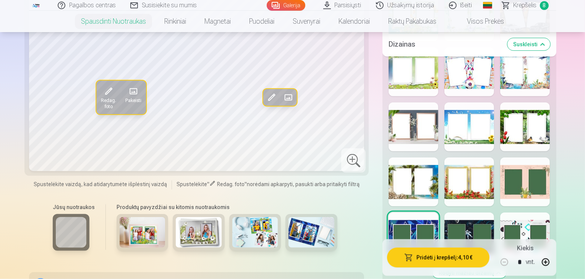
click at [462, 212] on div at bounding box center [469, 236] width 50 height 49
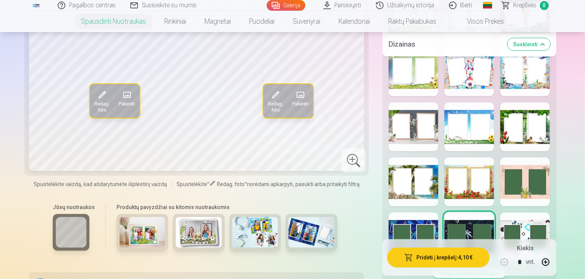
click at [508, 181] on div "Rodyti mažiau dizainų" at bounding box center [468, 25] width 173 height 518
click at [514, 212] on div at bounding box center [525, 236] width 50 height 49
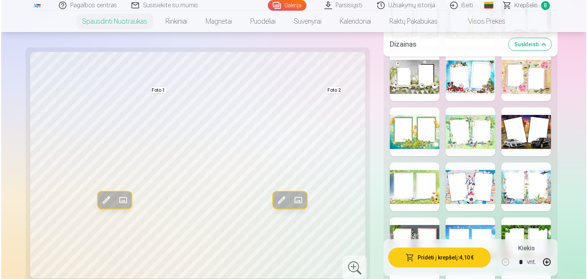
scroll to position [573, 0]
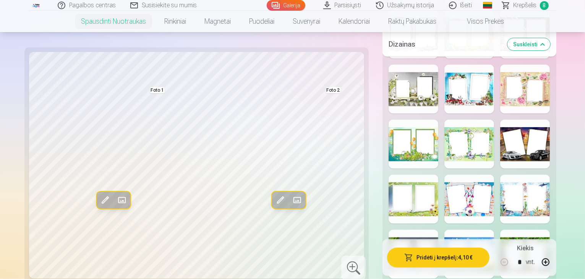
click at [399, 230] on div at bounding box center [413, 254] width 50 height 49
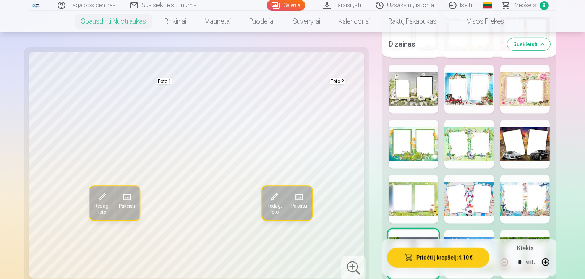
click at [393, 258] on button "Pridėti į krepšelį : 4,10 €" at bounding box center [438, 258] width 102 height 20
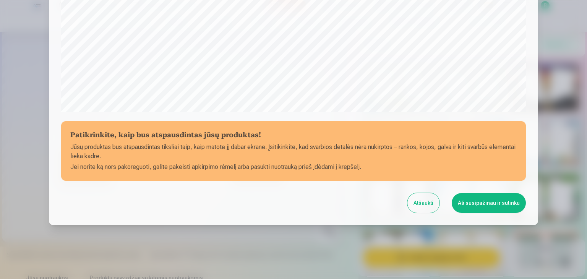
scroll to position [271, 0]
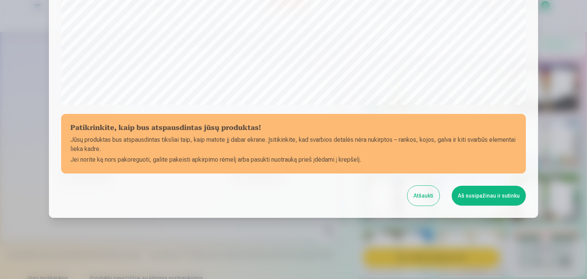
click at [484, 198] on button "Aš susipažinau ir sutinku" at bounding box center [489, 196] width 74 height 20
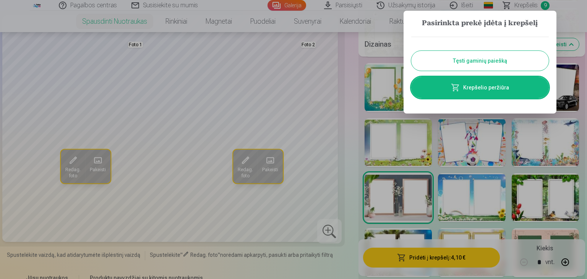
click at [481, 89] on link "Krepšelio peržiūra" at bounding box center [480, 87] width 138 height 21
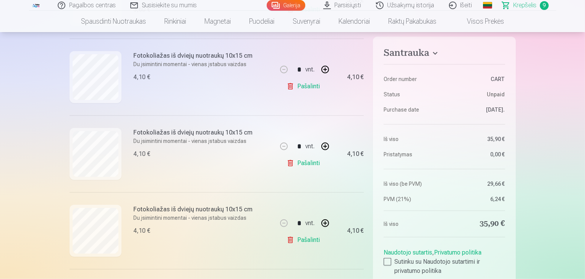
scroll to position [518, 0]
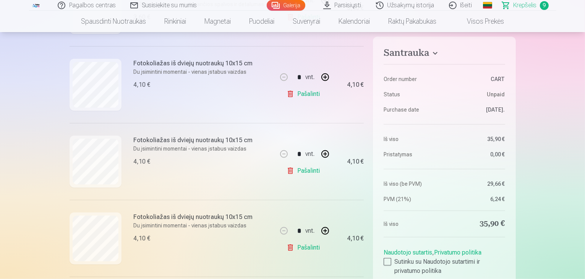
click at [307, 94] on link "Pašalinti" at bounding box center [304, 93] width 36 height 15
drag, startPoint x: 584, startPoint y: 63, endPoint x: 584, endPoint y: 67, distance: 4.2
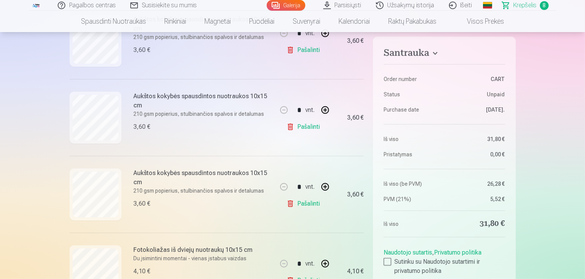
scroll to position [282, 0]
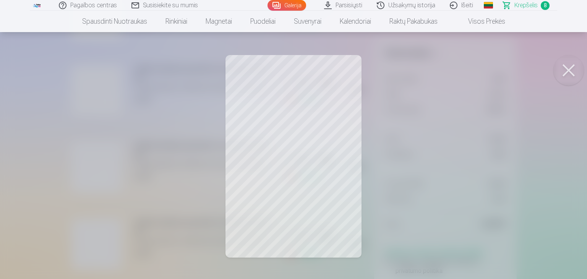
click at [567, 72] on button at bounding box center [568, 70] width 31 height 31
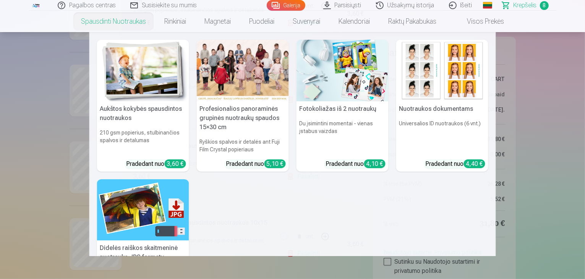
click at [339, 100] on img at bounding box center [342, 71] width 92 height 62
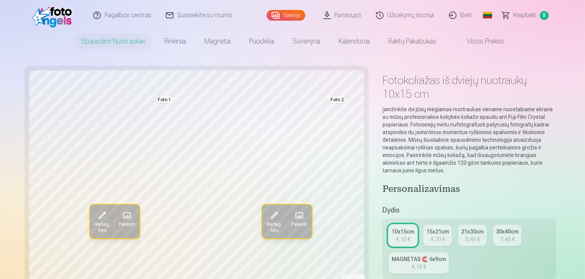
click at [388, 225] on link "10x15cm 4,10 €" at bounding box center [402, 235] width 29 height 21
click at [526, 15] on span "Krepšelis" at bounding box center [524, 15] width 23 height 9
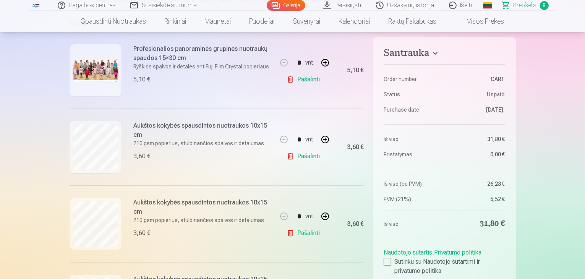
scroll to position [152, 0]
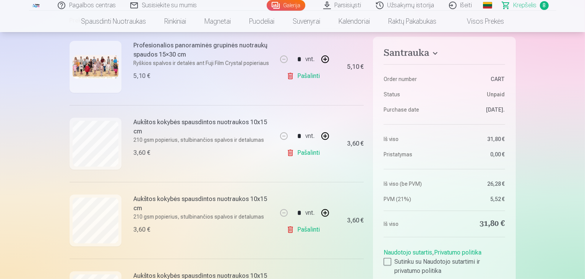
click at [247, 126] on h6 "Aukštos kokybės spausdintos nuotraukos 10x15 cm" at bounding box center [203, 127] width 138 height 18
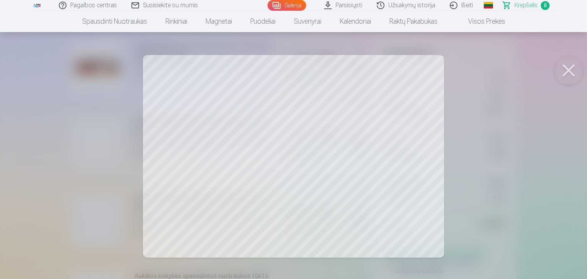
click at [566, 77] on button at bounding box center [568, 70] width 31 height 31
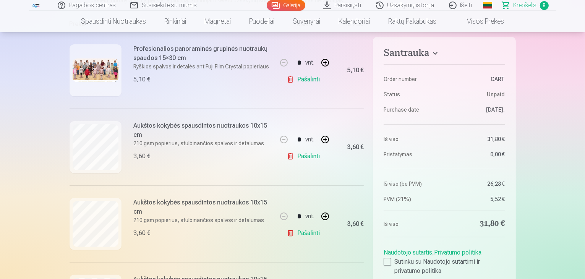
scroll to position [152, 0]
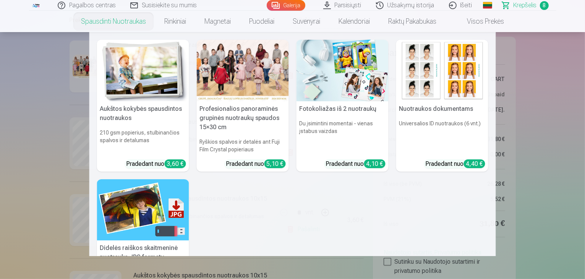
click at [324, 71] on img at bounding box center [342, 71] width 92 height 62
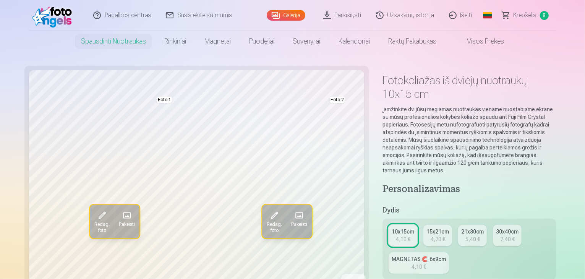
click at [431, 235] on div "4,70 €" at bounding box center [438, 239] width 15 height 8
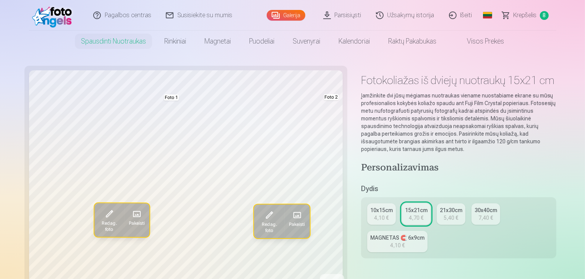
click at [443, 214] on div "5,40 €" at bounding box center [450, 218] width 15 height 8
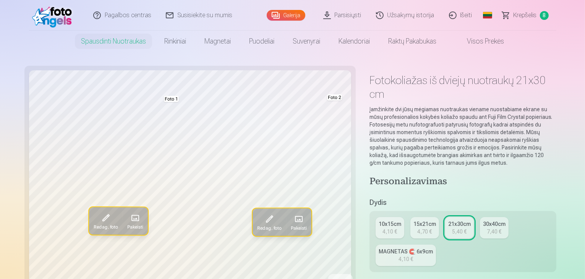
click at [410, 217] on link "15x21cm 4,70 €" at bounding box center [424, 227] width 29 height 21
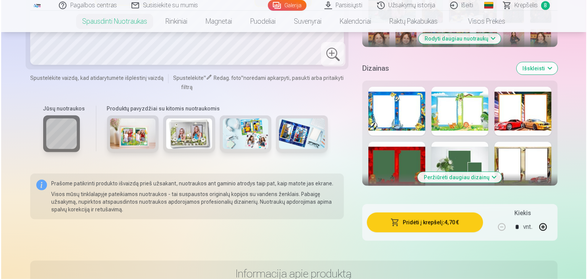
scroll to position [350, 0]
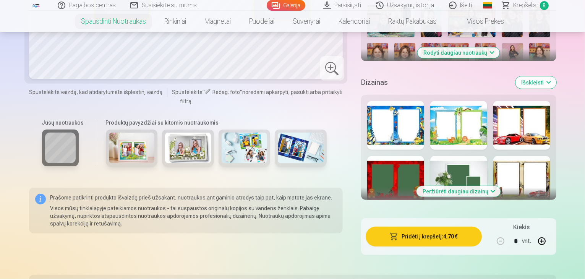
click at [412, 227] on button "Pridėti į krepšelį : 4,70 €" at bounding box center [424, 237] width 116 height 20
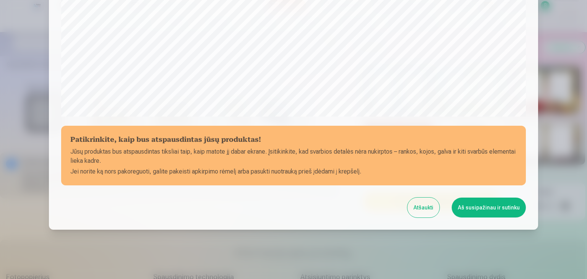
scroll to position [271, 0]
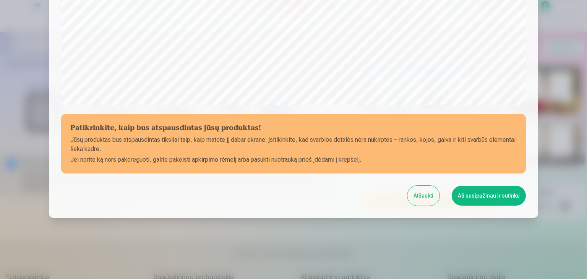
click at [489, 195] on button "Aš susipažinau ir sutinku" at bounding box center [489, 196] width 74 height 20
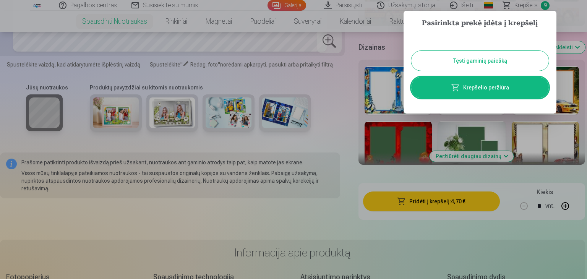
click at [480, 86] on link "Krepšelio peržiūra" at bounding box center [480, 87] width 138 height 21
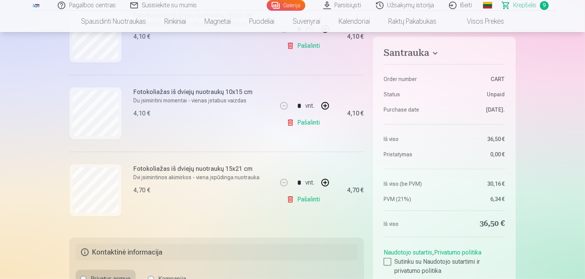
scroll to position [635, 0]
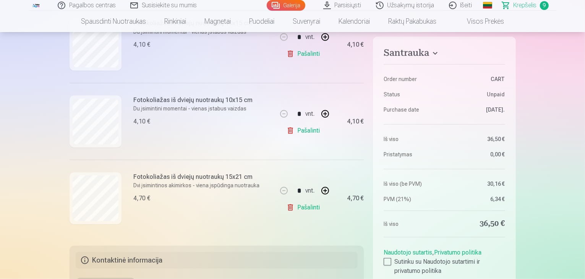
click at [301, 131] on link "Pašalinti" at bounding box center [304, 130] width 36 height 15
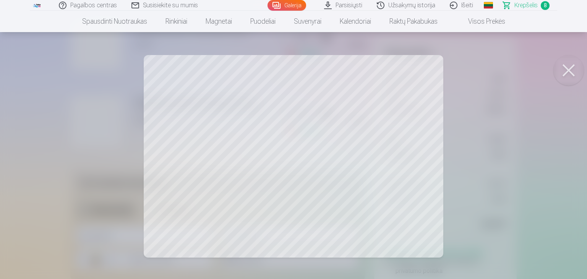
click at [566, 72] on button at bounding box center [568, 70] width 31 height 31
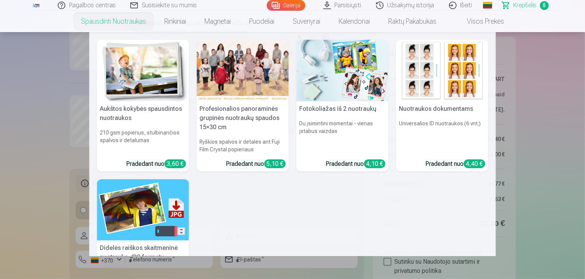
click at [358, 68] on img at bounding box center [342, 71] width 92 height 62
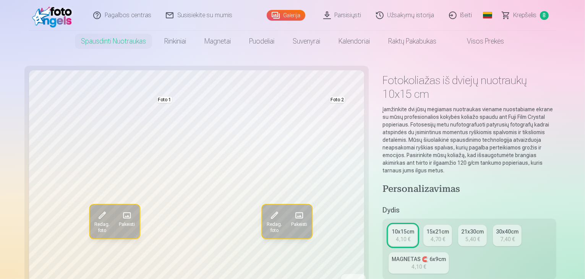
click at [423, 225] on link "15x21cm 4,70 €" at bounding box center [437, 235] width 29 height 21
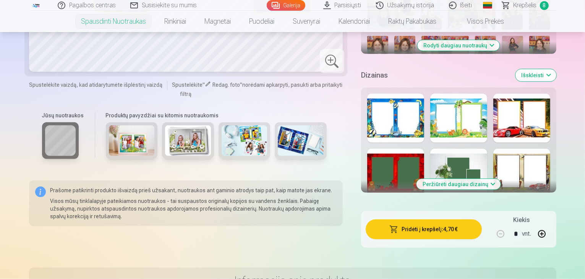
scroll to position [346, 0]
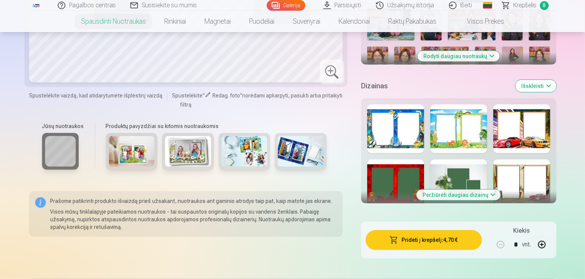
click at [409, 159] on div at bounding box center [395, 183] width 57 height 49
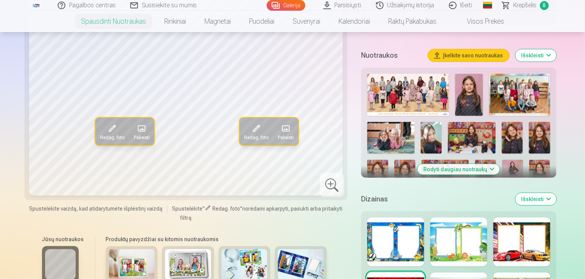
scroll to position [215, 0]
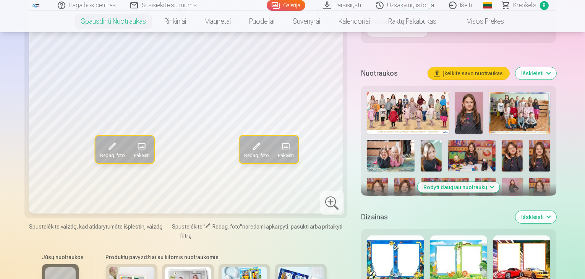
click at [490, 182] on button "Rodyti daugiau nuotraukų" at bounding box center [459, 187] width 82 height 11
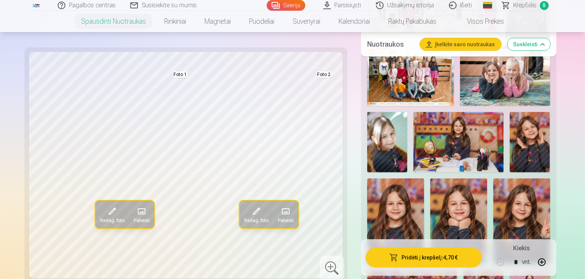
scroll to position [339, 0]
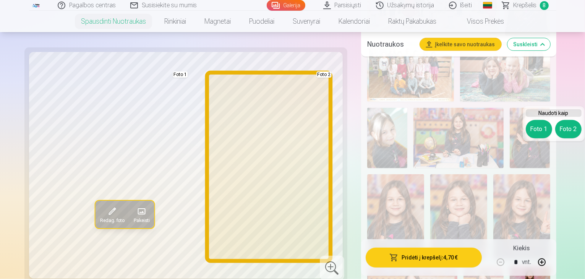
click at [565, 126] on button "Foto 2" at bounding box center [568, 129] width 26 height 18
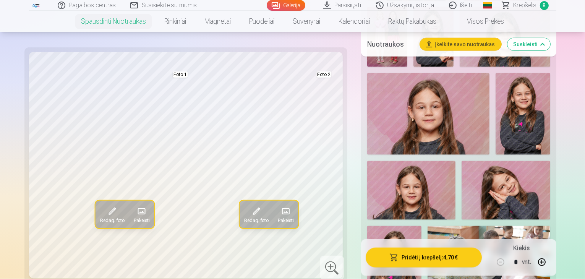
scroll to position [945, 0]
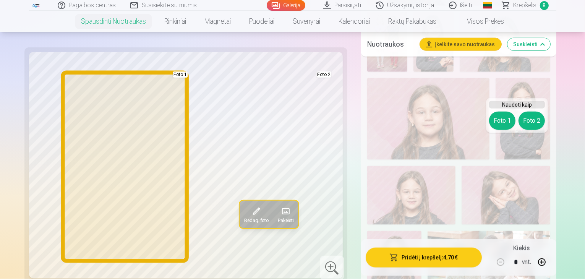
click at [503, 118] on button "Foto 1" at bounding box center [502, 121] width 26 height 18
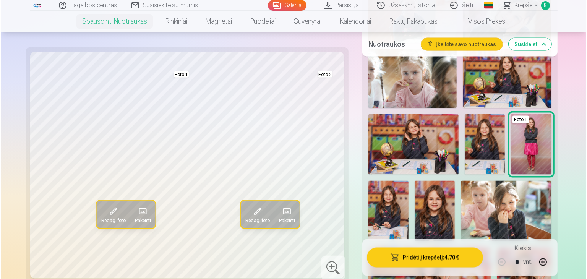
scroll to position [1289, 0]
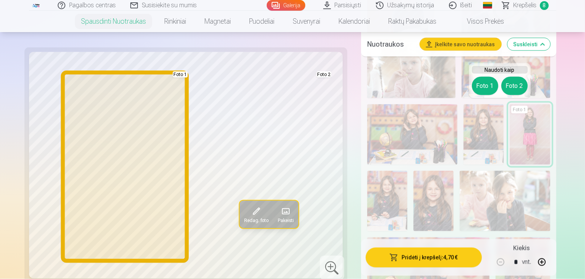
click at [484, 86] on button "Foto 1" at bounding box center [485, 86] width 26 height 18
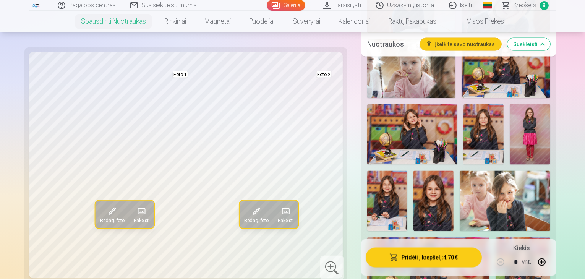
click at [437, 257] on button "Pridėti į krepšelį : 4,70 €" at bounding box center [424, 258] width 116 height 20
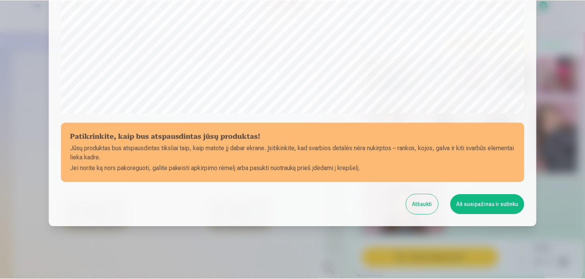
scroll to position [271, 0]
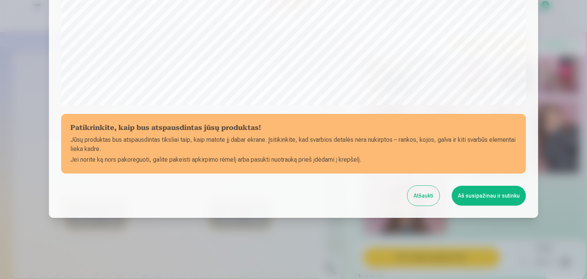
click at [492, 197] on button "Aš susipažinau ir sutinku" at bounding box center [489, 196] width 74 height 20
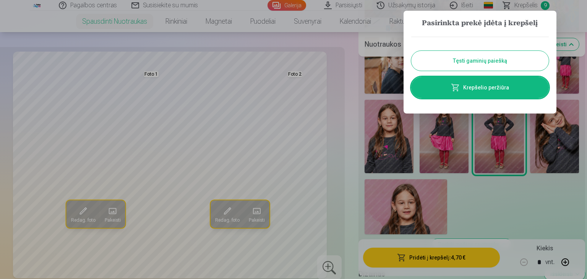
click at [478, 91] on link "Krepšelio peržiūra" at bounding box center [480, 87] width 138 height 21
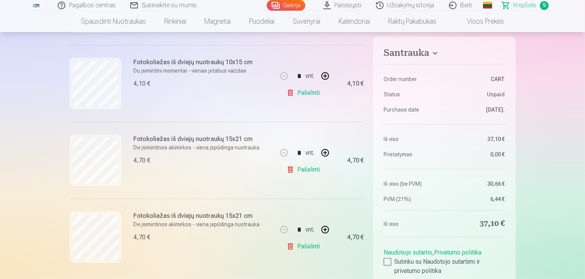
scroll to position [588, 0]
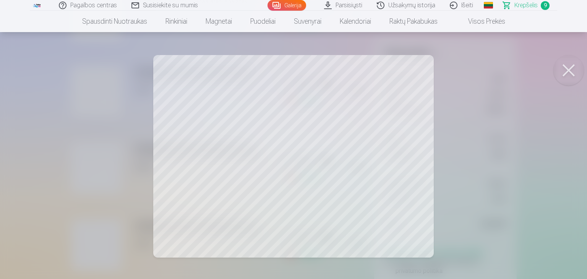
click at [562, 74] on button at bounding box center [568, 70] width 31 height 31
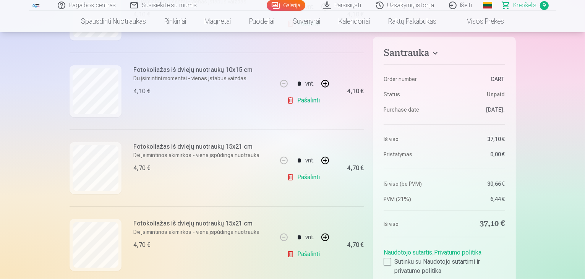
click at [312, 99] on link "Pašalinti" at bounding box center [304, 100] width 36 height 15
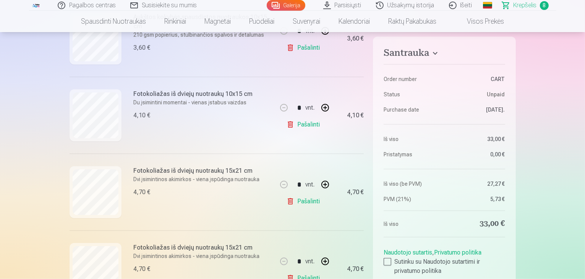
scroll to position [488, 0]
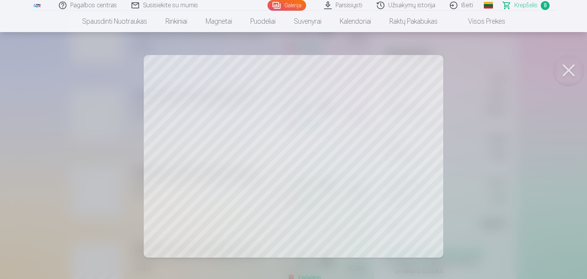
click at [416, 170] on div at bounding box center [293, 139] width 587 height 279
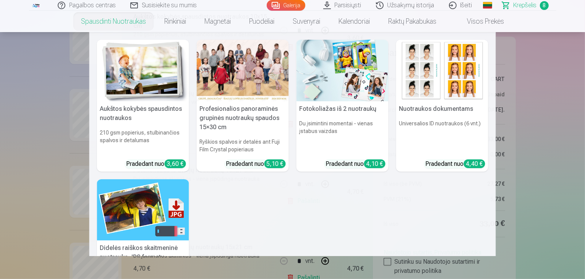
click at [334, 90] on img at bounding box center [342, 71] width 92 height 62
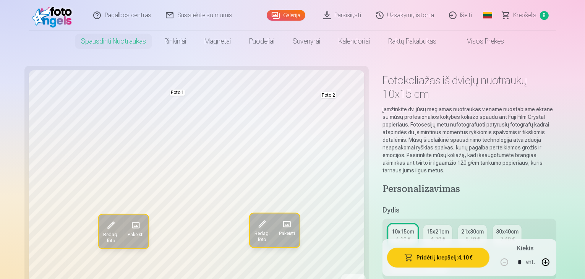
click at [423, 225] on link "15x21cm 4,70 €" at bounding box center [437, 235] width 29 height 21
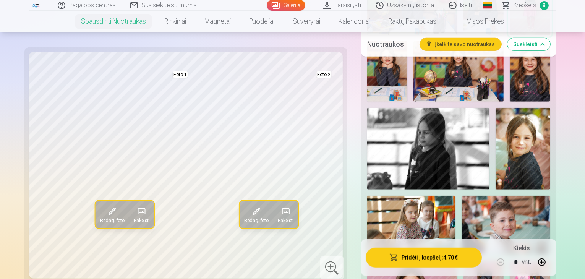
scroll to position [649, 0]
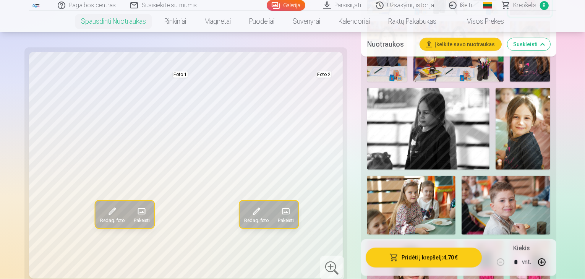
drag, startPoint x: 380, startPoint y: 121, endPoint x: 379, endPoint y: 110, distance: 10.8
click at [510, 241] on img at bounding box center [530, 271] width 40 height 60
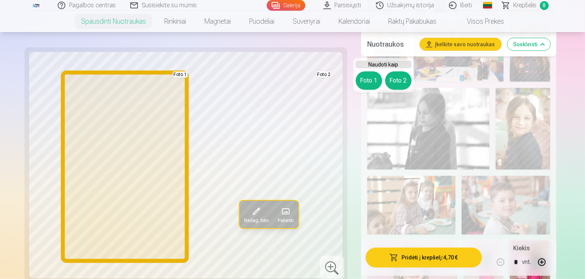
click at [371, 74] on button "Foto 1" at bounding box center [369, 80] width 26 height 18
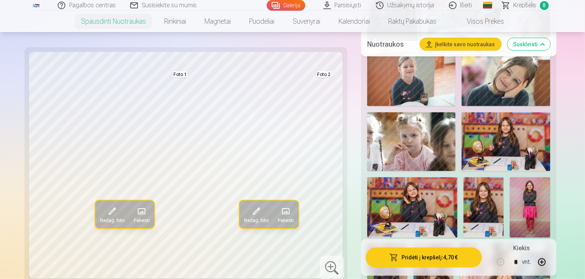
scroll to position [1259, 0]
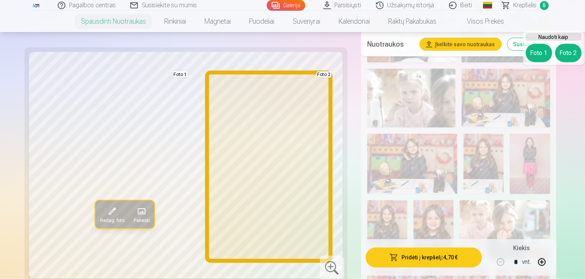
click at [567, 55] on button "Foto 2" at bounding box center [568, 53] width 26 height 18
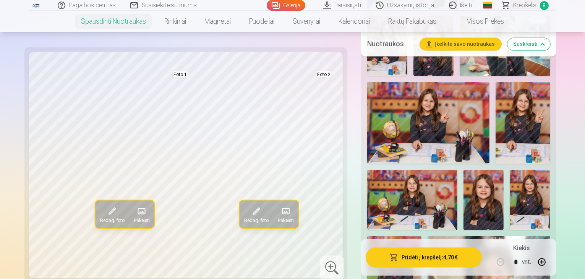
scroll to position [1434, 0]
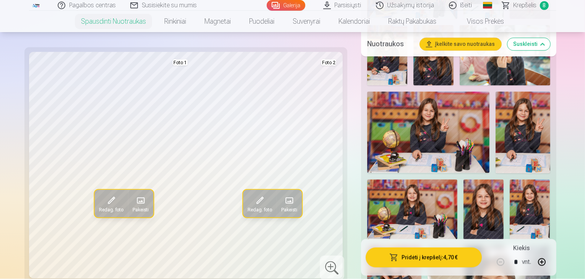
drag, startPoint x: 466, startPoint y: 210, endPoint x: 488, endPoint y: 147, distance: 66.7
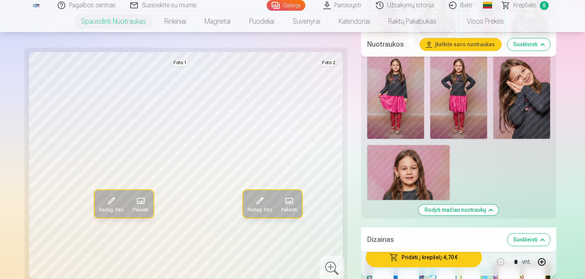
scroll to position [1863, 0]
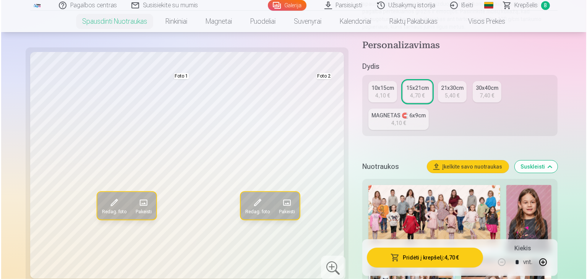
scroll to position [127, 0]
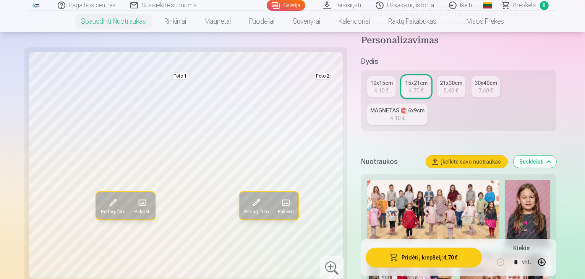
click at [426, 257] on button "Pridėti į krepšelį : 4,70 €" at bounding box center [424, 258] width 116 height 20
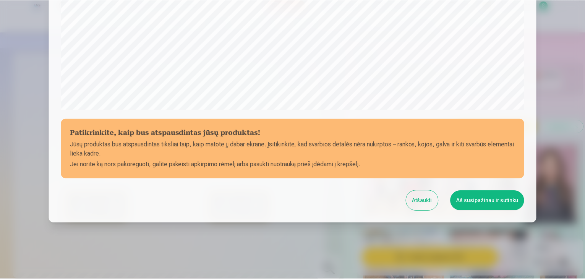
scroll to position [271, 0]
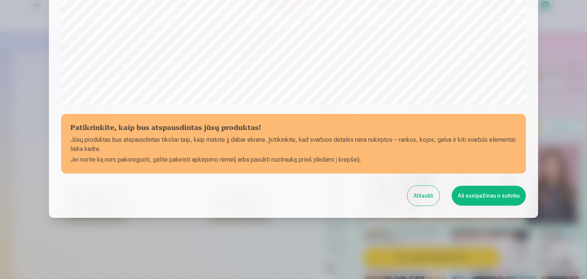
click at [573, 133] on div at bounding box center [293, 139] width 587 height 279
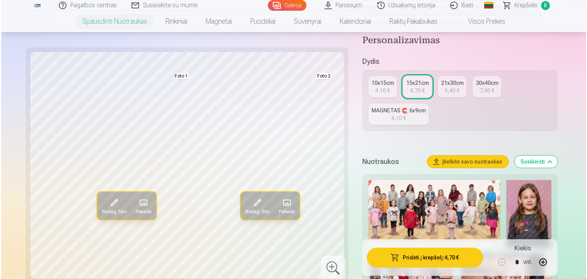
scroll to position [112, 0]
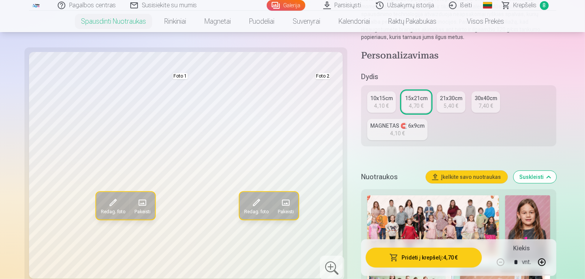
click at [450, 253] on button "Pridėti į krepšelį : 4,70 €" at bounding box center [424, 258] width 116 height 20
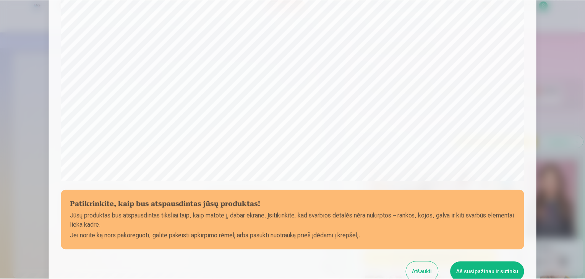
scroll to position [229, 0]
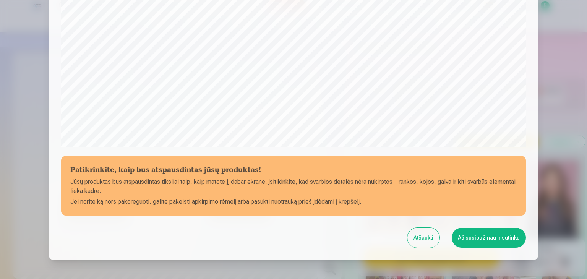
click at [499, 234] on button "Aš susipažinau ir sutinku" at bounding box center [489, 238] width 74 height 20
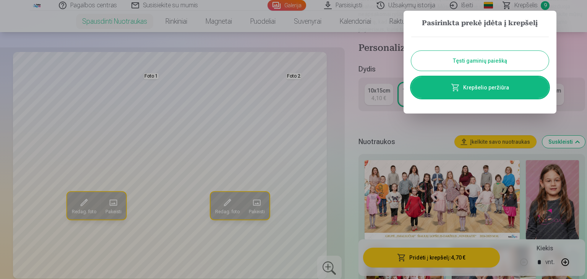
click at [494, 62] on button "Tęsti gaminių paiešką" at bounding box center [480, 61] width 138 height 20
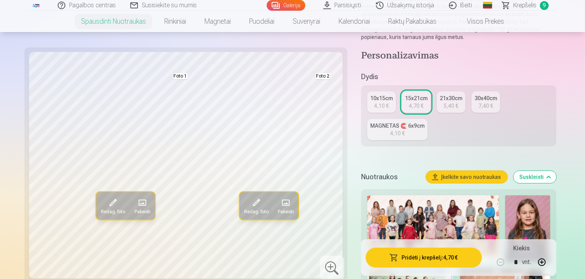
click at [518, 4] on span "Krepšelis" at bounding box center [524, 5] width 23 height 9
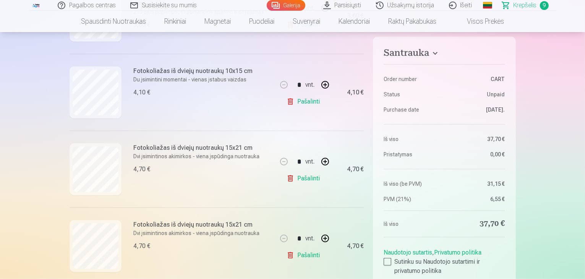
scroll to position [503, 0]
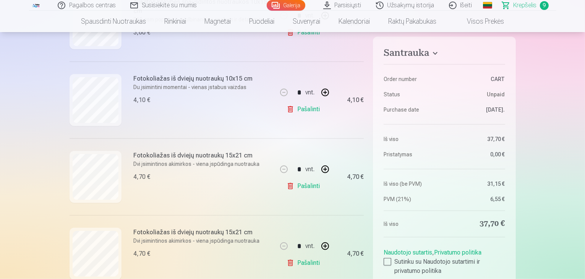
click at [304, 110] on link "Pašalinti" at bounding box center [304, 109] width 36 height 15
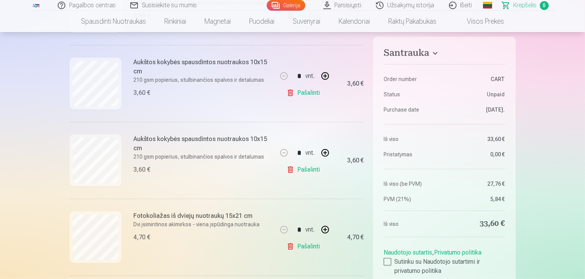
scroll to position [354, 0]
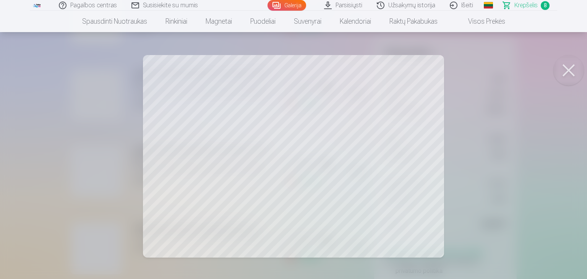
click at [565, 68] on button at bounding box center [568, 70] width 31 height 31
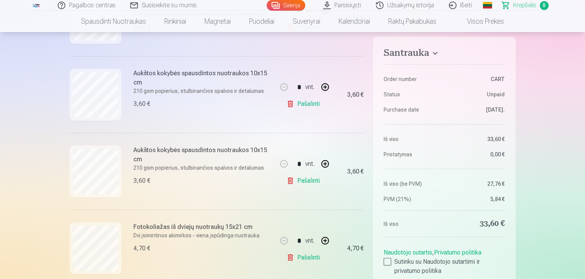
drag, startPoint x: 584, startPoint y: 43, endPoint x: 582, endPoint y: 36, distance: 7.4
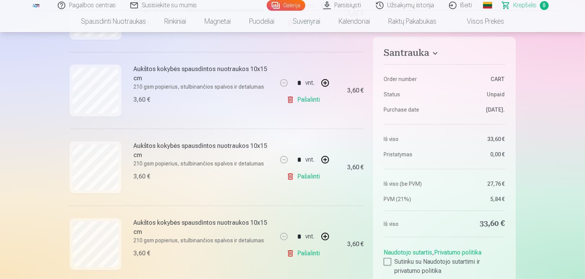
scroll to position [274, 0]
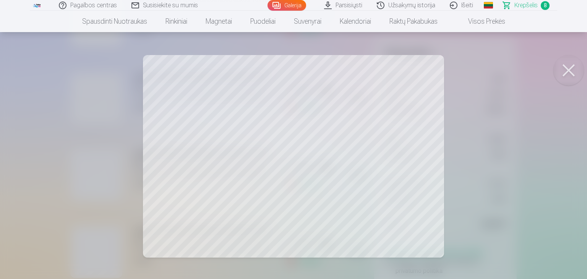
click at [568, 66] on button at bounding box center [568, 70] width 31 height 31
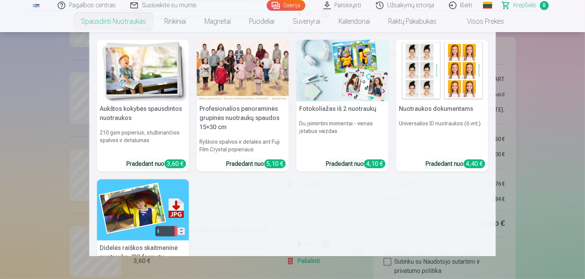
click at [141, 86] on img at bounding box center [143, 71] width 92 height 62
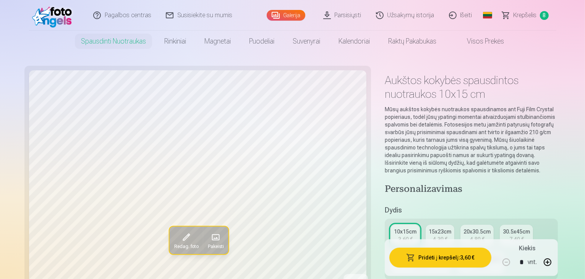
click at [433, 235] on div "4,30 €" at bounding box center [440, 239] width 15 height 8
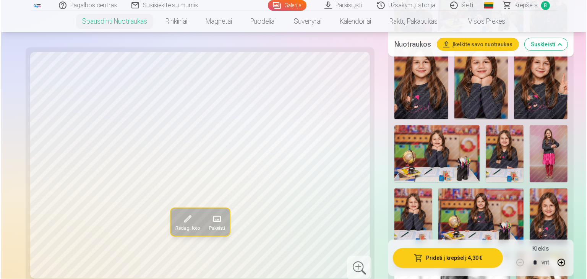
scroll to position [475, 0]
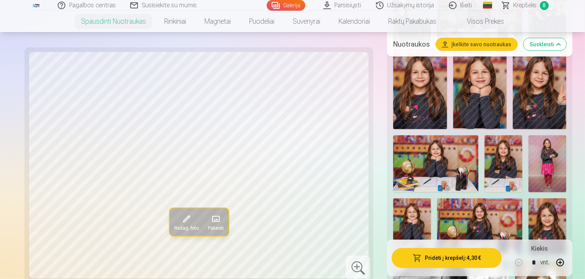
click at [480, 198] on img at bounding box center [479, 226] width 85 height 57
click at [413, 253] on button "Pridėti į krepšelį : 4,30 €" at bounding box center [447, 258] width 110 height 20
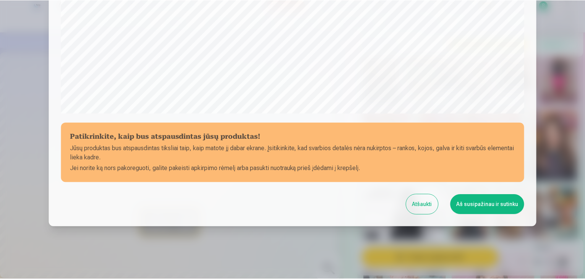
scroll to position [271, 0]
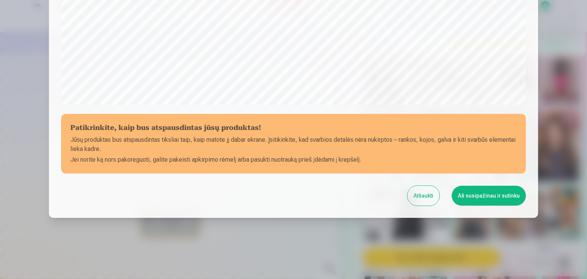
click at [496, 191] on button "Aš susipažinau ir sutinku" at bounding box center [489, 196] width 74 height 20
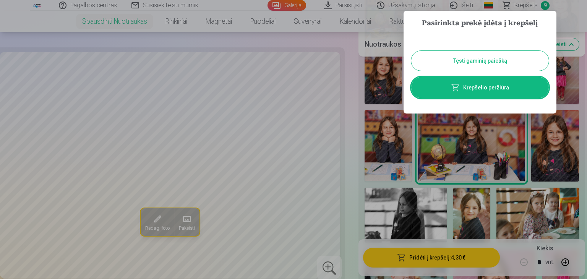
click at [484, 97] on div "Tęsti gaminių paiešką Krepšelio peržiūra" at bounding box center [480, 67] width 138 height 77
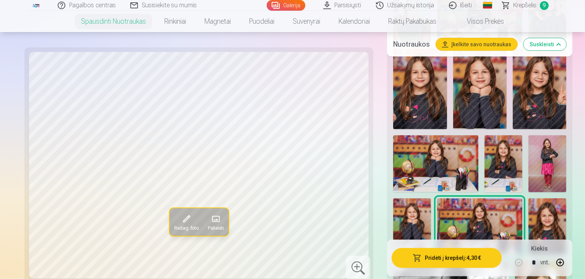
click at [520, 10] on span "Krepšelis" at bounding box center [524, 5] width 23 height 9
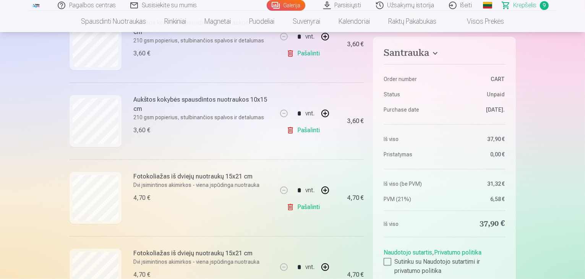
scroll to position [390, 0]
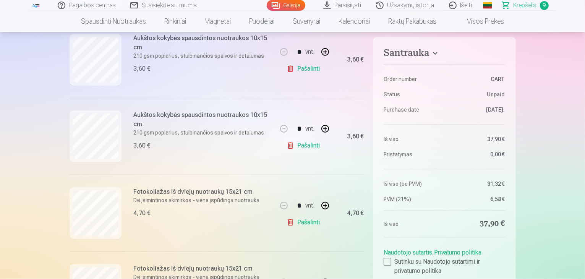
click at [314, 147] on link "Pašalinti" at bounding box center [304, 145] width 36 height 15
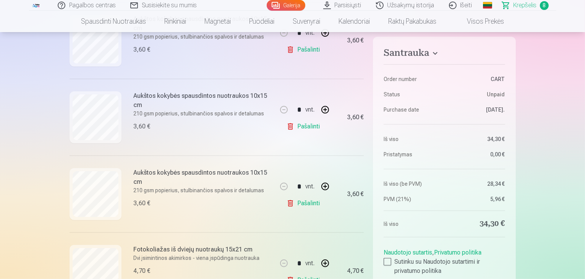
scroll to position [248, 0]
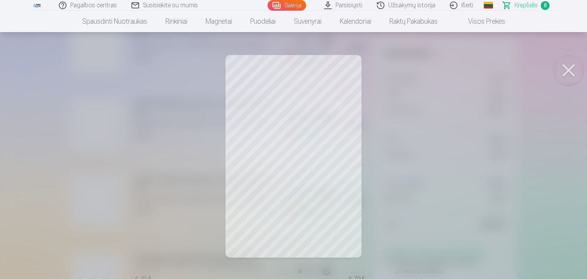
click at [565, 72] on button at bounding box center [568, 70] width 31 height 31
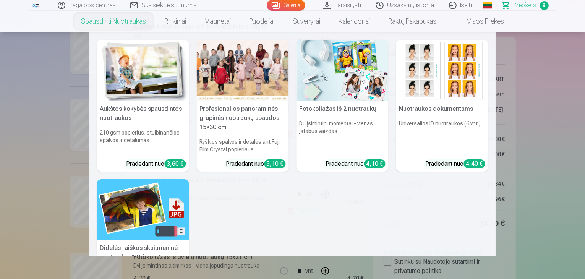
click at [316, 79] on img at bounding box center [342, 71] width 92 height 62
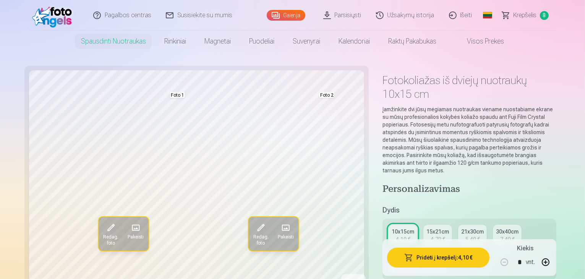
click at [431, 235] on div "4,70 €" at bounding box center [438, 239] width 15 height 8
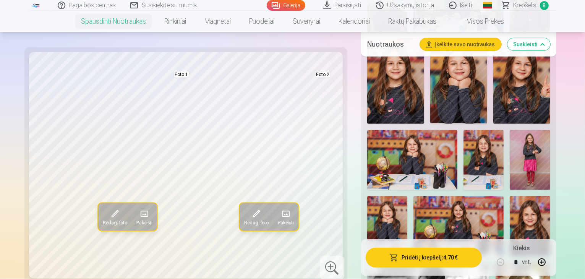
scroll to position [480, 0]
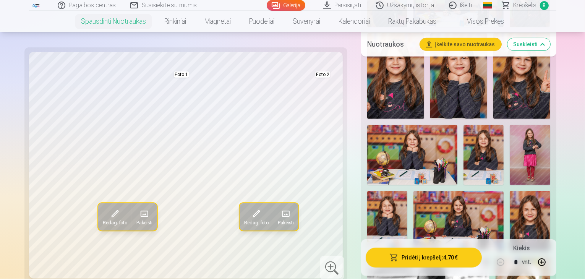
drag, startPoint x: 481, startPoint y: 171, endPoint x: 478, endPoint y: 164, distance: 7.0
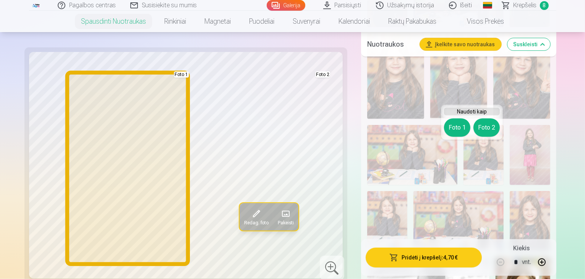
click at [455, 126] on button "Foto 1" at bounding box center [457, 127] width 26 height 18
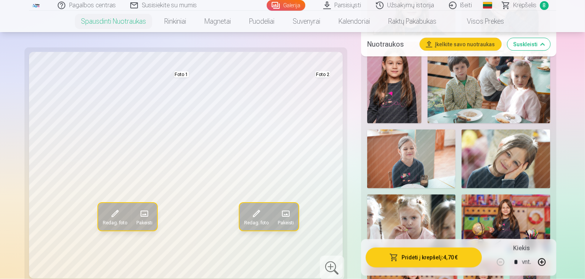
scroll to position [1138, 0]
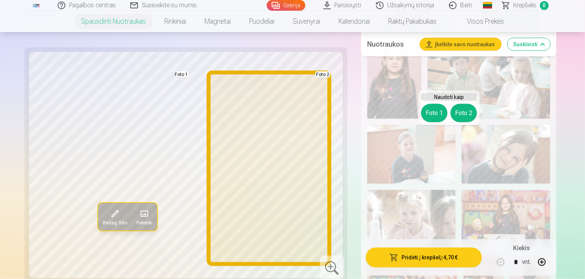
click at [462, 106] on button "Foto 2" at bounding box center [463, 113] width 26 height 18
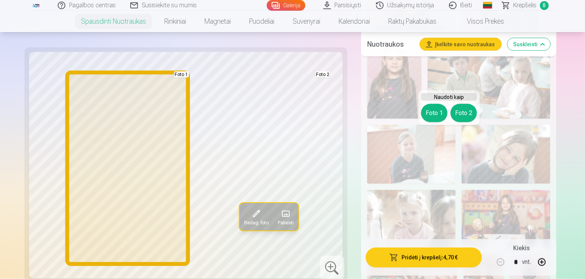
click at [437, 112] on button "Foto 1" at bounding box center [434, 113] width 26 height 18
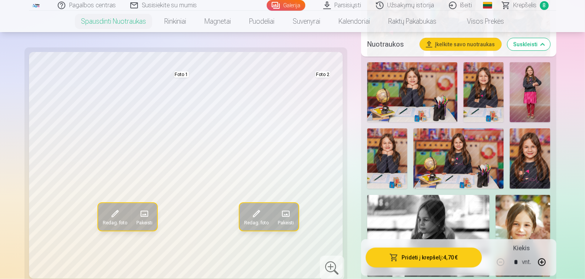
scroll to position [557, 0]
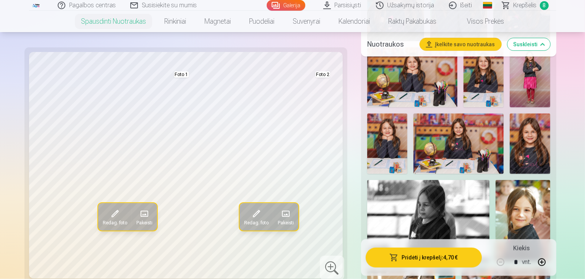
click at [495, 180] on img at bounding box center [522, 221] width 54 height 82
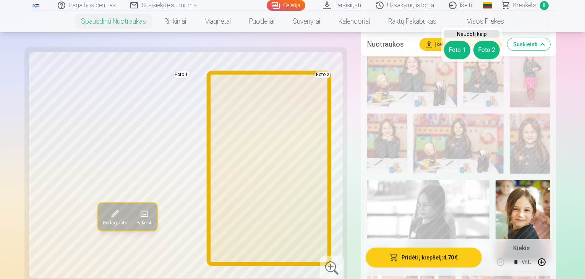
click at [488, 54] on button "Foto 2" at bounding box center [486, 50] width 26 height 18
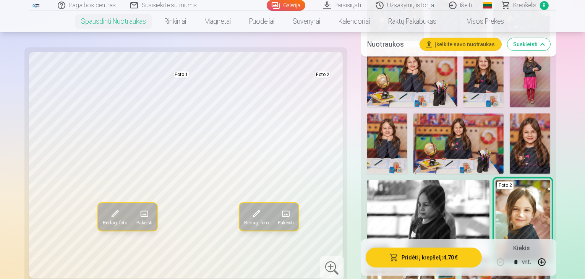
click at [495, 180] on img at bounding box center [522, 221] width 54 height 82
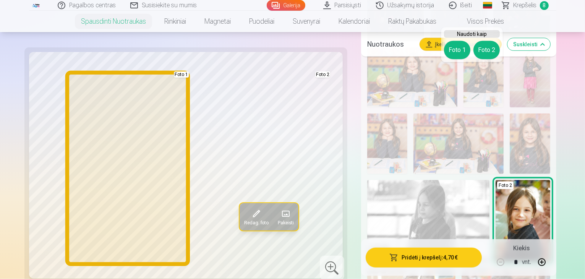
click at [453, 52] on button "Foto 1" at bounding box center [457, 50] width 26 height 18
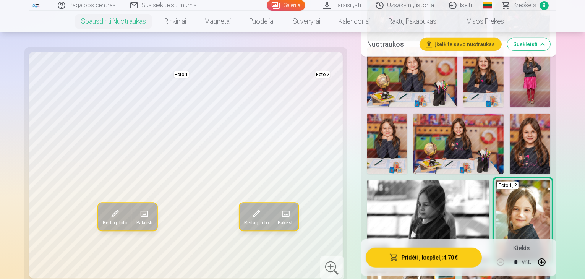
click at [390, 180] on img at bounding box center [428, 221] width 122 height 82
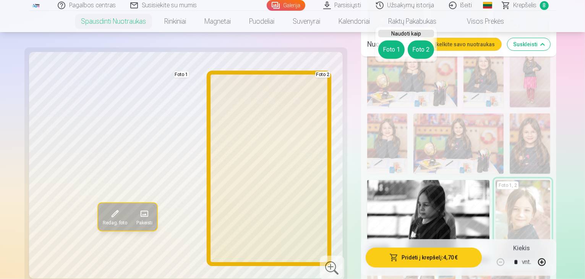
click at [419, 53] on button "Foto 2" at bounding box center [421, 49] width 26 height 18
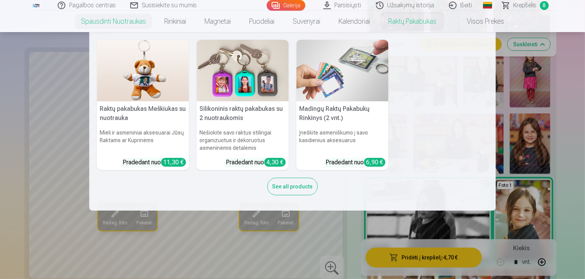
click at [416, 98] on div "Raktų pakabukas Meškiukas su nuotrauka Mieli ir asmeniniai aksesuarai Jūsų Rakt…" at bounding box center [292, 121] width 391 height 163
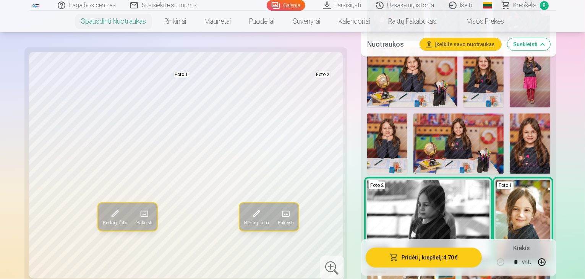
click at [421, 180] on img at bounding box center [428, 221] width 122 height 82
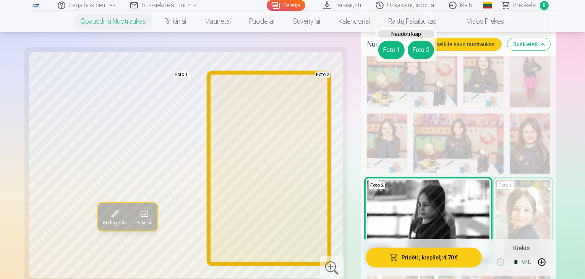
click at [420, 50] on button "Foto 2" at bounding box center [421, 50] width 26 height 18
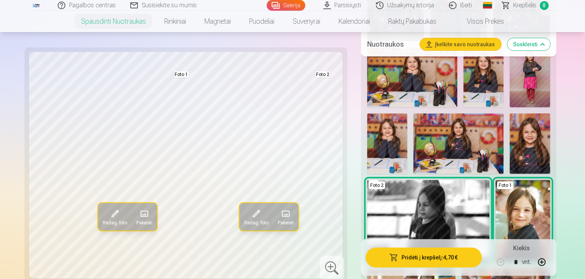
drag, startPoint x: 409, startPoint y: 89, endPoint x: 415, endPoint y: 76, distance: 13.3
click at [409, 180] on img at bounding box center [428, 221] width 122 height 82
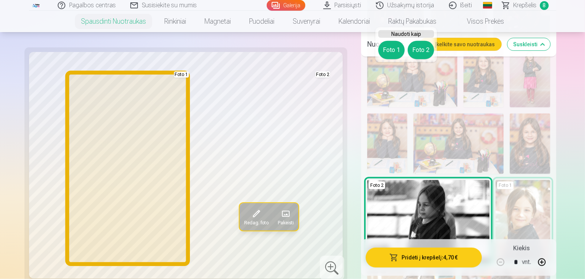
click at [391, 51] on button "Foto 1" at bounding box center [391, 50] width 26 height 18
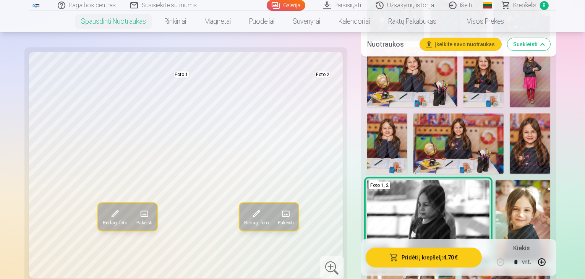
click at [495, 180] on img at bounding box center [522, 221] width 54 height 82
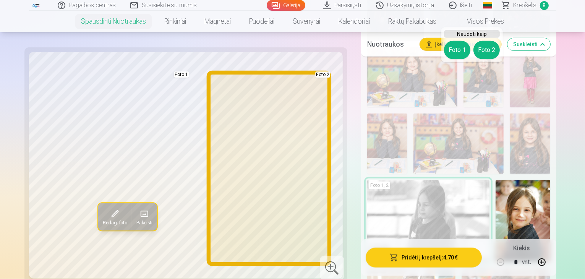
click at [486, 54] on button "Foto 2" at bounding box center [486, 50] width 26 height 18
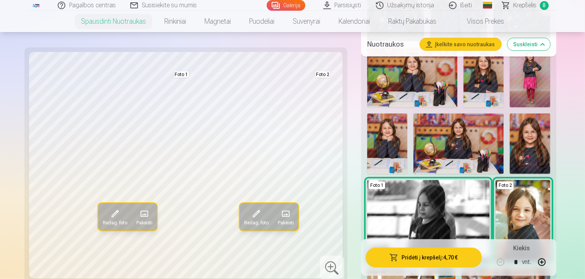
click at [493, 52] on div "Nuotraukos Įkelkite savo nuotraukas Suskleisti" at bounding box center [458, 44] width 195 height 24
click at [495, 180] on img at bounding box center [522, 221] width 54 height 82
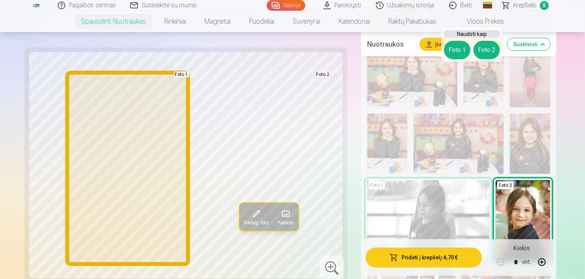
click at [458, 51] on button "Foto 1" at bounding box center [457, 50] width 26 height 18
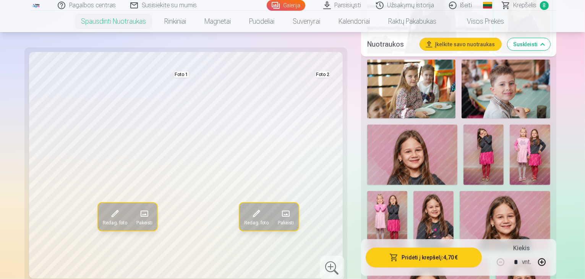
scroll to position [804, 0]
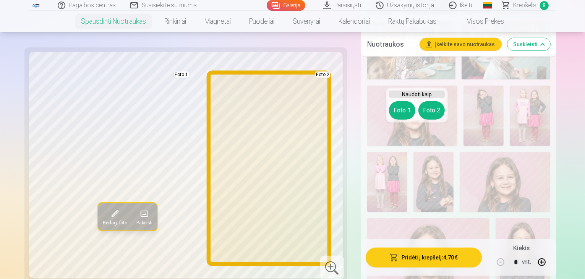
click at [434, 113] on button "Foto 2" at bounding box center [431, 110] width 26 height 18
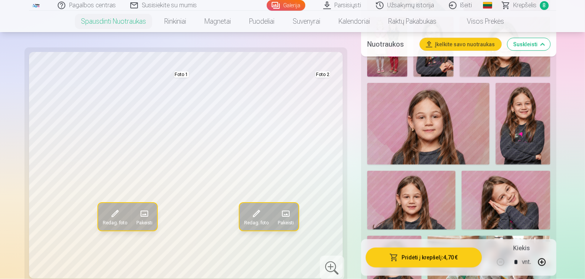
scroll to position [950, 0]
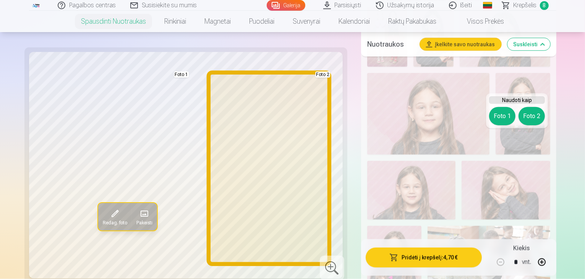
click at [533, 117] on button "Foto 2" at bounding box center [531, 116] width 26 height 18
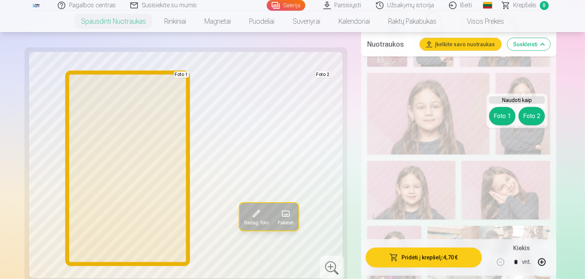
click at [503, 117] on button "Foto 1" at bounding box center [502, 116] width 26 height 18
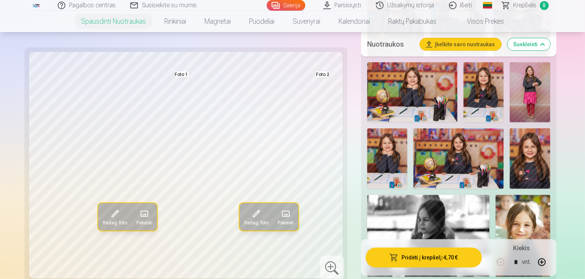
scroll to position [528, 0]
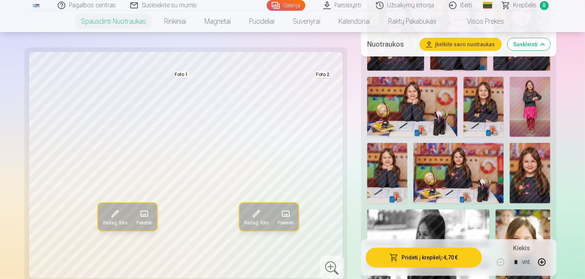
click at [495, 209] on img at bounding box center [522, 250] width 54 height 82
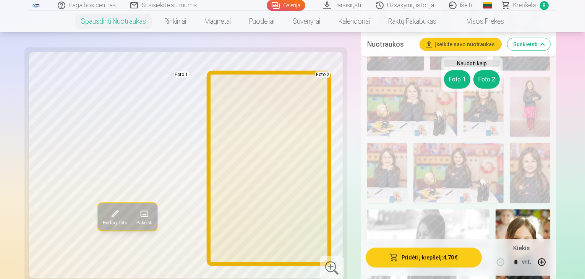
click at [483, 78] on button "Foto 2" at bounding box center [486, 79] width 26 height 18
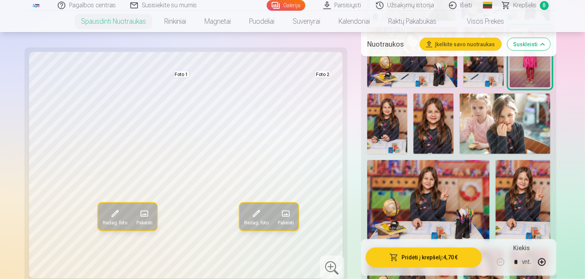
scroll to position [1400, 0]
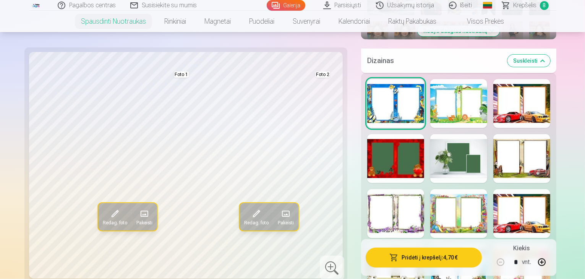
scroll to position [388, 0]
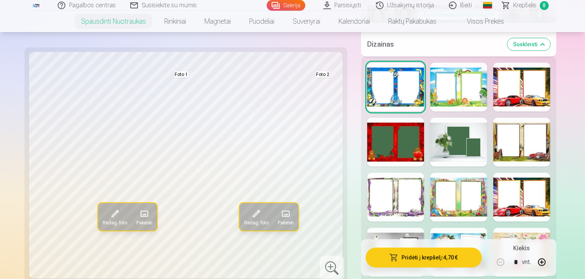
click at [463, 228] on div at bounding box center [458, 252] width 57 height 49
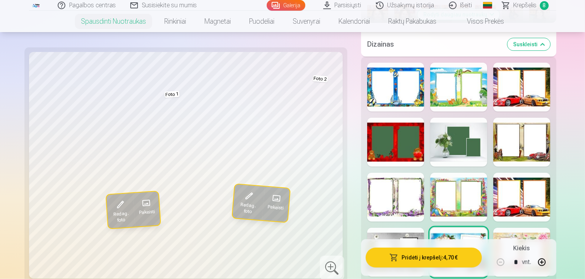
click at [405, 173] on div at bounding box center [395, 197] width 57 height 49
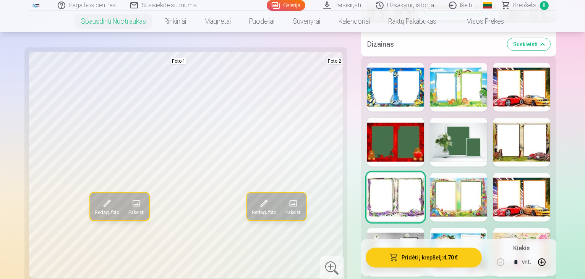
click at [392, 228] on div at bounding box center [395, 252] width 57 height 49
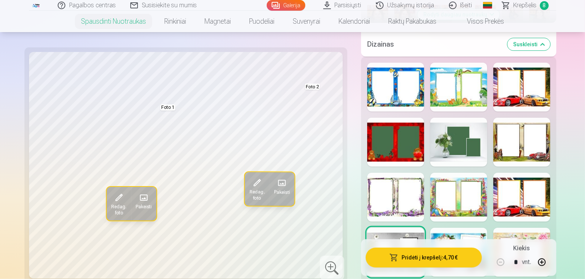
click at [410, 66] on div at bounding box center [395, 87] width 57 height 49
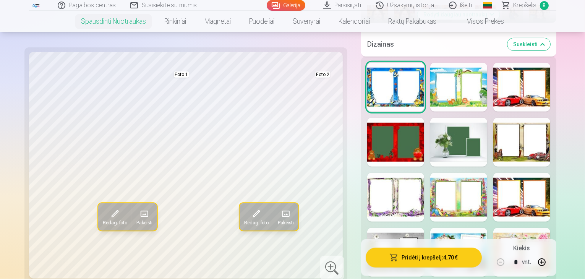
click at [461, 66] on div at bounding box center [458, 87] width 57 height 49
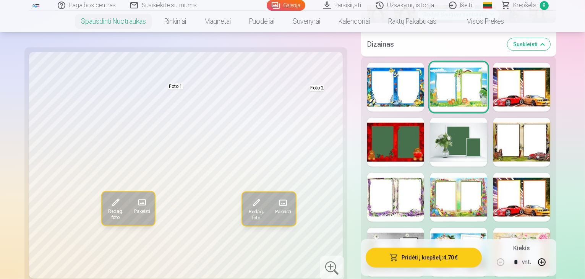
click at [533, 118] on div at bounding box center [521, 142] width 57 height 49
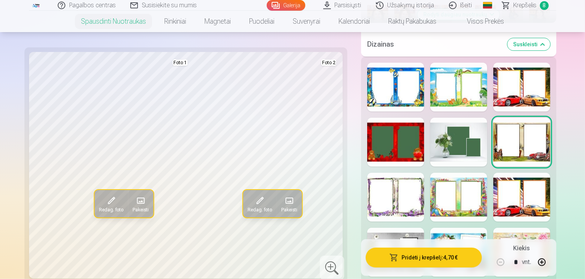
click at [392, 228] on div at bounding box center [395, 252] width 57 height 49
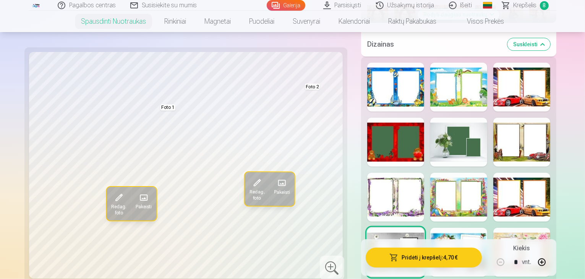
click at [400, 173] on div at bounding box center [395, 197] width 57 height 49
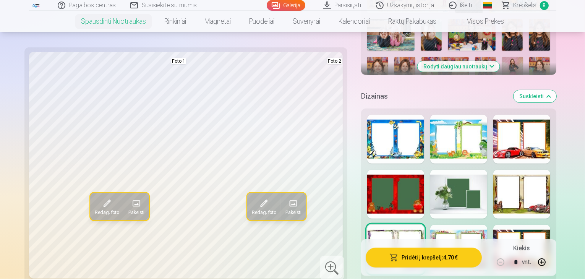
scroll to position [352, 0]
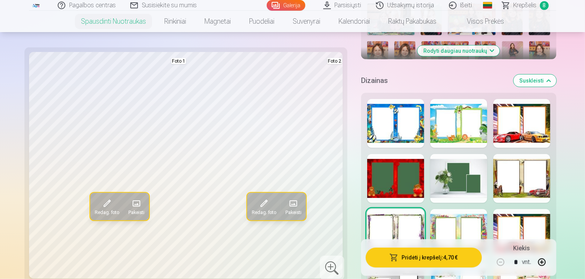
click at [460, 160] on div at bounding box center [458, 178] width 57 height 49
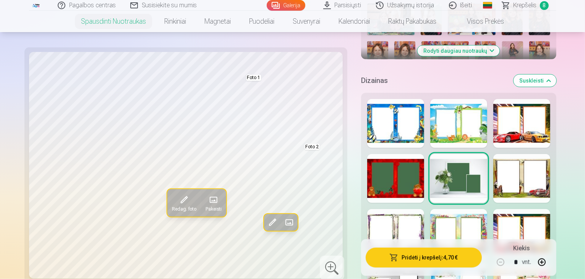
click at [399, 209] on div at bounding box center [395, 233] width 57 height 49
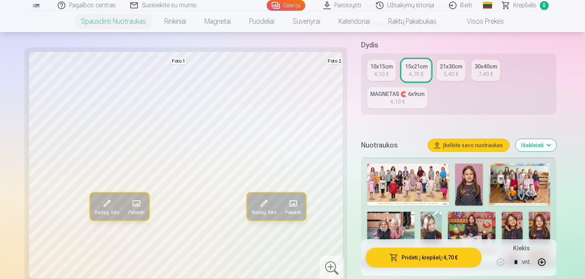
scroll to position [136, 0]
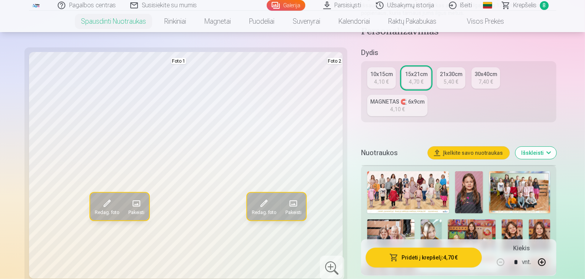
click at [373, 147] on h5 "Nuotraukos" at bounding box center [391, 152] width 61 height 11
click at [413, 70] on div "15x21cm" at bounding box center [416, 74] width 23 height 8
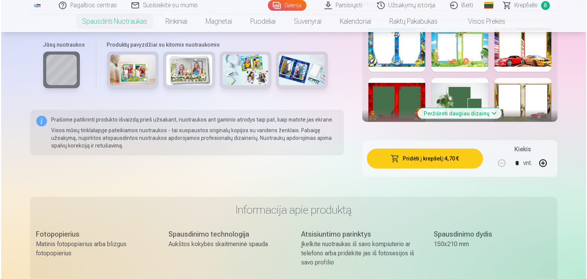
scroll to position [428, 0]
click at [420, 149] on button "Pridėti į krepšelį : 4,70 €" at bounding box center [424, 159] width 116 height 20
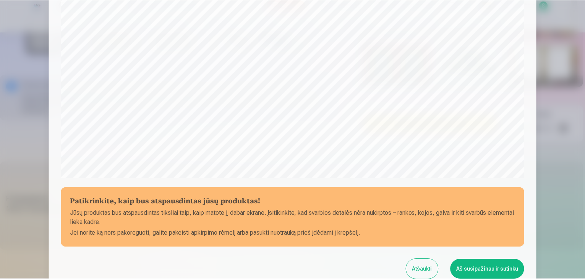
scroll to position [199, 0]
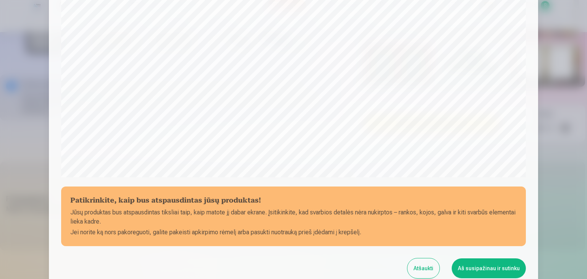
click at [471, 265] on button "Aš susipažinau ir sutinku" at bounding box center [489, 268] width 74 height 20
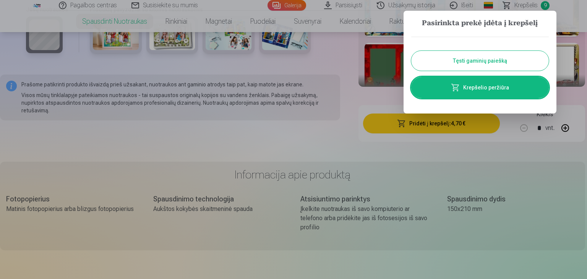
click at [463, 47] on div "Tęsti gaminių paiešką Krepšelio peržiūra" at bounding box center [480, 67] width 138 height 77
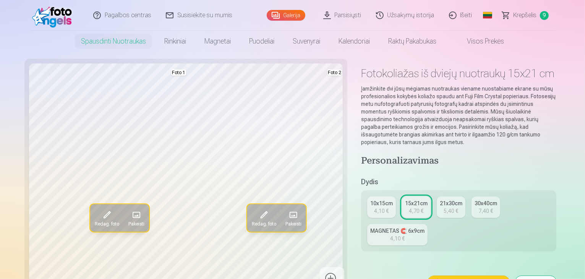
scroll to position [0, 0]
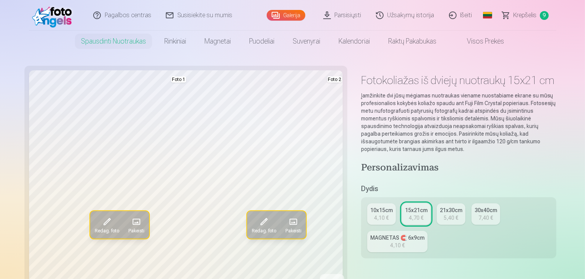
drag, startPoint x: 586, startPoint y: 56, endPoint x: 581, endPoint y: 13, distance: 43.5
click at [581, 13] on header "Pagalbos centras Susisiekite su mumis Galerija Parsisiųsti Užsakymų istorija Iš…" at bounding box center [292, 26] width 585 height 52
click at [512, 14] on link "Krepšelis 9" at bounding box center [525, 15] width 61 height 31
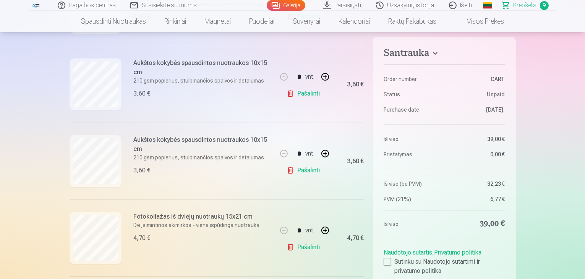
scroll to position [280, 0]
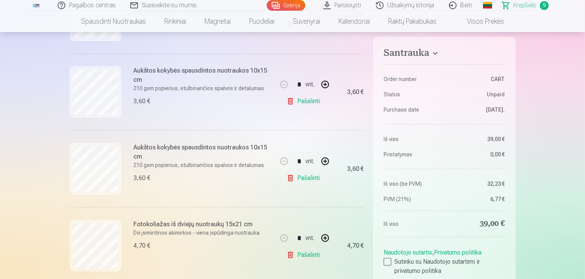
click at [298, 99] on link "Pašalinti" at bounding box center [304, 101] width 36 height 15
click at [305, 100] on link "Pašalinti" at bounding box center [304, 101] width 36 height 15
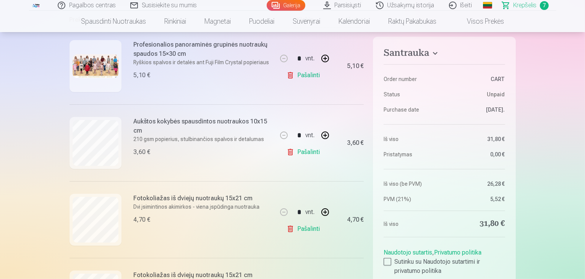
scroll to position [145, 0]
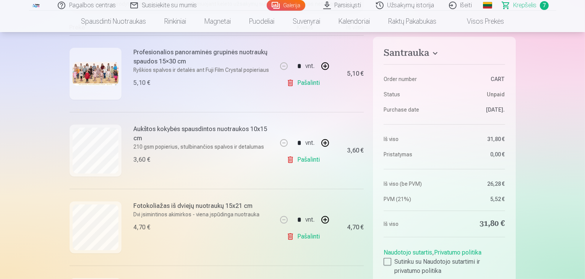
click at [311, 160] on link "Pašalinti" at bounding box center [304, 159] width 36 height 15
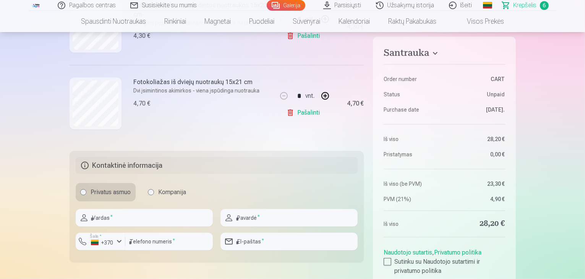
scroll to position [510, 0]
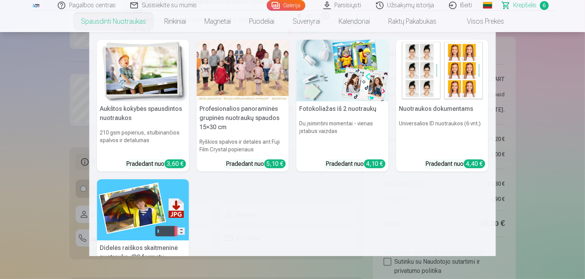
click at [353, 78] on img at bounding box center [342, 71] width 92 height 62
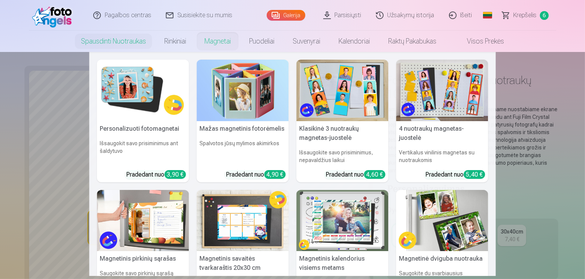
click at [244, 227] on img at bounding box center [243, 221] width 92 height 62
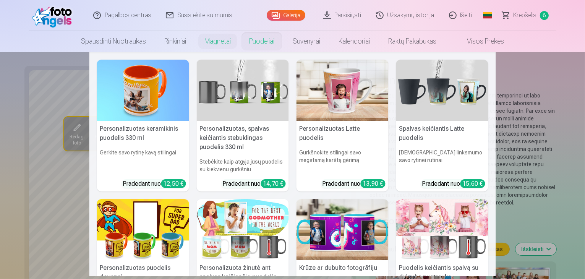
click at [420, 246] on img at bounding box center [442, 230] width 92 height 62
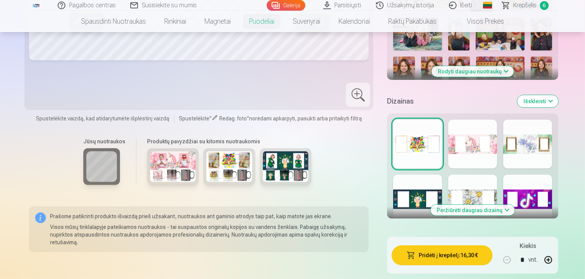
scroll to position [288, 0]
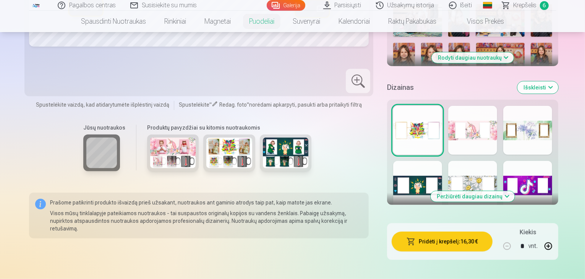
click at [144, 138] on div at bounding box center [229, 156] width 171 height 44
click at [150, 138] on img at bounding box center [173, 153] width 46 height 31
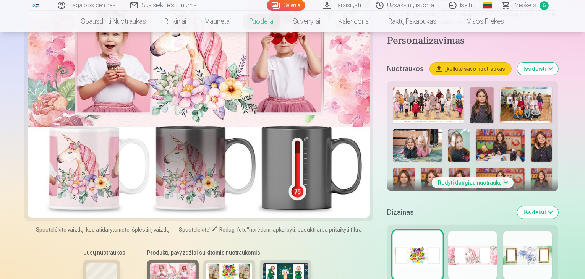
scroll to position [163, 0]
click at [206, 263] on img at bounding box center [229, 278] width 46 height 31
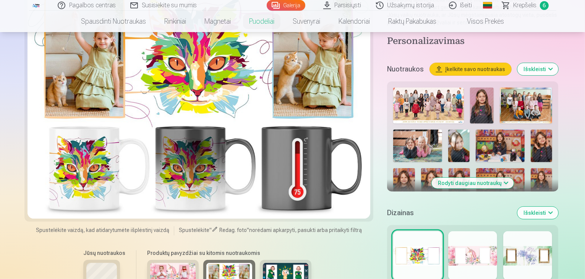
click at [268, 263] on img at bounding box center [286, 278] width 46 height 31
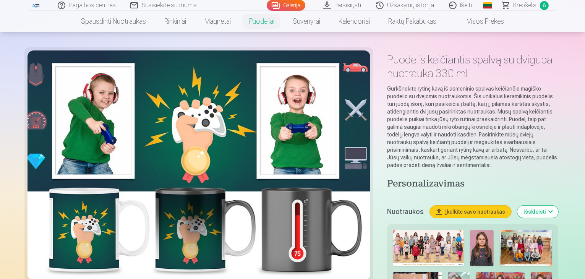
scroll to position [0, 0]
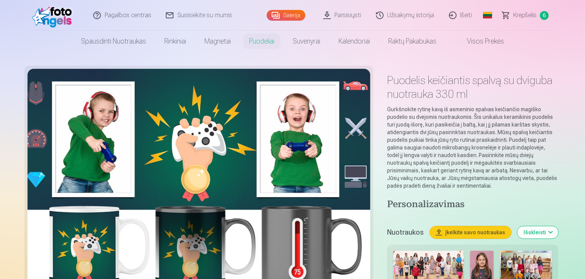
click at [330, 16] on link "Parsisiųsti" at bounding box center [342, 15] width 53 height 31
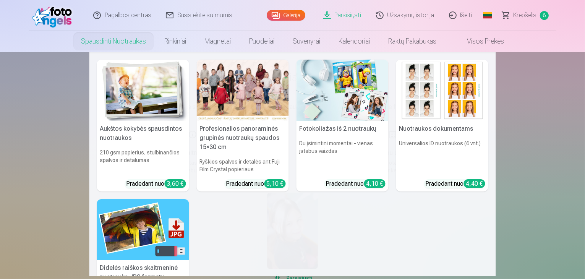
click at [310, 104] on img at bounding box center [342, 91] width 92 height 62
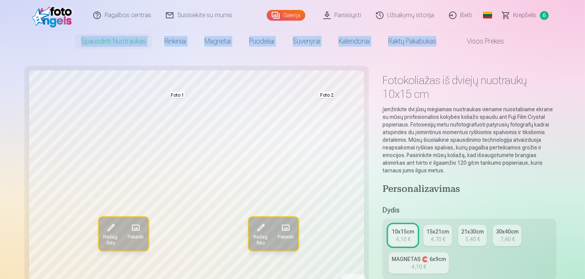
drag, startPoint x: 584, startPoint y: 25, endPoint x: 583, endPoint y: 36, distance: 11.5
click at [583, 37] on header "Pagalbos centras Susisiekite su mumis Galerija Parsisiųsti Užsakymų istorija Iš…" at bounding box center [292, 26] width 585 height 52
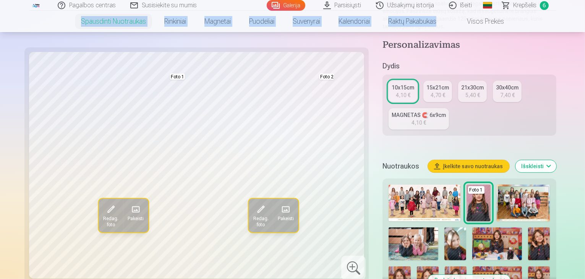
scroll to position [141, 0]
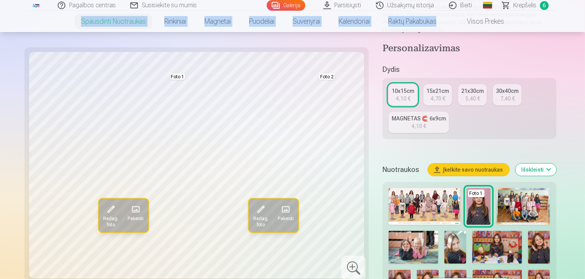
click at [472, 231] on img at bounding box center [497, 247] width 50 height 33
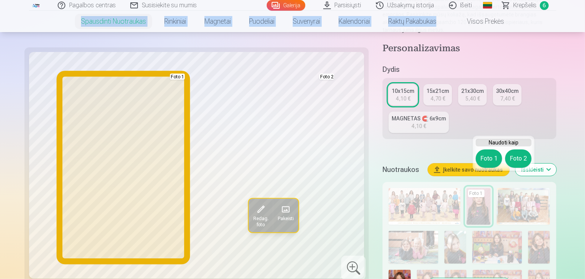
click at [487, 154] on button "Foto 1" at bounding box center [489, 158] width 26 height 18
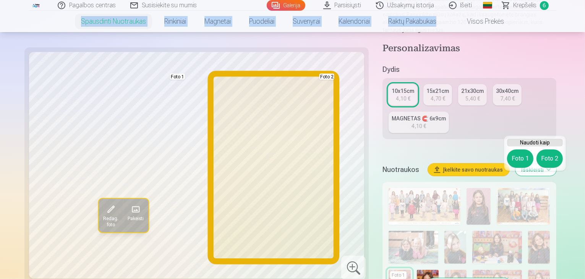
click at [549, 160] on button "Foto 2" at bounding box center [549, 158] width 26 height 18
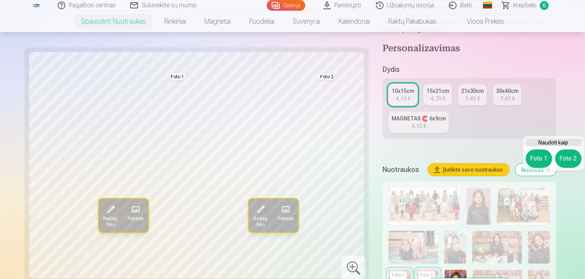
click at [527, 165] on div "Foto 1 Foto 2" at bounding box center [554, 158] width 56 height 18
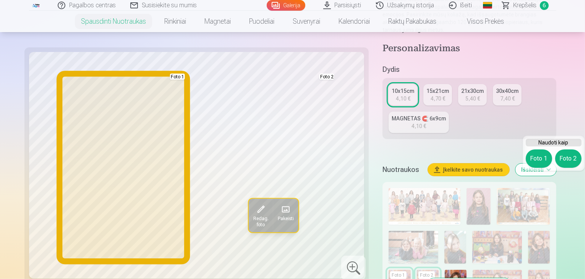
click at [534, 160] on button "Foto 1" at bounding box center [539, 158] width 26 height 18
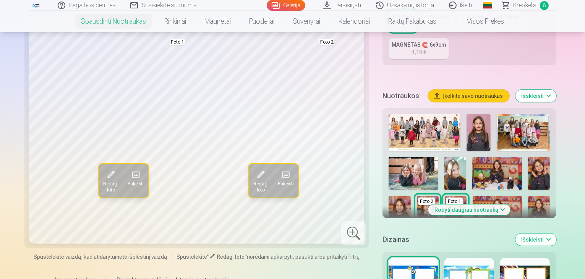
scroll to position [221, 0]
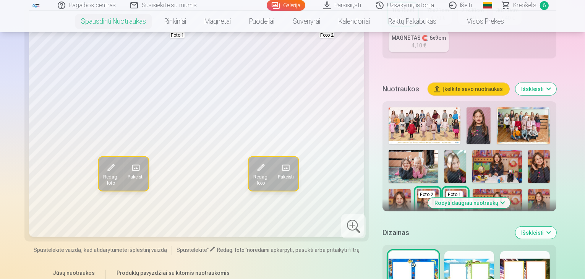
click at [495, 197] on button "Rodyti daugiau nuotraukų" at bounding box center [469, 202] width 82 height 11
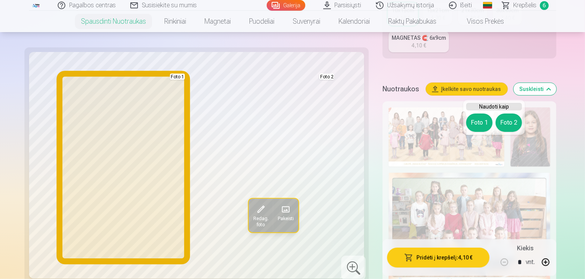
click at [480, 117] on button "Foto 1" at bounding box center [479, 122] width 26 height 18
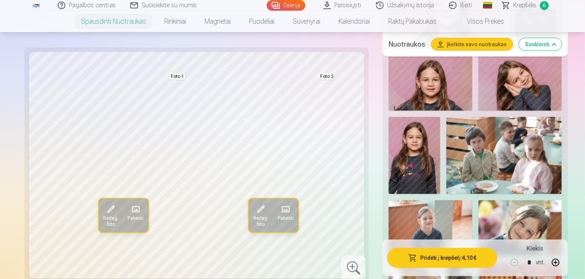
scroll to position [1013, 0]
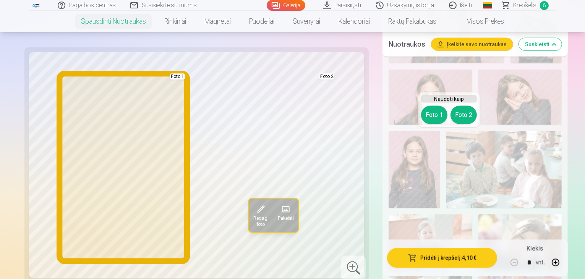
click at [434, 120] on button "Foto 1" at bounding box center [434, 115] width 26 height 18
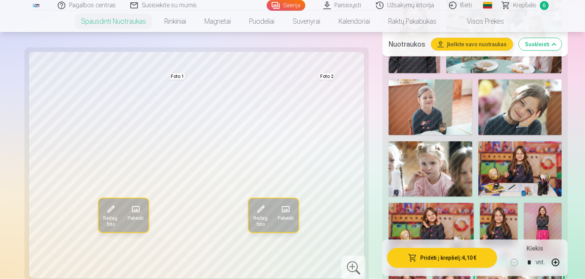
scroll to position [1191, 0]
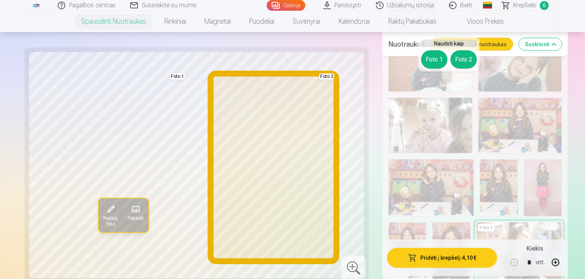
click at [456, 62] on button "Foto 2" at bounding box center [463, 59] width 26 height 18
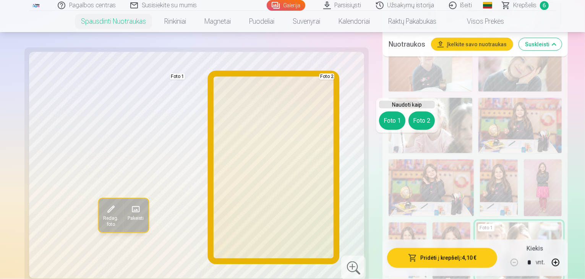
click at [419, 117] on button "Foto 2" at bounding box center [421, 121] width 26 height 18
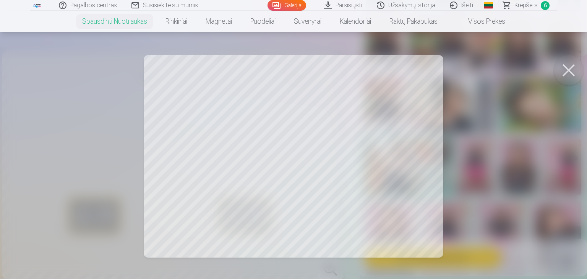
click at [573, 65] on button at bounding box center [568, 70] width 31 height 31
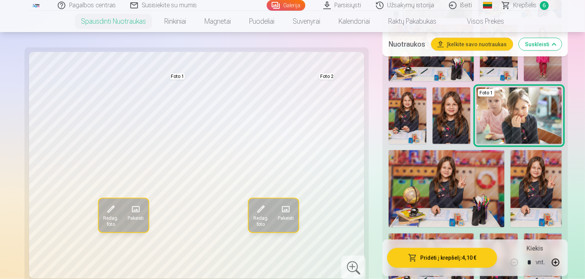
scroll to position [1322, 0]
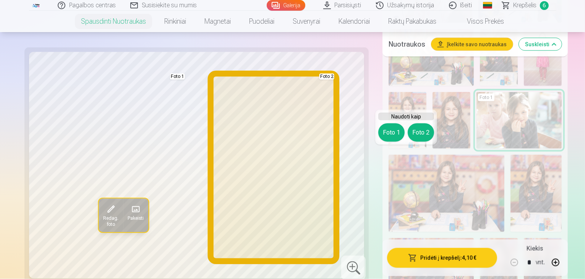
click at [424, 133] on button "Foto 2" at bounding box center [421, 132] width 26 height 18
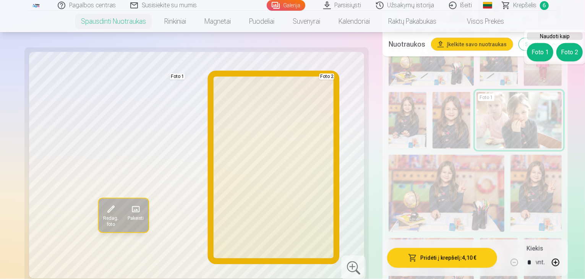
click at [564, 58] on button "Foto 2" at bounding box center [569, 52] width 26 height 18
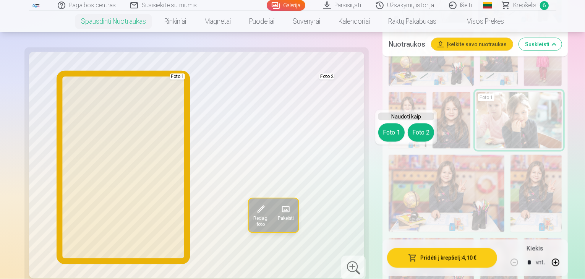
click at [389, 134] on button "Foto 1" at bounding box center [391, 132] width 26 height 18
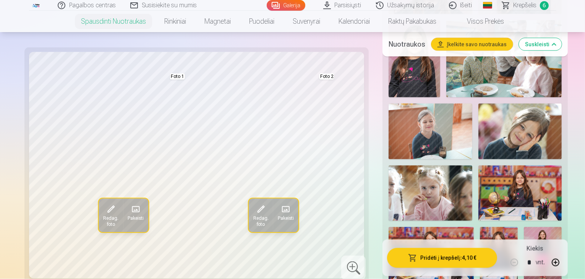
scroll to position [1186, 0]
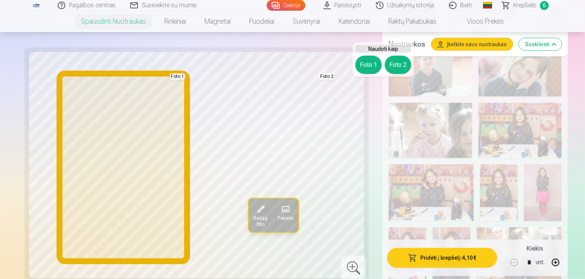
click at [367, 63] on button "Foto 1" at bounding box center [368, 65] width 26 height 18
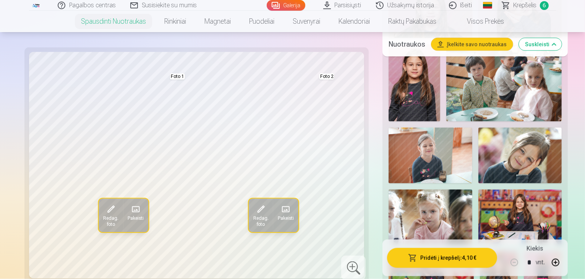
scroll to position [1109, 0]
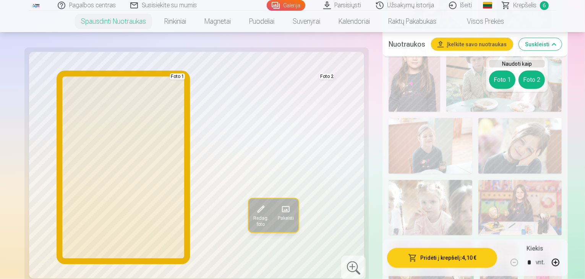
click at [499, 71] on button "Foto 1" at bounding box center [502, 80] width 26 height 18
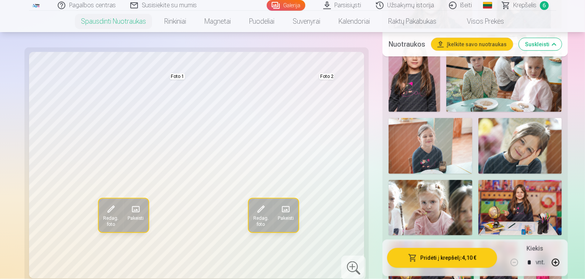
click at [351, 182] on div "Redag. foto Pakeisti Foto 1 Redag. foto Pakeisti Foto 2 Spustelėkite vaizdą, ka…" at bounding box center [292, 22] width 527 height 2123
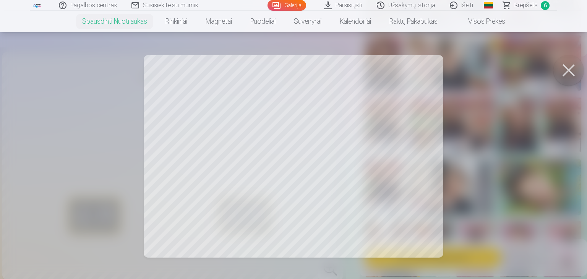
click at [570, 68] on button at bounding box center [568, 70] width 31 height 31
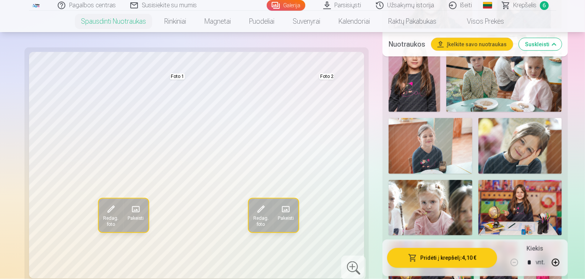
drag, startPoint x: 512, startPoint y: 129, endPoint x: 515, endPoint y: 112, distance: 17.0
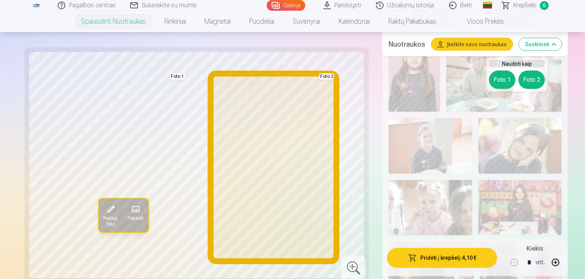
click at [532, 85] on button "Foto 2" at bounding box center [531, 80] width 26 height 18
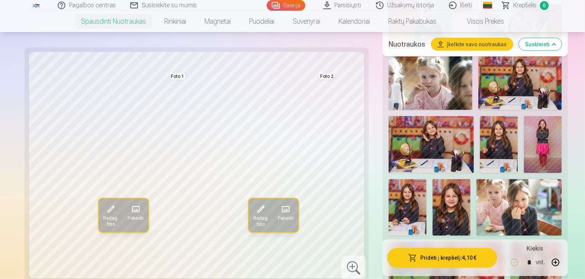
scroll to position [1240, 0]
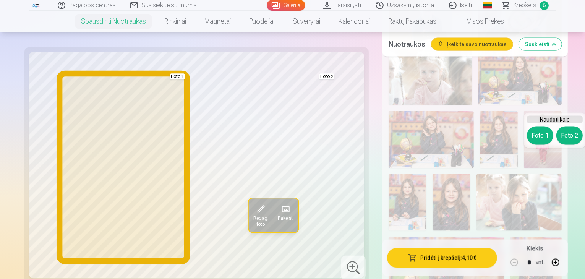
click at [536, 133] on button "Foto 1" at bounding box center [540, 135] width 26 height 18
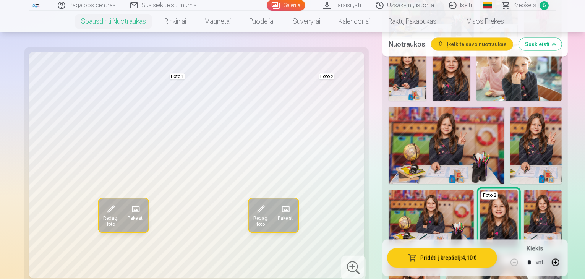
scroll to position [1360, 0]
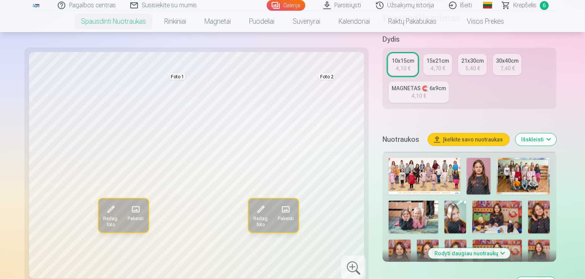
scroll to position [169, 0]
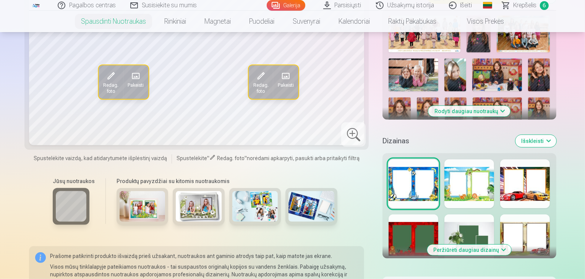
scroll to position [315, 0]
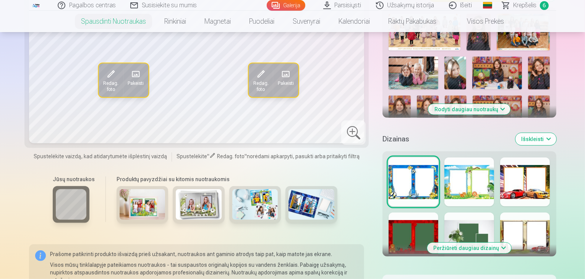
click at [556, 133] on button "Išskleisti" at bounding box center [535, 139] width 41 height 12
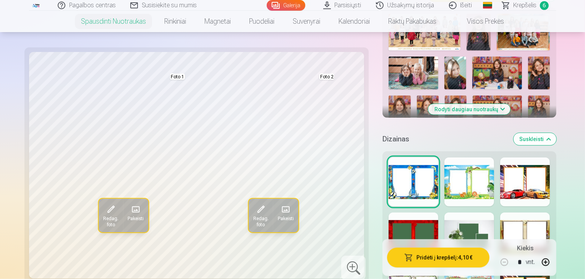
click at [403, 157] on div at bounding box center [413, 181] width 50 height 49
click at [457, 157] on div at bounding box center [469, 181] width 50 height 49
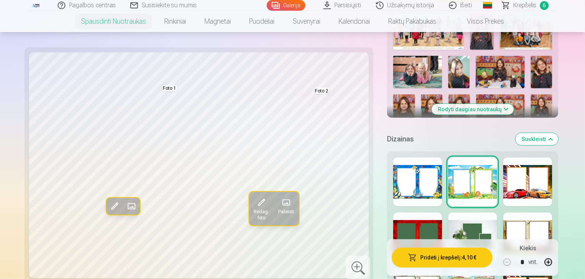
click at [529, 157] on div at bounding box center [527, 181] width 49 height 49
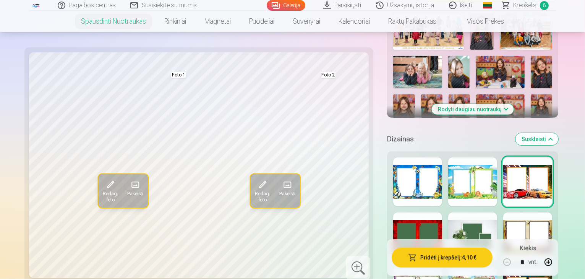
click at [420, 212] on div at bounding box center [417, 236] width 49 height 49
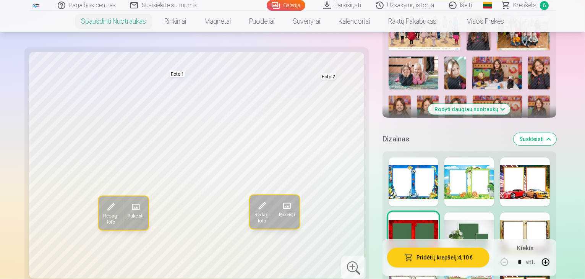
click at [477, 212] on div at bounding box center [469, 236] width 50 height 49
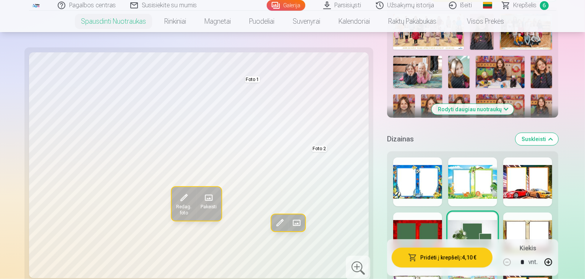
click at [552, 212] on div at bounding box center [527, 236] width 49 height 49
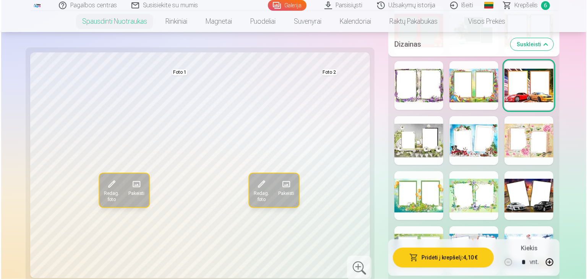
scroll to position [533, 0]
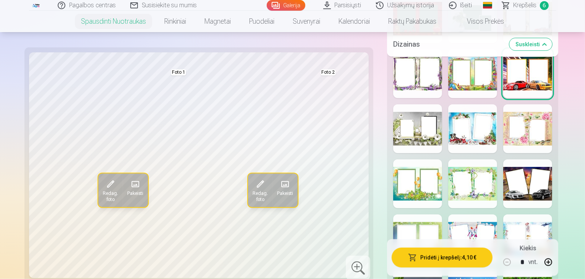
click at [402, 159] on div at bounding box center [417, 183] width 49 height 49
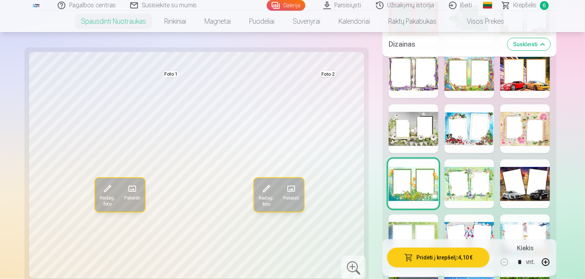
click at [453, 159] on div at bounding box center [469, 183] width 50 height 49
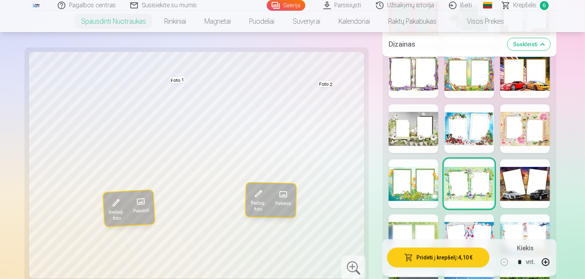
click at [413, 214] on div at bounding box center [413, 238] width 50 height 49
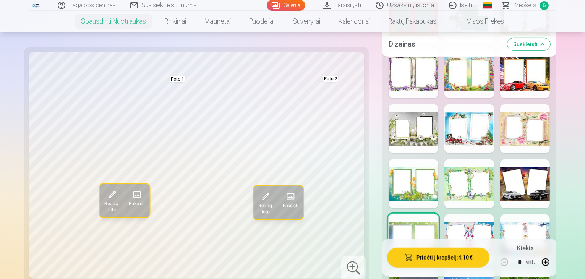
click at [532, 214] on div at bounding box center [525, 238] width 50 height 49
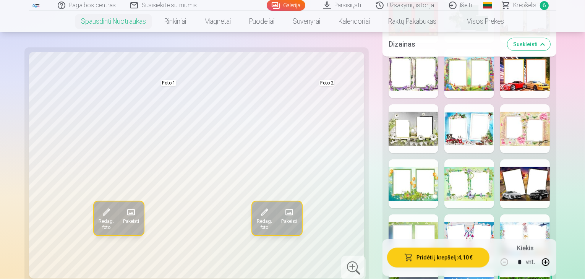
click at [388, 214] on div at bounding box center [413, 238] width 50 height 49
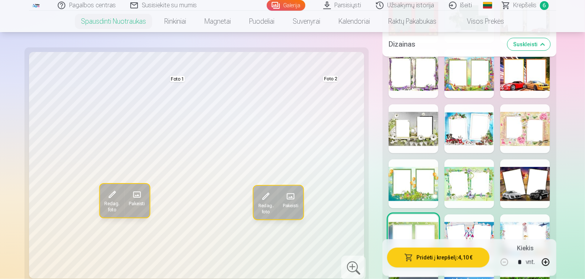
click at [397, 159] on div at bounding box center [413, 183] width 50 height 49
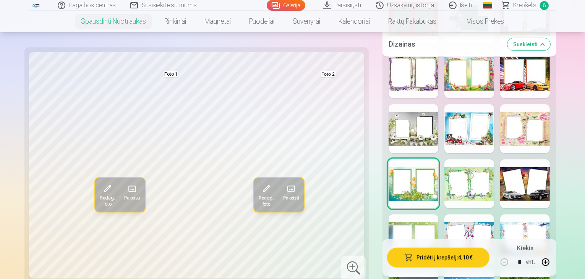
click at [471, 104] on div at bounding box center [469, 128] width 50 height 49
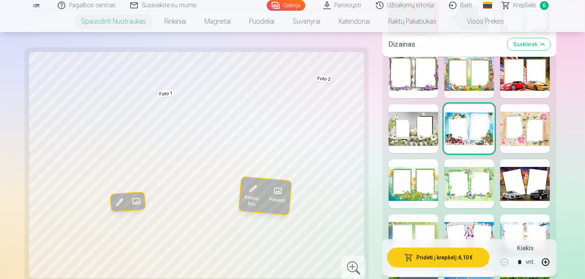
click at [435, 256] on button "Pridėti į krepšelį : 4,10 €" at bounding box center [438, 258] width 102 height 20
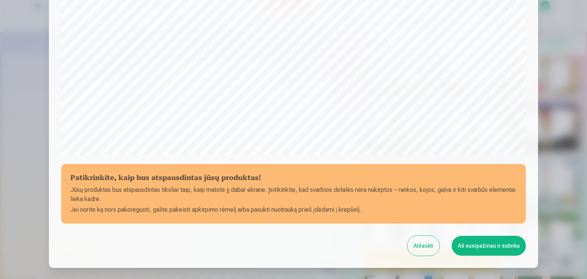
scroll to position [229, 0]
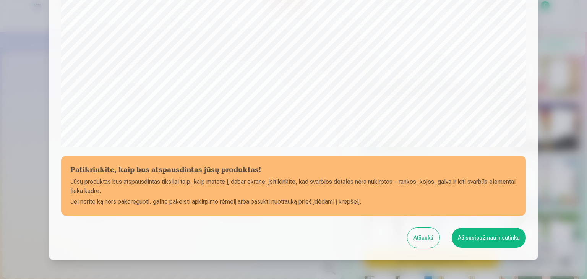
click at [461, 234] on button "Aš susipažinau ir sutinku" at bounding box center [489, 238] width 74 height 20
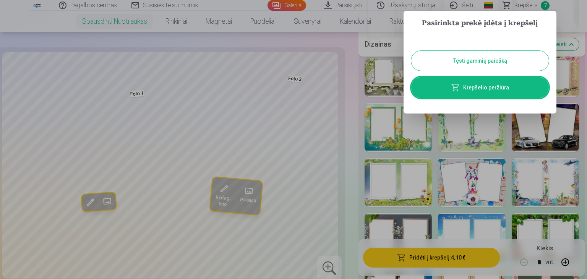
click at [494, 89] on link "Krepšelio peržiūra" at bounding box center [480, 87] width 138 height 21
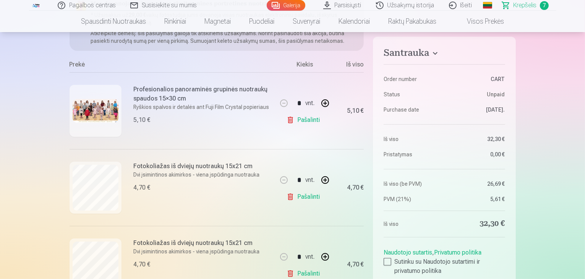
scroll to position [104, 0]
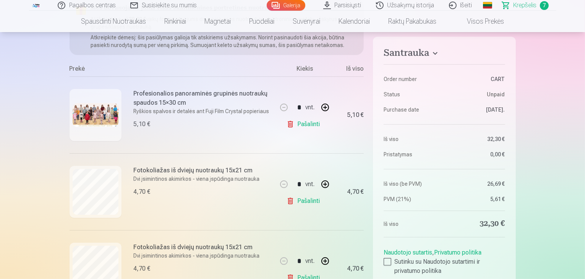
click at [98, 107] on img at bounding box center [96, 114] width 46 height 23
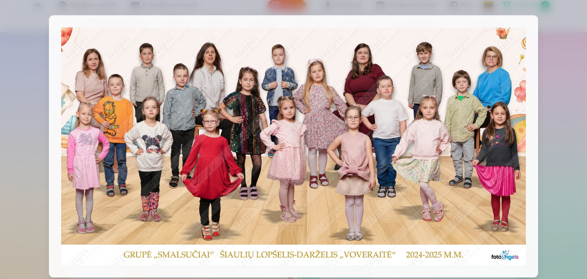
click at [558, 98] on div at bounding box center [293, 139] width 587 height 279
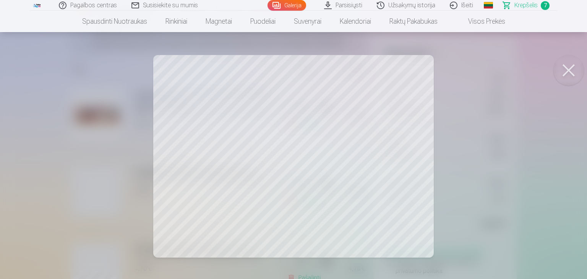
click at [568, 68] on button at bounding box center [568, 70] width 31 height 31
click at [571, 75] on button at bounding box center [568, 70] width 31 height 31
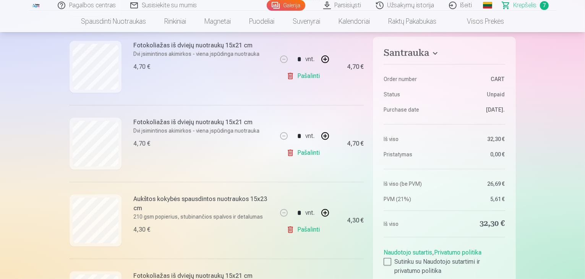
scroll to position [328, 0]
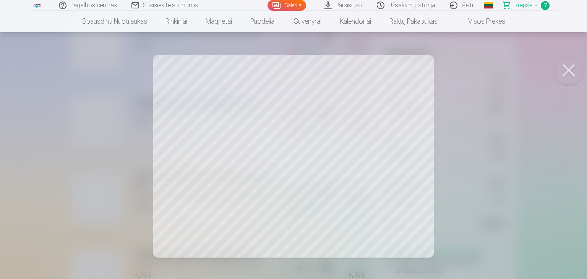
click at [568, 76] on button at bounding box center [568, 70] width 31 height 31
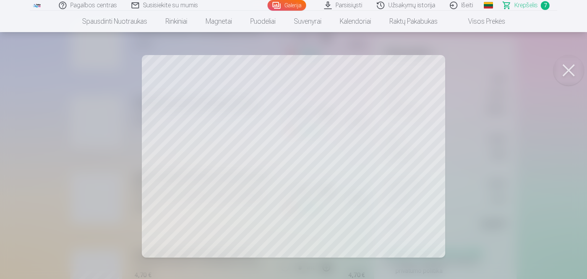
click at [570, 71] on button at bounding box center [568, 70] width 31 height 31
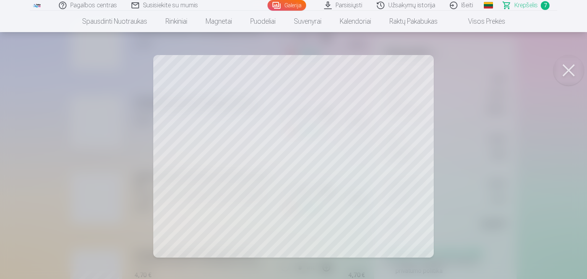
click at [568, 72] on button at bounding box center [568, 70] width 31 height 31
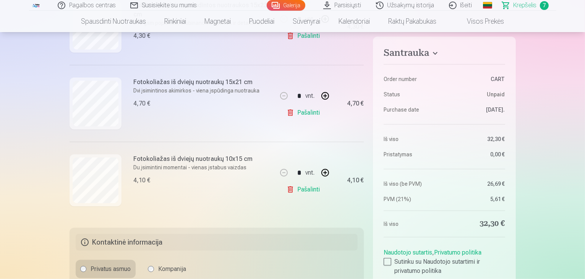
scroll to position [518, 0]
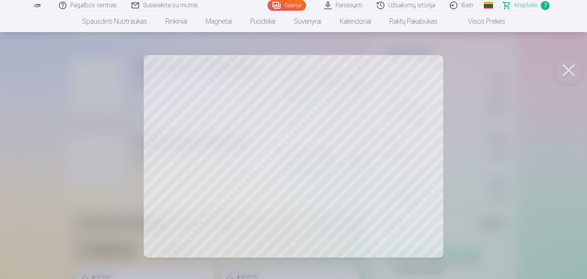
click at [572, 68] on button at bounding box center [568, 70] width 31 height 31
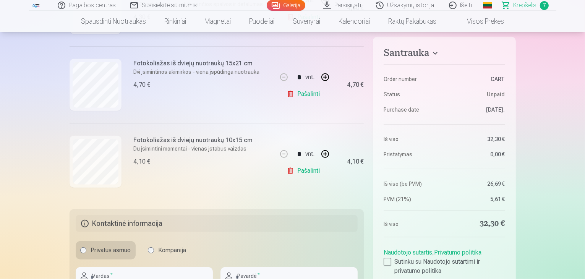
drag, startPoint x: 584, startPoint y: 62, endPoint x: 585, endPoint y: 74, distance: 12.7
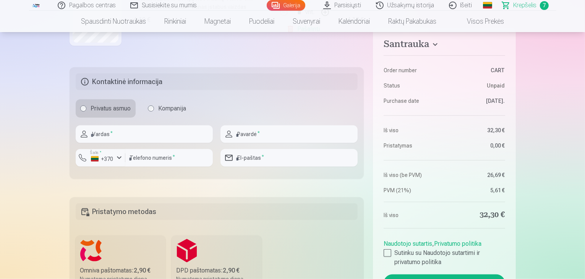
scroll to position [656, 0]
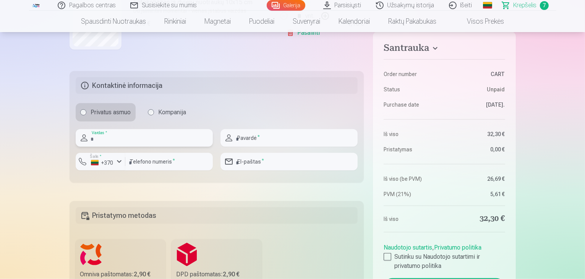
click at [178, 139] on input "text" at bounding box center [144, 138] width 137 height 18
type input "*"
type input "******"
type input "**********"
click at [151, 164] on input "number" at bounding box center [168, 162] width 87 height 18
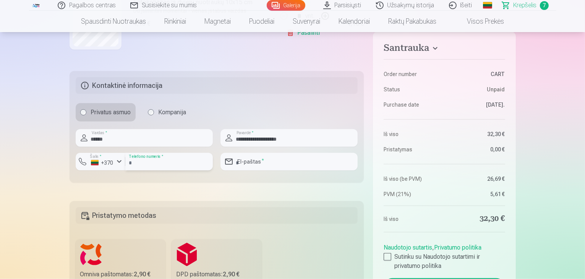
type input "********"
click at [269, 165] on input "email" at bounding box center [288, 162] width 137 height 18
type input "**********"
click at [134, 264] on label "Omniva paštomatas : 2,90 € Numatoma pristatymo diena 13.09.2025." at bounding box center [121, 269] width 90 height 60
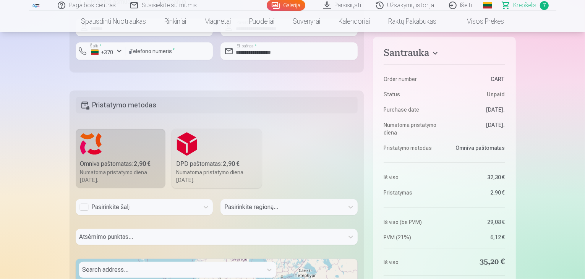
scroll to position [775, 0]
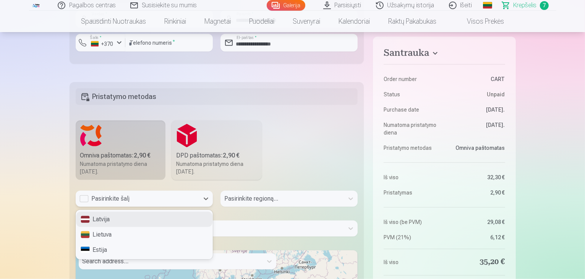
click at [197, 202] on div "Pasirinkite šalį" at bounding box center [137, 199] width 123 height 16
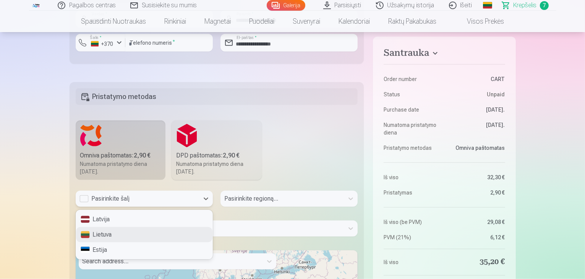
click at [165, 230] on div "Lietuva" at bounding box center [144, 234] width 136 height 15
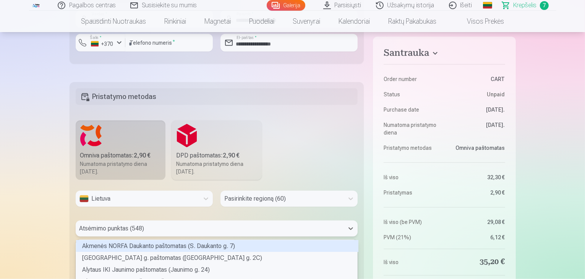
scroll to position [853, 0]
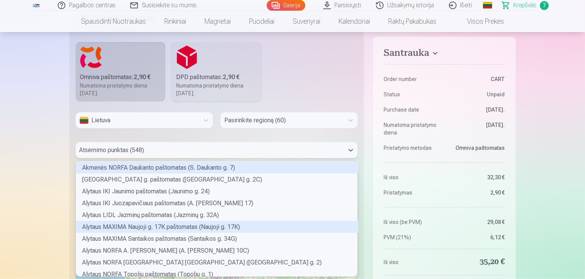
click at [156, 158] on div "548 results available. Use Up and Down to choose options, press Enter to select…" at bounding box center [217, 150] width 282 height 16
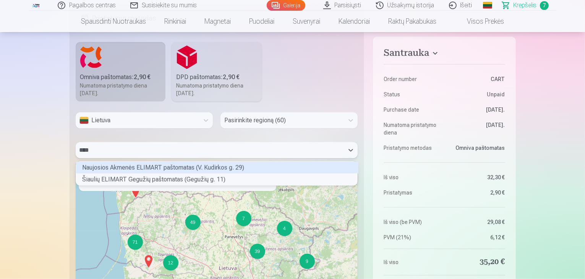
scroll to position [21, 280]
type input "*****"
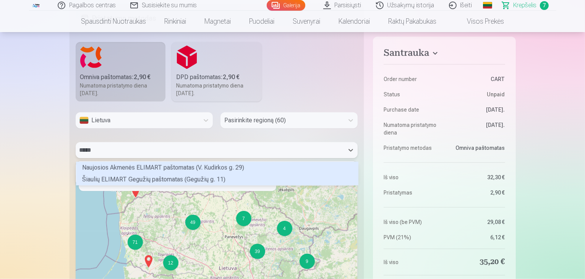
click at [137, 178] on div "Šiaulių ELIMART Gegužių paštomatas (Gegužių g. 11)" at bounding box center [217, 179] width 282 height 12
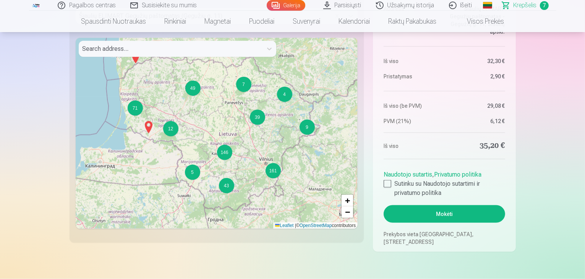
scroll to position [967, 0]
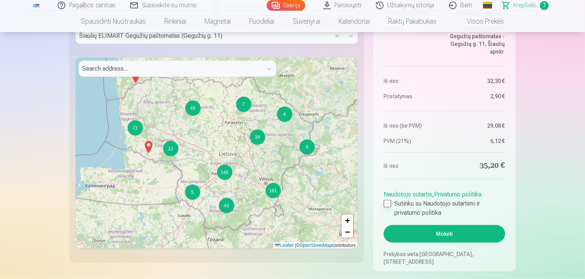
click at [388, 202] on div at bounding box center [388, 204] width 8 height 8
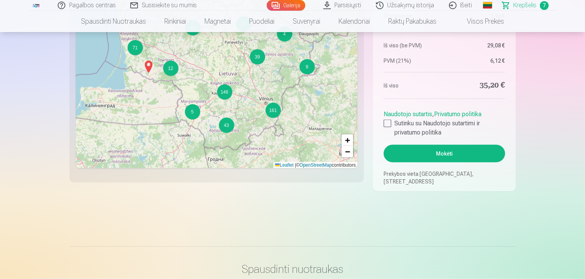
scroll to position [1039, 0]
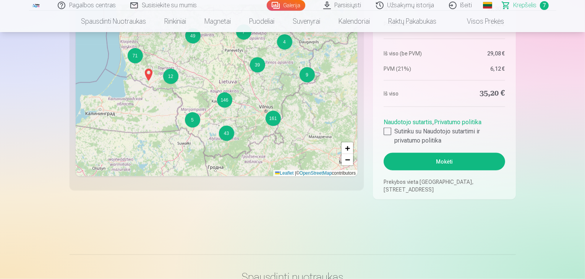
click at [420, 160] on button "Mokėti" at bounding box center [444, 162] width 121 height 18
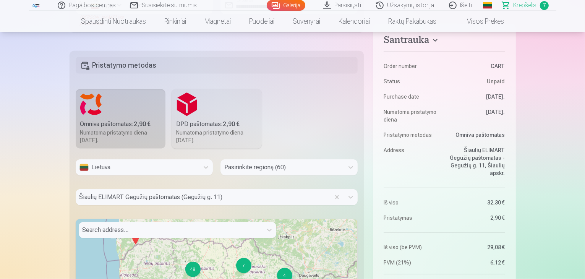
scroll to position [829, 0]
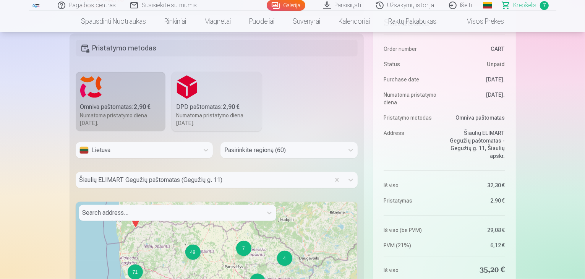
click at [255, 158] on div "Pasirinkite regioną (60)" at bounding box center [288, 150] width 137 height 16
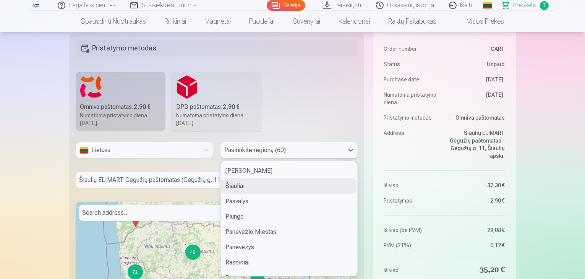
click at [254, 187] on div "Šiauliai" at bounding box center [289, 185] width 136 height 15
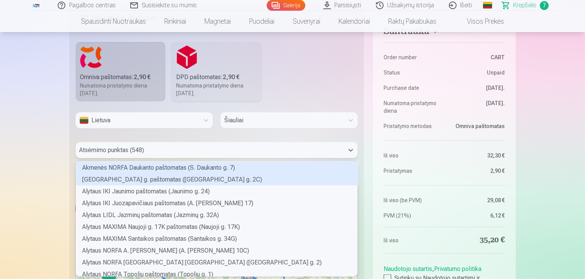
scroll to position [113, 280]
click at [177, 158] on div "548 results available. Use Up and Down to choose options, press Enter to select…" at bounding box center [217, 150] width 282 height 16
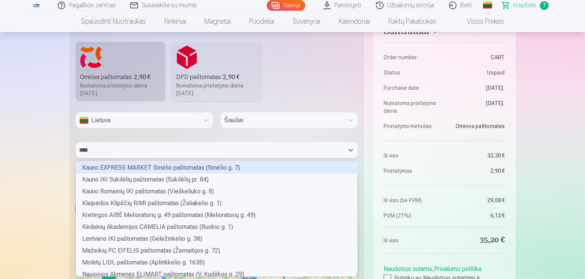
scroll to position [21, 280]
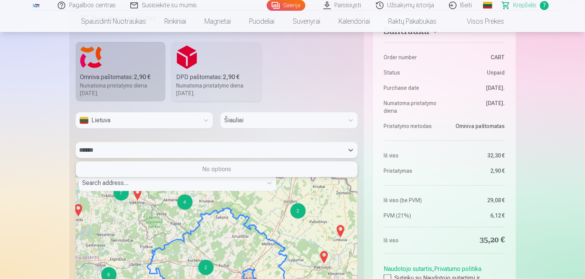
type input "*****"
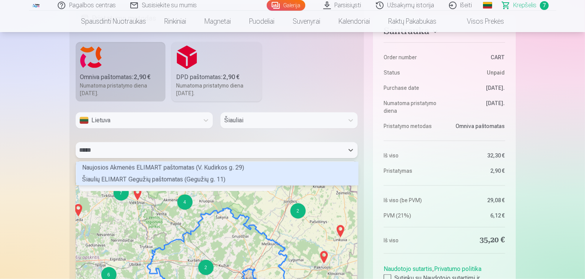
click at [128, 178] on div "Šiaulių ELIMART Gegužių paštomatas (Gegužių g. 11)" at bounding box center [217, 179] width 282 height 12
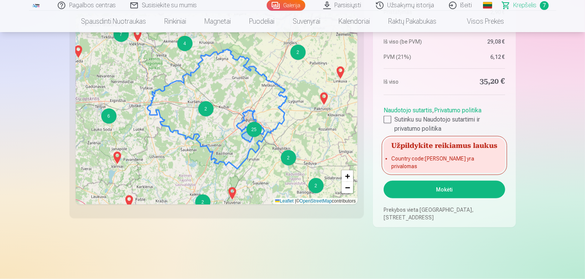
scroll to position [1021, 0]
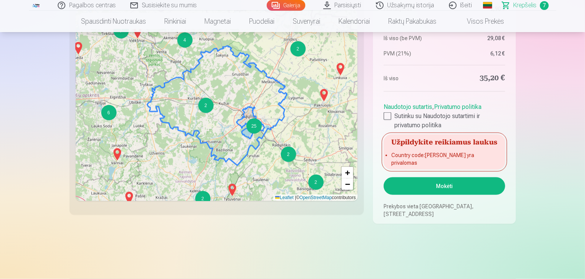
click at [454, 185] on button "Mokėti" at bounding box center [444, 186] width 121 height 18
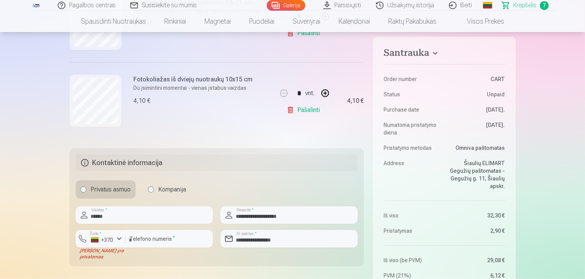
scroll to position [579, 0]
click at [137, 239] on input "********" at bounding box center [168, 239] width 87 height 18
click at [121, 236] on div "button" at bounding box center [119, 238] width 9 height 9
click at [120, 254] on li "+370 Lietuva" at bounding box center [117, 256] width 70 height 15
drag, startPoint x: 584, startPoint y: 62, endPoint x: 586, endPoint y: 83, distance: 21.5
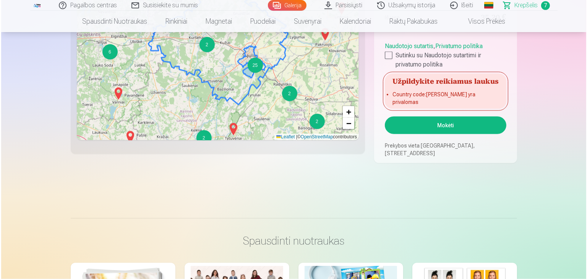
scroll to position [1097, 0]
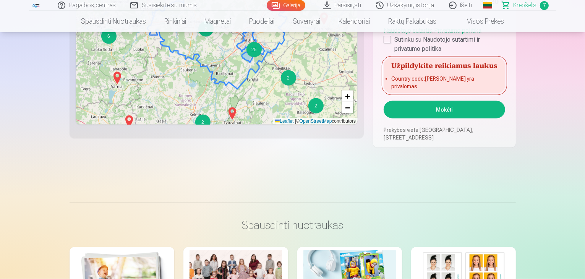
click at [442, 104] on button "Mokėti" at bounding box center [444, 110] width 121 height 18
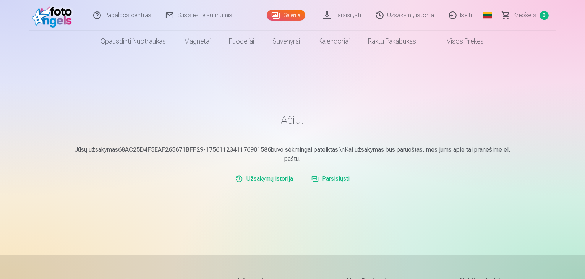
click at [344, 15] on link "Parsisiųsti" at bounding box center [342, 15] width 53 height 31
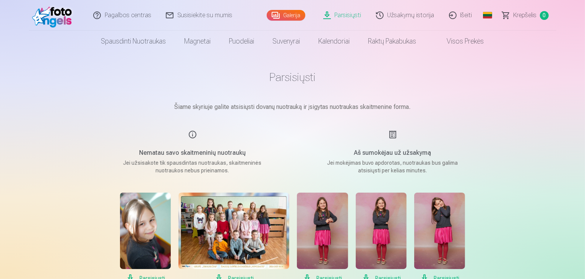
click at [293, 84] on h1 "Parsisiųsti" at bounding box center [293, 77] width 382 height 14
click at [286, 80] on h1 "Parsisiųsti" at bounding box center [293, 77] width 382 height 14
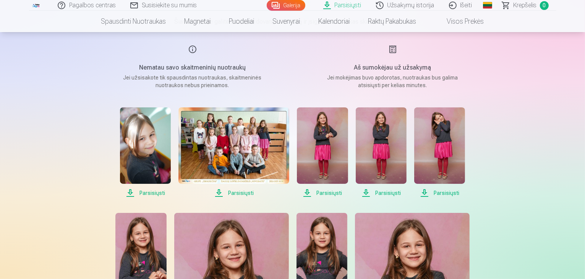
scroll to position [94, 0]
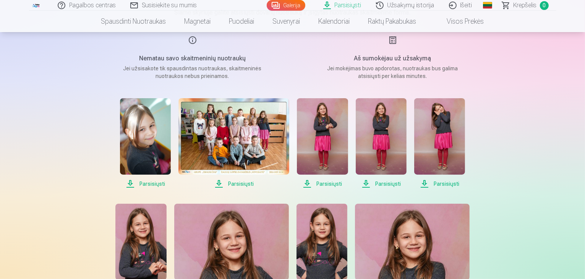
click at [240, 184] on span "Parsisiųsti" at bounding box center [233, 183] width 111 height 9
click at [325, 186] on span "Parsisiųsti" at bounding box center [322, 183] width 51 height 9
click at [388, 184] on span "Parsisiųsti" at bounding box center [381, 183] width 51 height 9
click at [440, 183] on span "Parsisiųsti" at bounding box center [439, 183] width 51 height 9
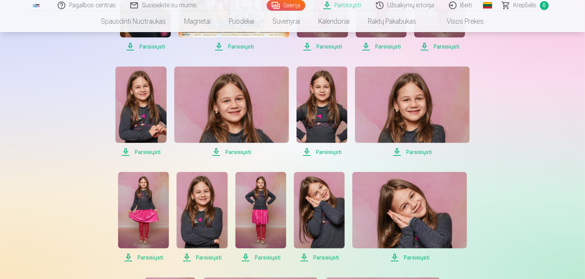
scroll to position [236, 0]
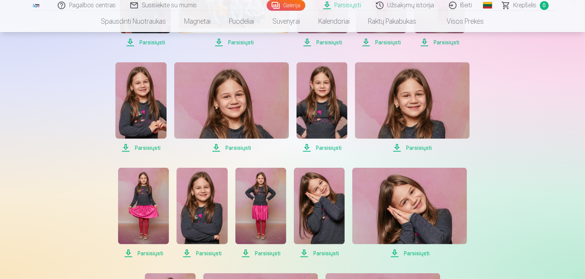
click at [144, 149] on span "Parsisiųsti" at bounding box center [140, 147] width 51 height 9
click at [129, 144] on span "Parsisiųsti" at bounding box center [140, 147] width 51 height 9
click at [147, 148] on span "Parsisiųsti" at bounding box center [140, 147] width 51 height 9
click at [151, 255] on span "Parsisiųsti" at bounding box center [143, 253] width 51 height 9
click at [207, 254] on span "Parsisiųsti" at bounding box center [201, 253] width 51 height 9
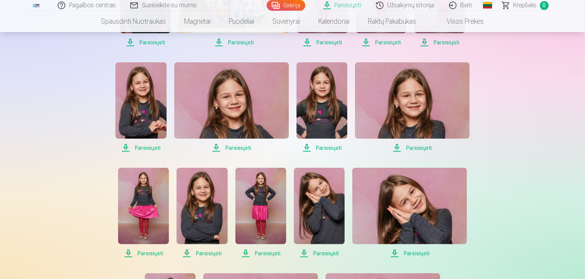
click at [267, 251] on span "Parsisiųsti" at bounding box center [260, 253] width 51 height 9
click at [330, 251] on span "Parsisiųsti" at bounding box center [319, 253] width 51 height 9
click at [417, 251] on span "Parsisiųsti" at bounding box center [409, 253] width 115 height 9
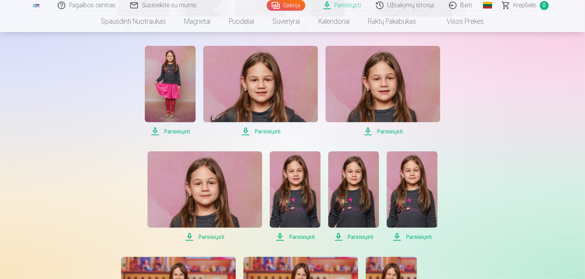
scroll to position [465, 0]
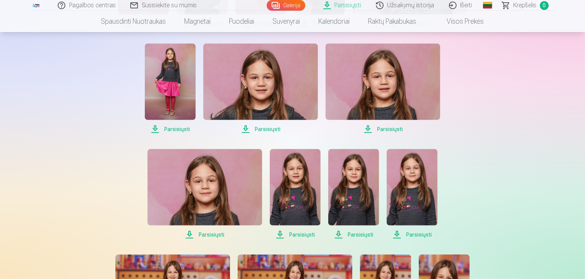
click at [171, 129] on span "Parsisiųsti" at bounding box center [170, 129] width 51 height 9
click at [264, 131] on span "Parsisiųsti" at bounding box center [260, 129] width 115 height 9
click at [394, 130] on span "Parsisiųsti" at bounding box center [382, 129] width 115 height 9
click at [211, 235] on span "Parsisiųsti" at bounding box center [204, 234] width 115 height 9
click at [296, 230] on span "Parsisiųsti" at bounding box center [295, 234] width 51 height 9
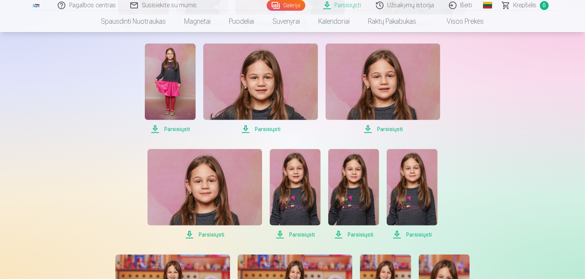
click at [364, 236] on span "Parsisiųsti" at bounding box center [353, 234] width 51 height 9
click at [414, 230] on span "Parsisiųsti" at bounding box center [412, 234] width 51 height 9
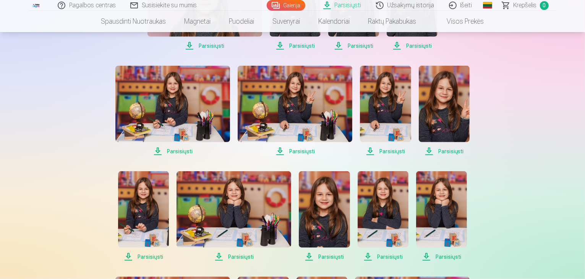
scroll to position [656, 0]
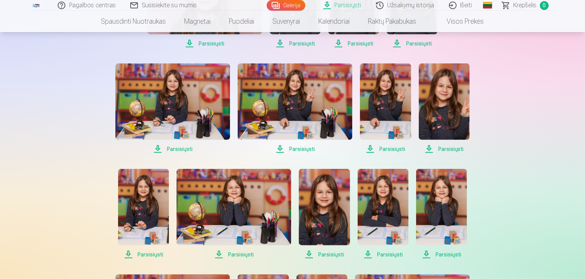
click at [180, 147] on span "Parsisiųsti" at bounding box center [172, 148] width 115 height 9
click at [295, 148] on span "Parsisiųsti" at bounding box center [295, 148] width 115 height 9
click at [389, 147] on span "Parsisiųsti" at bounding box center [385, 148] width 51 height 9
click at [428, 149] on span "Parsisiųsti" at bounding box center [444, 148] width 51 height 9
click at [146, 255] on span "Parsisiųsti" at bounding box center [143, 254] width 51 height 9
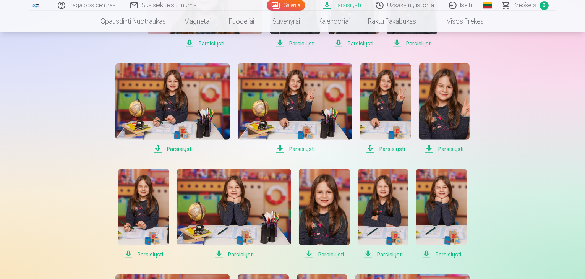
click at [233, 252] on span "Parsisiųsti" at bounding box center [233, 254] width 115 height 9
click at [334, 254] on span "Parsisiųsti" at bounding box center [324, 254] width 51 height 9
click at [385, 254] on span "Parsisiųsti" at bounding box center [383, 254] width 51 height 9
click at [448, 256] on span "Parsisiųsti" at bounding box center [441, 254] width 51 height 9
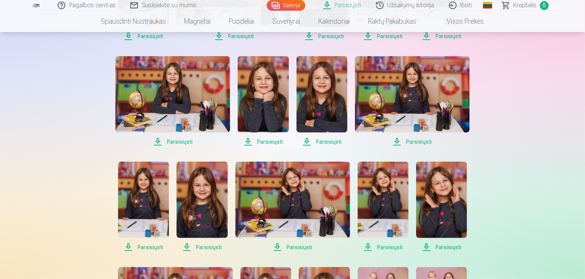
scroll to position [877, 0]
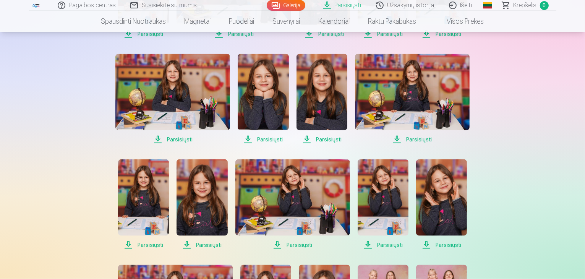
click at [181, 136] on span "Parsisiųsti" at bounding box center [172, 139] width 115 height 9
click at [263, 138] on span "Parsisiųsti" at bounding box center [263, 139] width 51 height 9
click at [321, 139] on span "Parsisiųsti" at bounding box center [321, 139] width 51 height 9
click at [420, 138] on span "Parsisiųsti" at bounding box center [412, 139] width 115 height 9
click at [152, 243] on span "Parsisiųsti" at bounding box center [143, 244] width 51 height 9
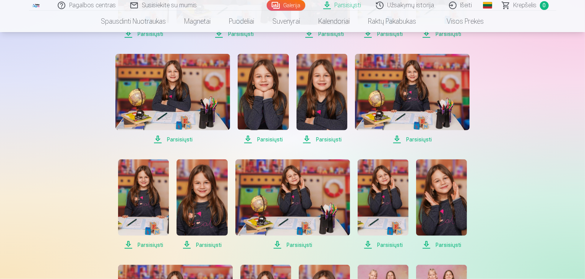
click at [209, 243] on span "Parsisiųsti" at bounding box center [201, 244] width 51 height 9
click at [295, 242] on span "Parsisiųsti" at bounding box center [292, 244] width 115 height 9
click at [391, 244] on span "Parsisiųsti" at bounding box center [383, 244] width 51 height 9
click at [445, 242] on span "Parsisiųsti" at bounding box center [441, 244] width 51 height 9
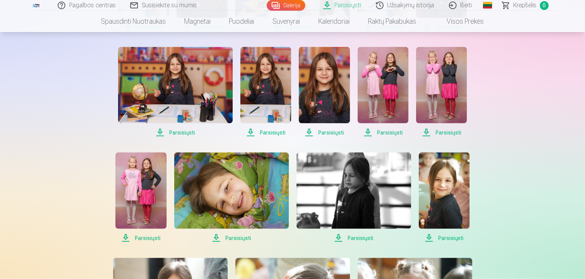
scroll to position [1104, 0]
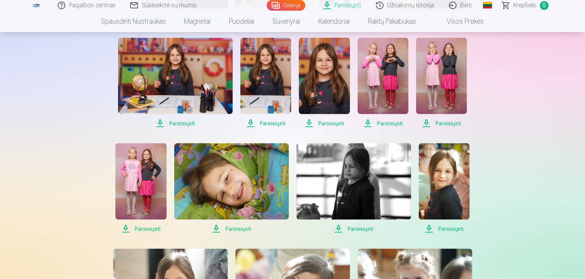
click at [186, 121] on span "Parsisiųsti" at bounding box center [175, 123] width 115 height 9
click at [273, 122] on span "Parsisiųsti" at bounding box center [265, 123] width 51 height 9
click at [325, 124] on span "Parsisiųsti" at bounding box center [324, 123] width 51 height 9
click at [396, 123] on span "Parsisiųsti" at bounding box center [383, 123] width 51 height 9
click at [445, 121] on span "Parsisiųsti" at bounding box center [441, 123] width 51 height 9
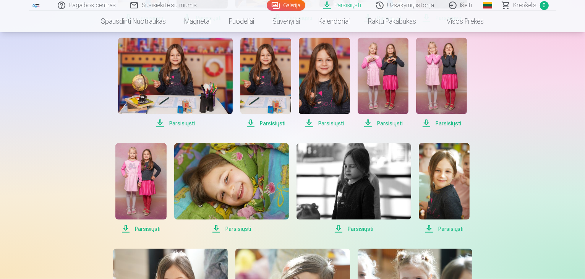
click at [148, 228] on span "Parsisiųsti" at bounding box center [140, 228] width 51 height 9
click at [233, 230] on span "Parsisiųsti" at bounding box center [231, 228] width 115 height 9
click at [357, 229] on span "Parsisiųsti" at bounding box center [353, 228] width 115 height 9
click at [447, 227] on span "Parsisiųsti" at bounding box center [444, 228] width 51 height 9
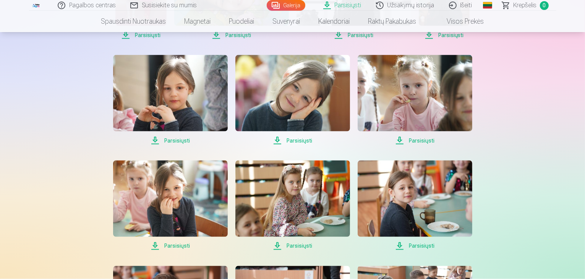
scroll to position [1301, 0]
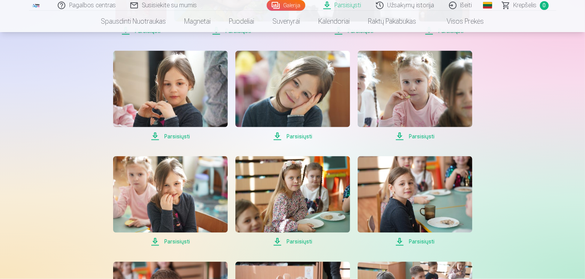
click at [172, 136] on span "Parsisiųsti" at bounding box center [170, 136] width 115 height 9
click at [179, 136] on span "Parsisiųsti" at bounding box center [170, 136] width 115 height 9
click at [179, 137] on span "Parsisiųsti" at bounding box center [170, 136] width 115 height 9
click at [298, 139] on span "Parsisiųsti" at bounding box center [292, 136] width 115 height 9
click at [185, 241] on span "Parsisiųsti" at bounding box center [170, 241] width 115 height 9
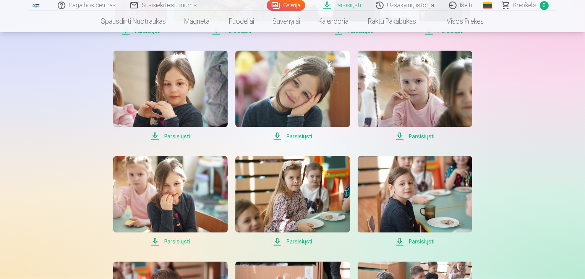
click at [425, 245] on span "Parsisiųsti" at bounding box center [415, 241] width 115 height 9
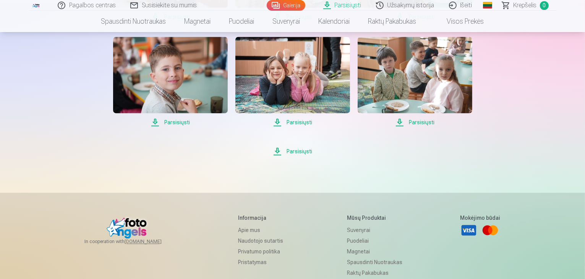
scroll to position [1531, 0]
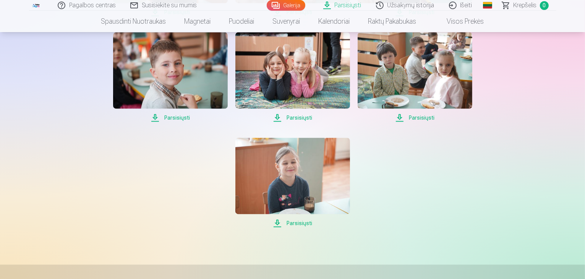
click at [177, 115] on span "Parsisiųsti" at bounding box center [170, 117] width 115 height 9
click at [296, 115] on span "Parsisiųsti" at bounding box center [292, 117] width 115 height 9
click at [418, 117] on span "Parsisiųsti" at bounding box center [415, 117] width 115 height 9
click at [298, 223] on span "Parsisiųsti" at bounding box center [292, 223] width 115 height 9
